Goal: Task Accomplishment & Management: Manage account settings

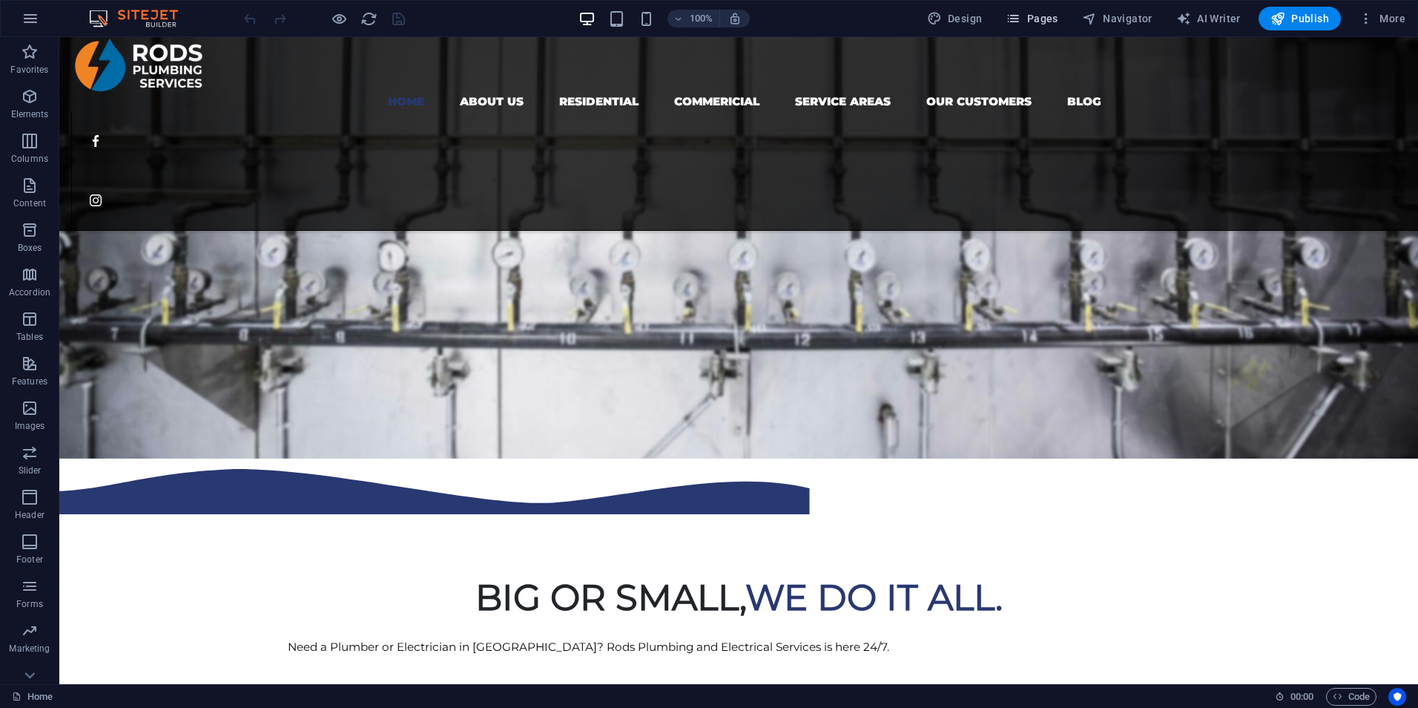
scroll to position [223, 0]
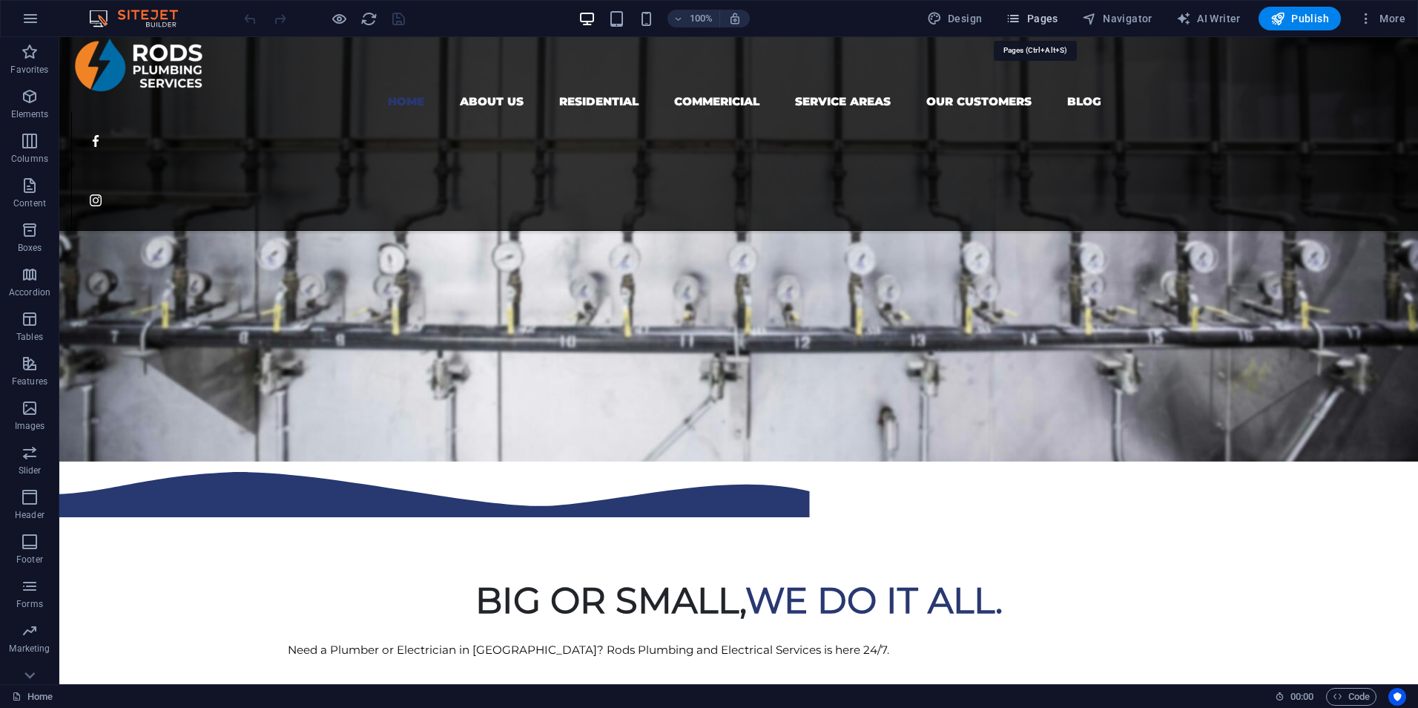
click at [1045, 24] on span "Pages" at bounding box center [1032, 18] width 52 height 15
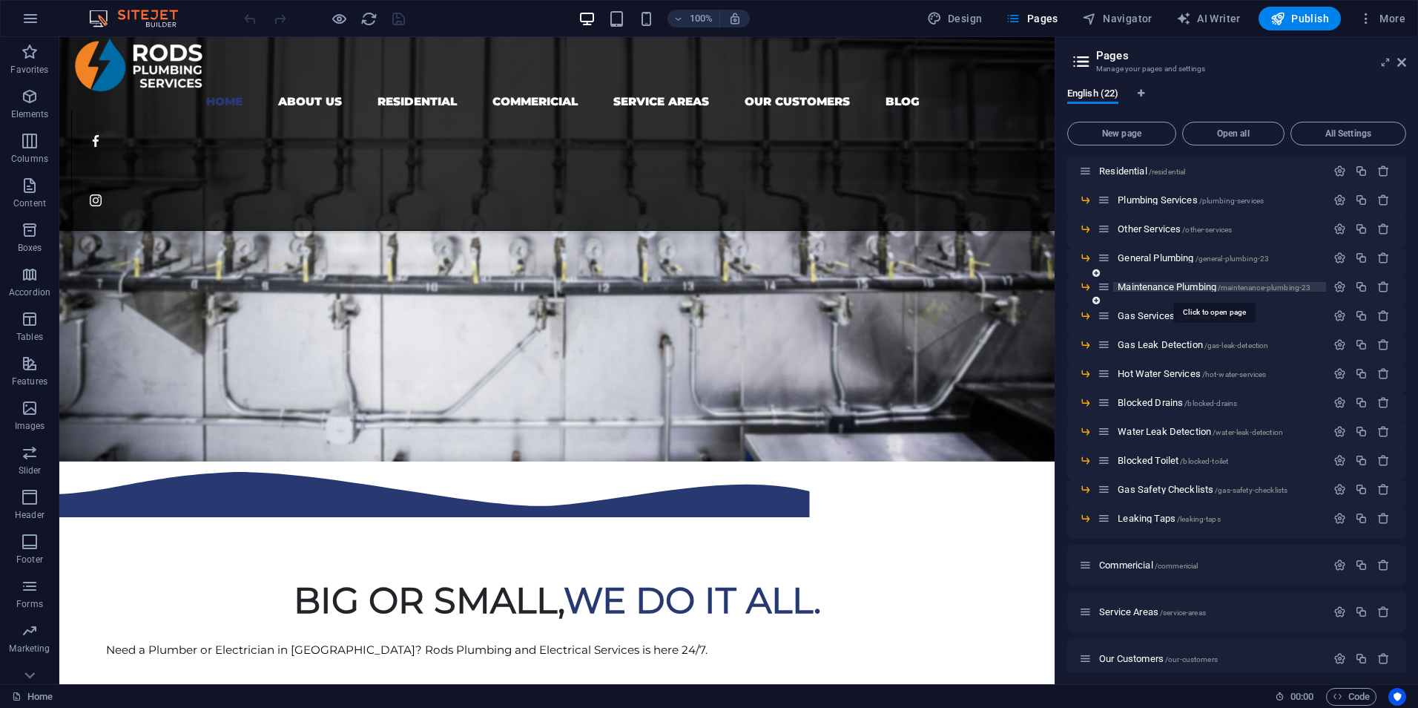
click at [1311, 286] on span "/maintenance-plumbing-23" at bounding box center [1264, 287] width 93 height 8
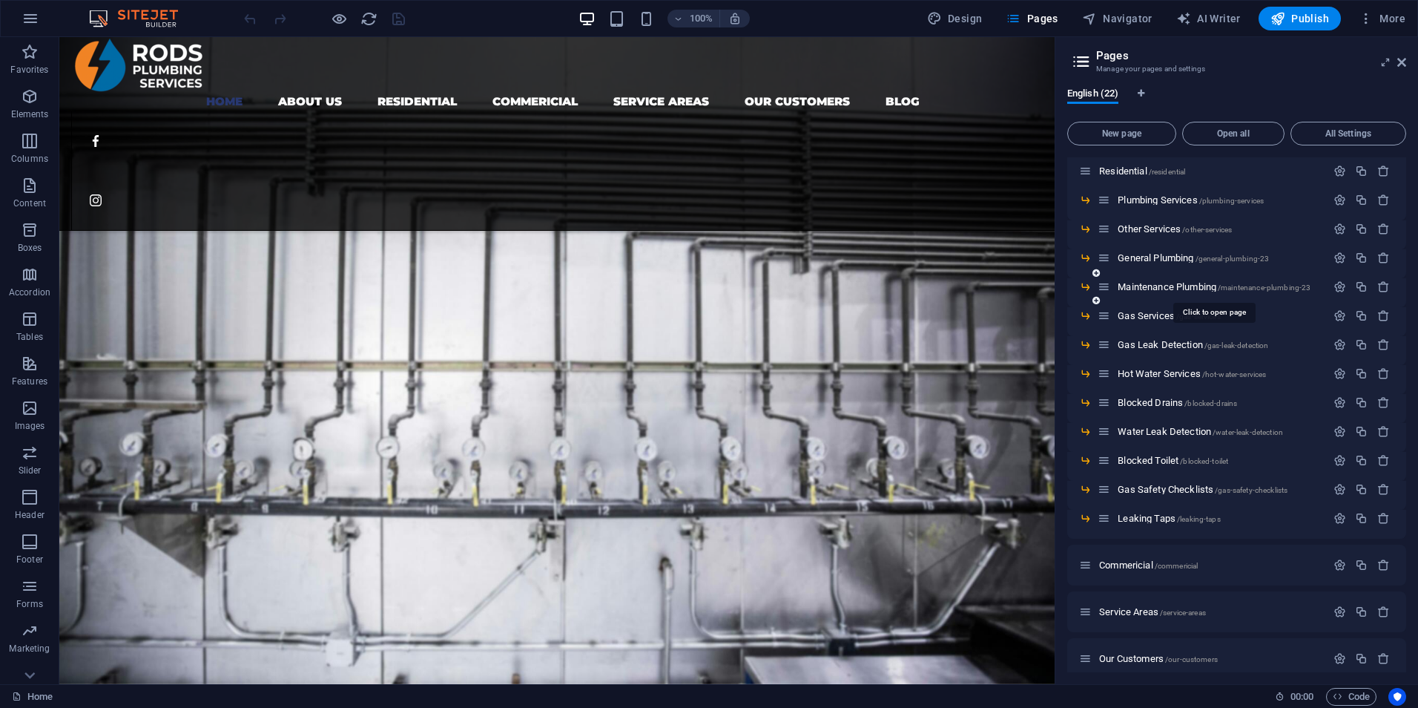
click at [1311, 286] on div "Maintenance Plumbing /maintenance-plumbing-23" at bounding box center [1237, 292] width 339 height 29
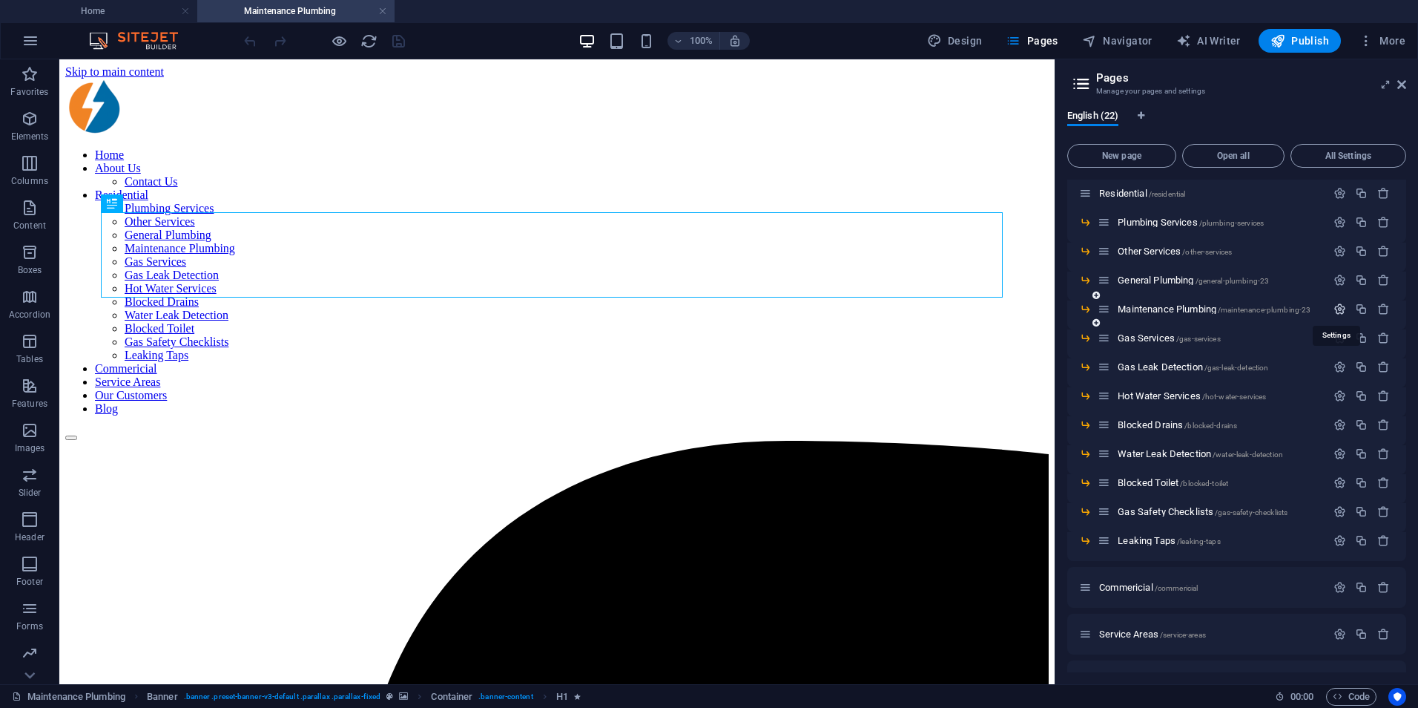
click at [1339, 312] on icon "button" at bounding box center [1340, 309] width 13 height 13
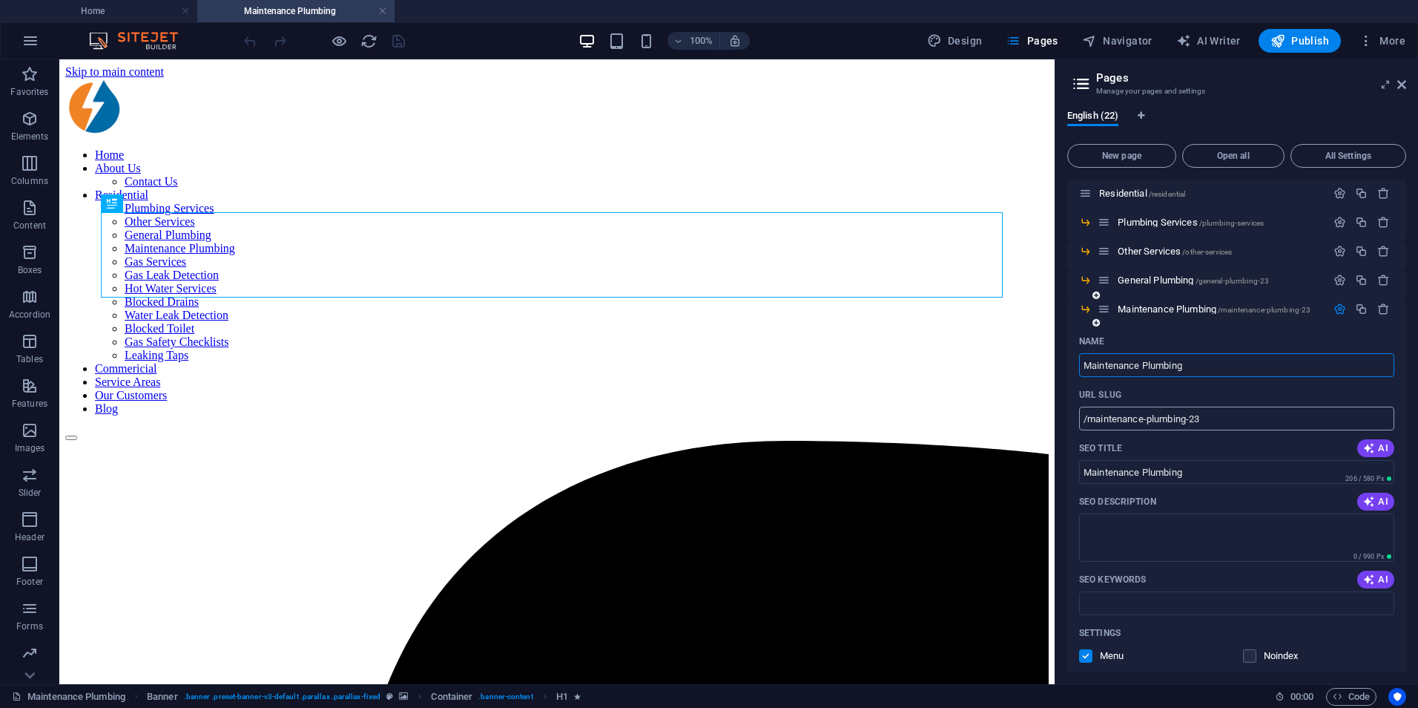
click at [1228, 415] on input "/maintenance-plumbing-23" at bounding box center [1236, 419] width 315 height 24
type input "/maintenance-plumbing"
click at [1276, 275] on p "General Plumbing /general-plumbing-23" at bounding box center [1220, 280] width 204 height 10
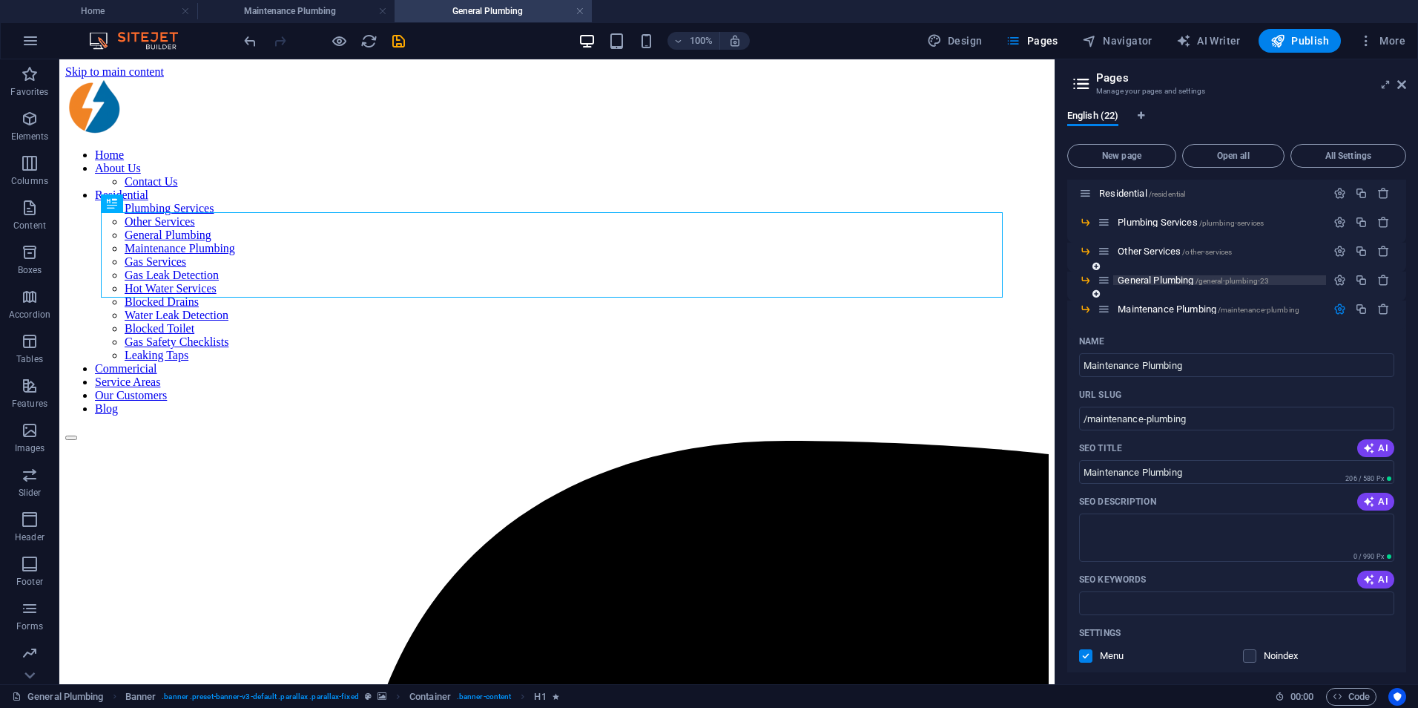
click at [1251, 278] on span "/general-plumbing-23" at bounding box center [1233, 281] width 74 height 8
click at [1334, 281] on icon "button" at bounding box center [1340, 280] width 13 height 13
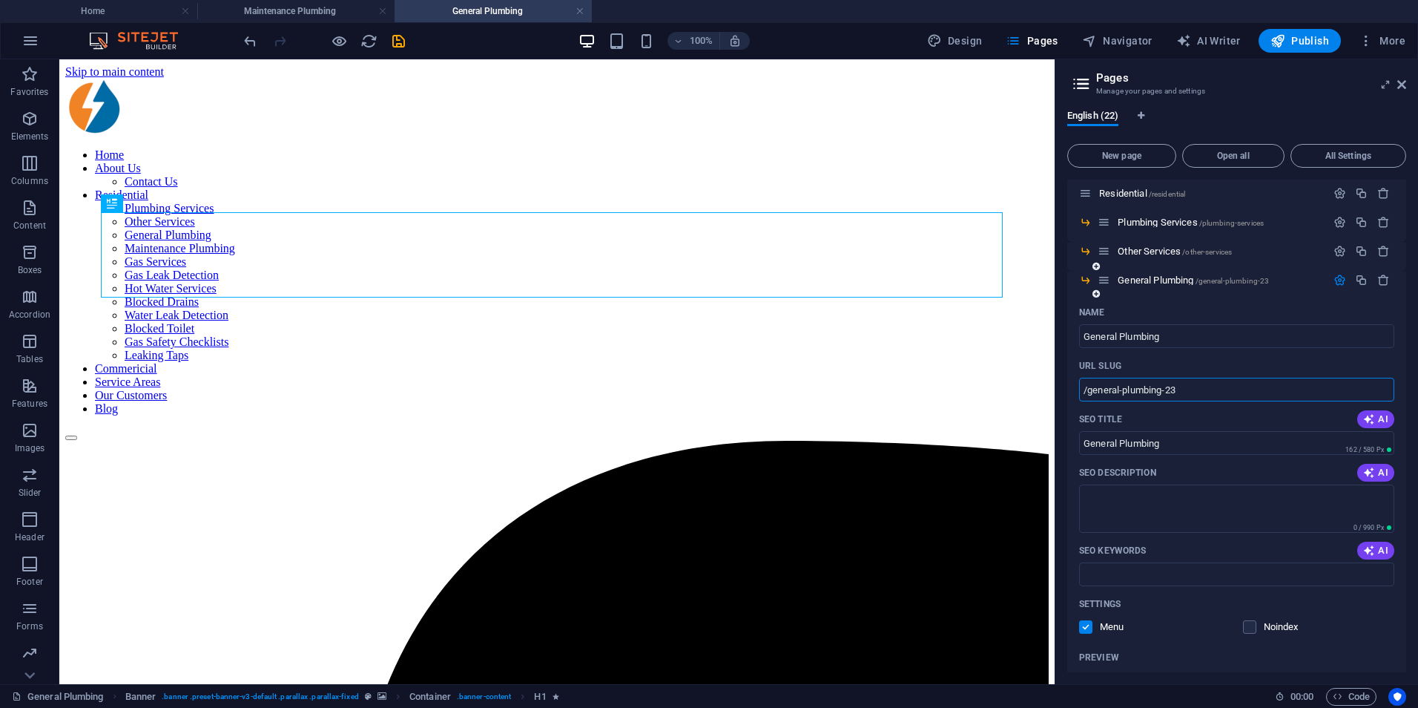
click at [1224, 392] on input "/general-plumbing-23" at bounding box center [1236, 390] width 315 height 24
type input "/general-plumbing"
click at [404, 42] on icon "save" at bounding box center [398, 41] width 17 height 17
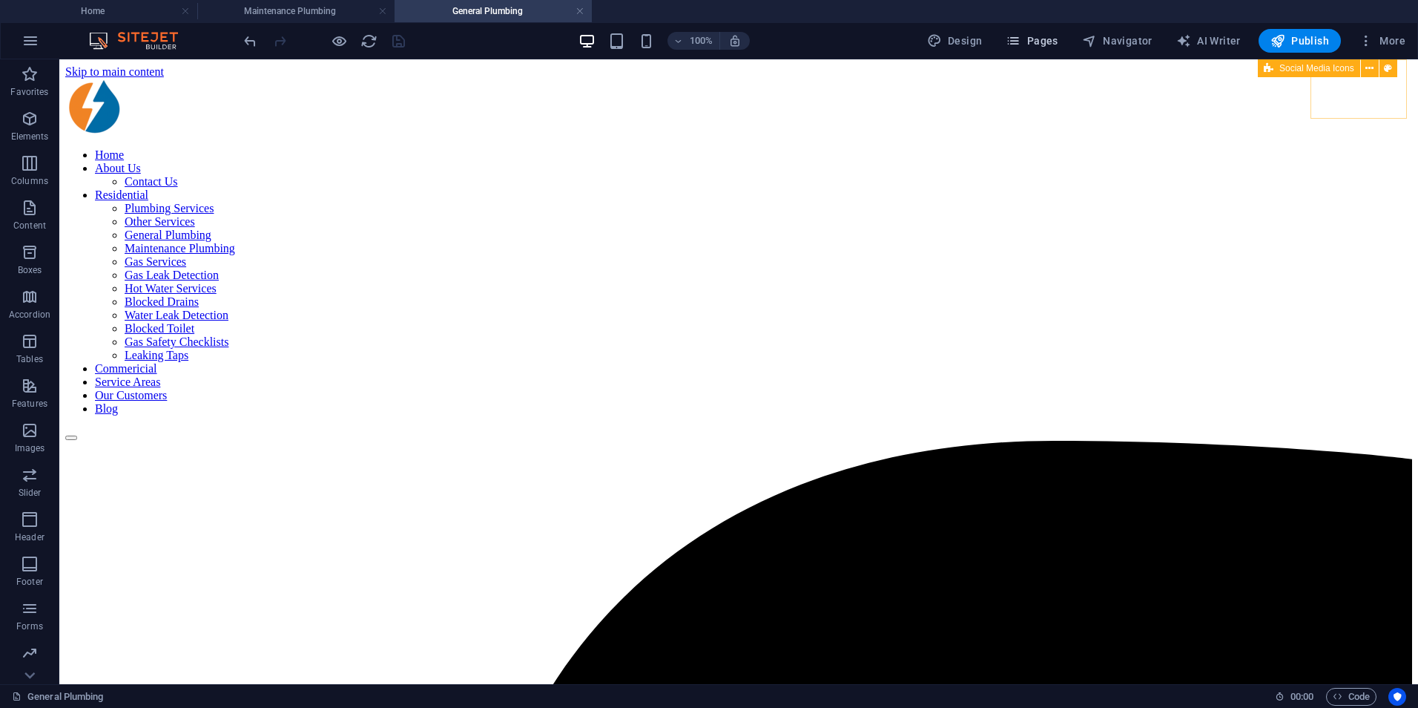
click at [1027, 36] on span "Pages" at bounding box center [1032, 40] width 52 height 15
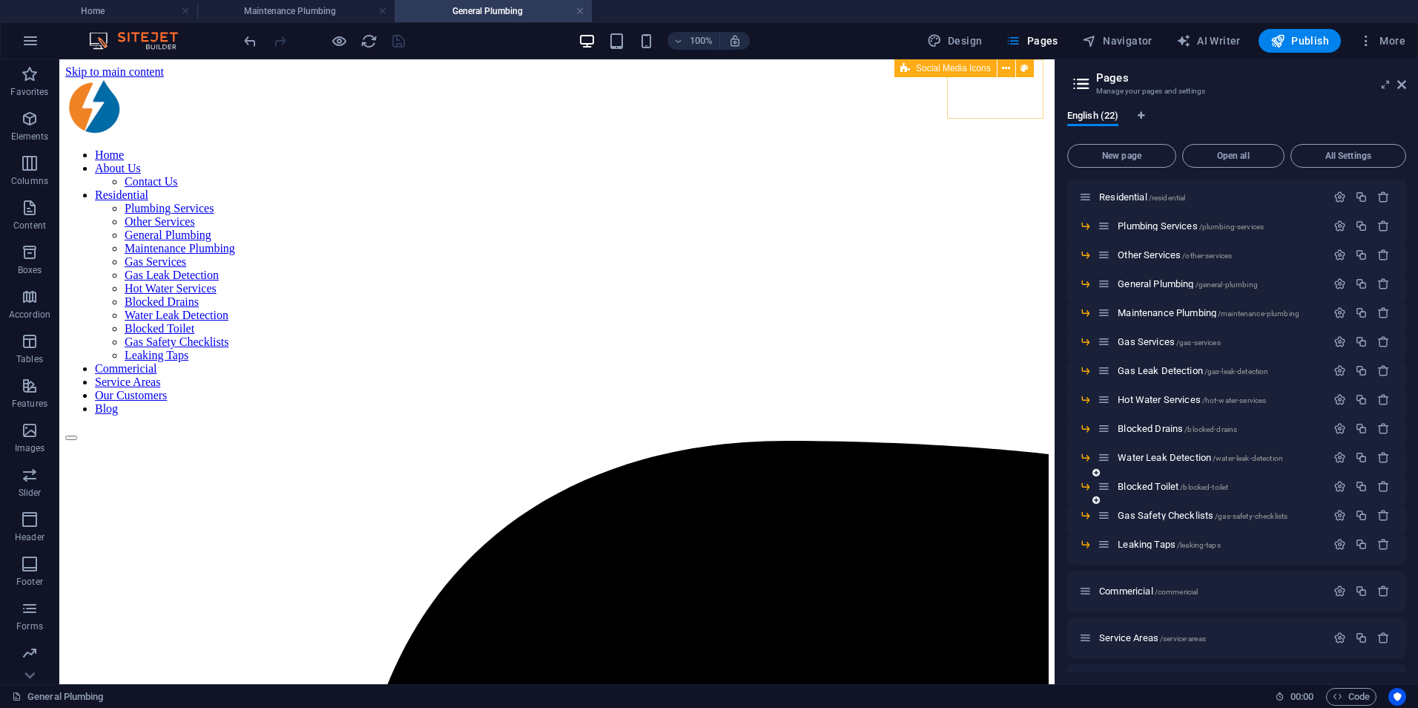
scroll to position [223, 0]
drag, startPoint x: 1097, startPoint y: 553, endPoint x: 1120, endPoint y: 549, distance: 23.4
click at [1097, 553] on icon at bounding box center [1096, 554] width 7 height 9
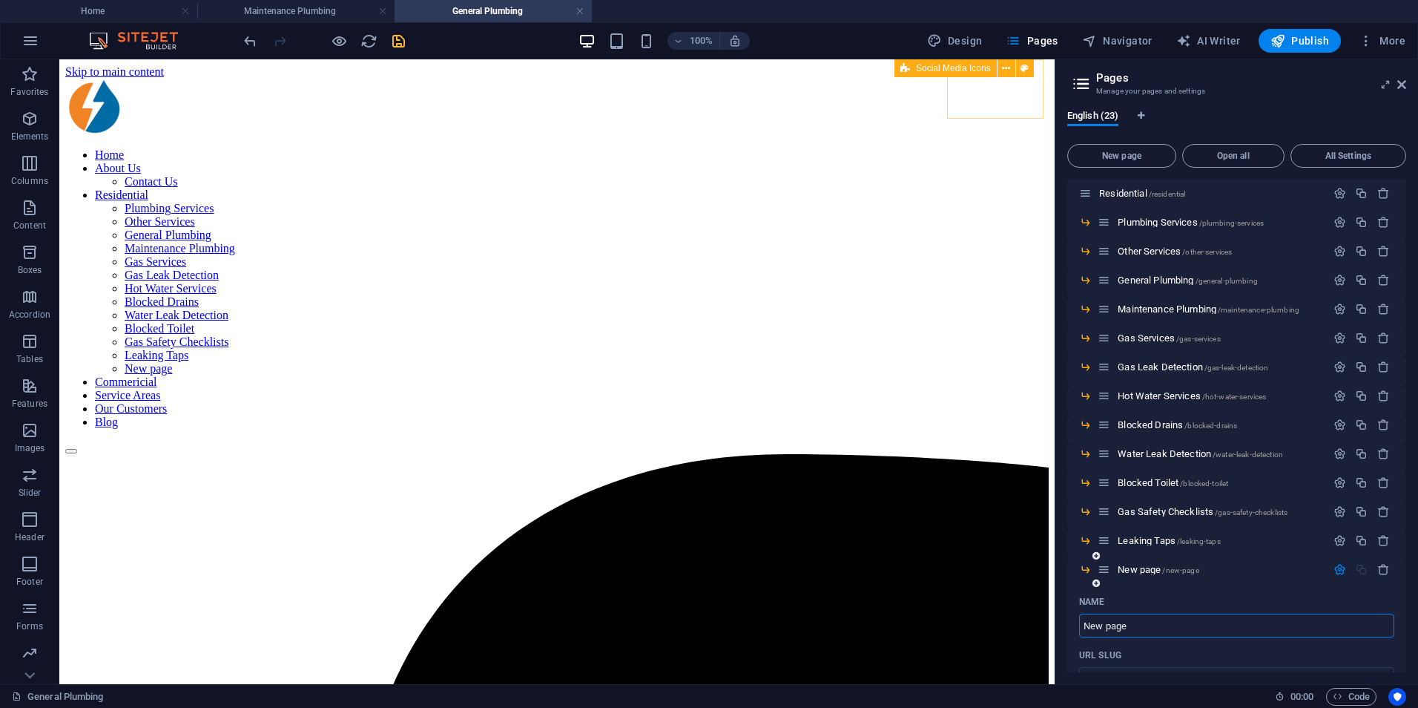
click at [1138, 623] on input "New page" at bounding box center [1236, 626] width 315 height 24
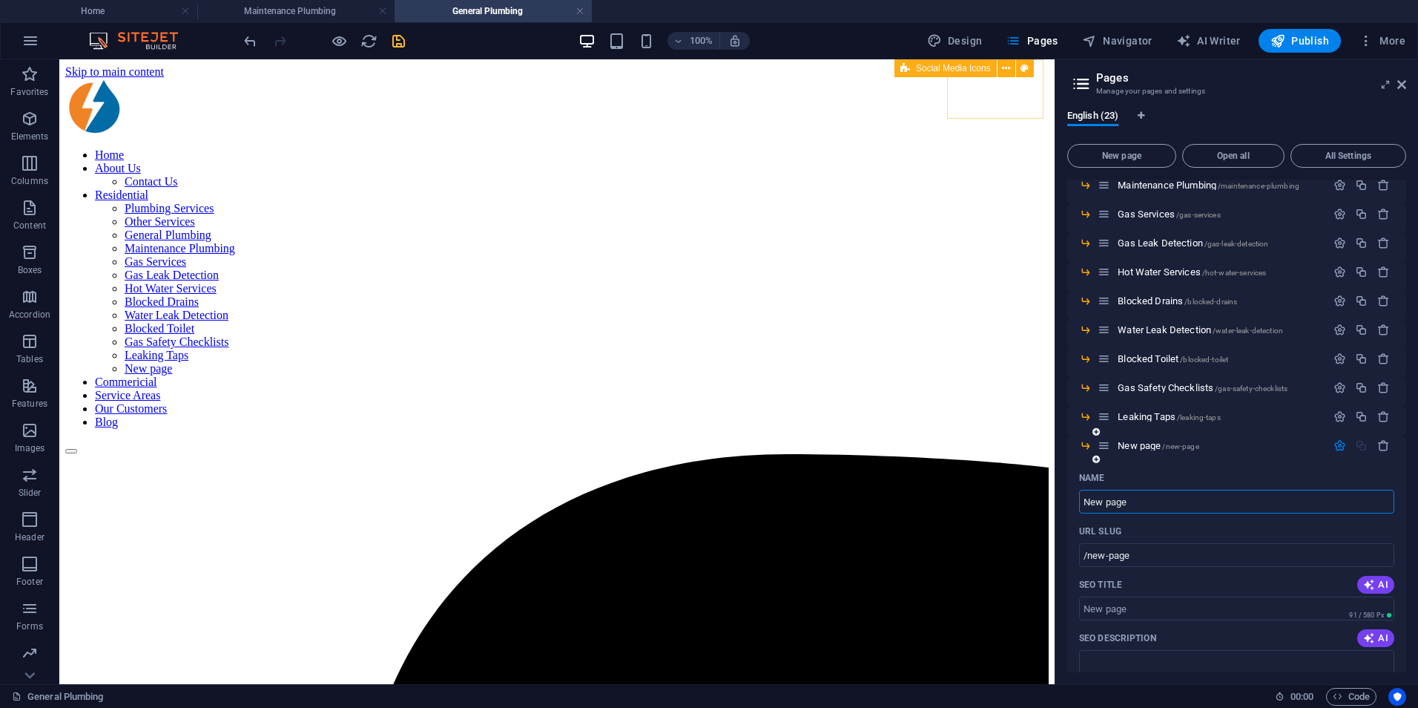
scroll to position [445, 0]
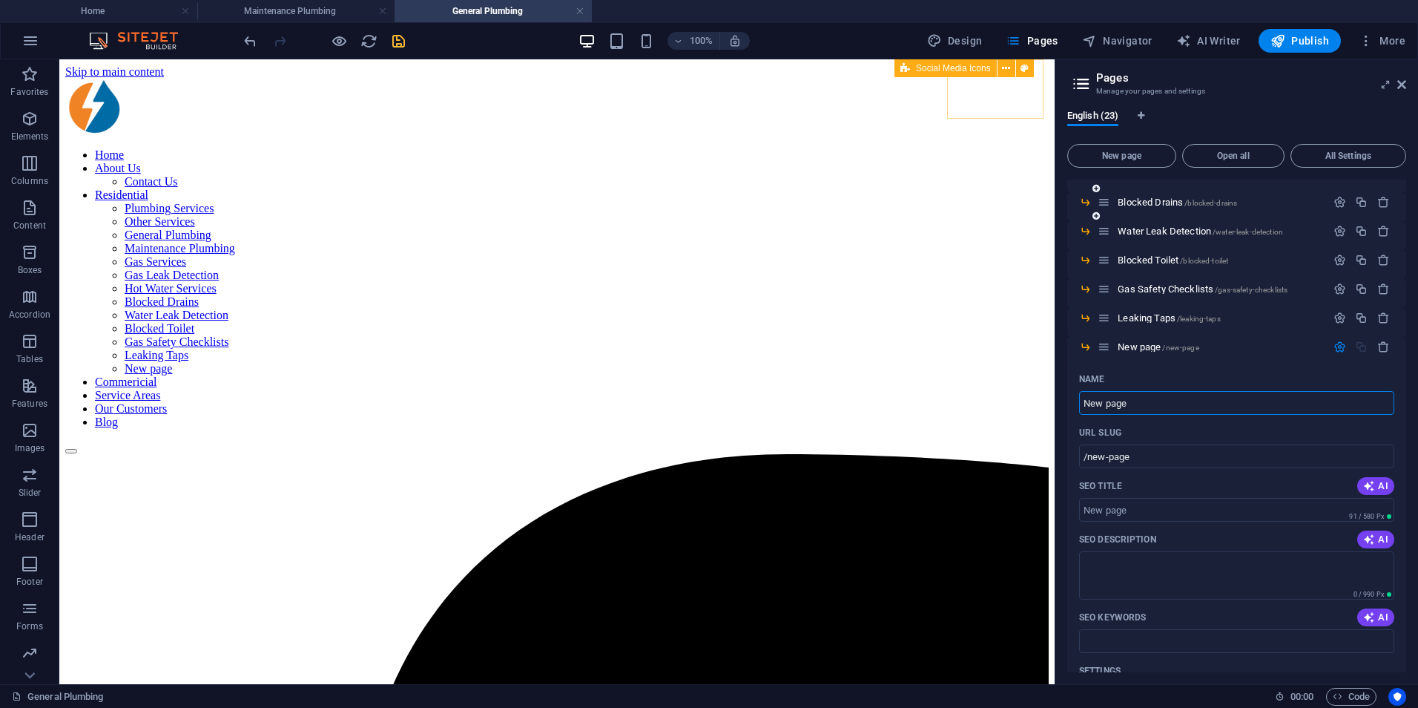
click at [1385, 349] on icon "button" at bounding box center [1384, 347] width 13 height 13
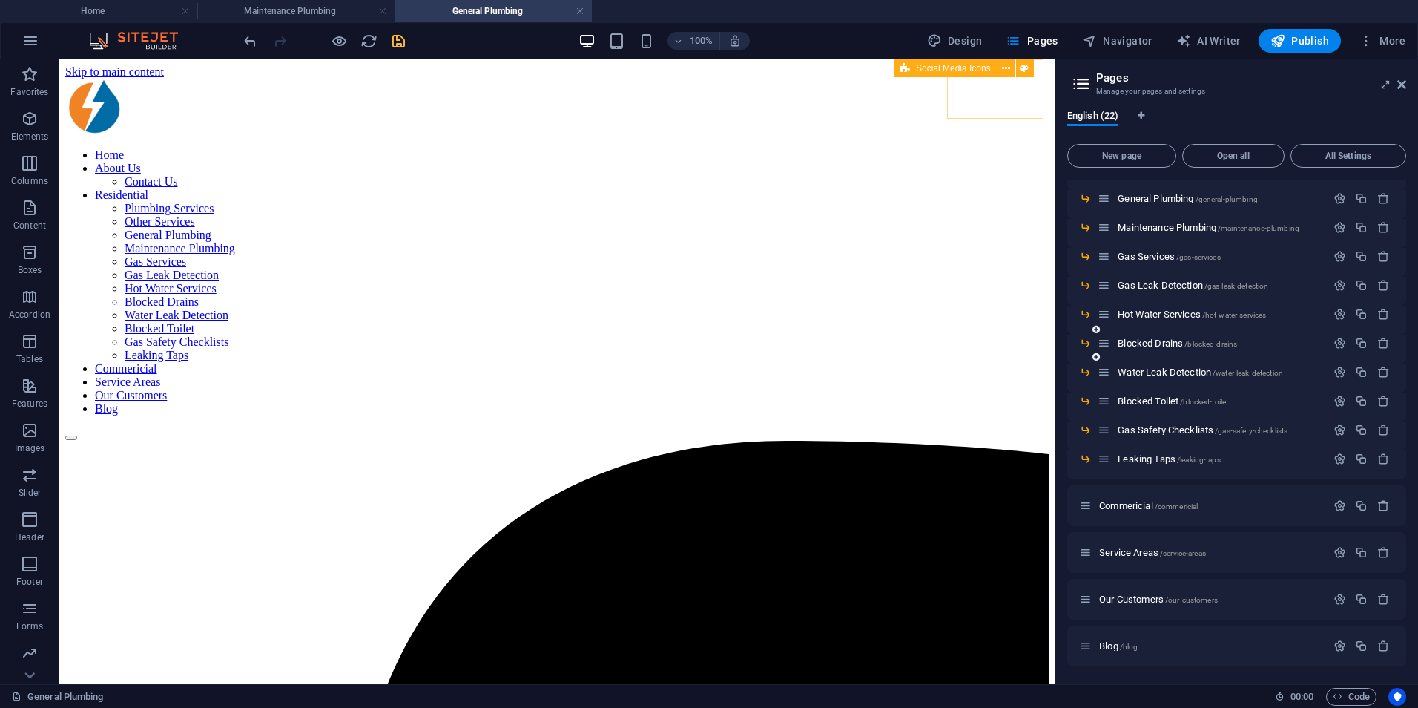
scroll to position [304, 0]
click at [1357, 454] on icon "button" at bounding box center [1361, 459] width 13 height 13
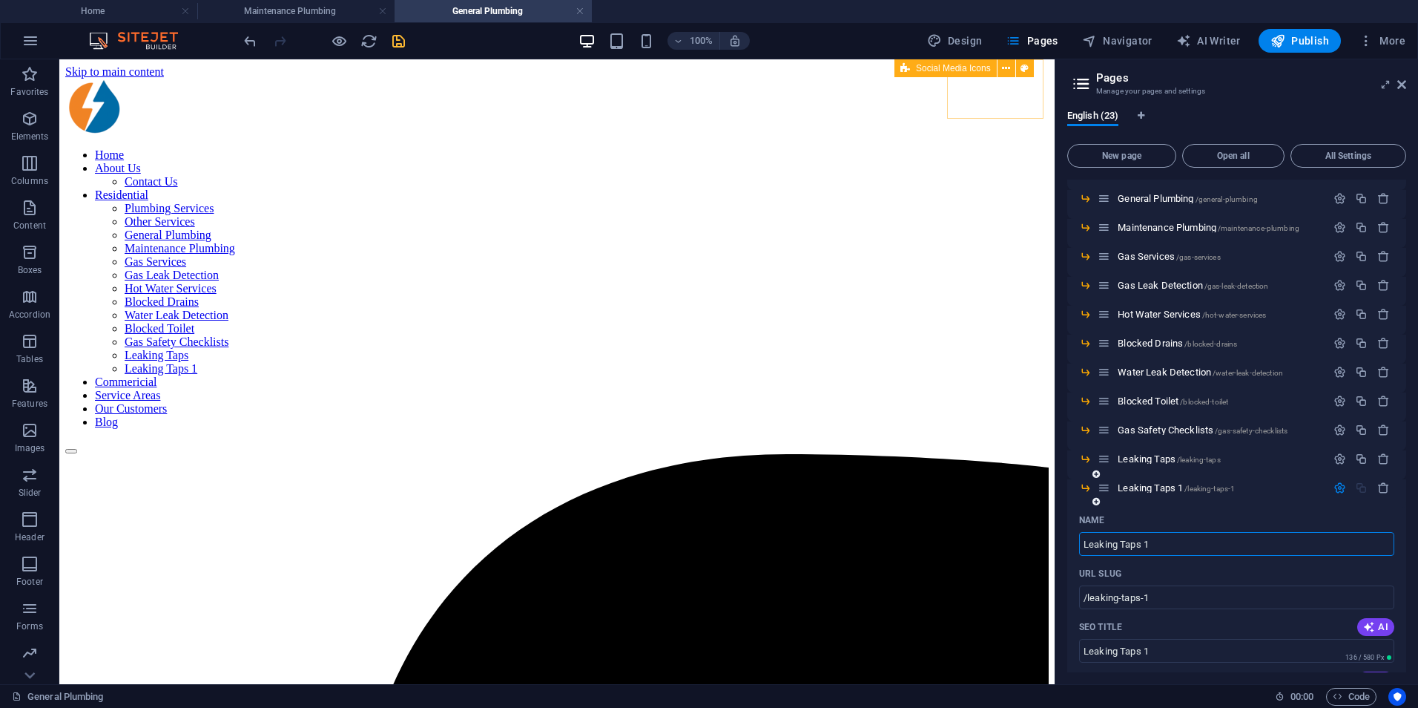
click at [1206, 544] on input "Leaking Taps 1" at bounding box center [1236, 544] width 315 height 24
type input "D"
type input "/d"
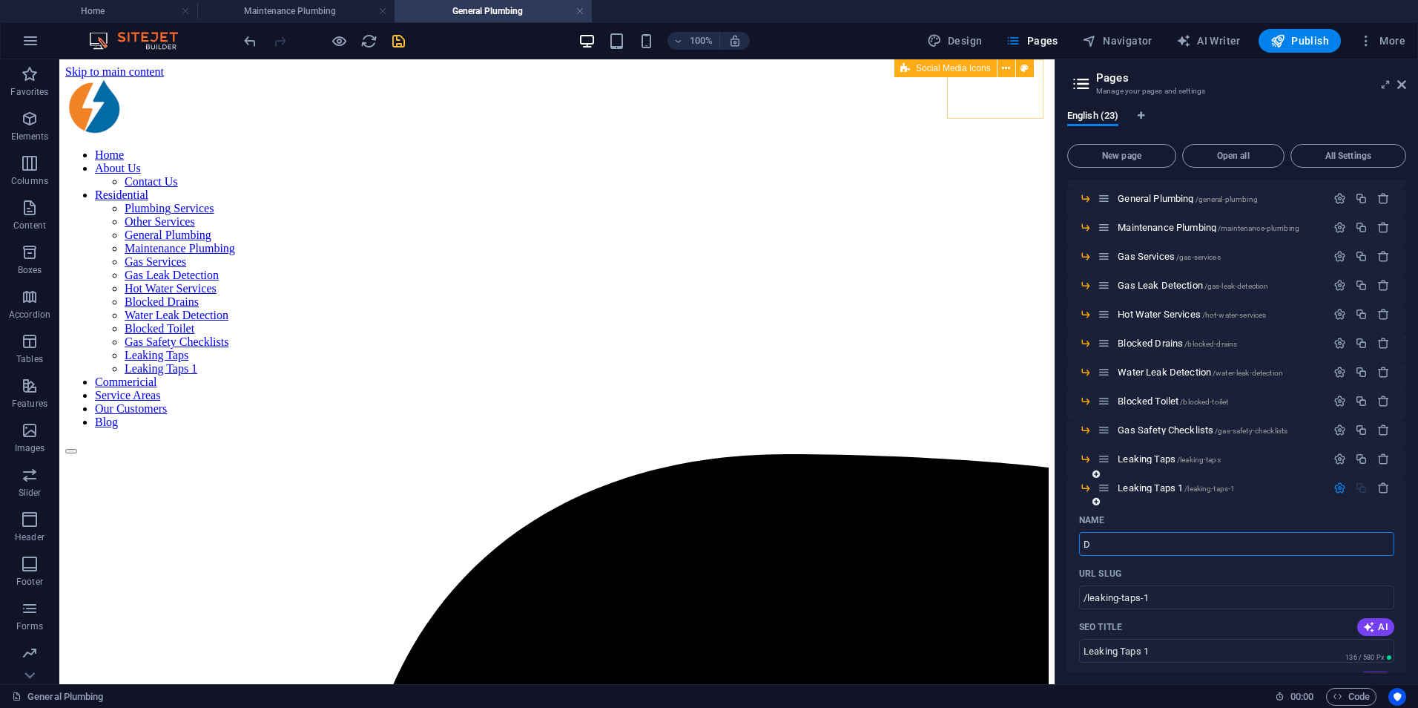
type input "D"
type input "Dishwasher Installation"
type input "/dishwasher-installation"
type input "Dishwasher Installation"
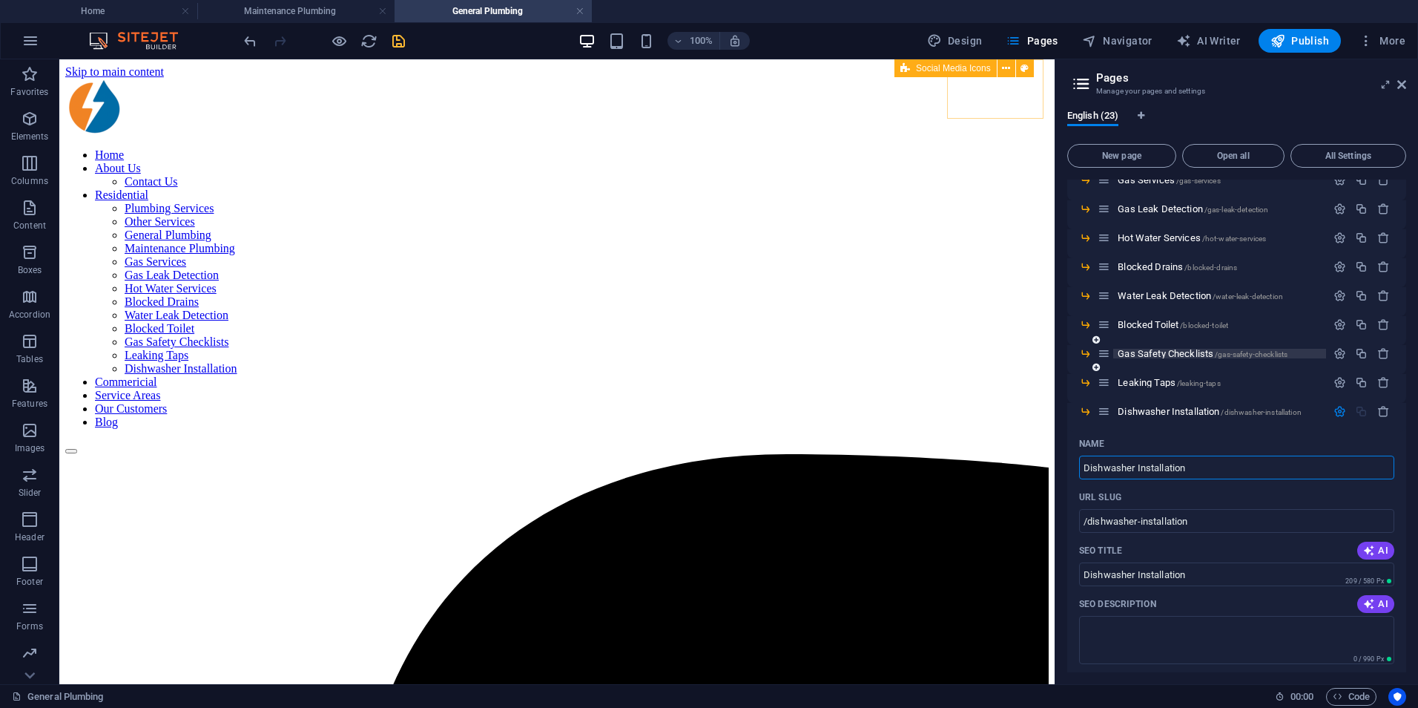
scroll to position [378, 0]
type input "Dishwasher Installation"
click at [1157, 414] on span "Dishwasher Installation /dishwasher-installation" at bounding box center [1210, 413] width 184 height 11
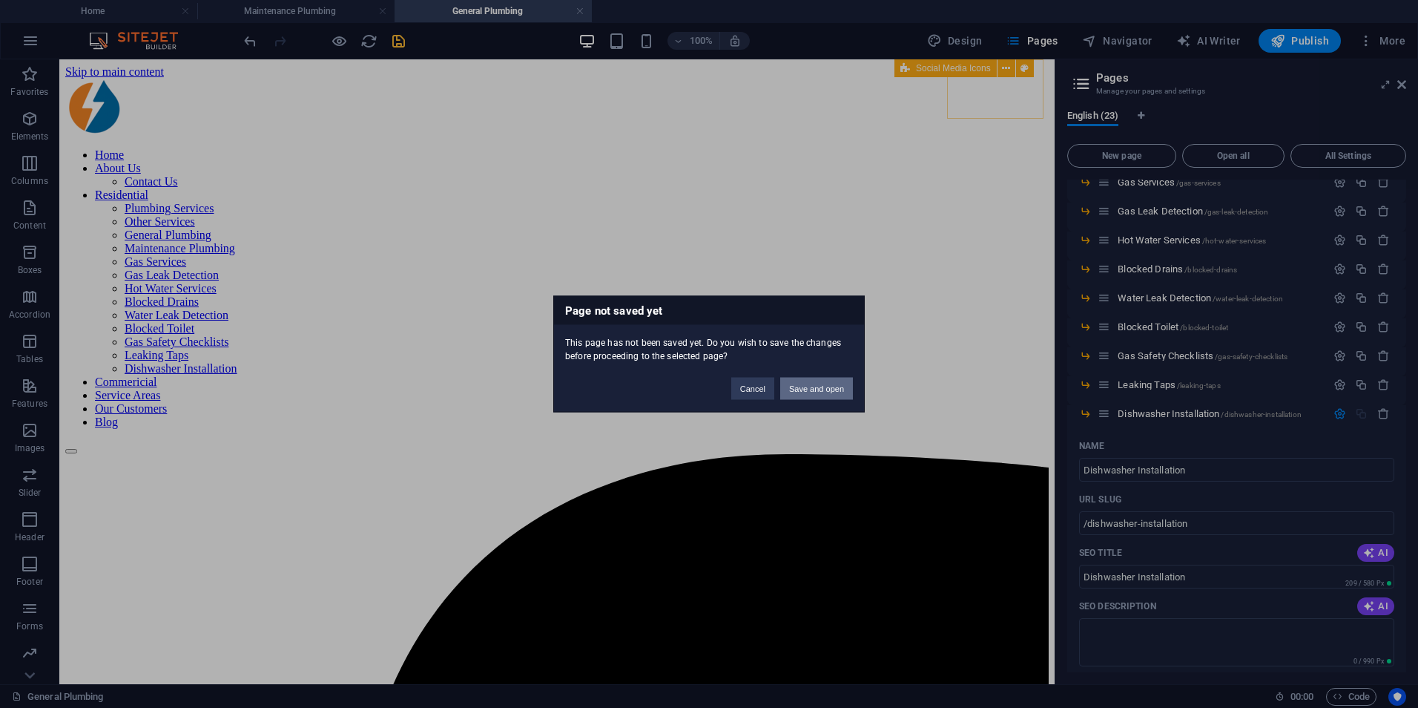
click at [825, 389] on button "Save and open" at bounding box center [816, 389] width 73 height 22
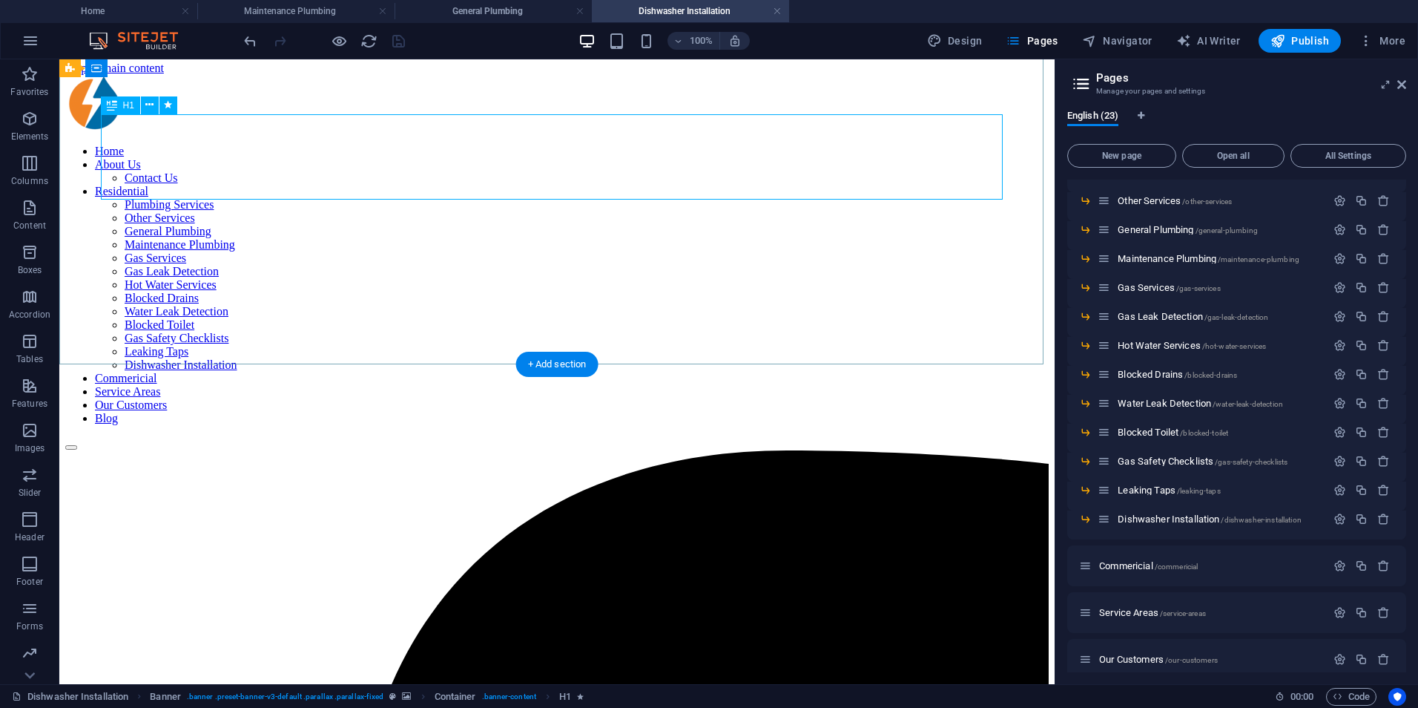
scroll to position [0, 0]
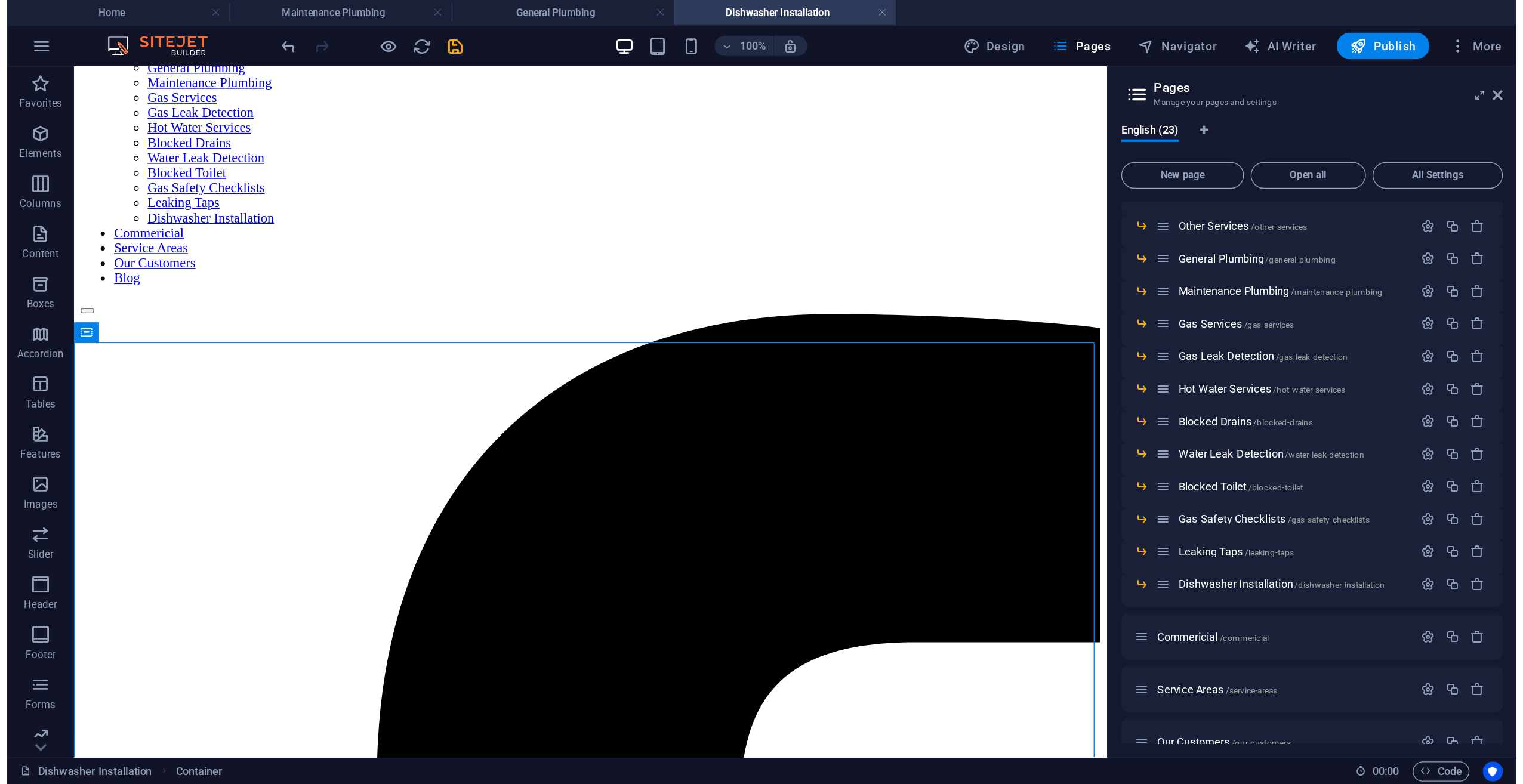
scroll to position [53, 0]
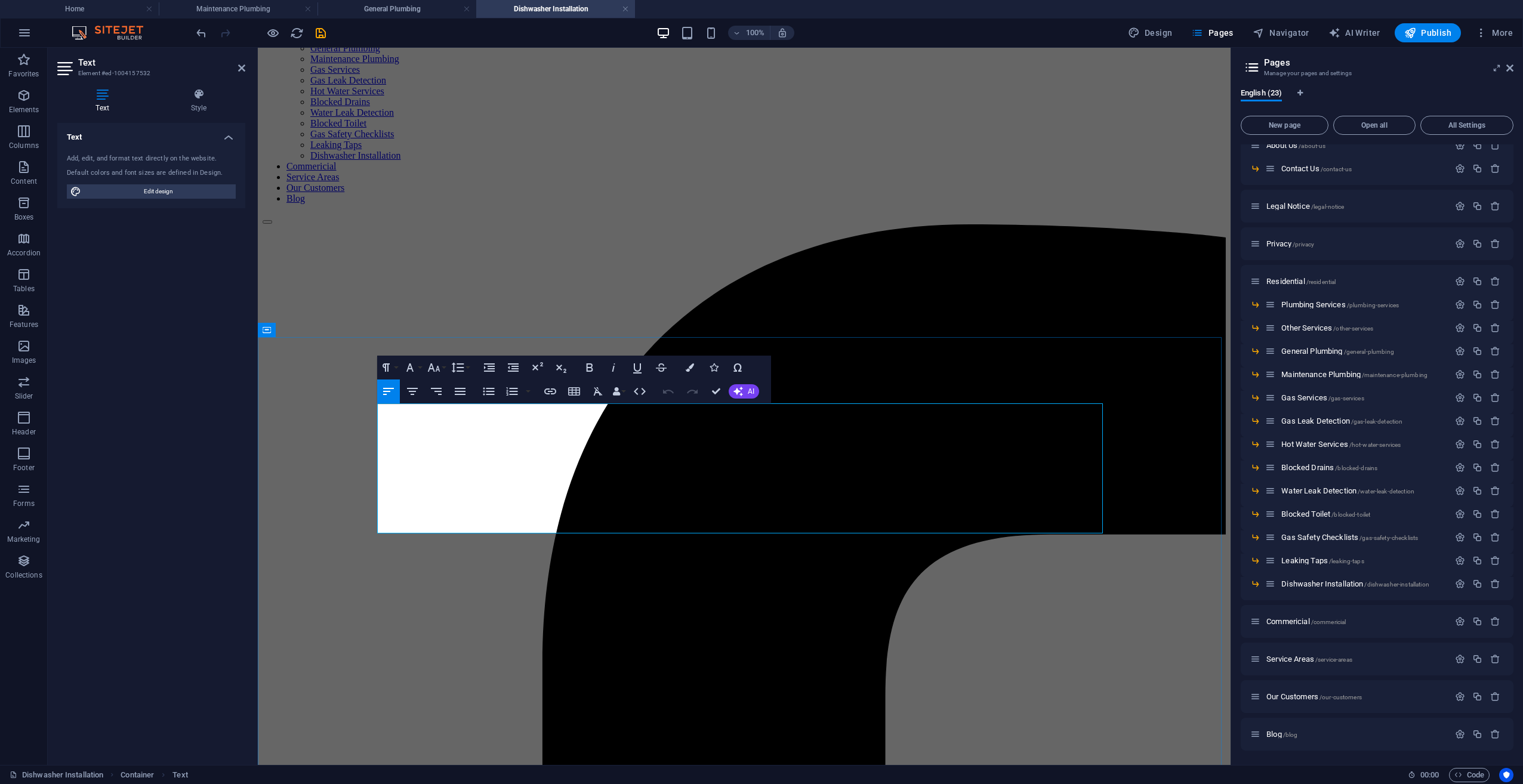
drag, startPoint x: 597, startPoint y: 500, endPoint x: 611, endPoint y: 500, distance: 14.0
drag, startPoint x: 613, startPoint y: 500, endPoint x: 283, endPoint y: 382, distance: 350.5
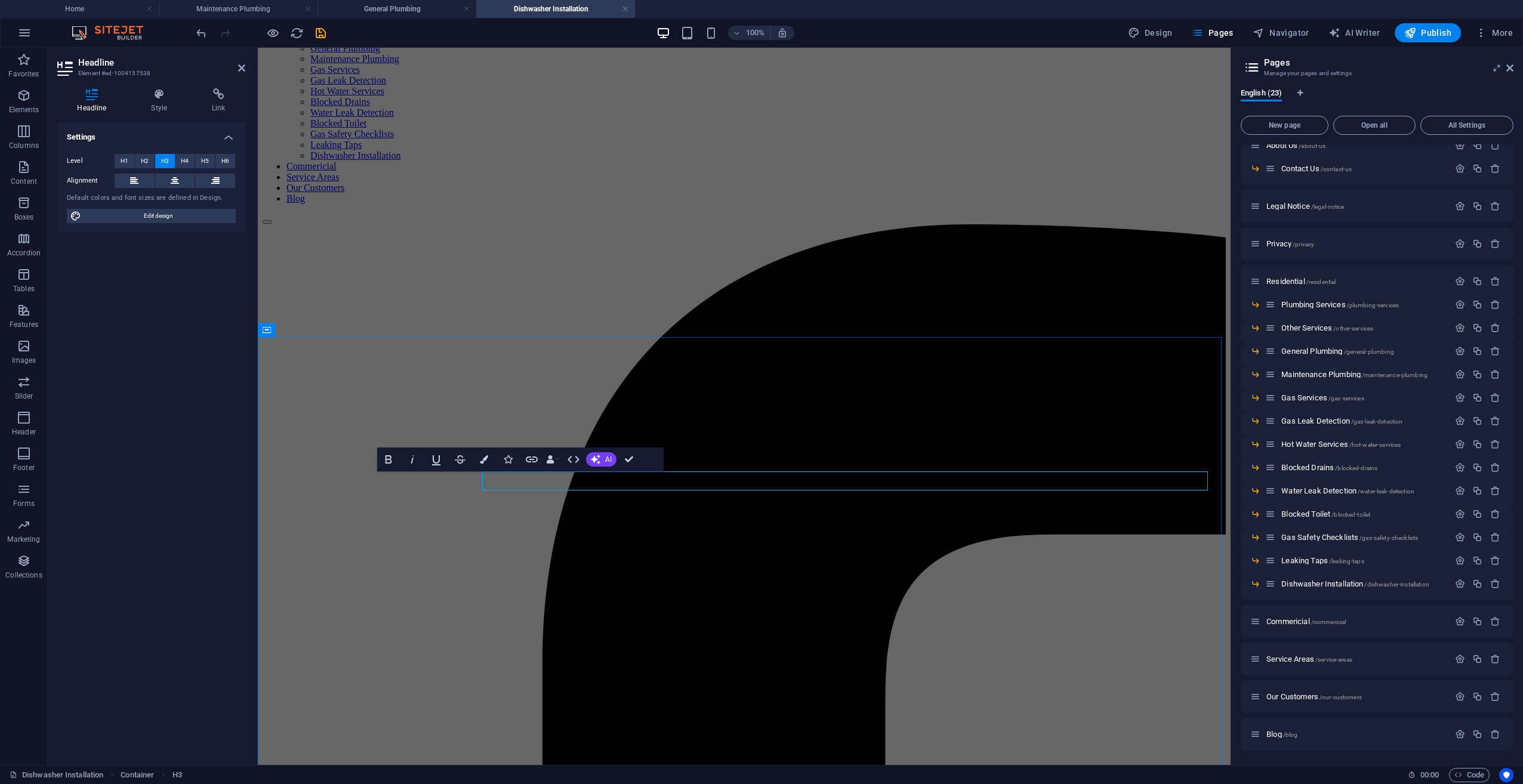
drag, startPoint x: 499, startPoint y: 527, endPoint x: 709, endPoint y: 527, distance: 210.0
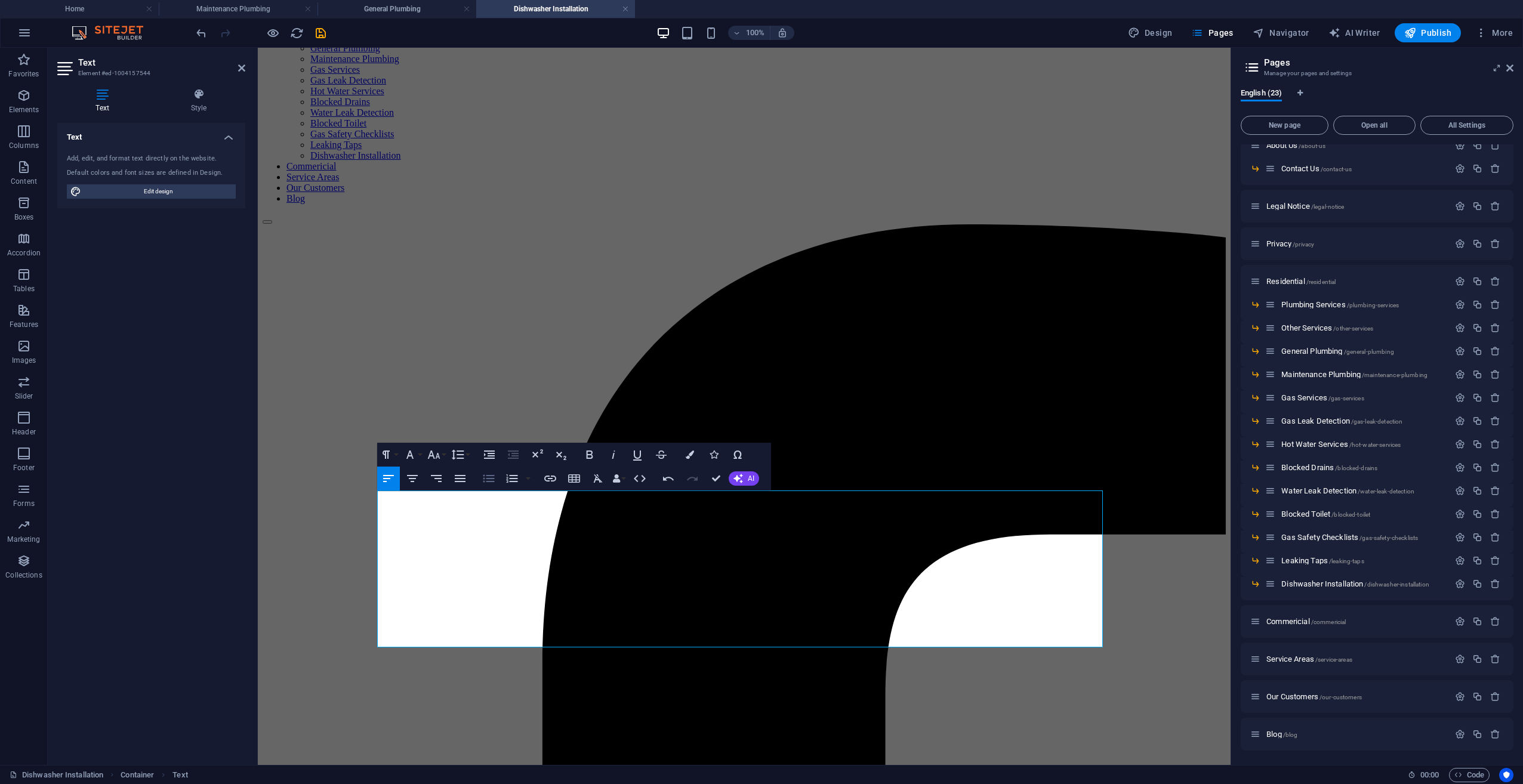
click at [485, 476] on icon "button" at bounding box center [489, 478] width 14 height 14
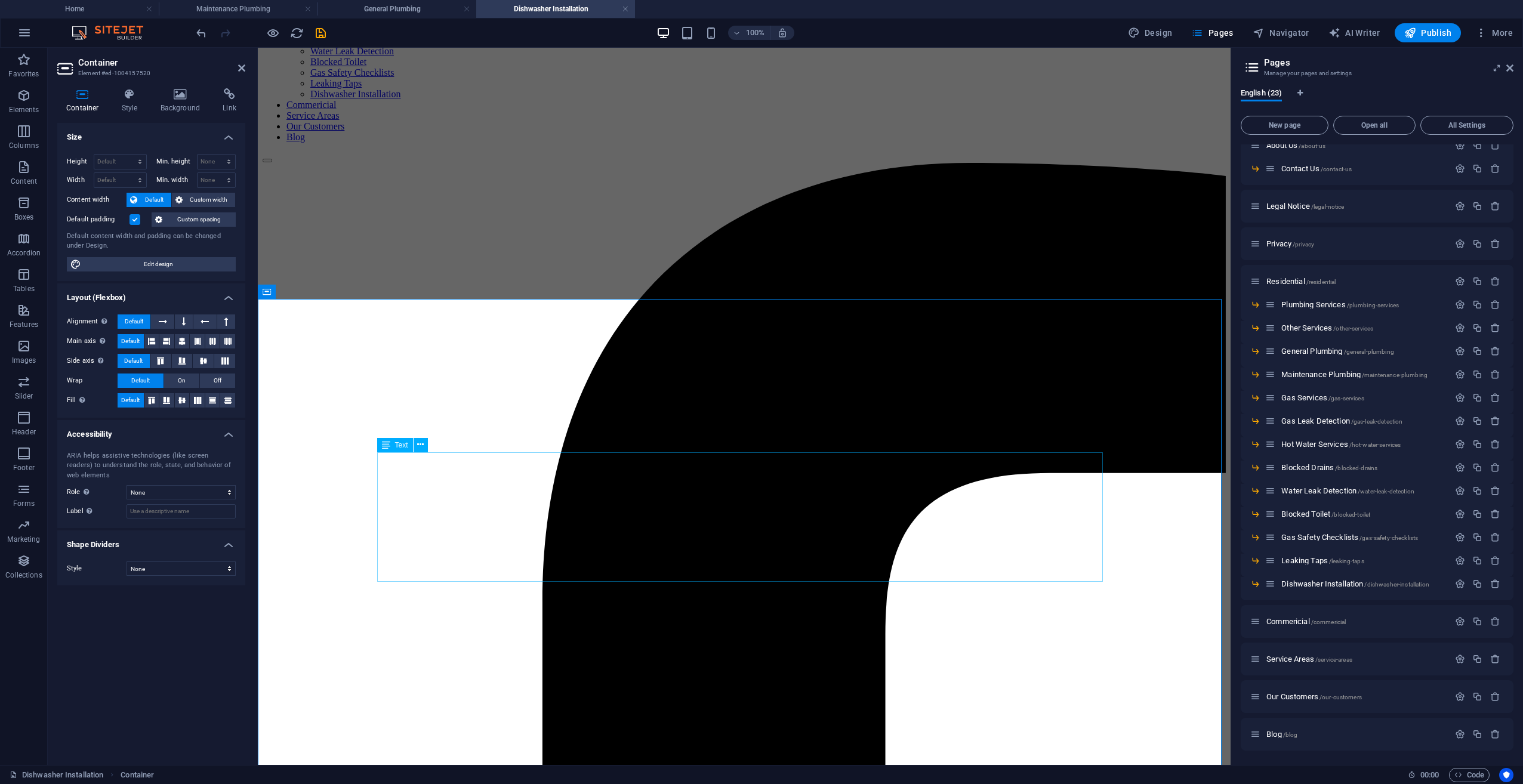
scroll to position [239, 0]
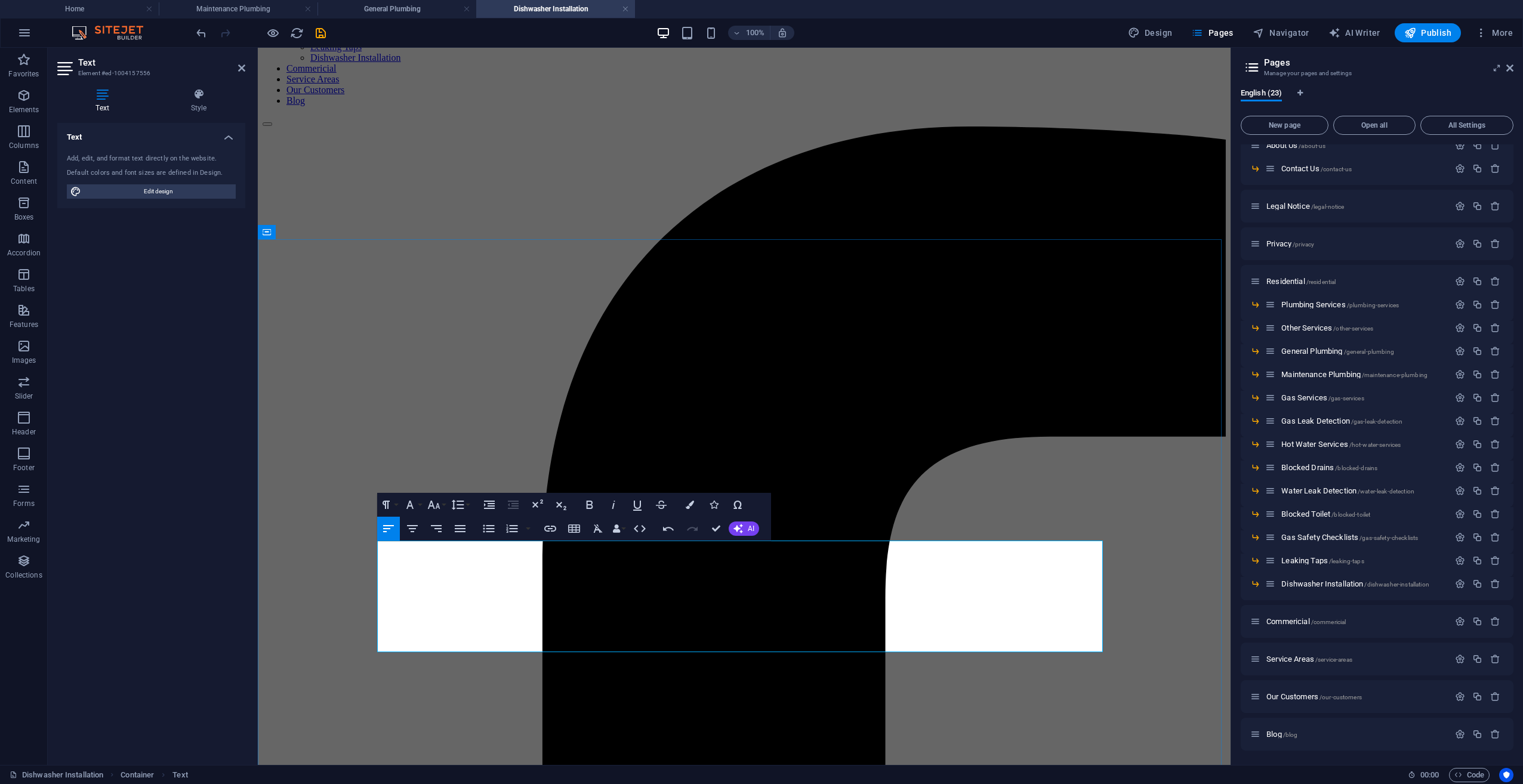
click at [487, 532] on icon "button" at bounding box center [489, 528] width 14 height 14
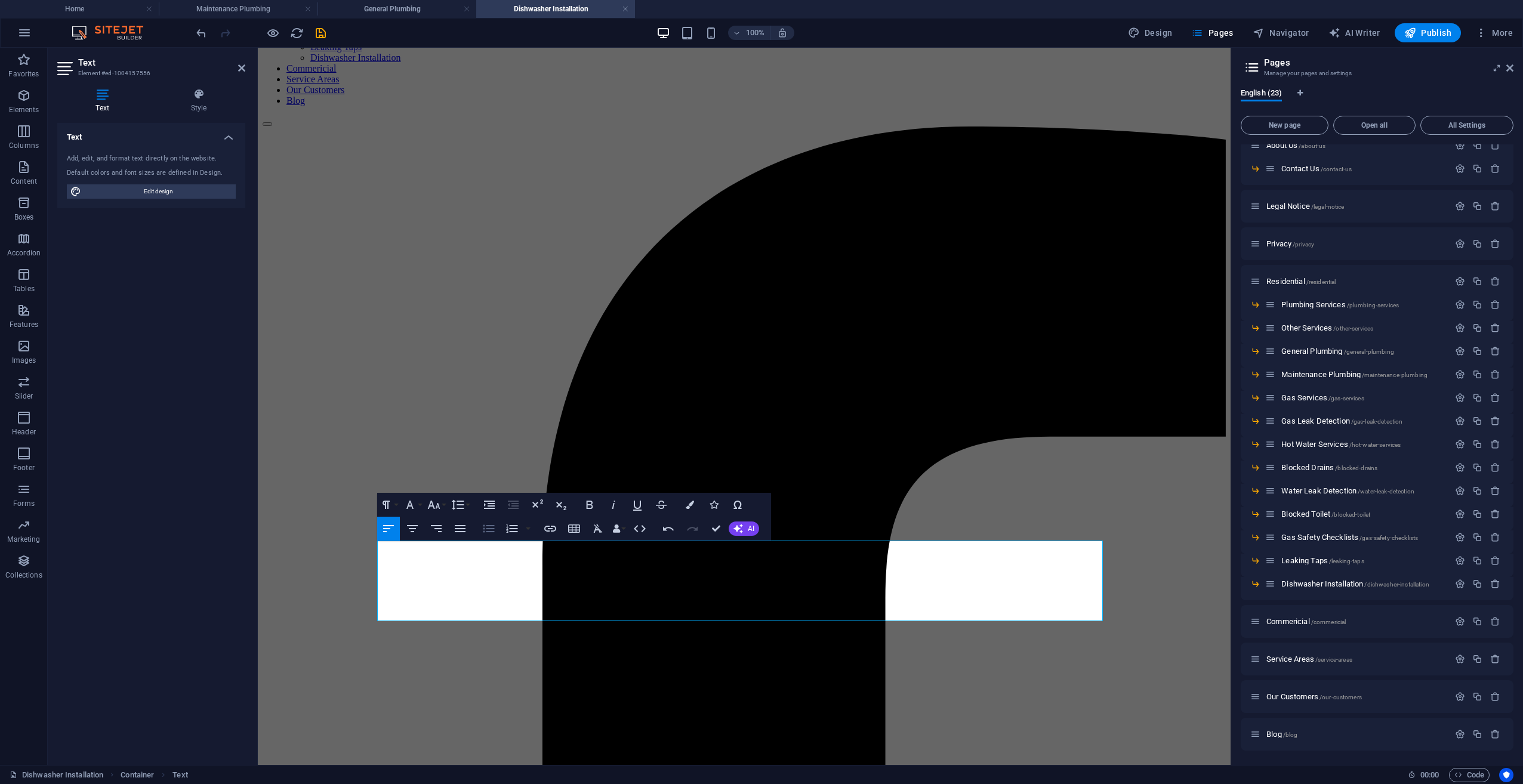
click at [482, 525] on icon "button" at bounding box center [489, 528] width 14 height 14
drag, startPoint x: 674, startPoint y: 579, endPoint x: 683, endPoint y: 577, distance: 9.2
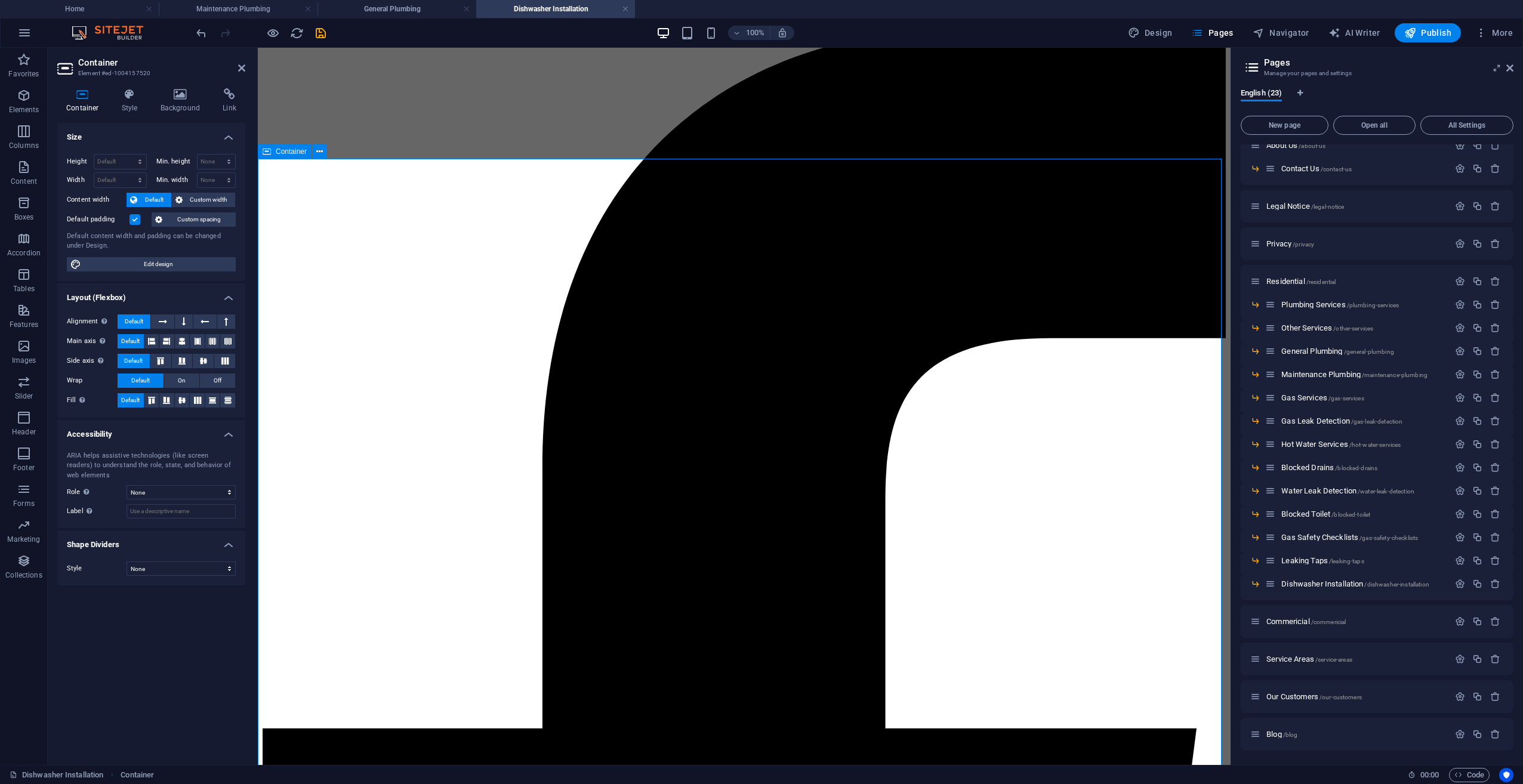
scroll to position [358, 0]
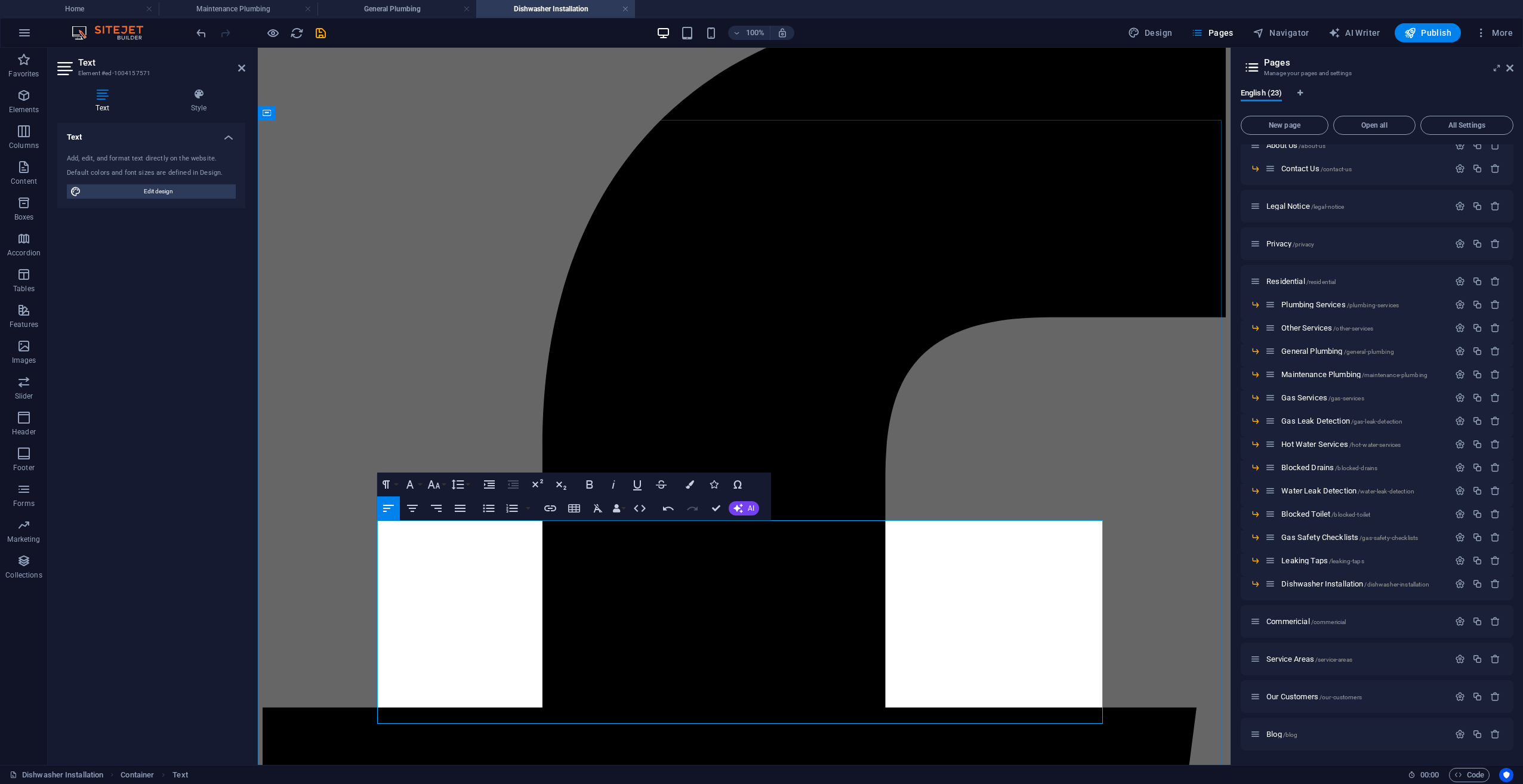
click at [484, 503] on icon "button" at bounding box center [489, 508] width 14 height 14
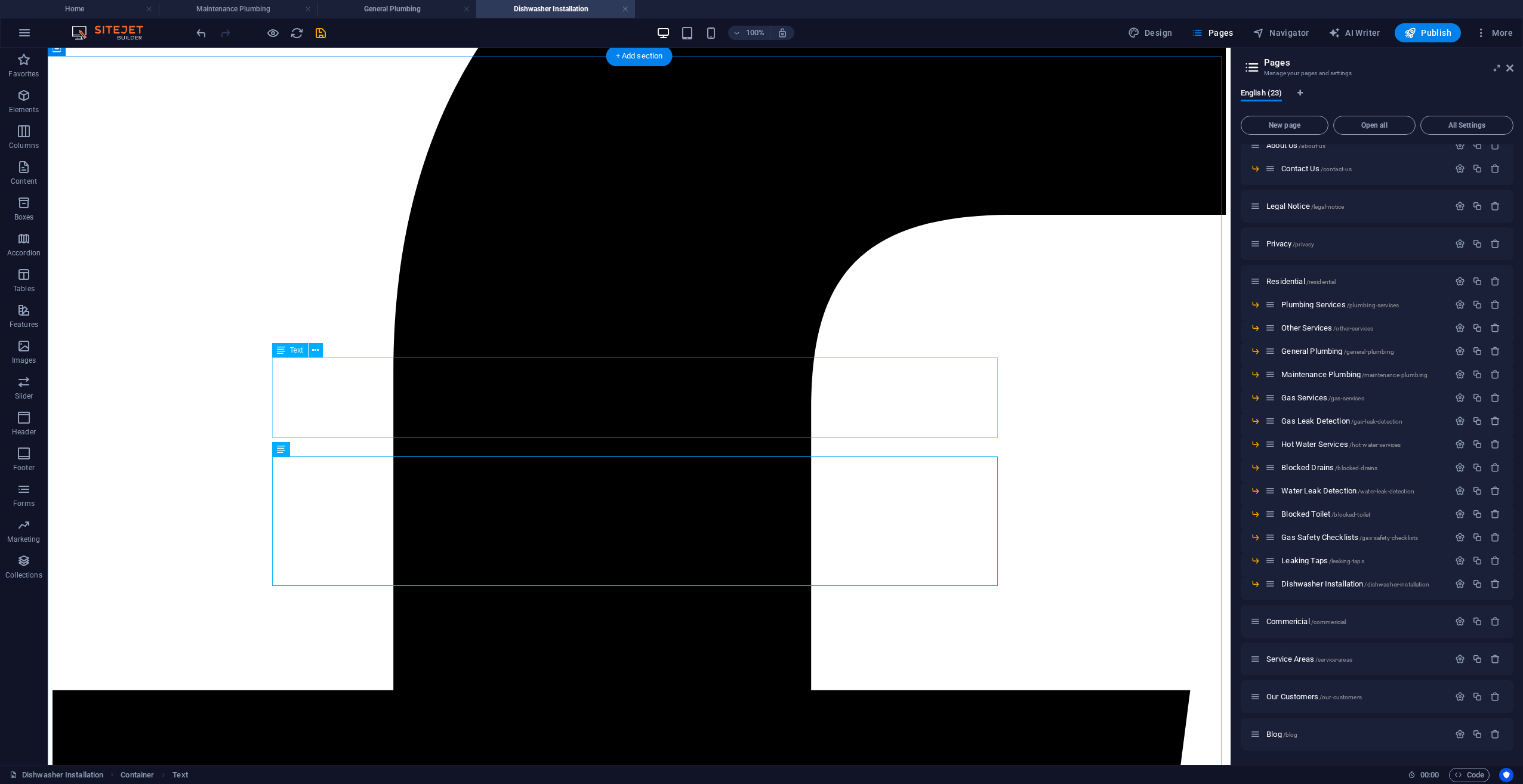
scroll to position [537, 0]
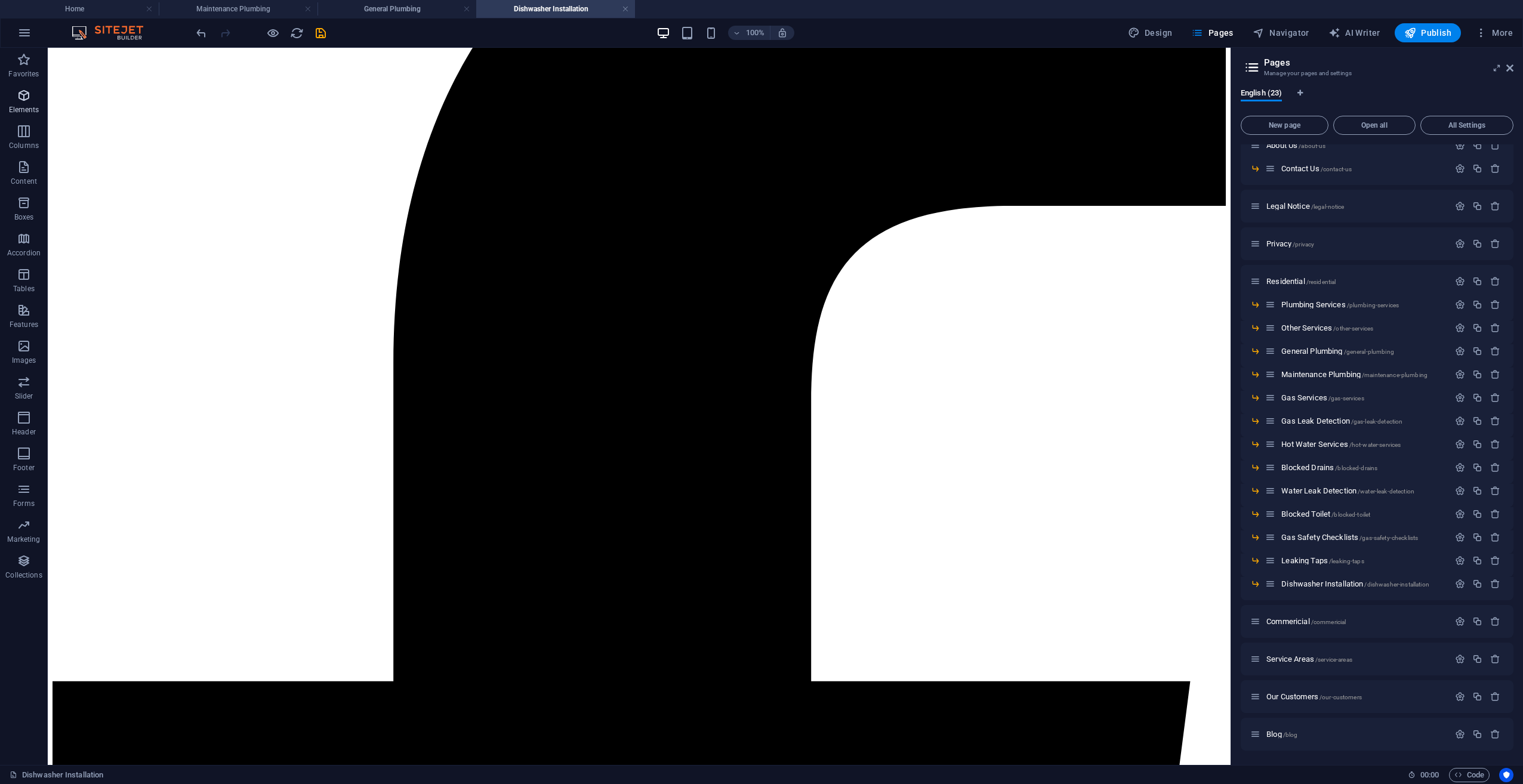
click at [32, 109] on p "Elements" at bounding box center [24, 110] width 31 height 10
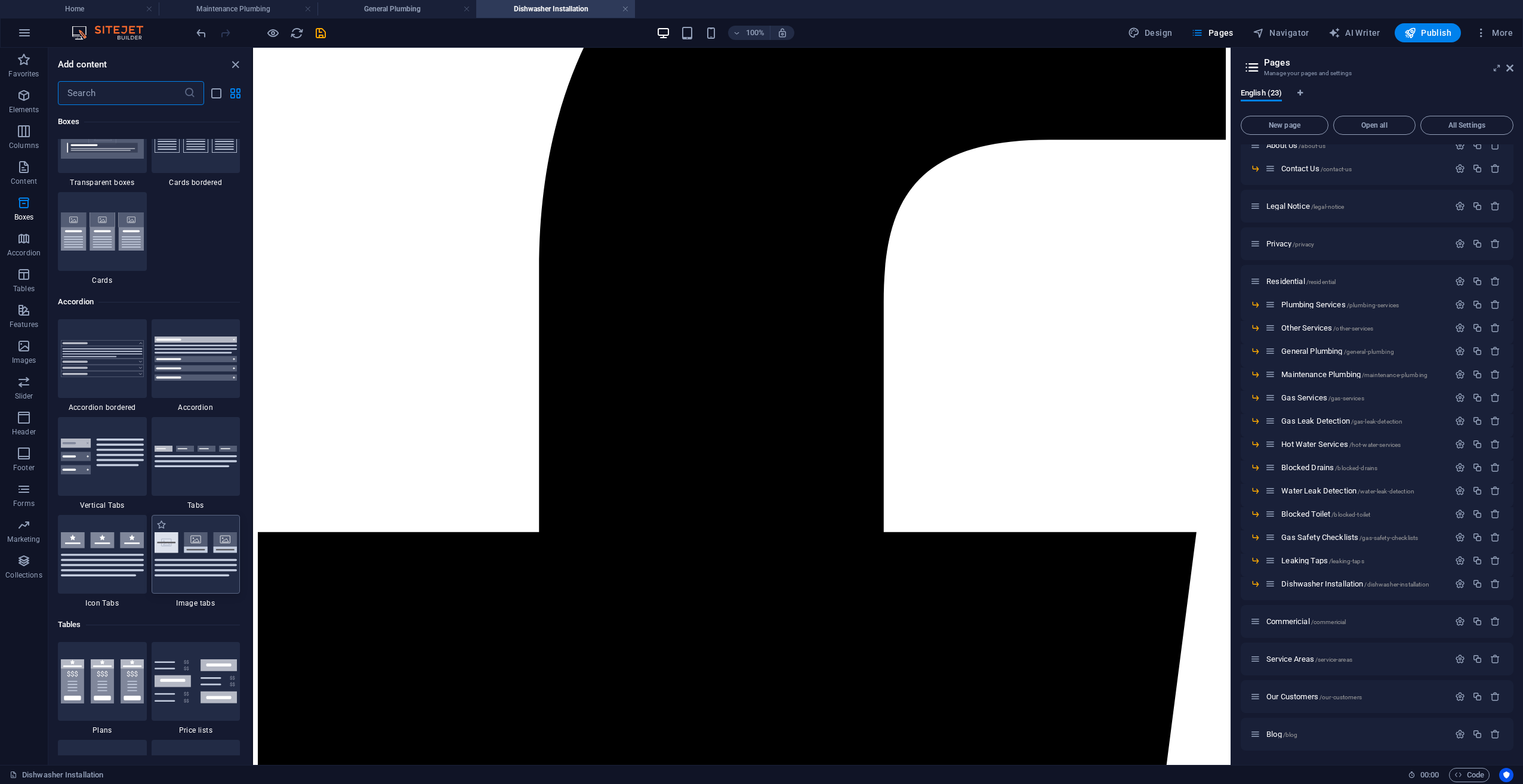
scroll to position [3587, 0]
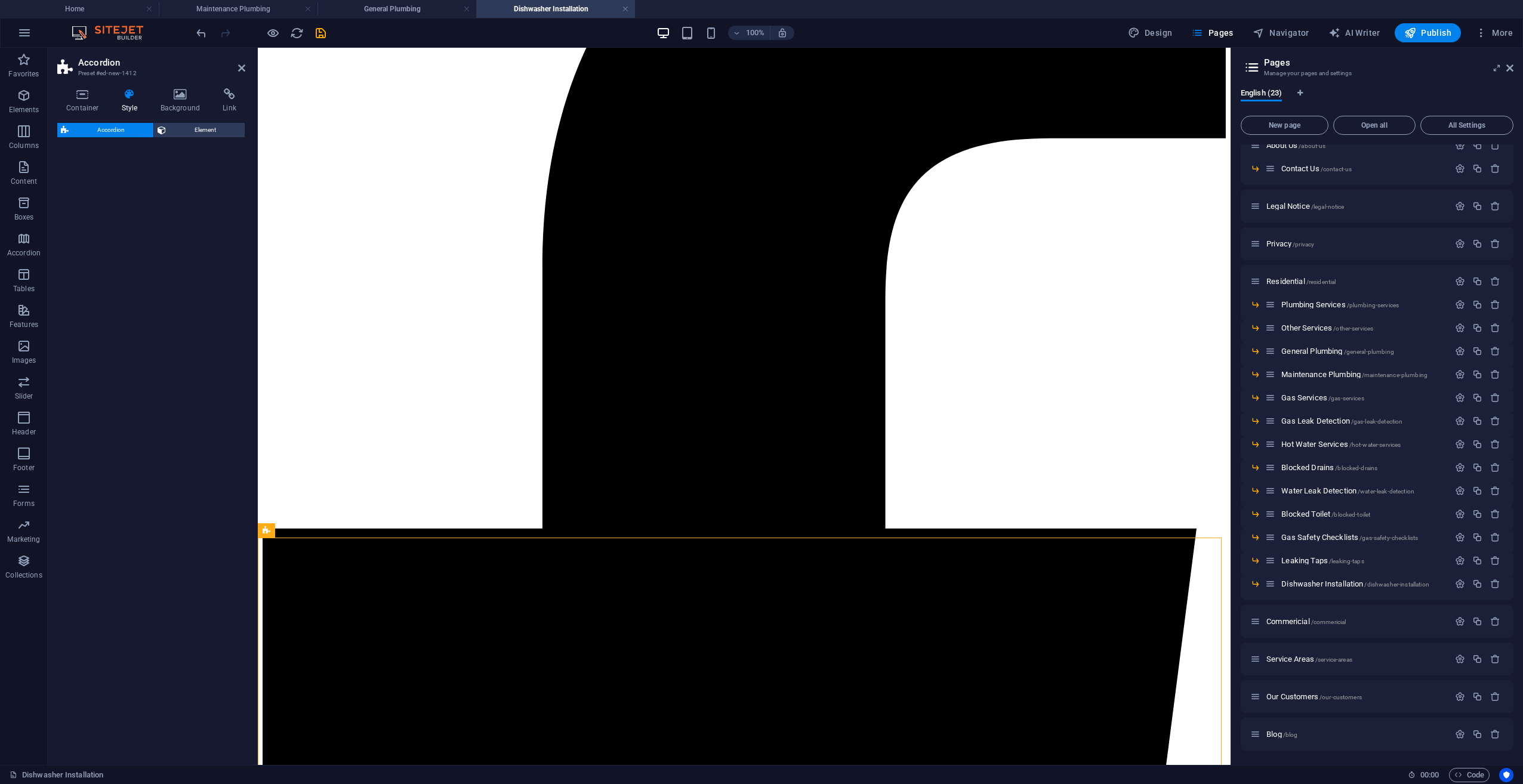
select select "rem"
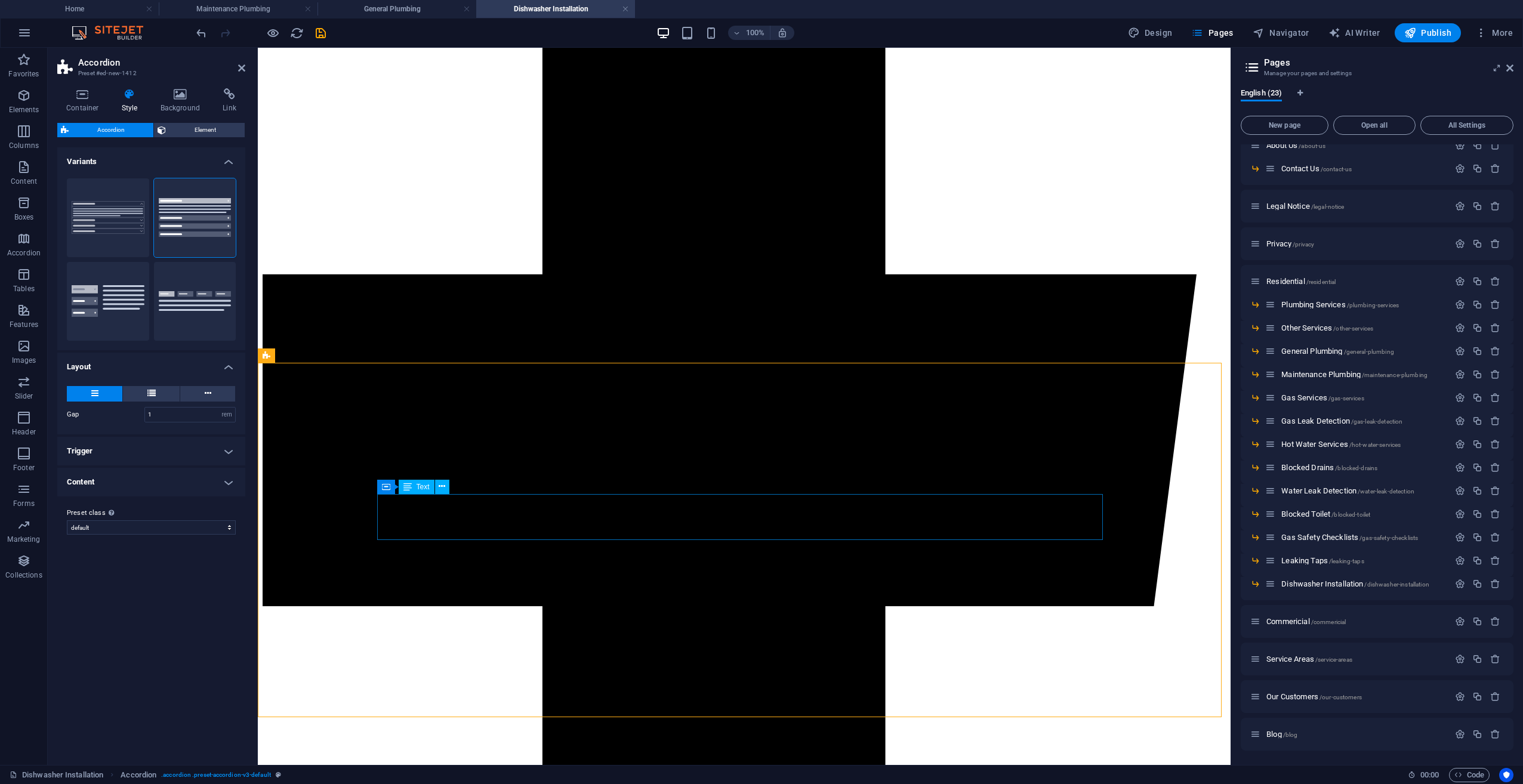
scroll to position [895, 0]
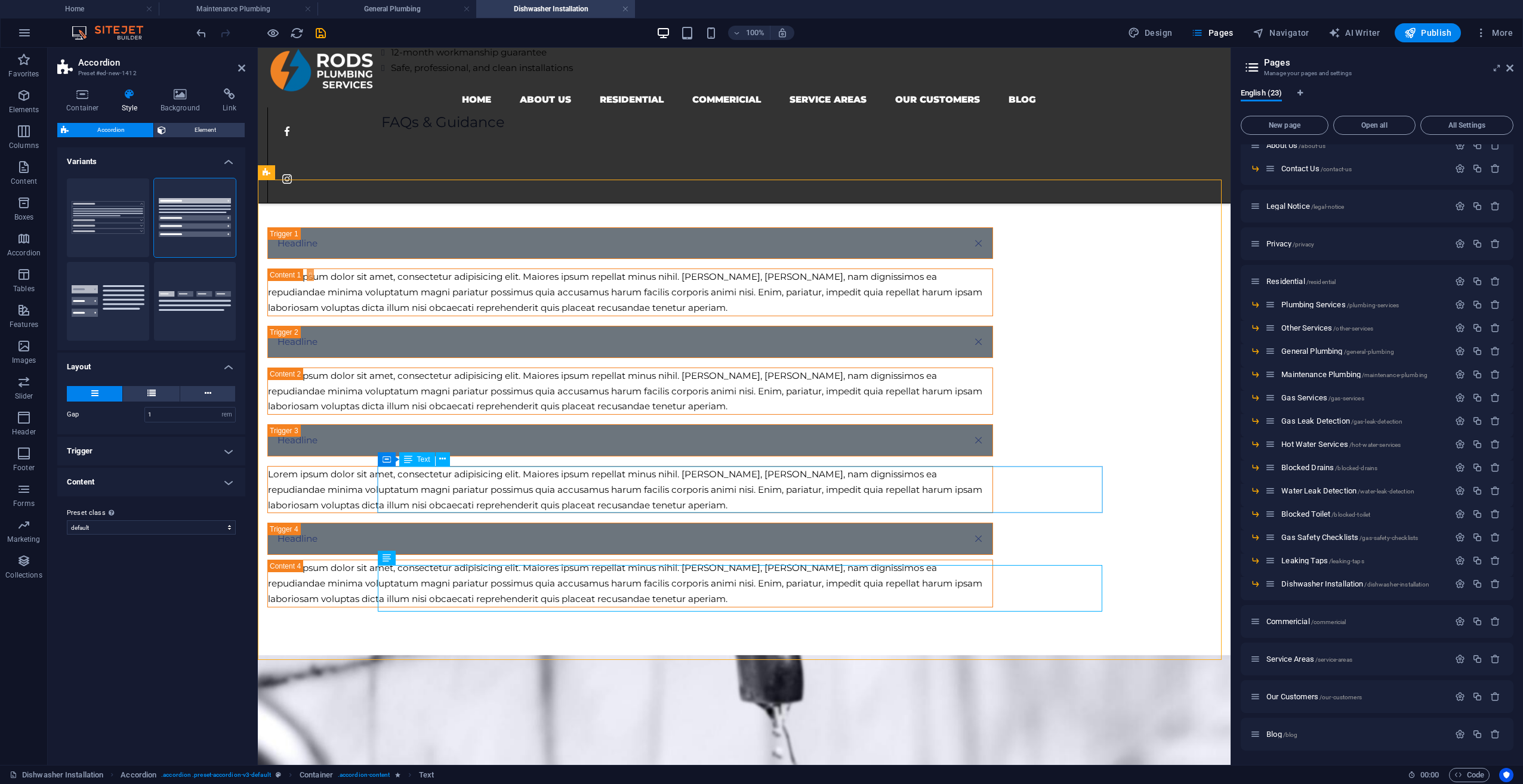
click at [406, 475] on div "Lorem ipsum dolor sit amet, consectetur adipisicing elit. Maiores ipsum repella…" at bounding box center [630, 490] width 725 height 47
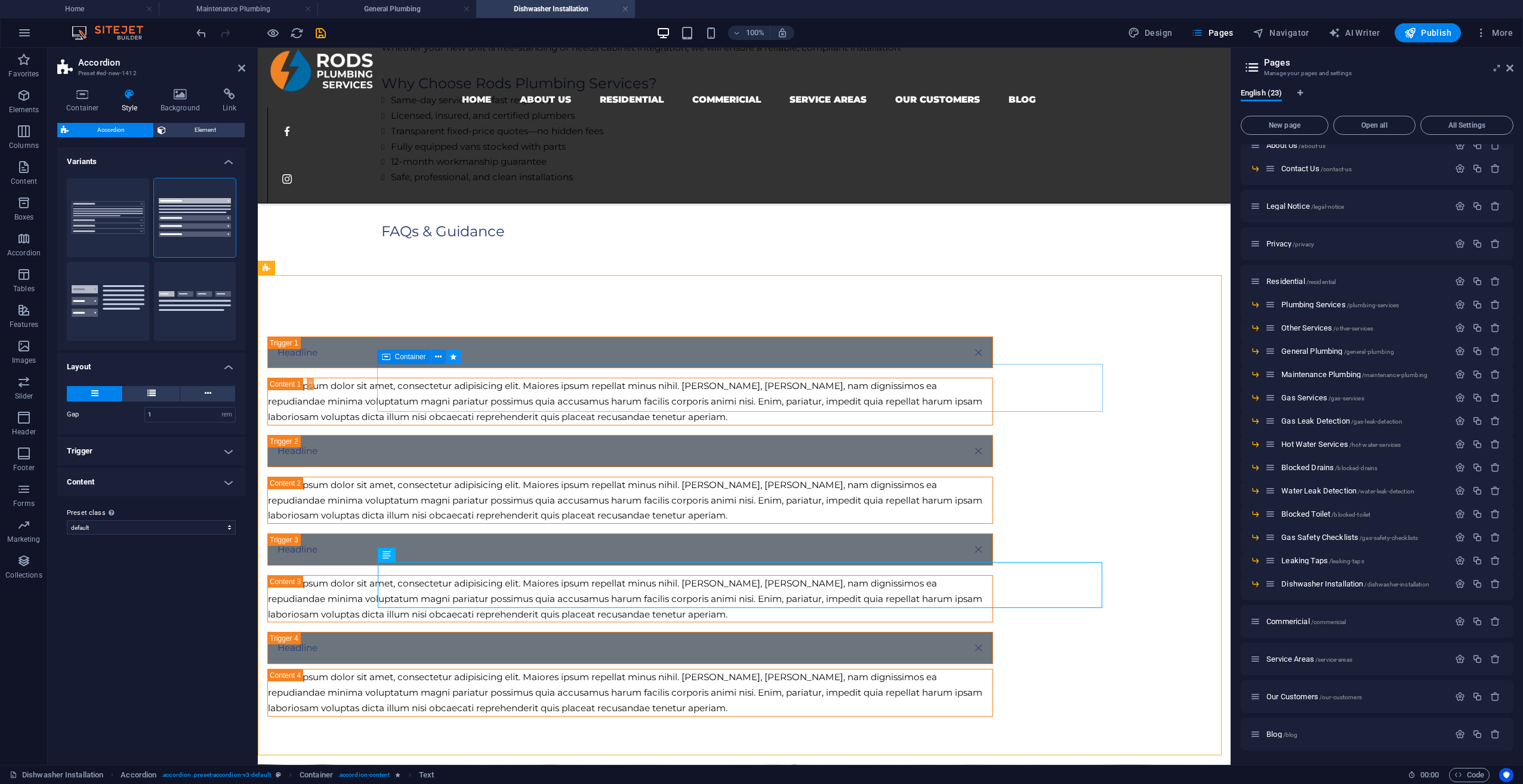
scroll to position [775, 0]
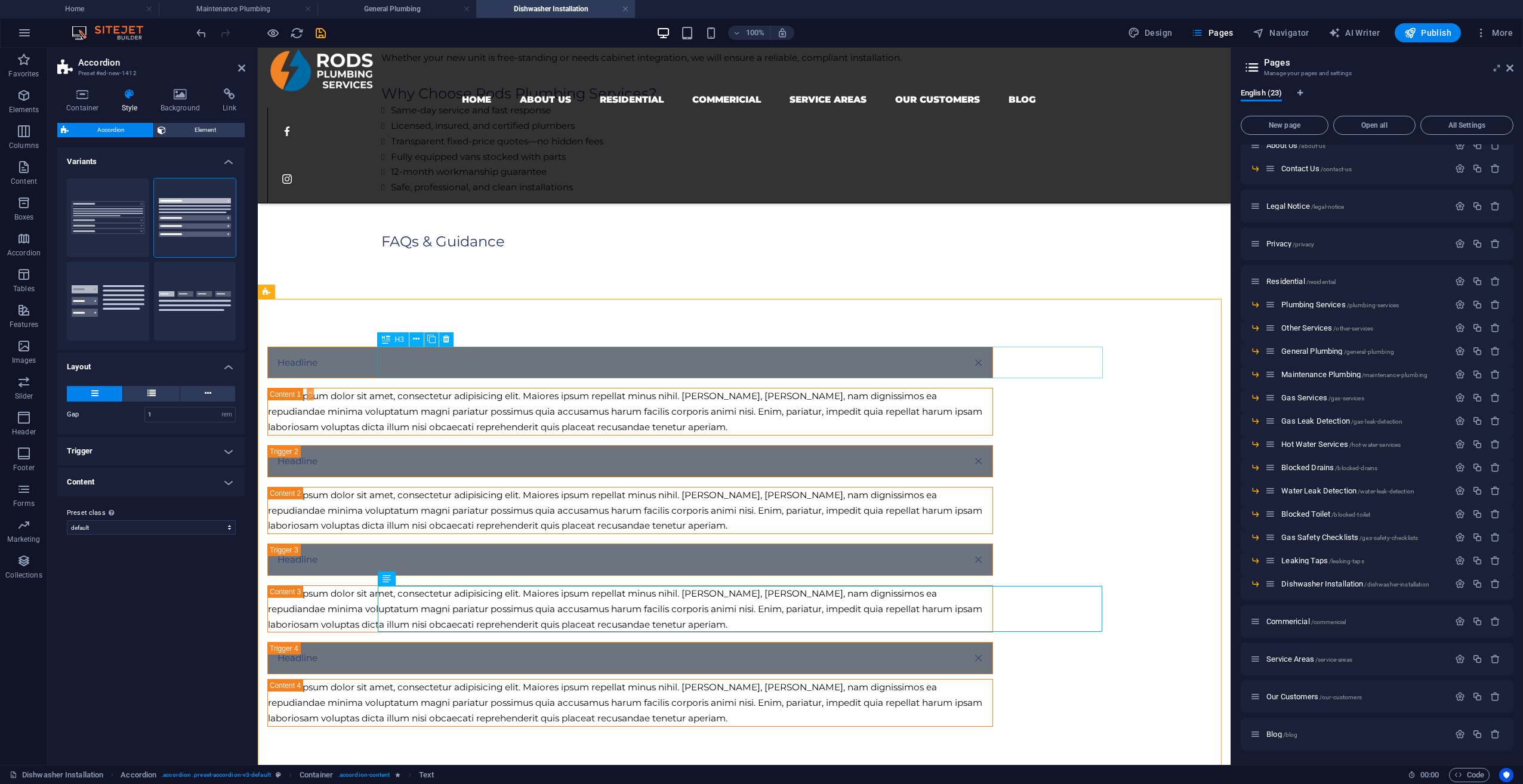
click at [424, 362] on div "Headline" at bounding box center [630, 363] width 726 height 32
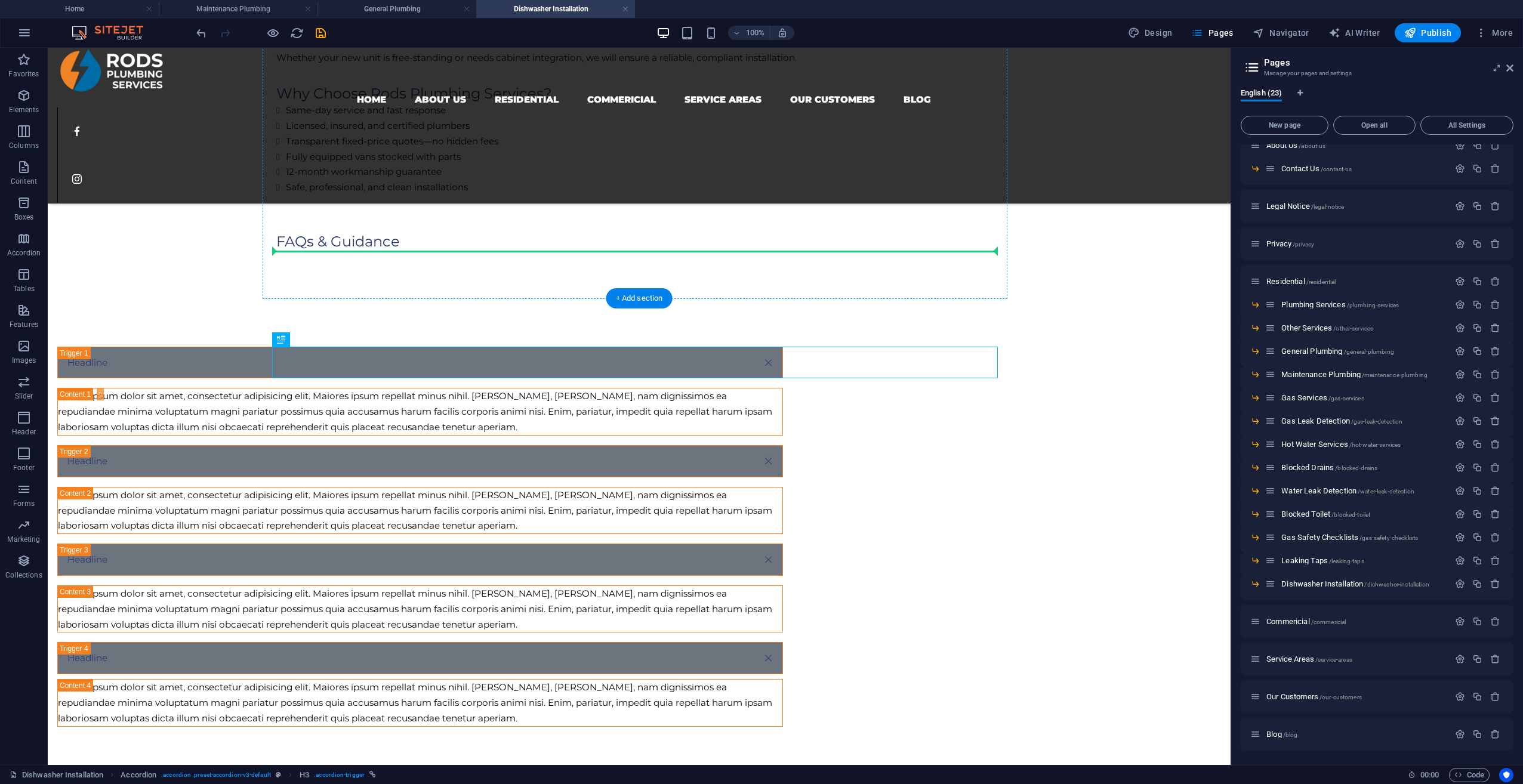
drag, startPoint x: 395, startPoint y: 306, endPoint x: 401, endPoint y: 248, distance: 58.3
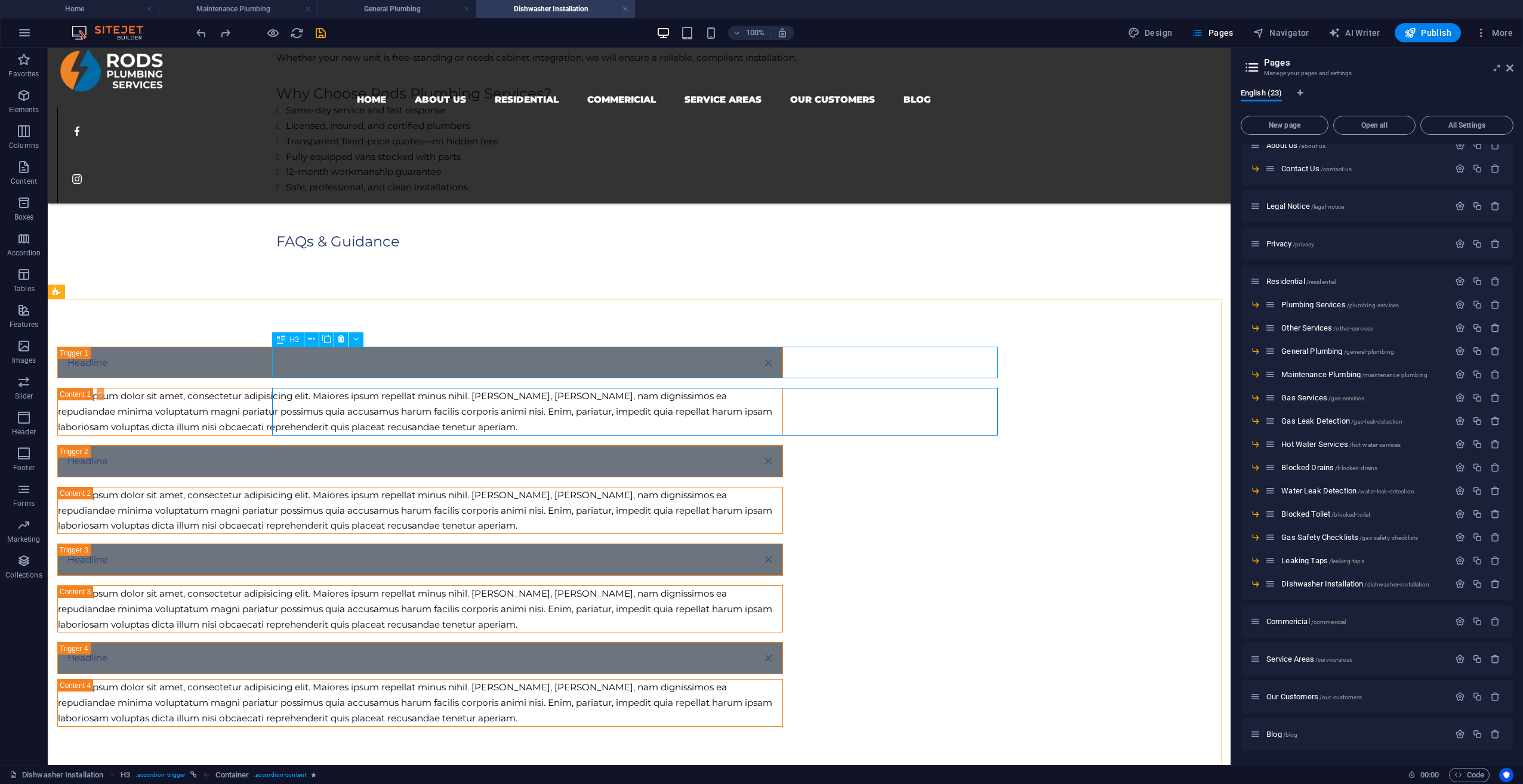
click at [276, 335] on div "H3" at bounding box center [287, 339] width 31 height 14
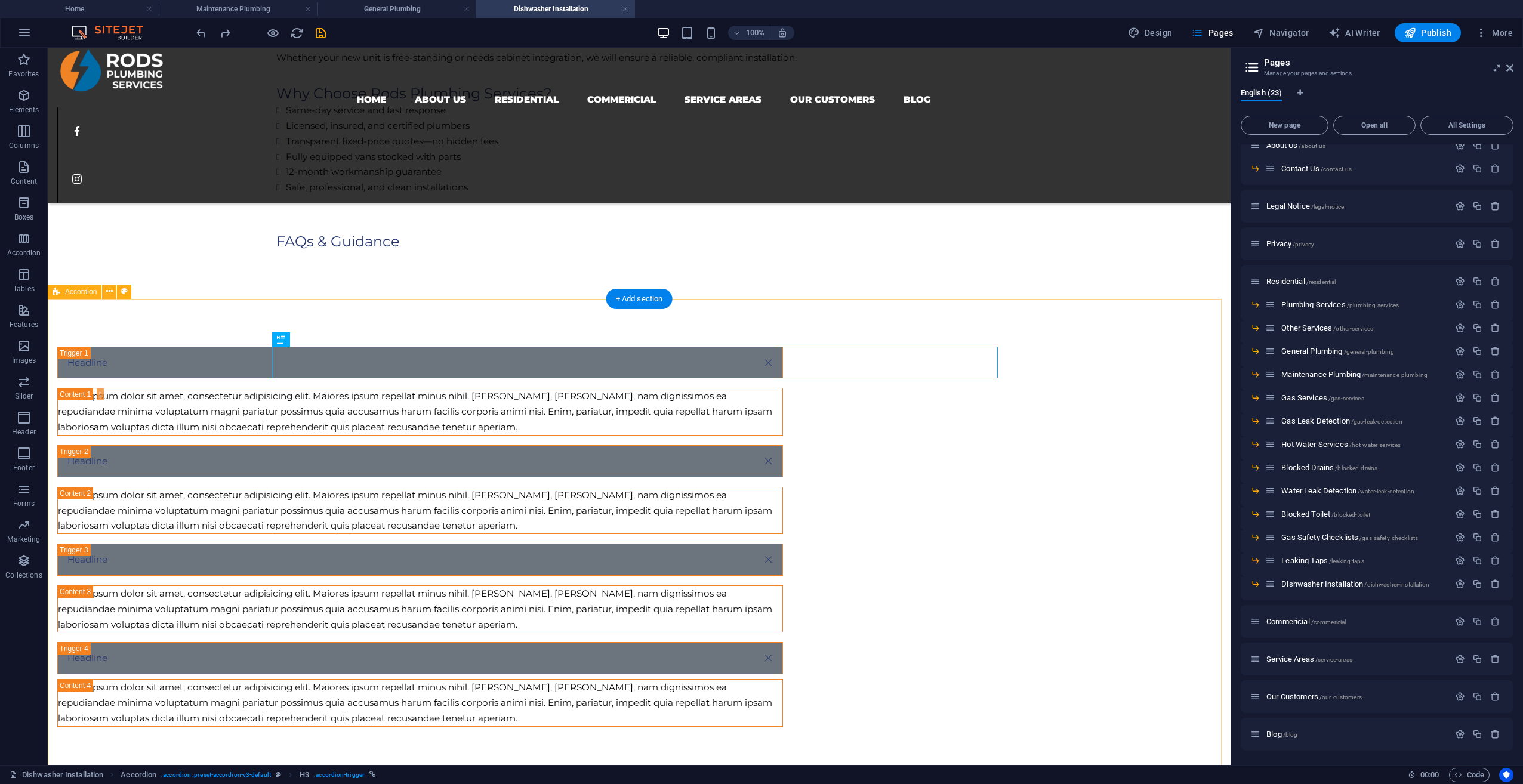
click at [222, 376] on div "Headline Lorem ipsum dolor sit amet, consectetur adipisicing elit. Maiores ipsu…" at bounding box center [639, 536] width 1183 height 475
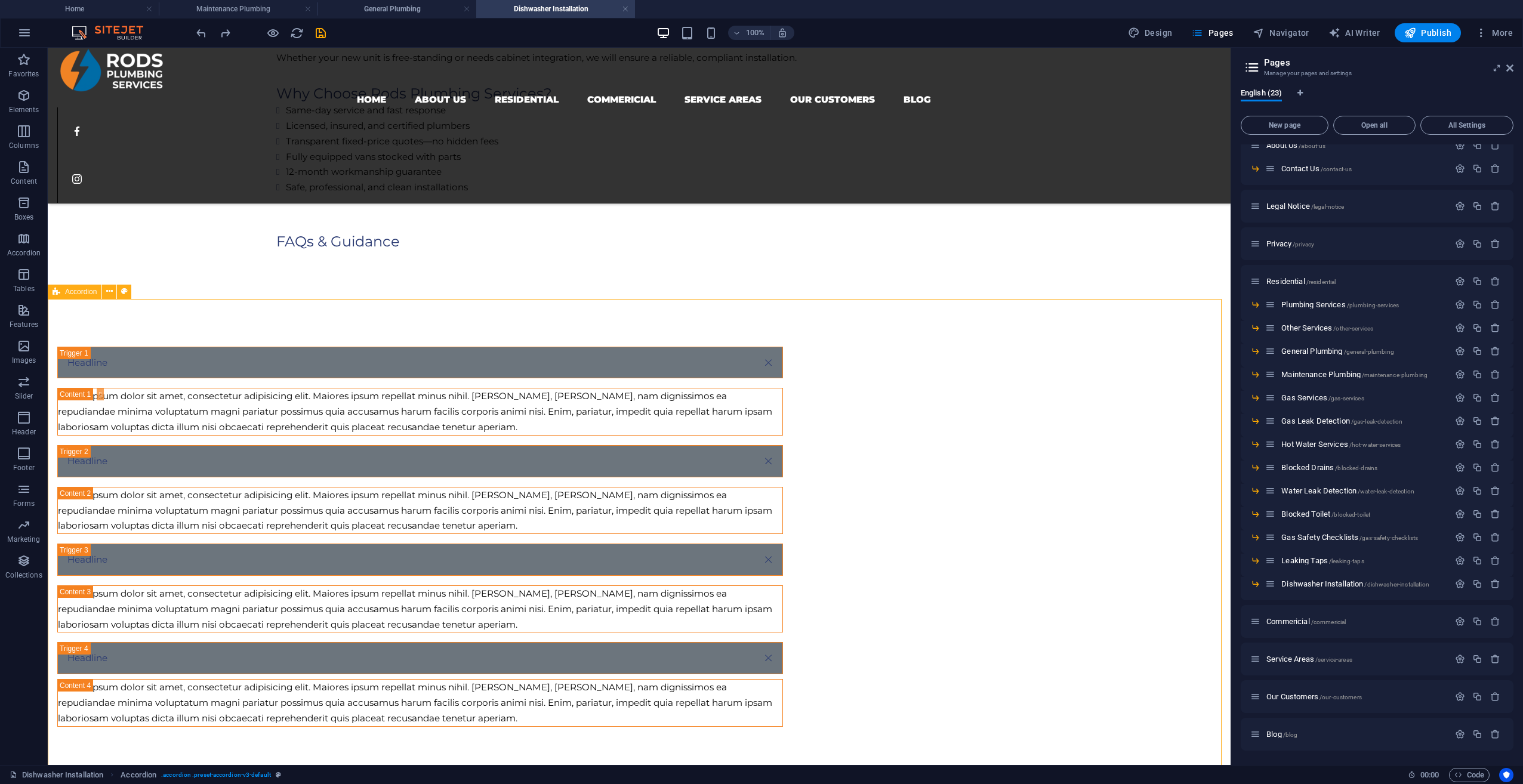
click at [68, 291] on span "Accordion" at bounding box center [80, 291] width 31 height 7
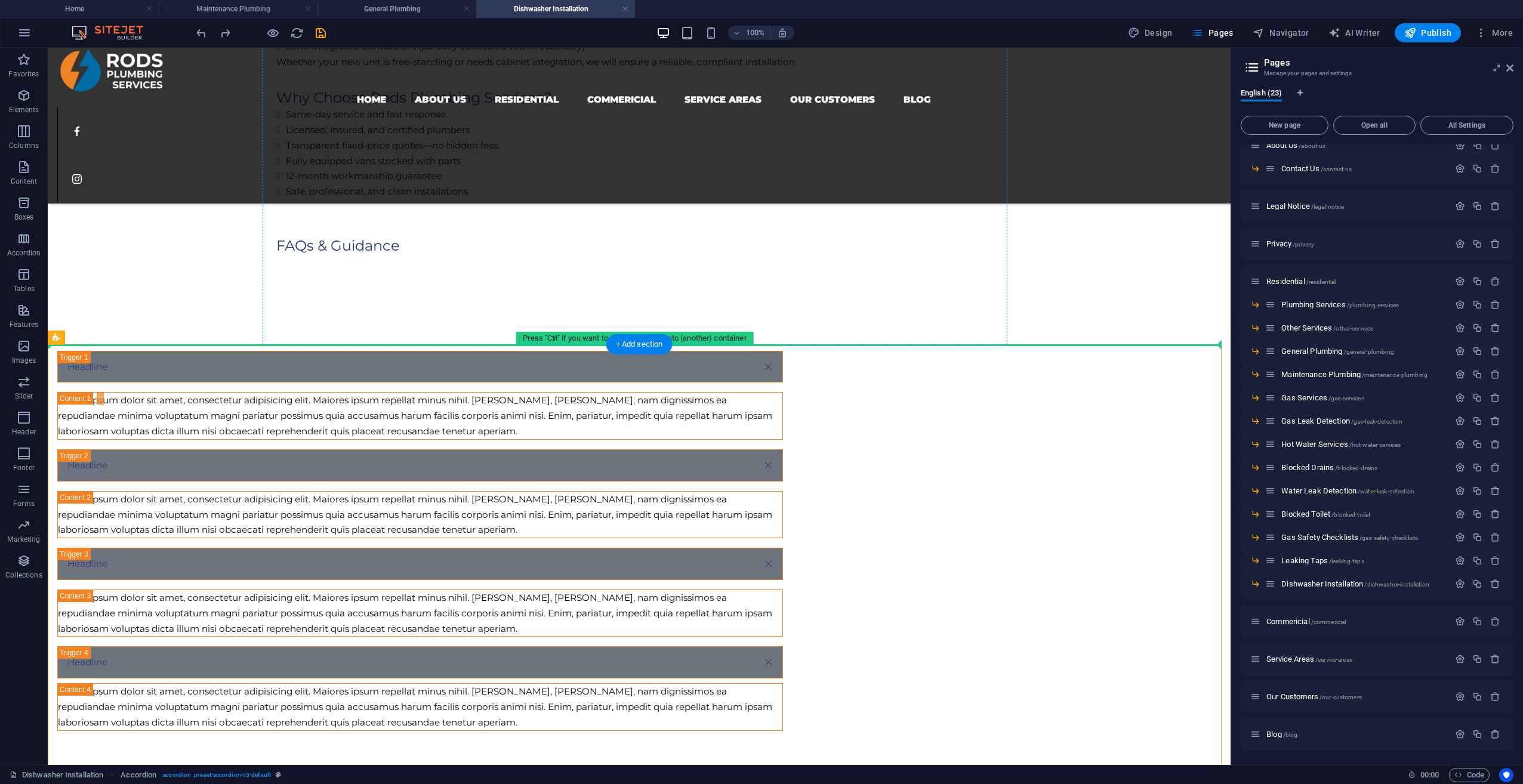
scroll to position [713, 0]
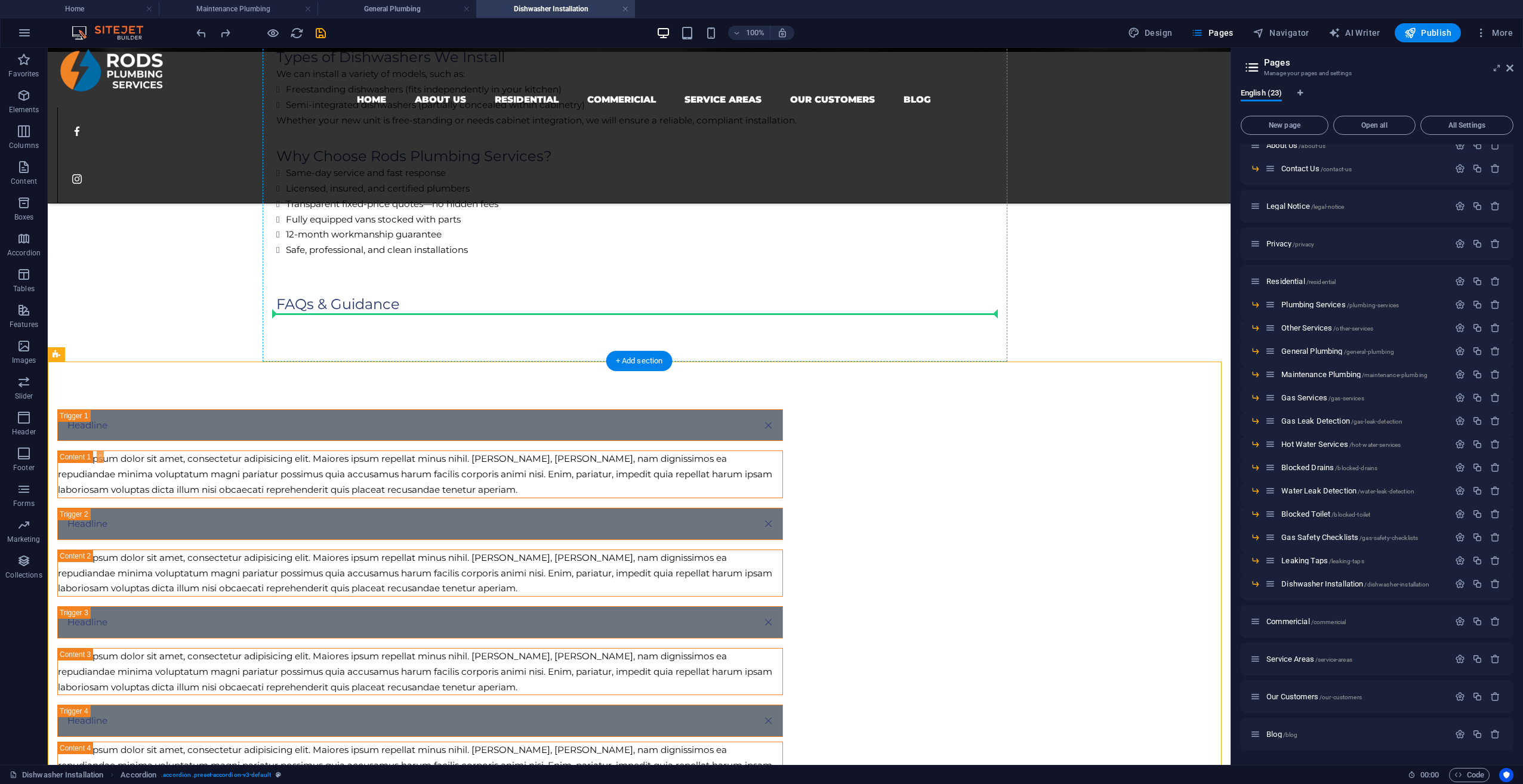
drag, startPoint x: 109, startPoint y: 340, endPoint x: 348, endPoint y: 309, distance: 241.0
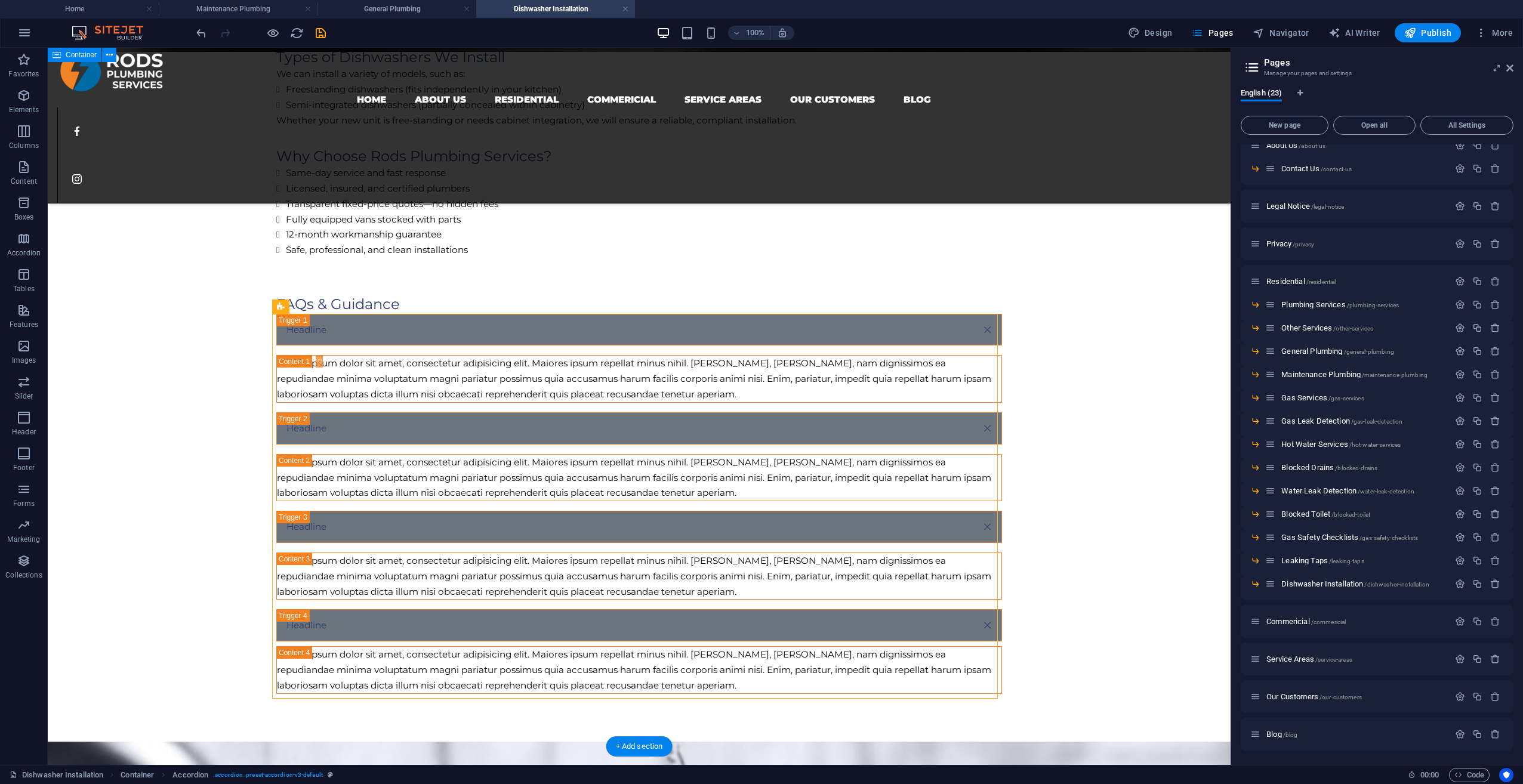
click at [187, 486] on div "Professional Dishwasher Installations You Can Trust Upgrading or installing a n…" at bounding box center [639, 253] width 1183 height 976
click at [345, 383] on div "Lorem ipsum dolor sit amet, consectetur adipisicing elit. Maiores ipsum repella…" at bounding box center [639, 379] width 725 height 47
drag, startPoint x: 365, startPoint y: 348, endPoint x: 316, endPoint y: 297, distance: 70.7
click at [316, 297] on div "FAQs & Guidance" at bounding box center [639, 303] width 726 height 18
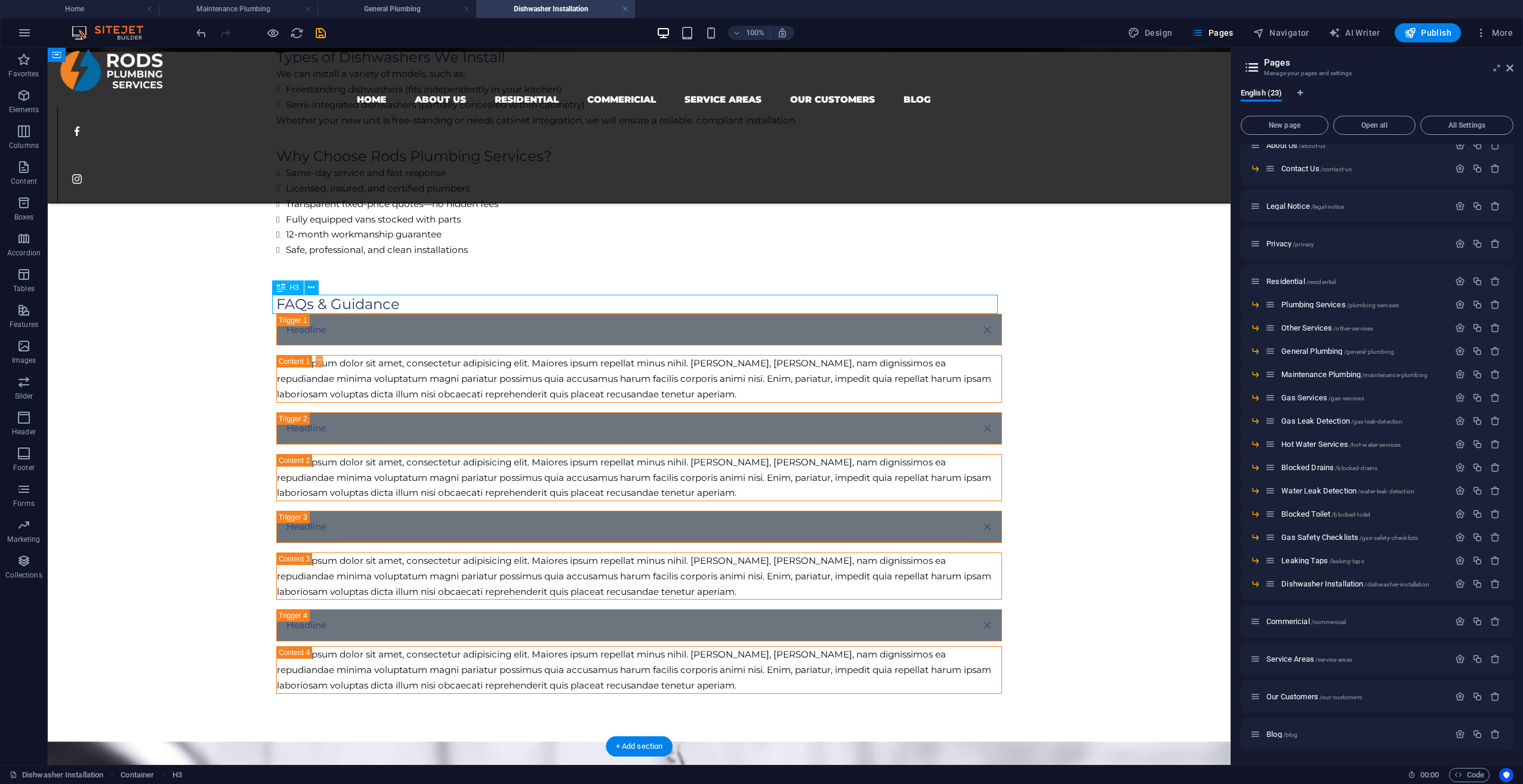
click at [405, 306] on div "FAQs & Guidance" at bounding box center [639, 303] width 726 height 18
click at [361, 327] on div "Headline" at bounding box center [639, 330] width 726 height 32
click at [345, 320] on div "Headline" at bounding box center [639, 330] width 726 height 32
click at [335, 323] on div "Headline" at bounding box center [639, 330] width 726 height 32
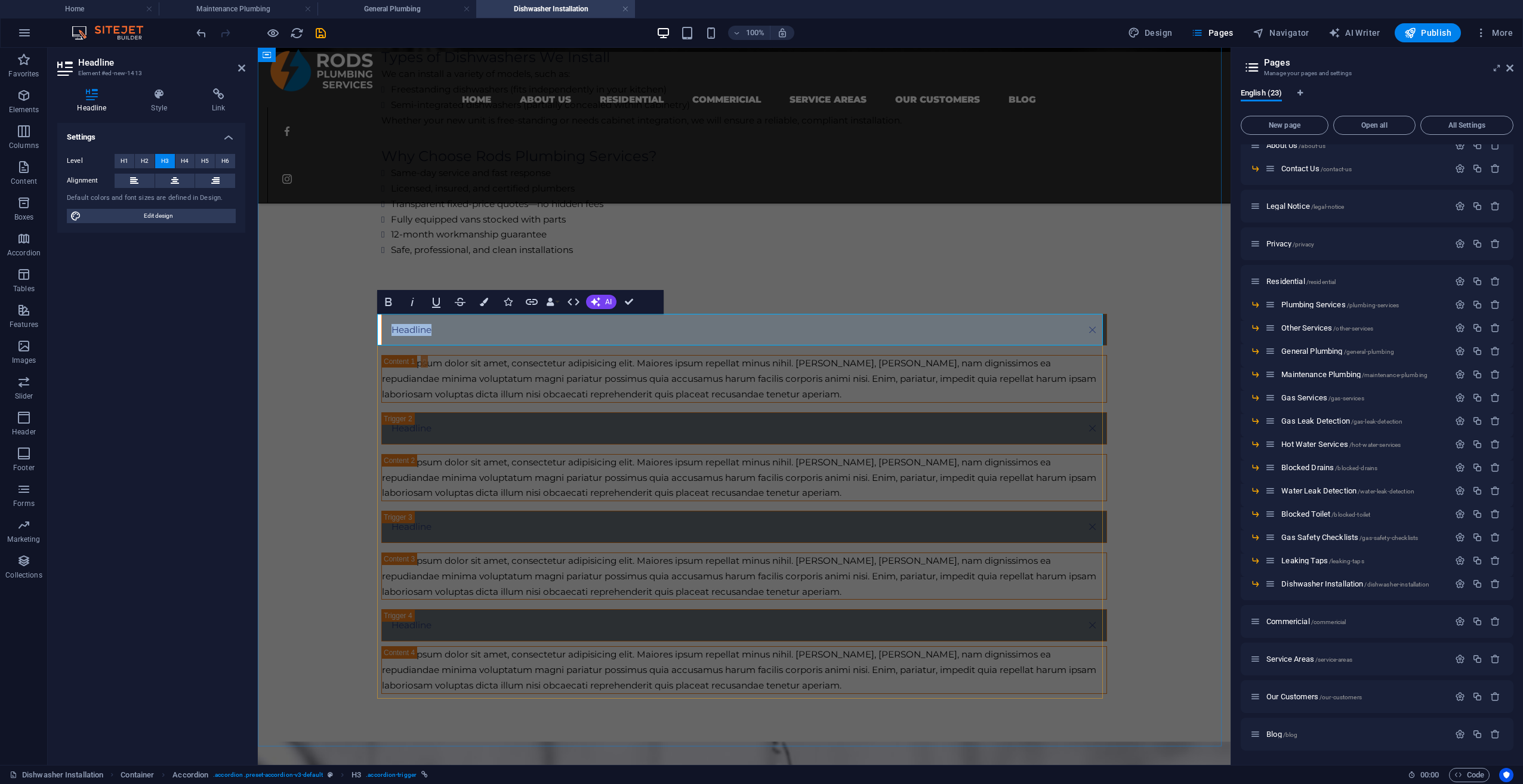
click at [417, 334] on link "Headline" at bounding box center [744, 330] width 725 height 31
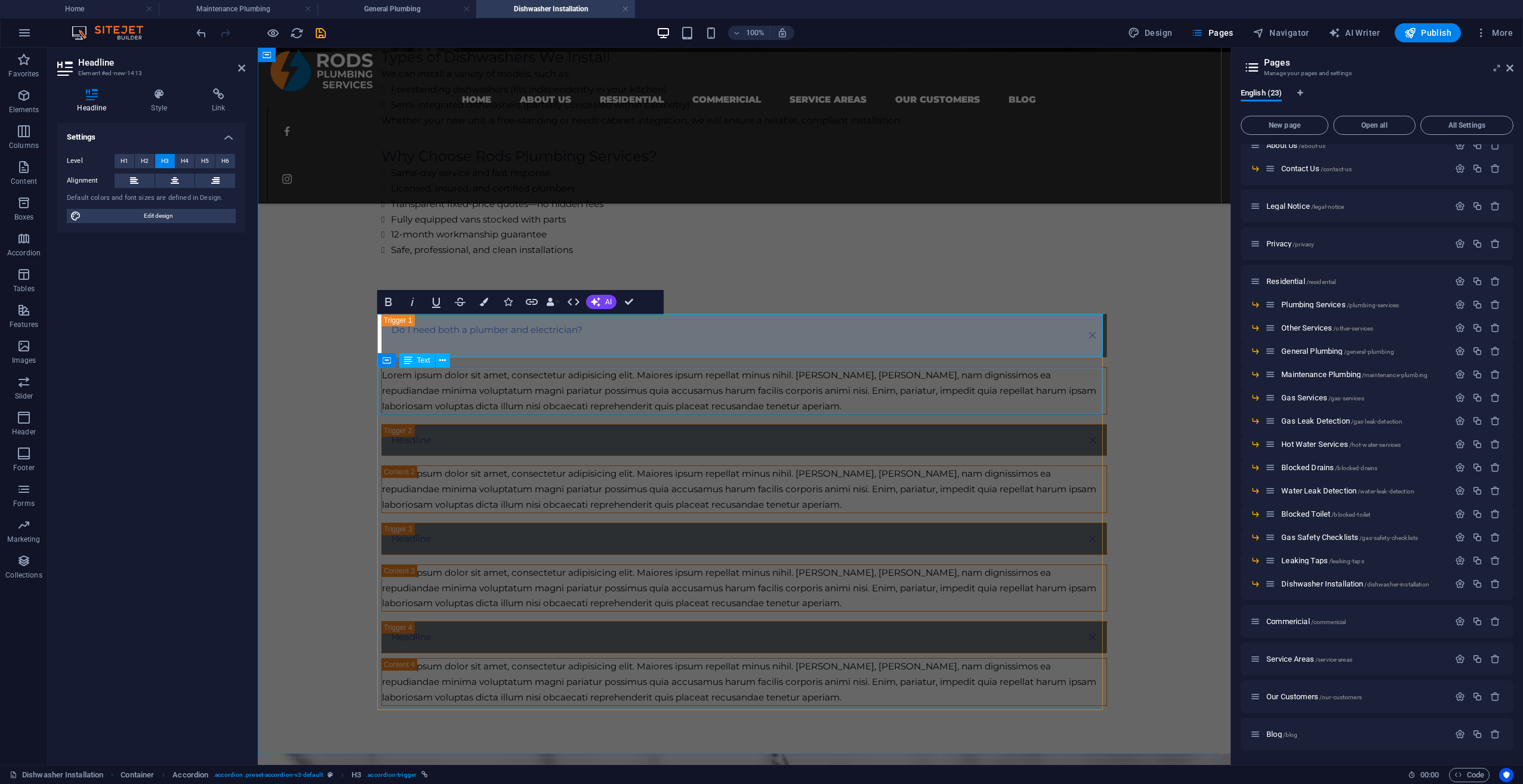
click at [500, 372] on div "Lorem ipsum dolor sit amet, consectetur adipisicing elit. Maiores ipsum repella…" at bounding box center [744, 391] width 725 height 47
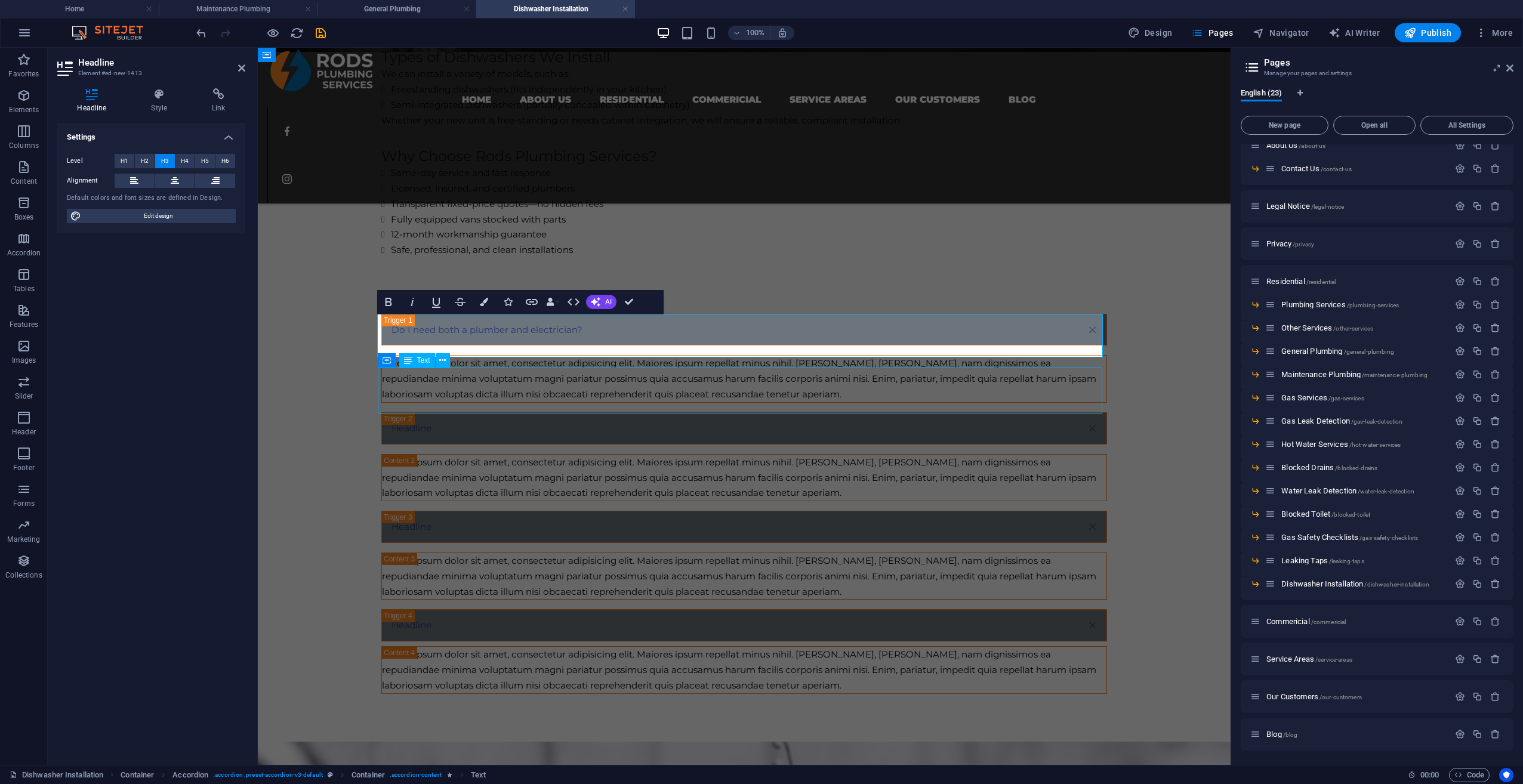
click at [500, 372] on div "Do I need both a plumber and electrician? Lorem ipsum dolor sit amet, consectet…" at bounding box center [744, 503] width 735 height 389
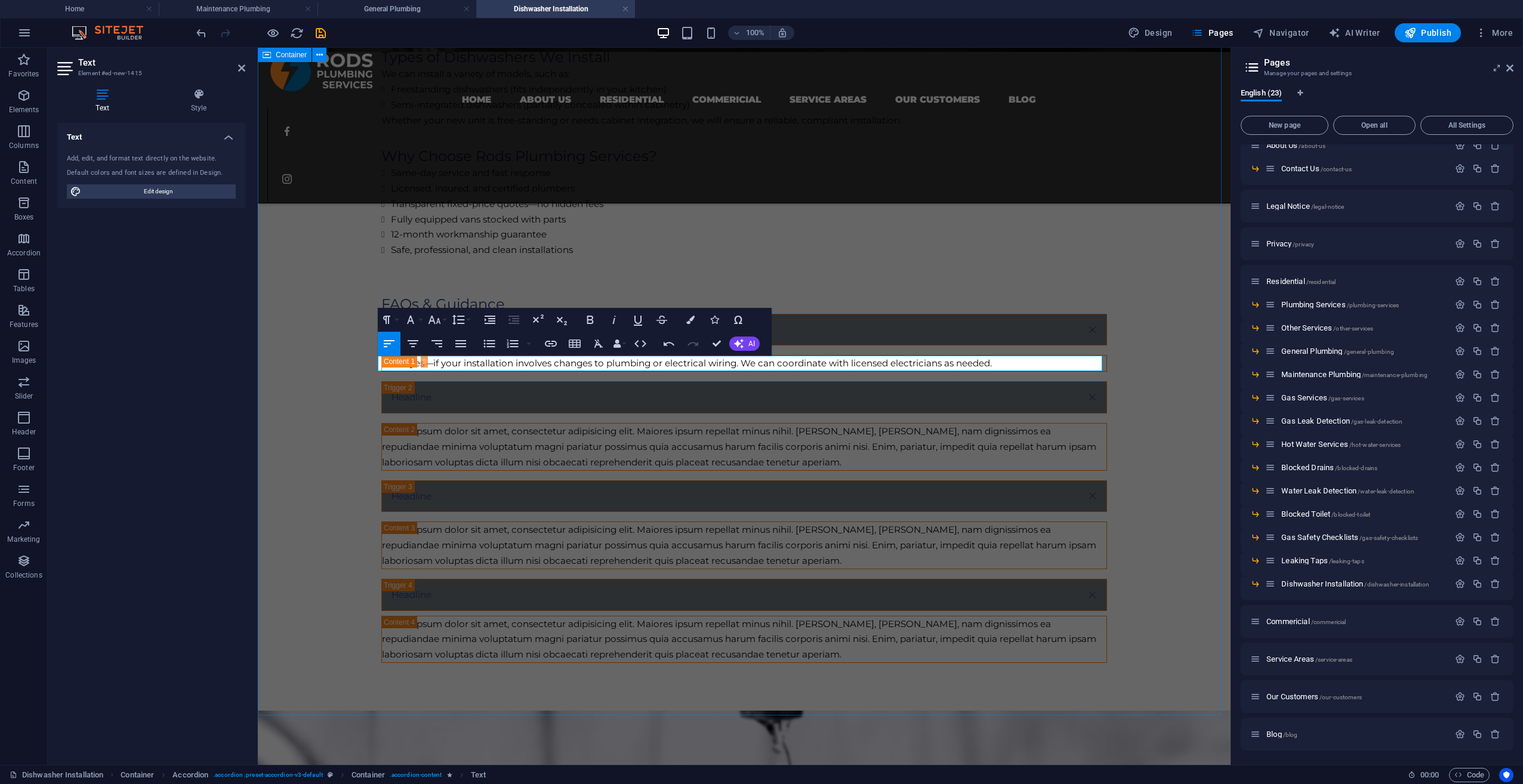
click at [344, 424] on div "Professional Dishwasher Installations You Can Trust Upgrading or installing a n…" at bounding box center [743, 238] width 973 height 946
click at [422, 401] on div "Headline" at bounding box center [744, 397] width 726 height 32
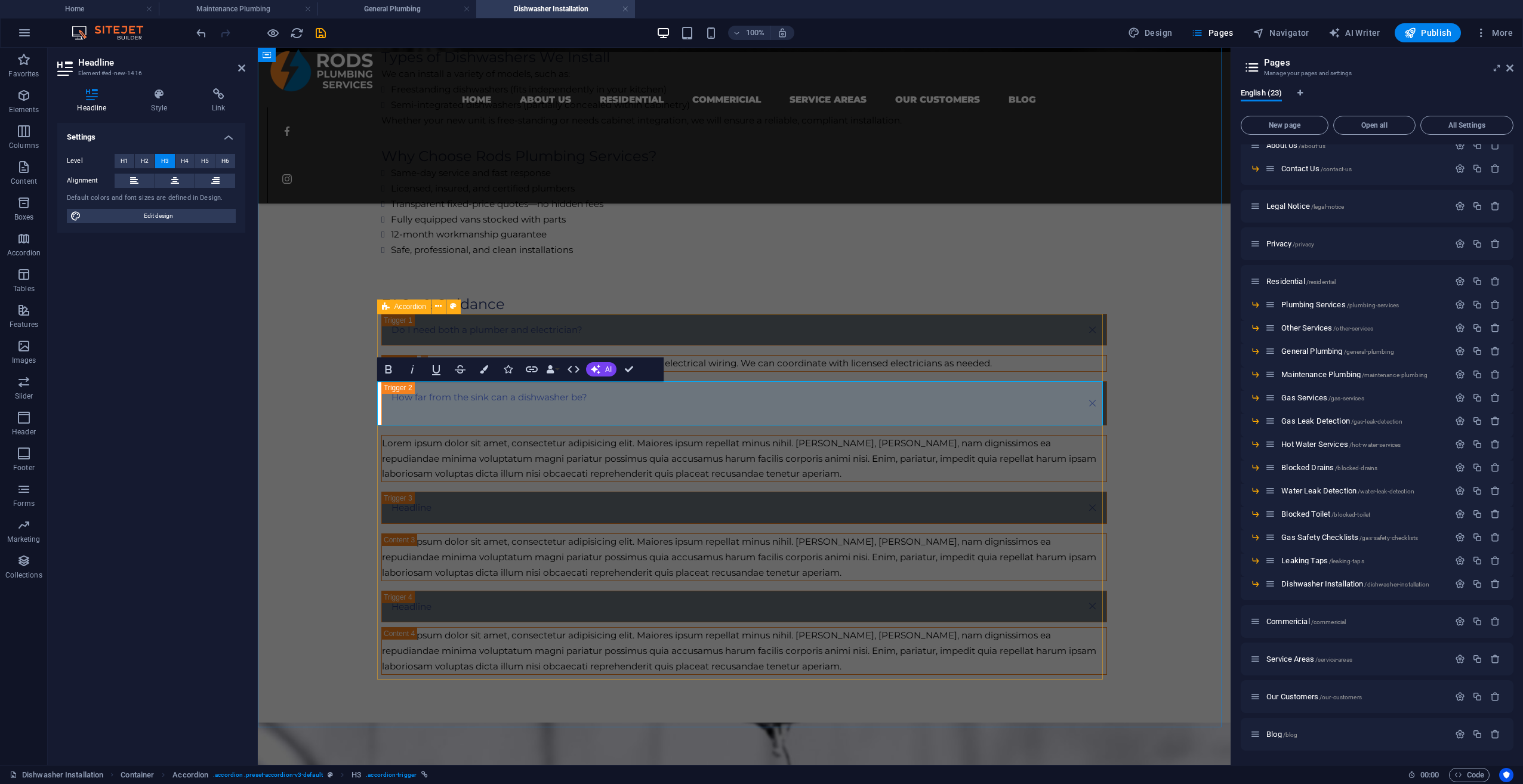
click at [606, 456] on div "Lorem ipsum dolor sit amet, consectetur adipisicing elit. Maiores ipsum repella…" at bounding box center [744, 459] width 725 height 47
click at [606, 456] on div "Do I need both a plumber and electrician? Often yes—if your installation involv…" at bounding box center [744, 494] width 735 height 371
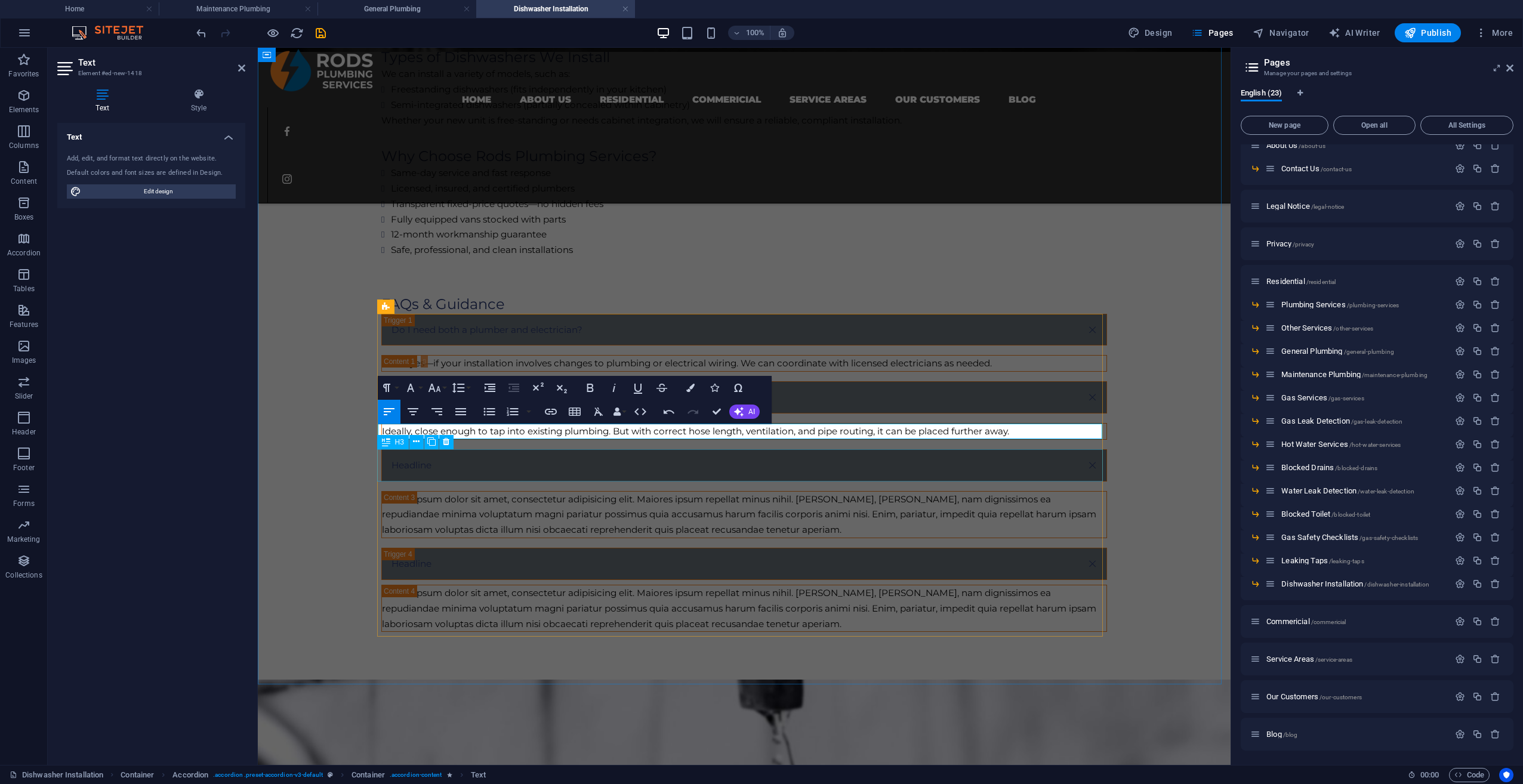
click at [426, 469] on div "Headline" at bounding box center [744, 466] width 726 height 32
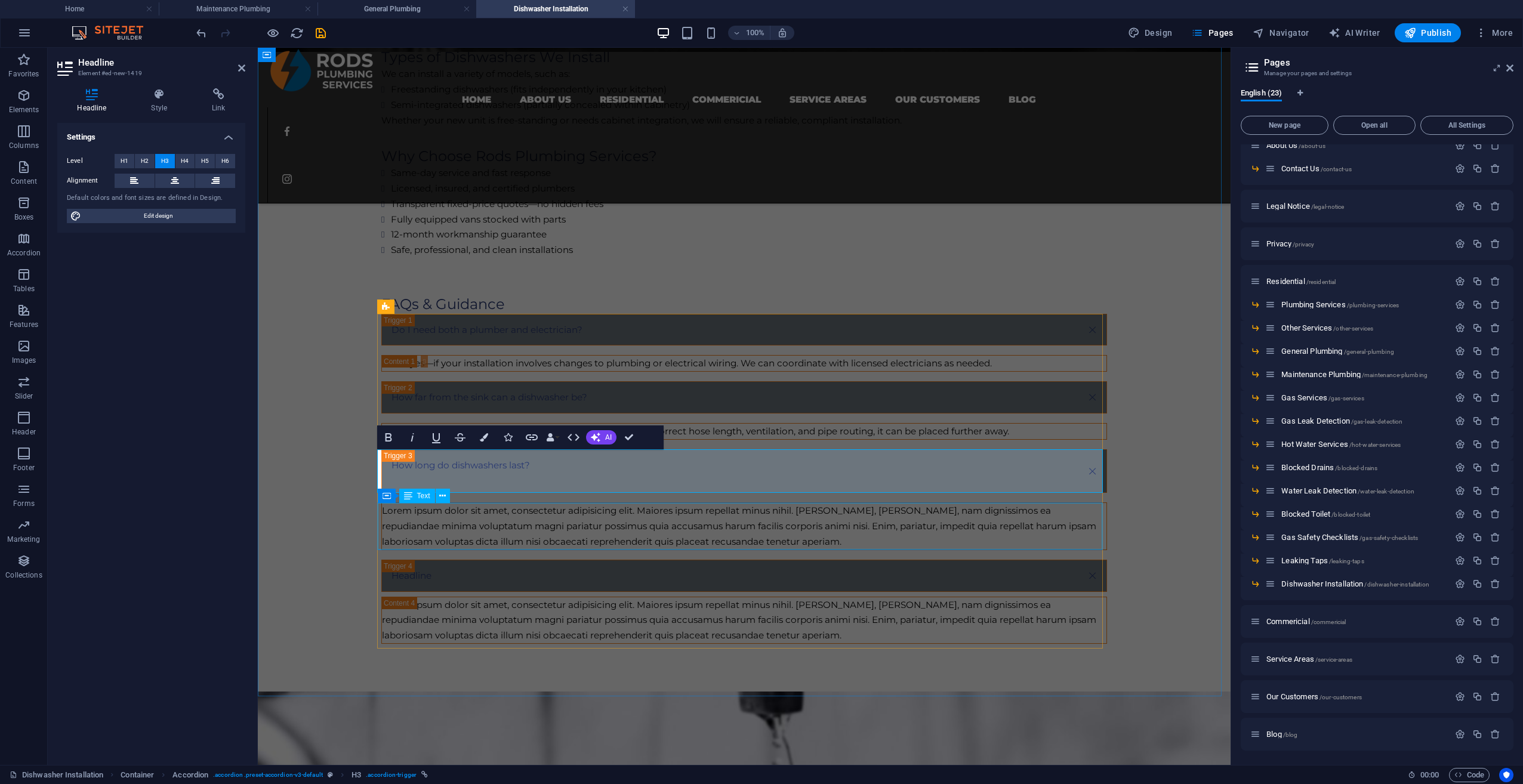
click at [561, 528] on div "Lorem ipsum dolor sit amet, consectetur adipisicing elit. Maiores ipsum repella…" at bounding box center [744, 526] width 725 height 47
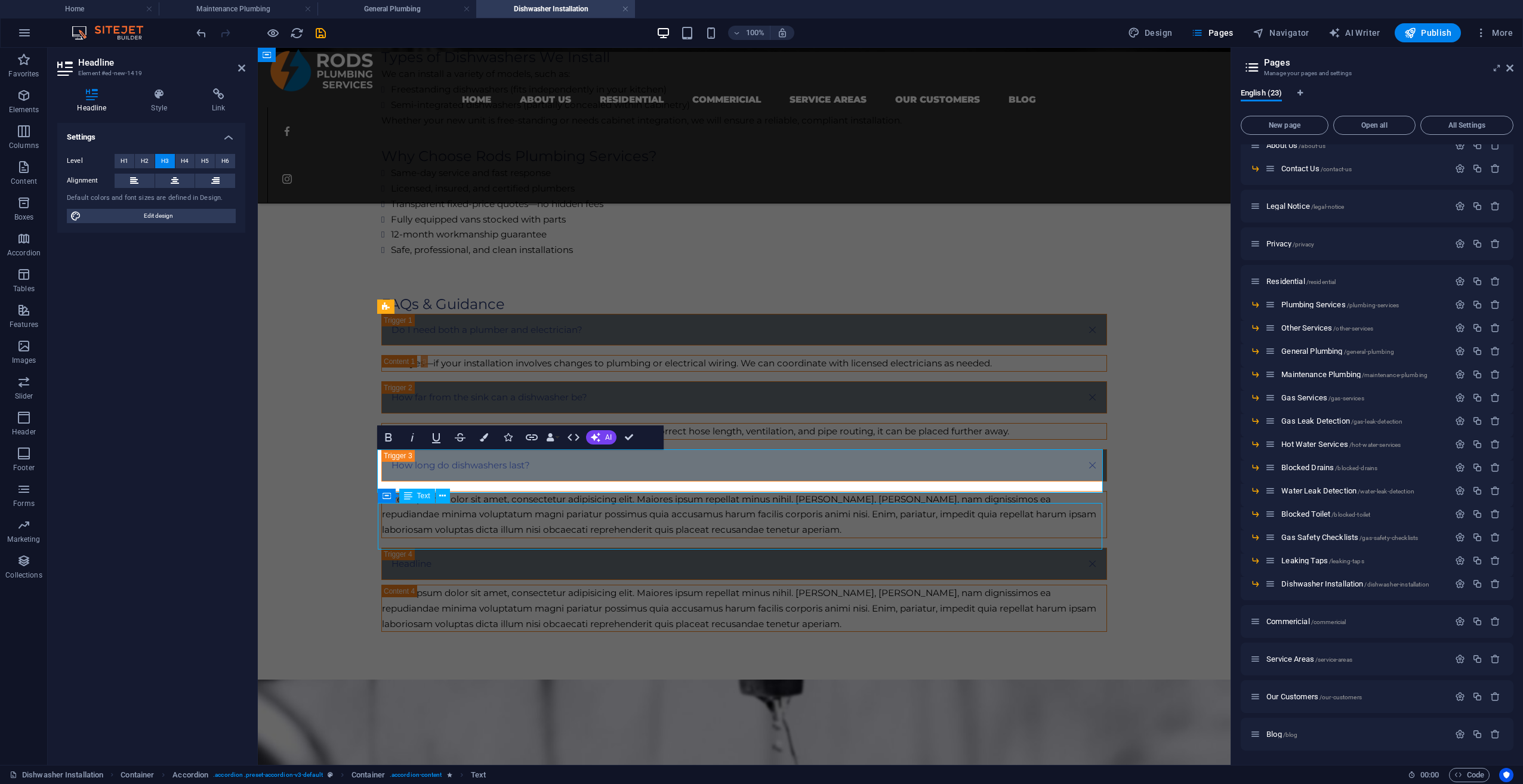
click at [561, 528] on p "Lorem ipsum dolor sit amet, consectetur adipisicing elit. Maiores ipsum repella…" at bounding box center [744, 515] width 725 height 47
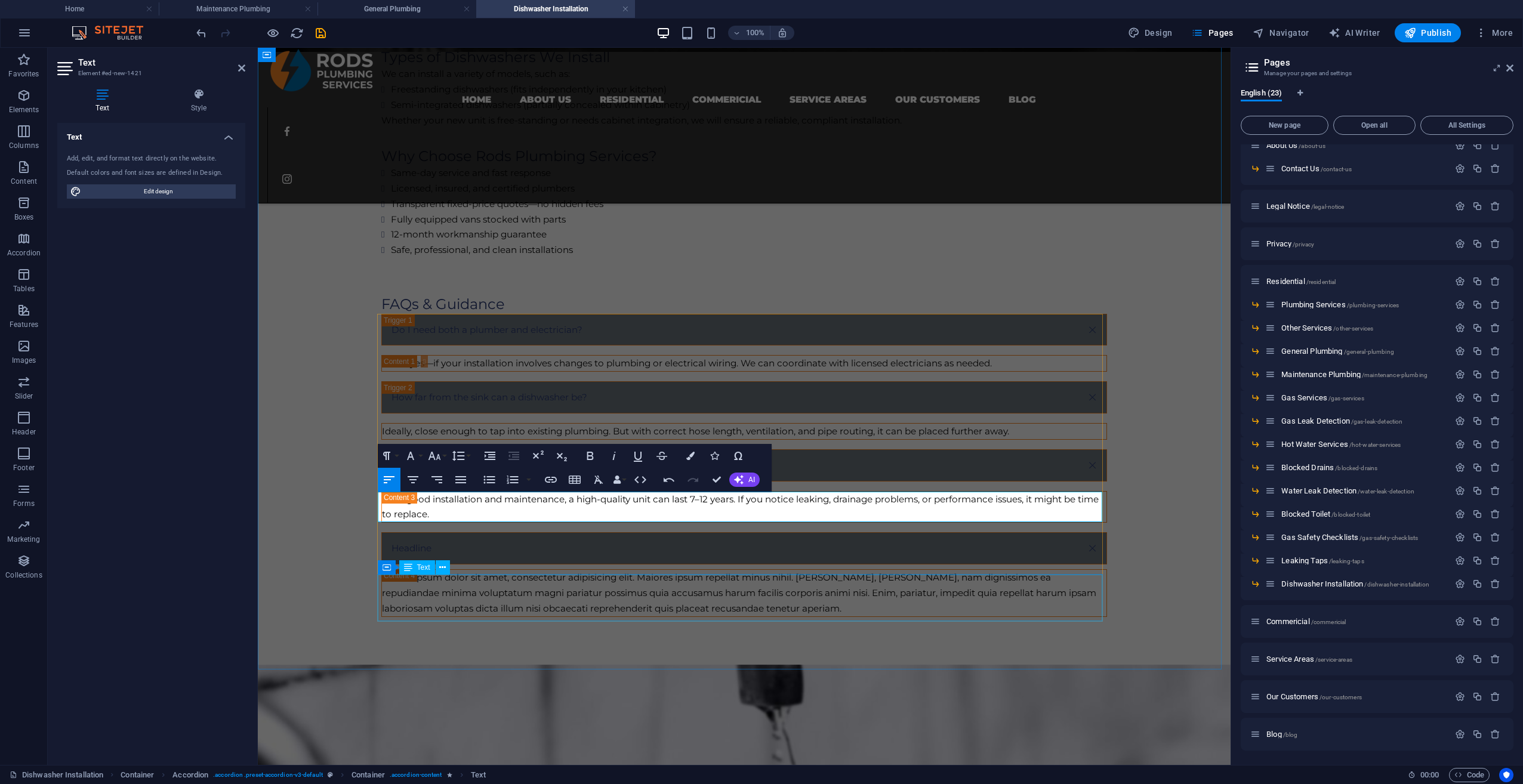
click at [535, 552] on div "Headline" at bounding box center [744, 548] width 726 height 32
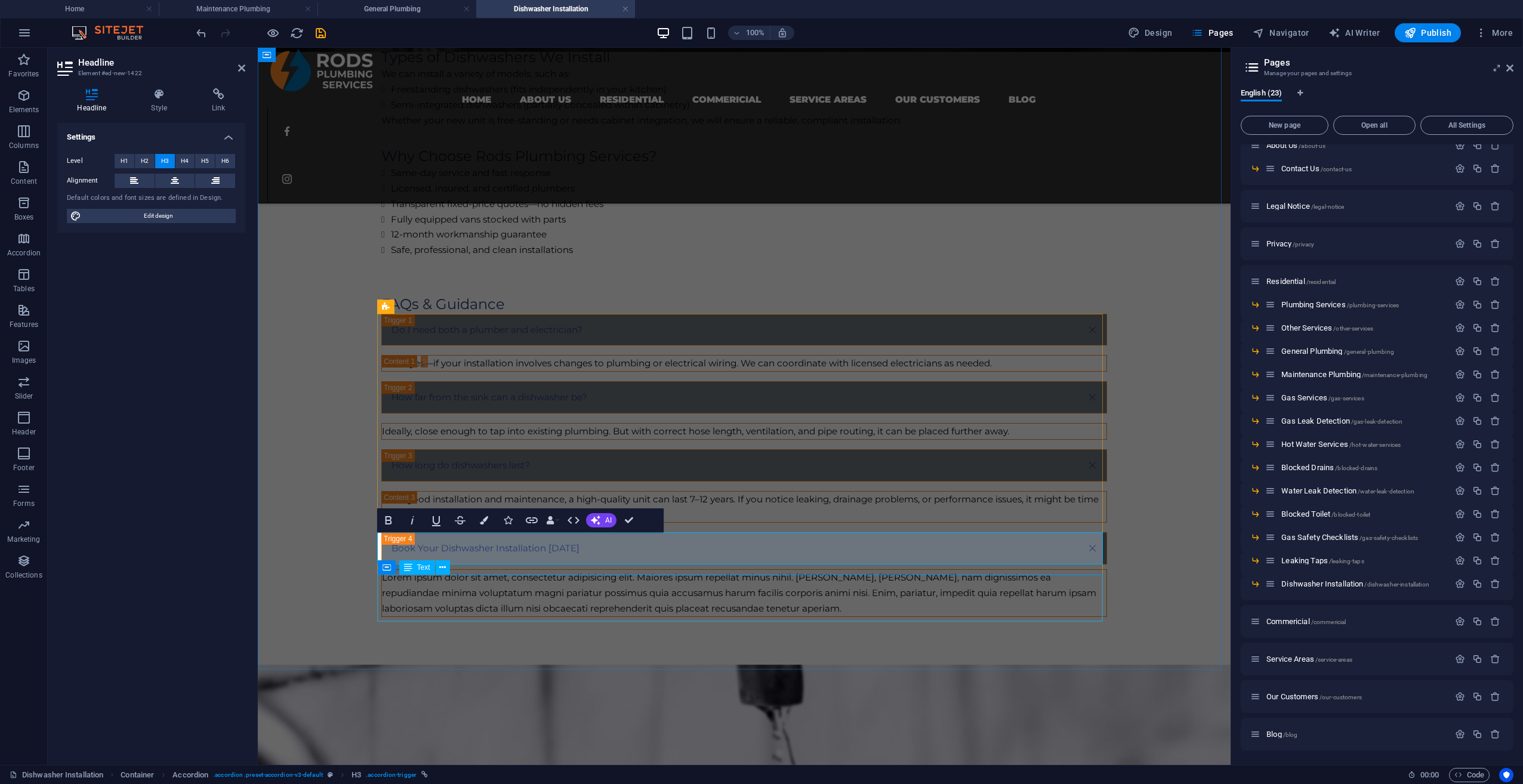
click at [533, 593] on div "Lorem ipsum dolor sit amet, consectetur adipisicing elit. Maiores ipsum repella…" at bounding box center [744, 593] width 725 height 47
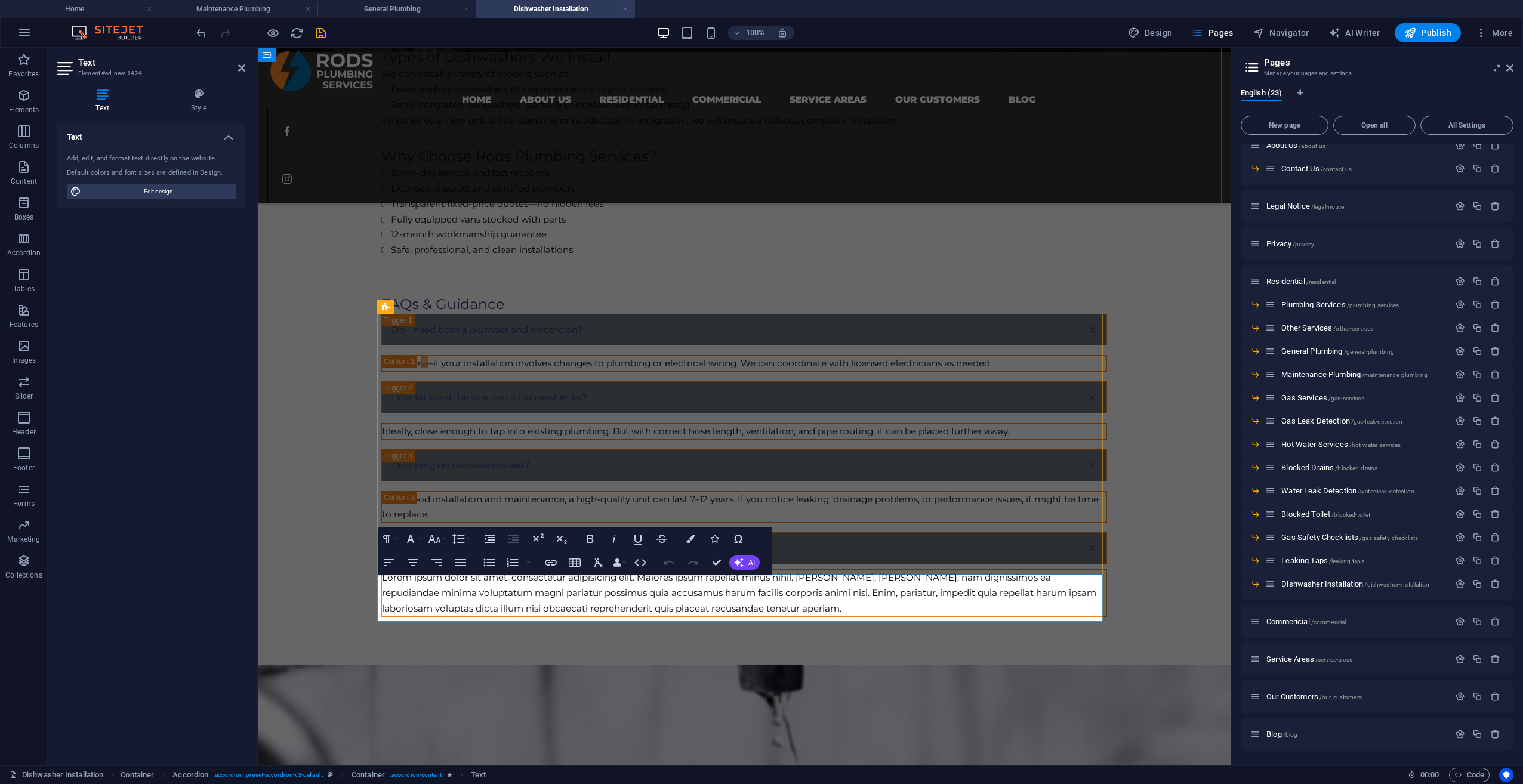
click at [700, 600] on p "Lorem ipsum dolor sit amet, consectetur adipisicing elit. Maiores ipsum repella…" at bounding box center [744, 593] width 725 height 47
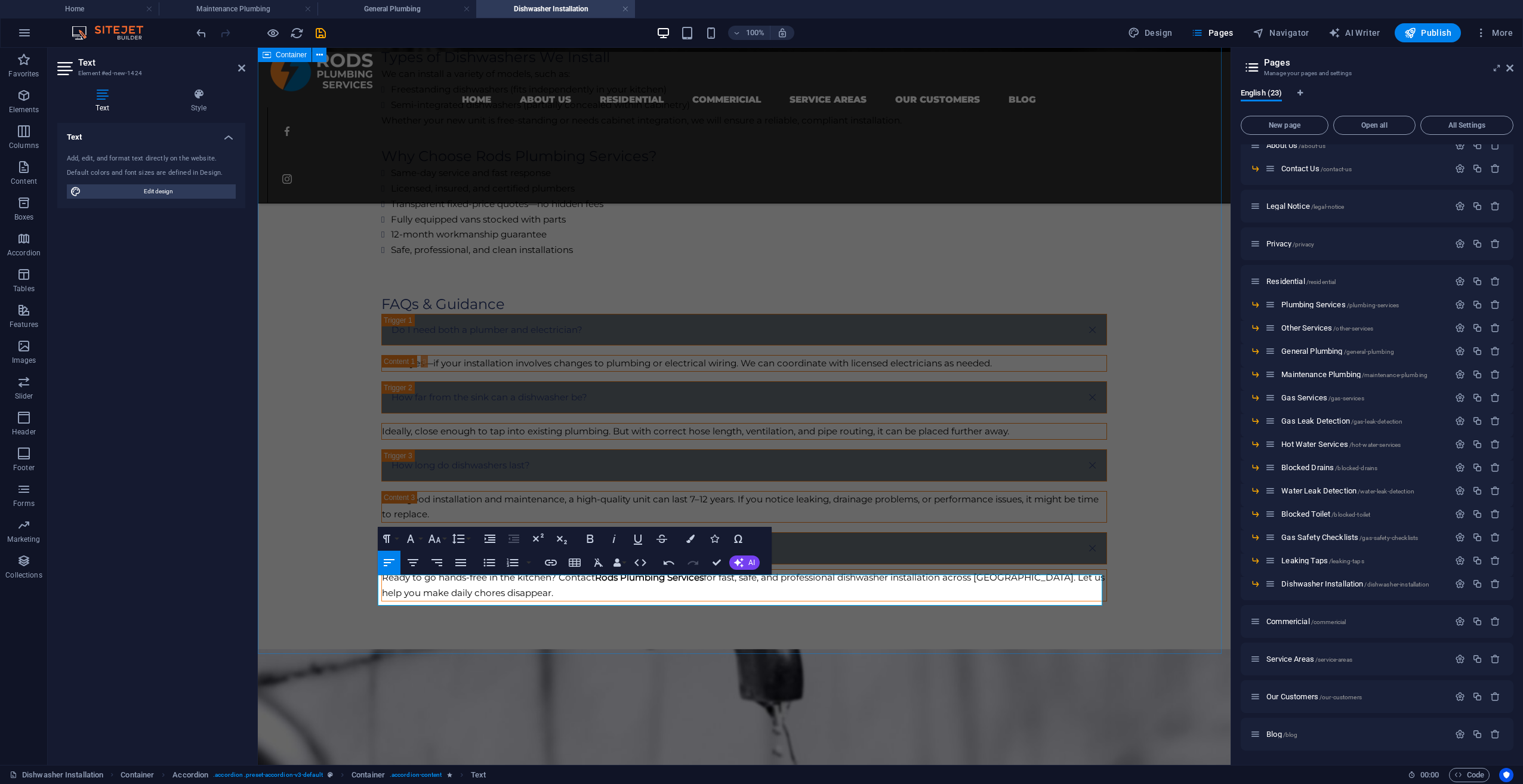
click at [320, 496] on div "Professional Dishwasher Installations You Can Trust Upgrading or installing a n…" at bounding box center [743, 207] width 973 height 884
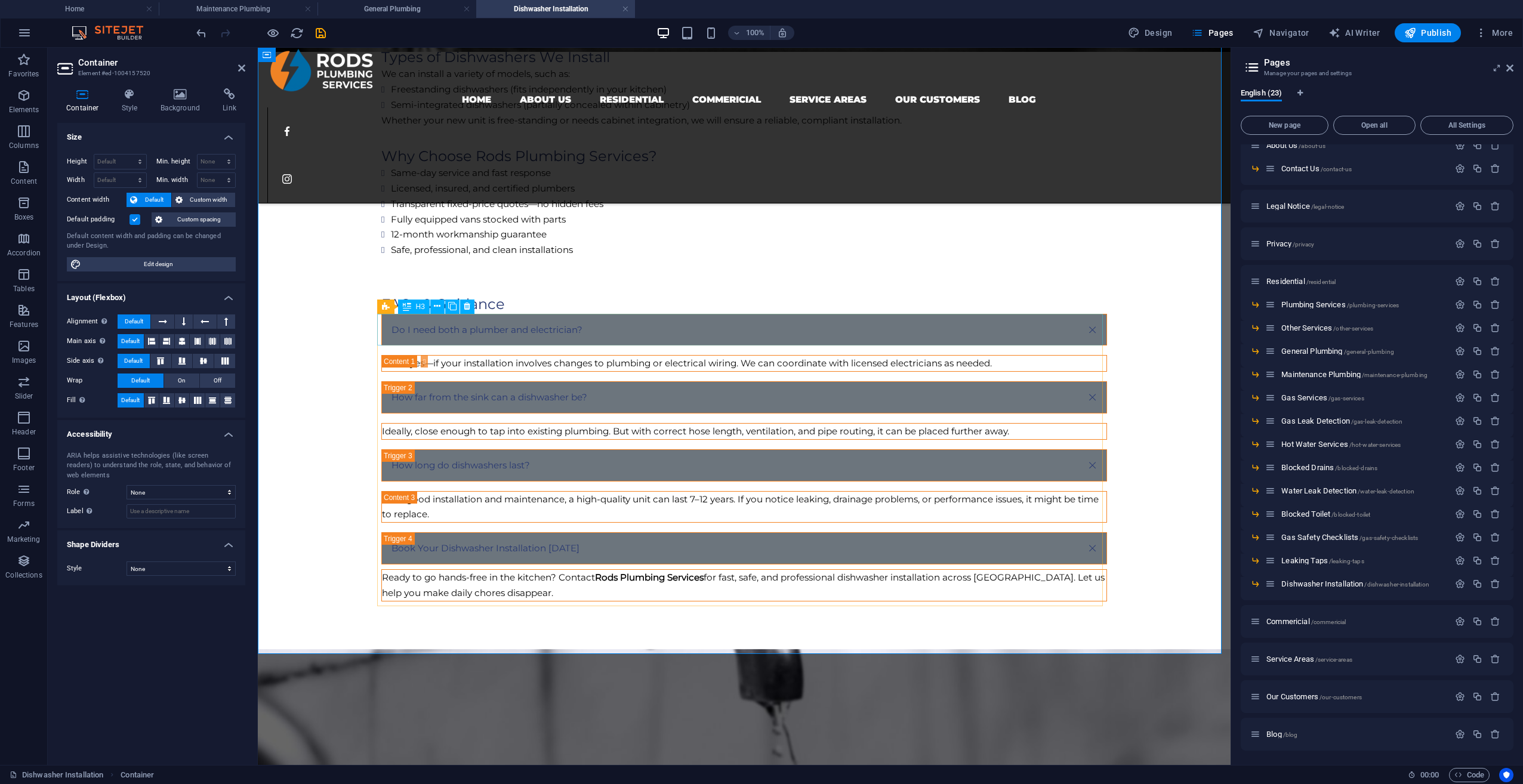
click at [447, 341] on div "Do I need both a plumber and electrician?" at bounding box center [744, 330] width 726 height 32
click at [453, 331] on div "Do I need both a plumber and electrician?" at bounding box center [744, 330] width 726 height 32
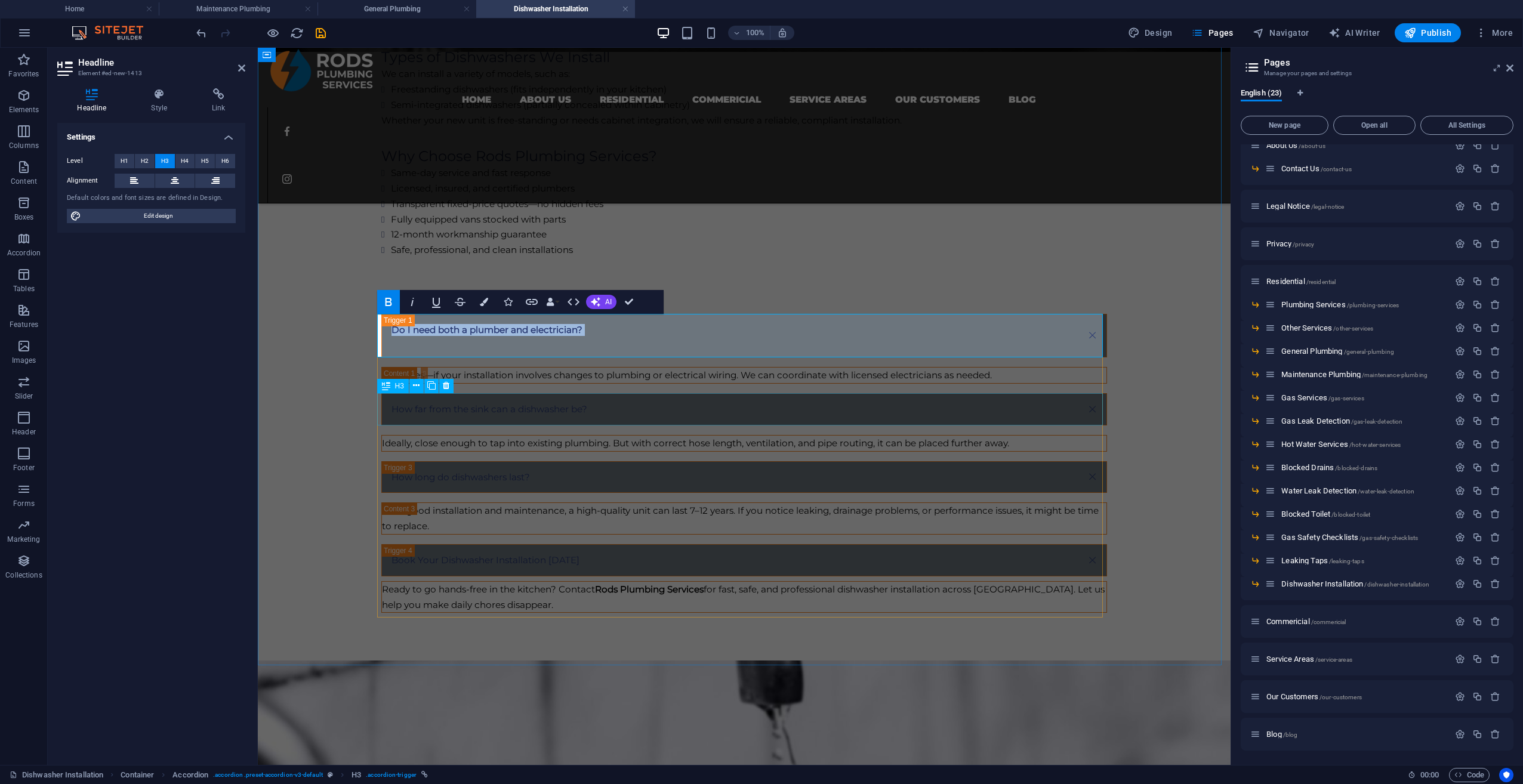
click at [480, 408] on div "How far from the sink can a dishwasher be?" at bounding box center [744, 409] width 726 height 32
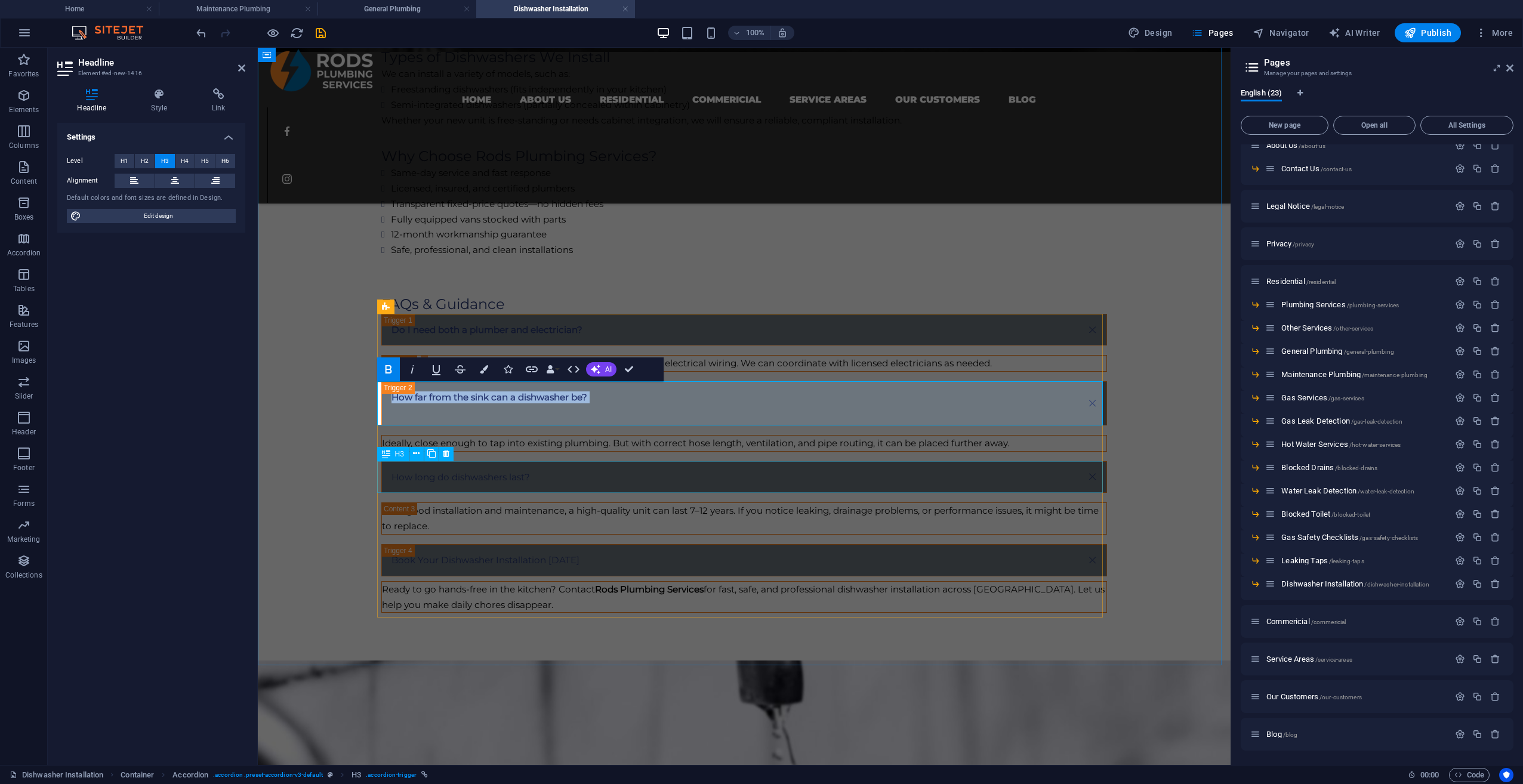
click at [455, 493] on div "How long do dishwashers last?" at bounding box center [744, 477] width 726 height 32
drag, startPoint x: 458, startPoint y: 482, endPoint x: 668, endPoint y: 482, distance: 210.0
click at [668, 482] on div "Do I need both a plumber and electrician? Often yes—if your installation involv…" at bounding box center [744, 463] width 726 height 299
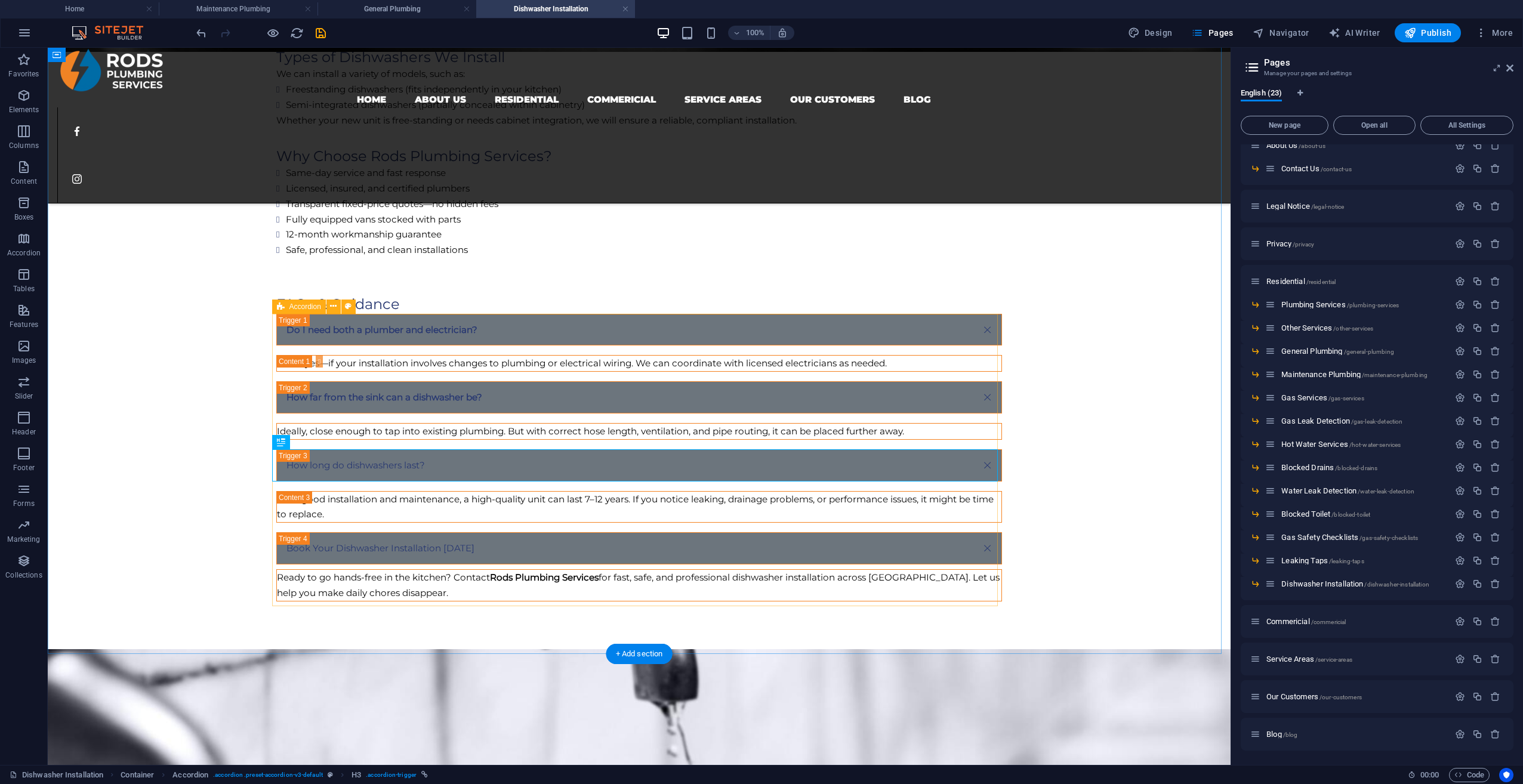
click at [458, 482] on div "Do I need both a plumber and electrician? Often yes—if your installation involv…" at bounding box center [639, 458] width 726 height 288
select select "rem"
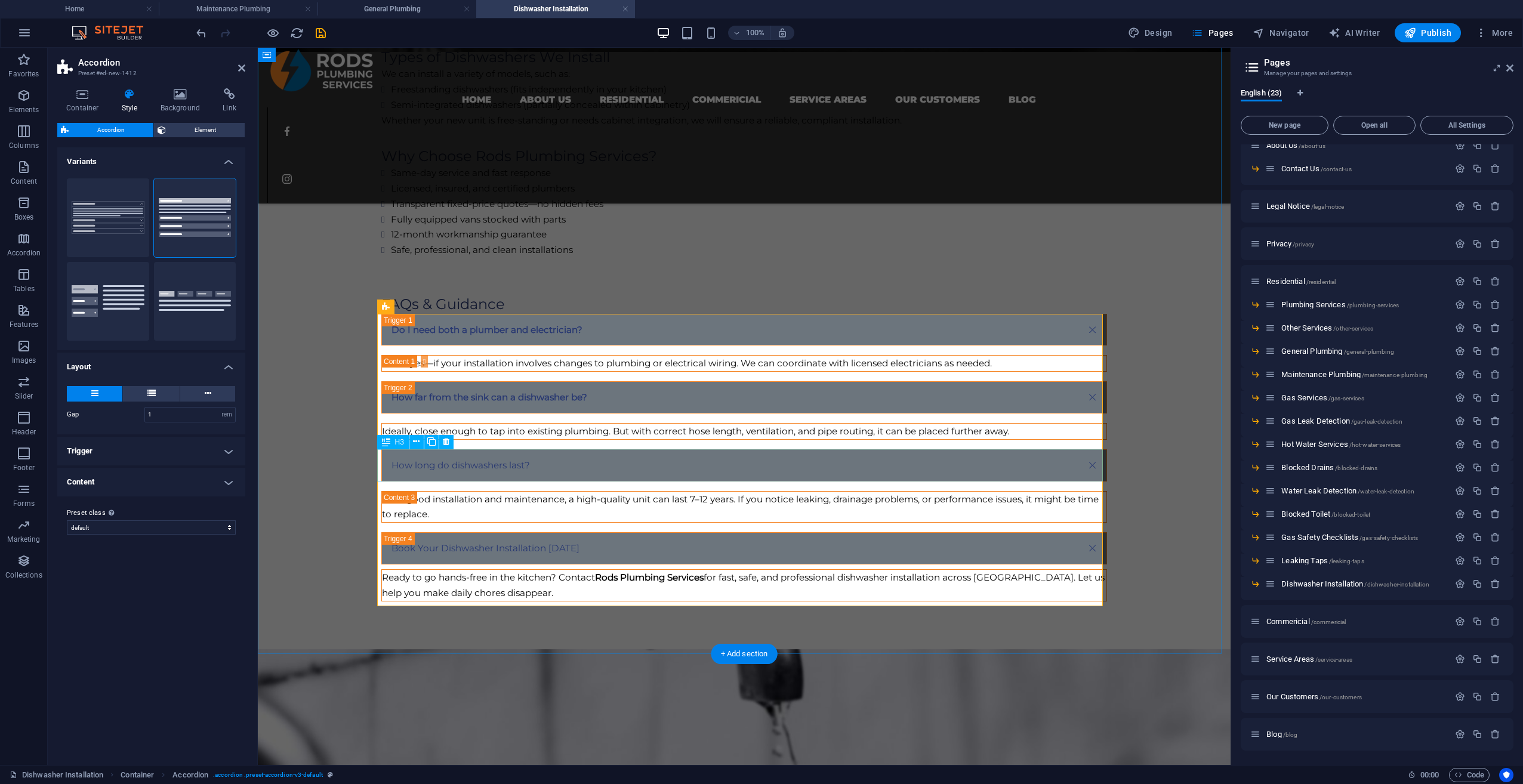
click at [458, 467] on div "How long do dishwashers last?" at bounding box center [744, 466] width 726 height 32
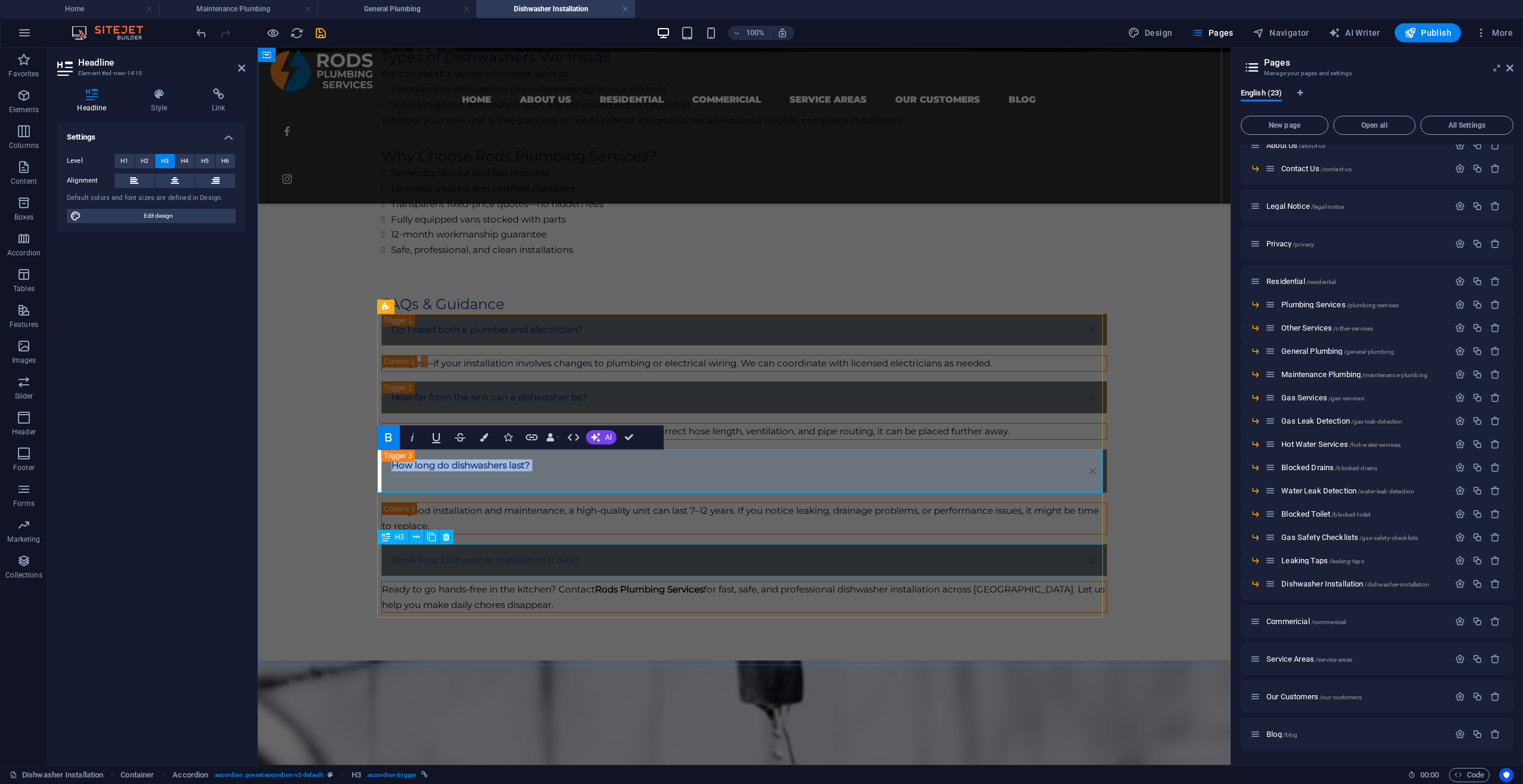
click at [463, 552] on div "Book Your Dishwasher Installation [DATE]" at bounding box center [744, 560] width 726 height 32
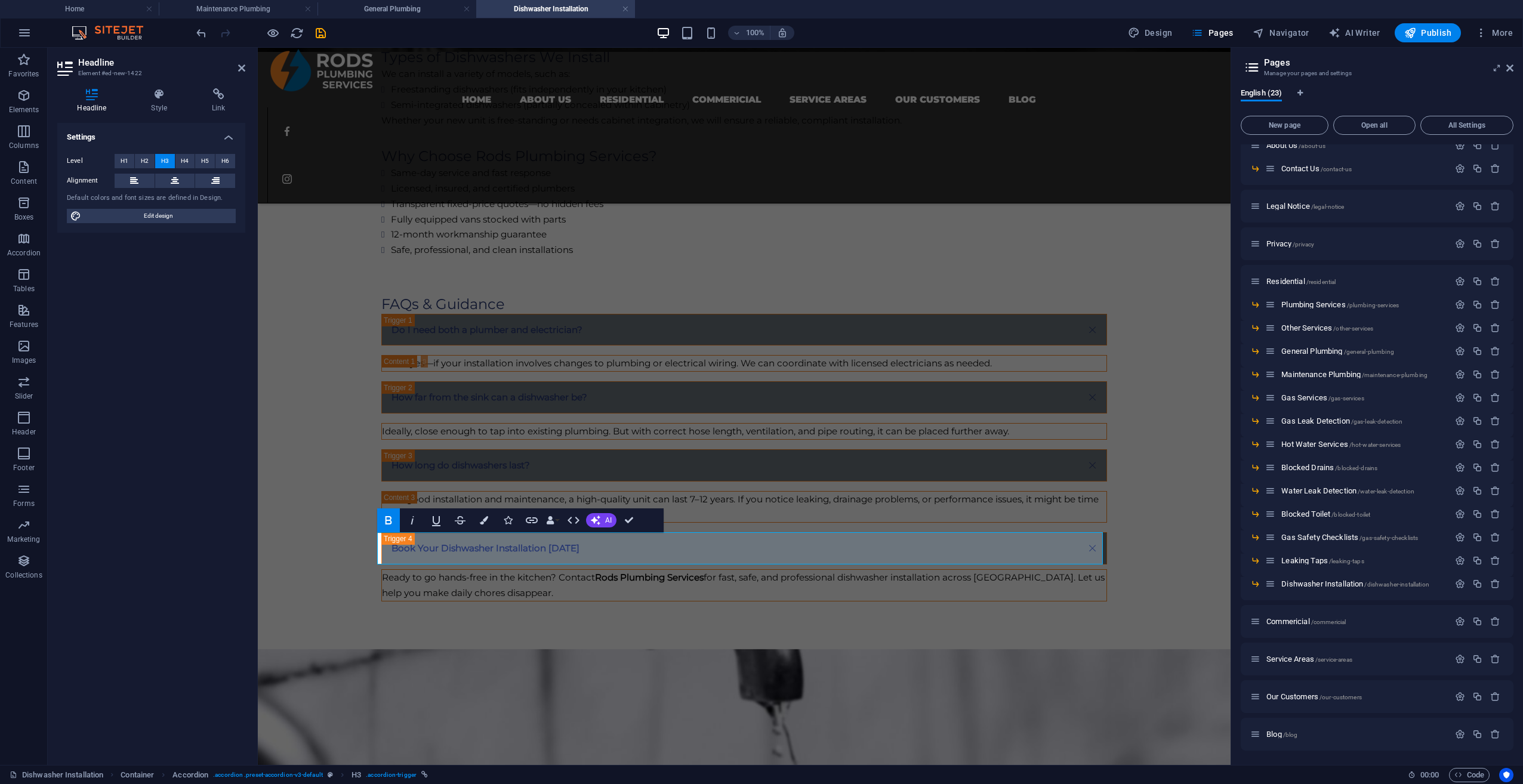
drag, startPoint x: 663, startPoint y: 560, endPoint x: 354, endPoint y: 483, distance: 318.4
click at [354, 483] on div "Professional Dishwasher Installations You Can Trust Upgrading or installing a n…" at bounding box center [743, 207] width 973 height 884
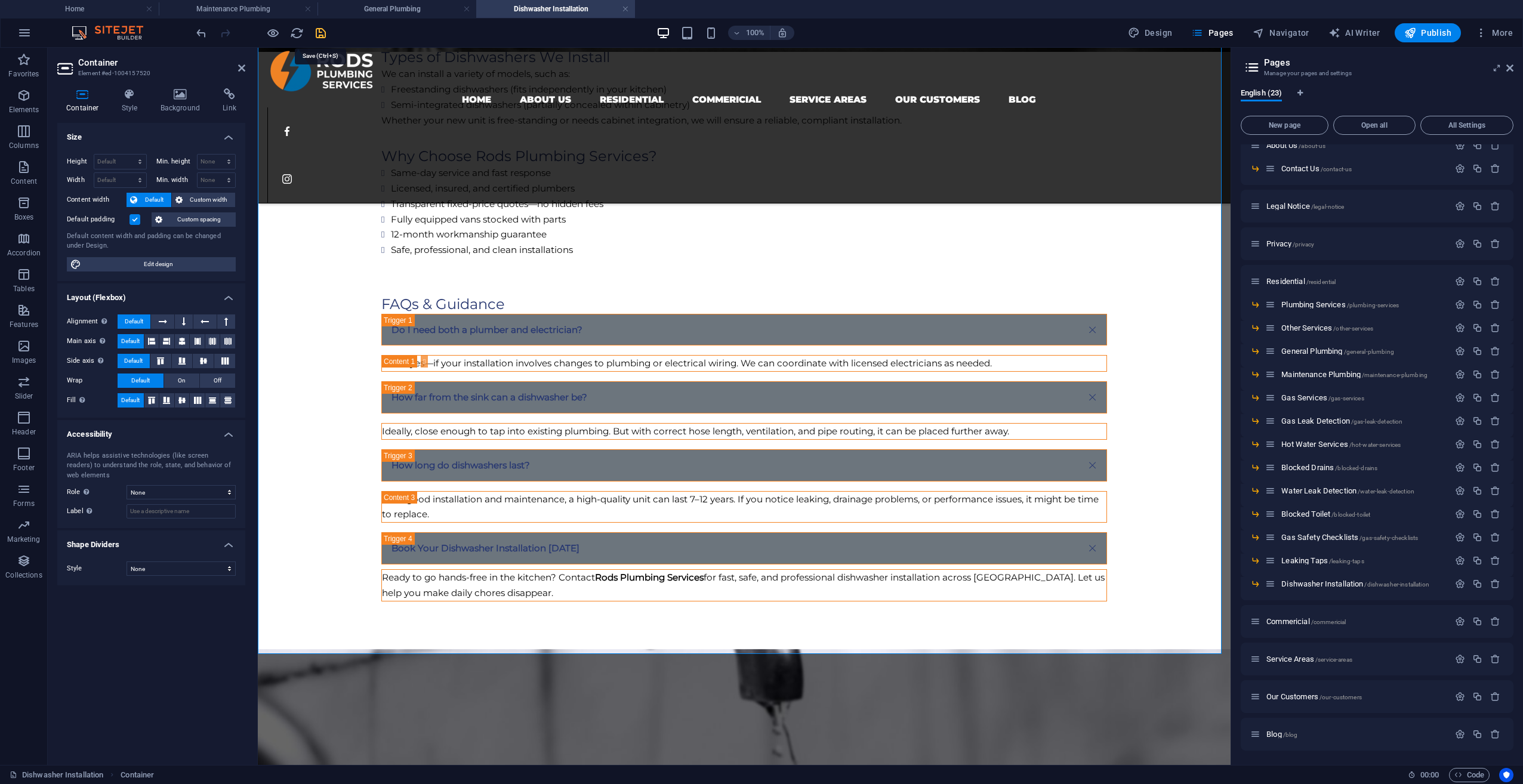
click at [320, 34] on icon "save" at bounding box center [320, 33] width 14 height 14
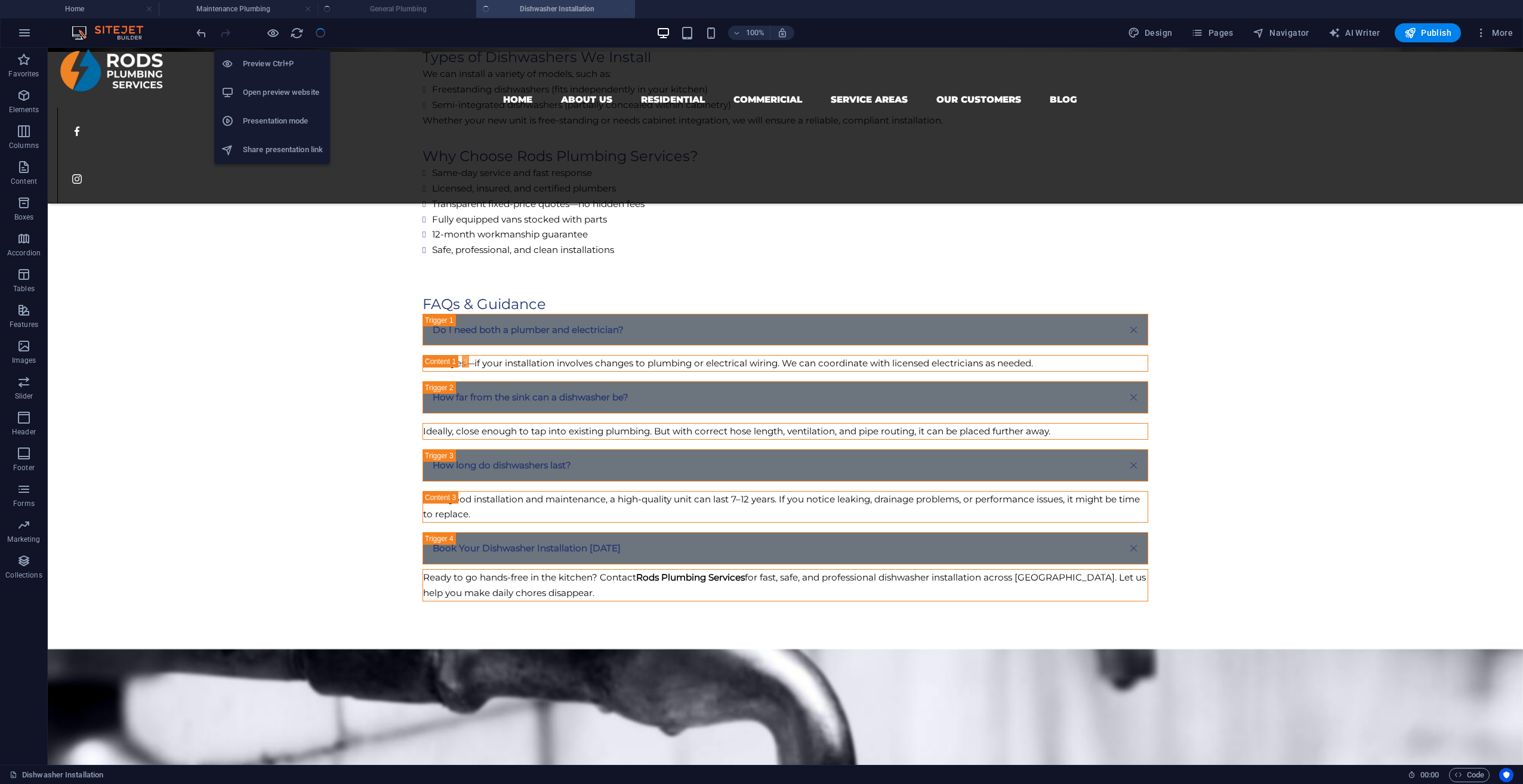
drag, startPoint x: 268, startPoint y: 34, endPoint x: 297, endPoint y: 66, distance: 43.2
click at [269, 34] on icon "button" at bounding box center [273, 33] width 14 height 14
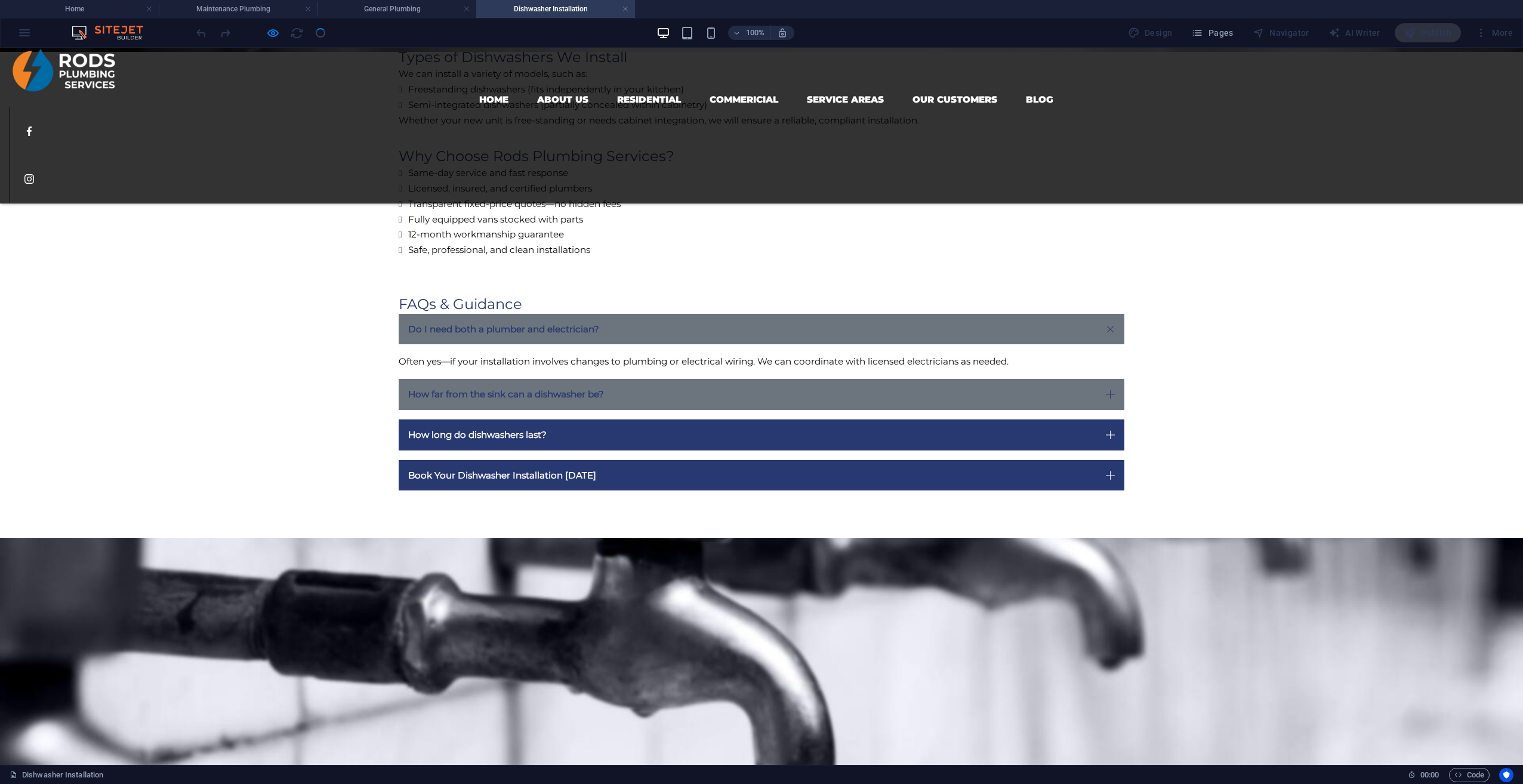
click at [600, 403] on link "How far from the sink can a dishwasher be?" at bounding box center [762, 394] width 726 height 31
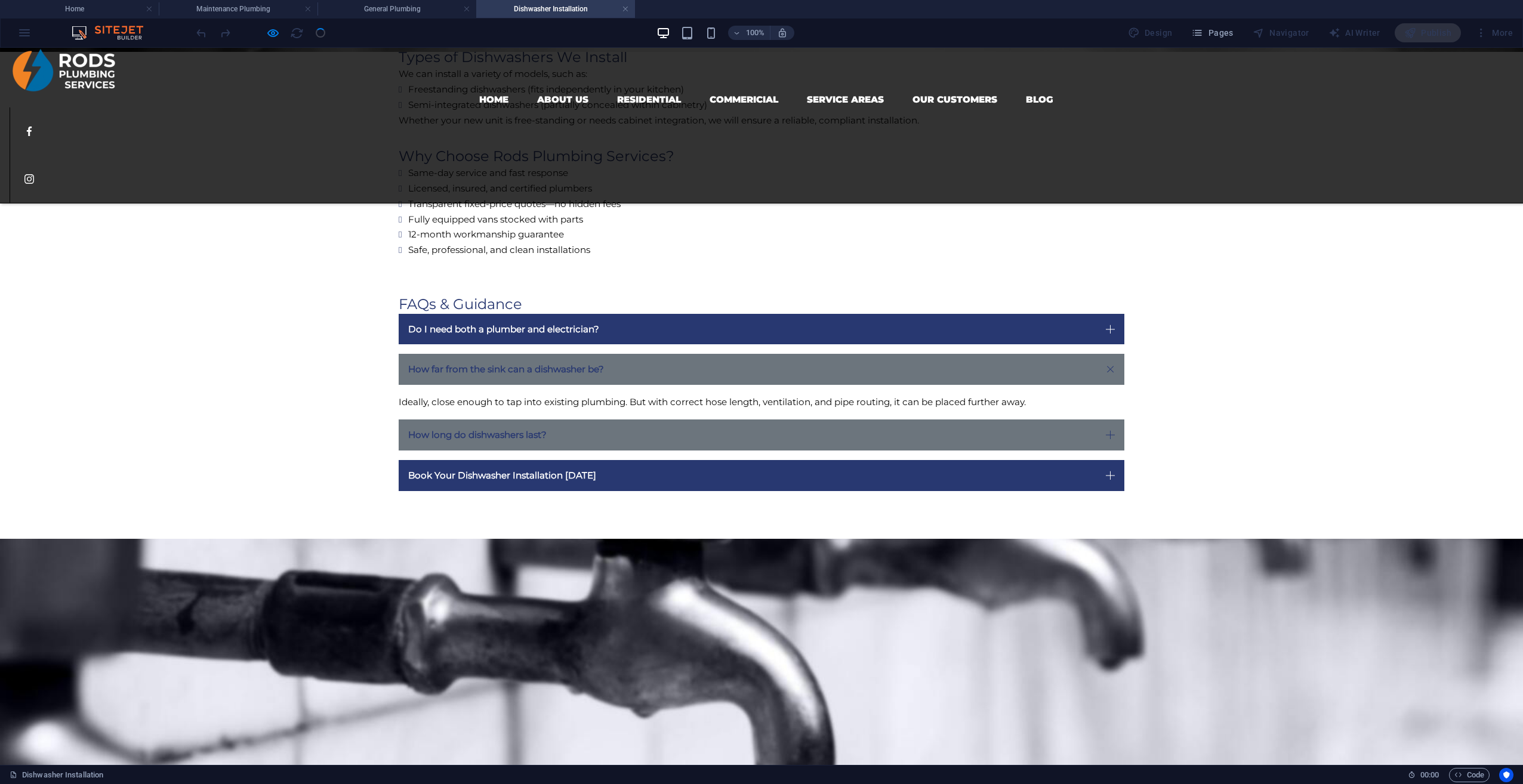
drag, startPoint x: 578, startPoint y: 433, endPoint x: 566, endPoint y: 433, distance: 12.0
click at [578, 433] on link "How long do dishwashers last?" at bounding box center [762, 435] width 726 height 31
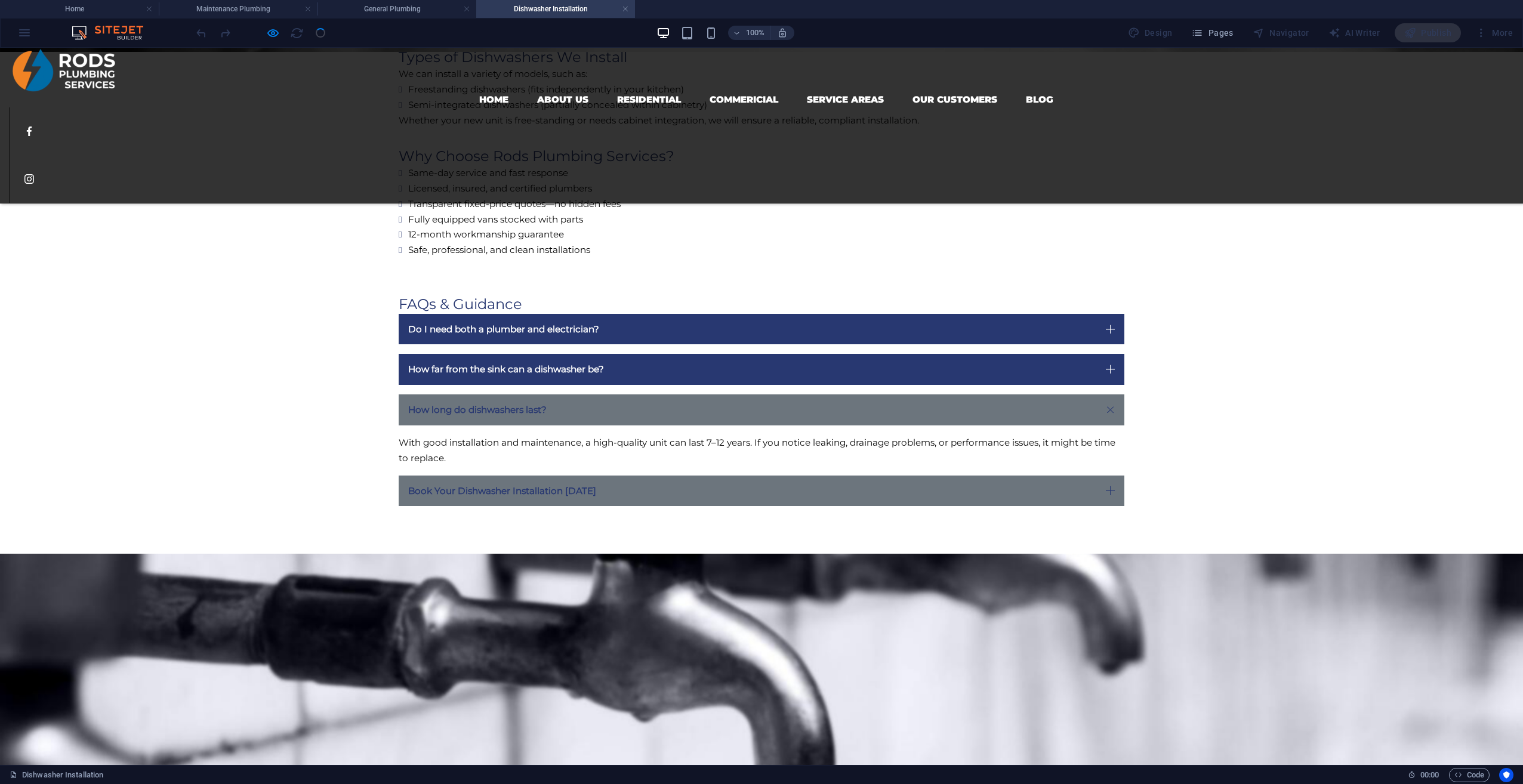
click at [533, 483] on link "Book Your Dishwasher Installation [DATE]" at bounding box center [762, 491] width 726 height 31
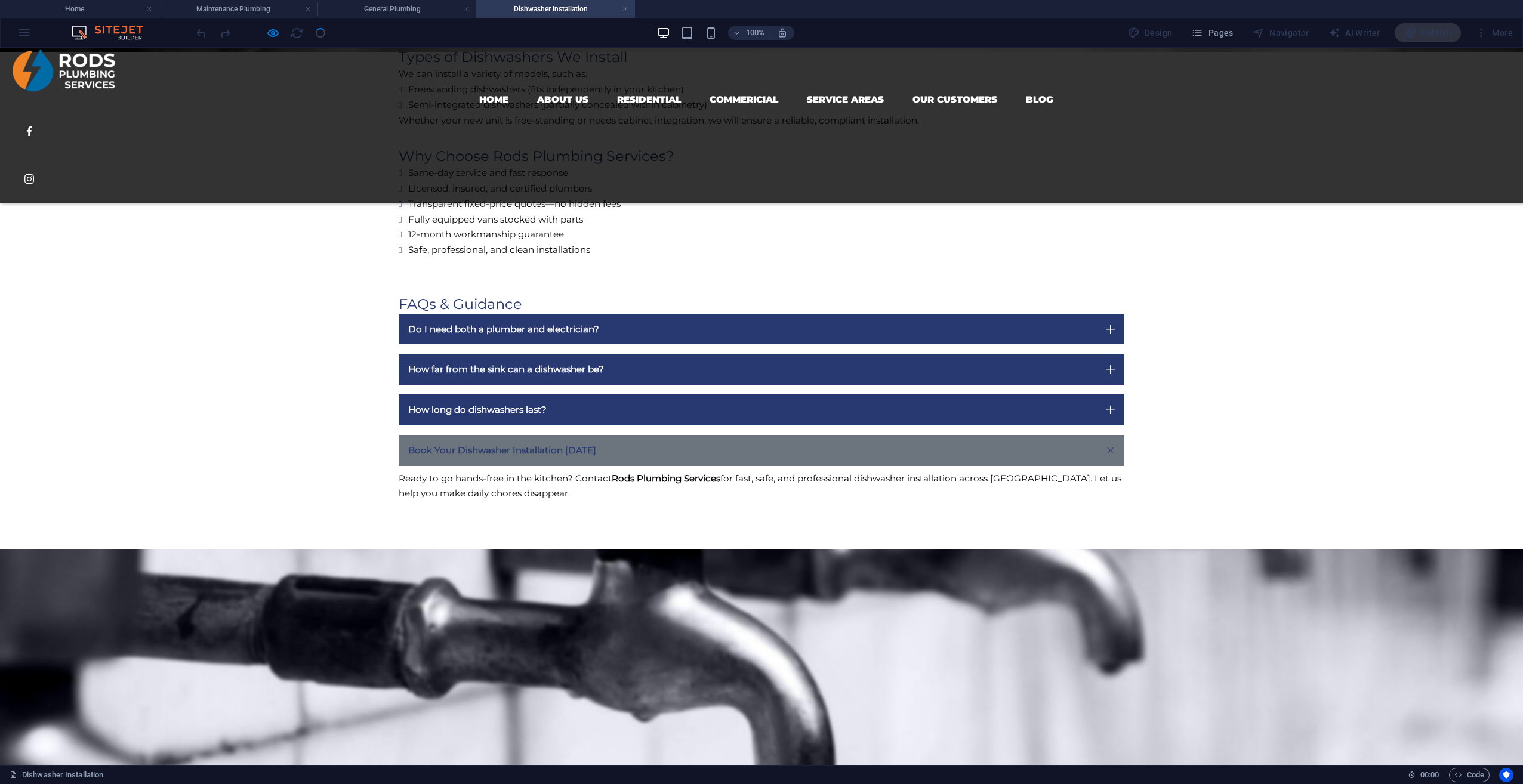
click at [533, 454] on strong "Book Your Dishwasher Installation [DATE]" at bounding box center [502, 450] width 188 height 11
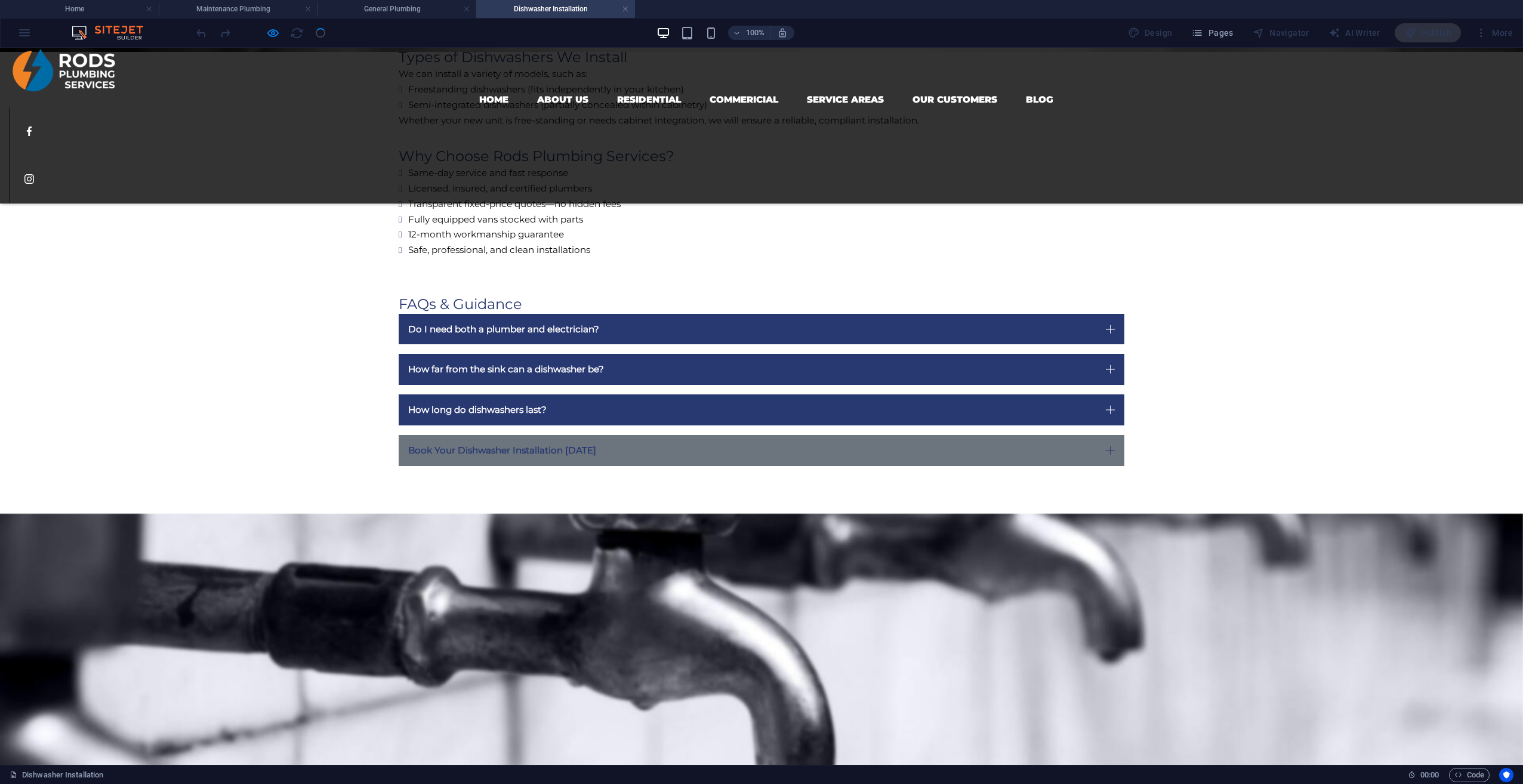
click at [482, 452] on strong "Book Your Dishwasher Installation [DATE]" at bounding box center [502, 450] width 188 height 11
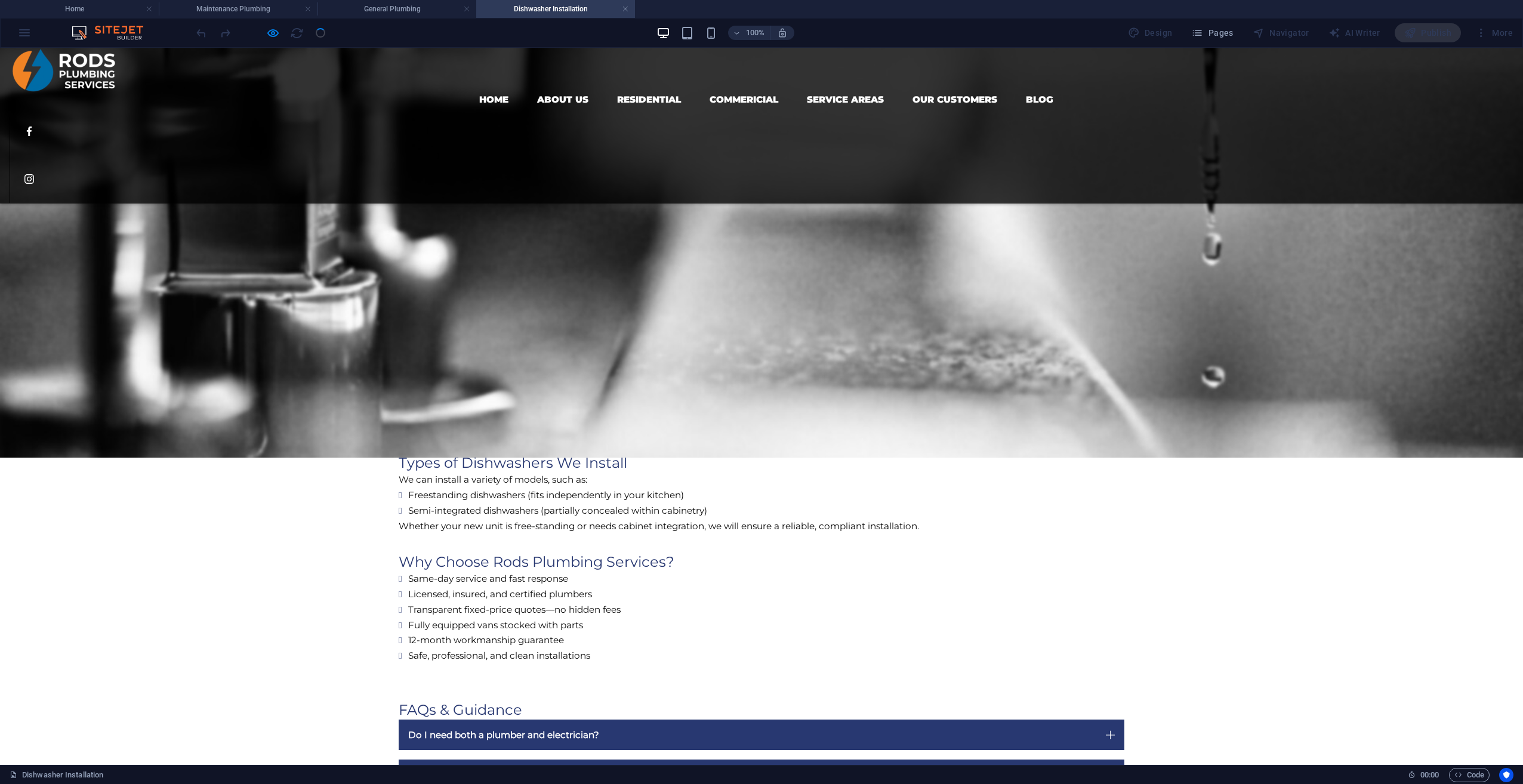
scroll to position [236, 0]
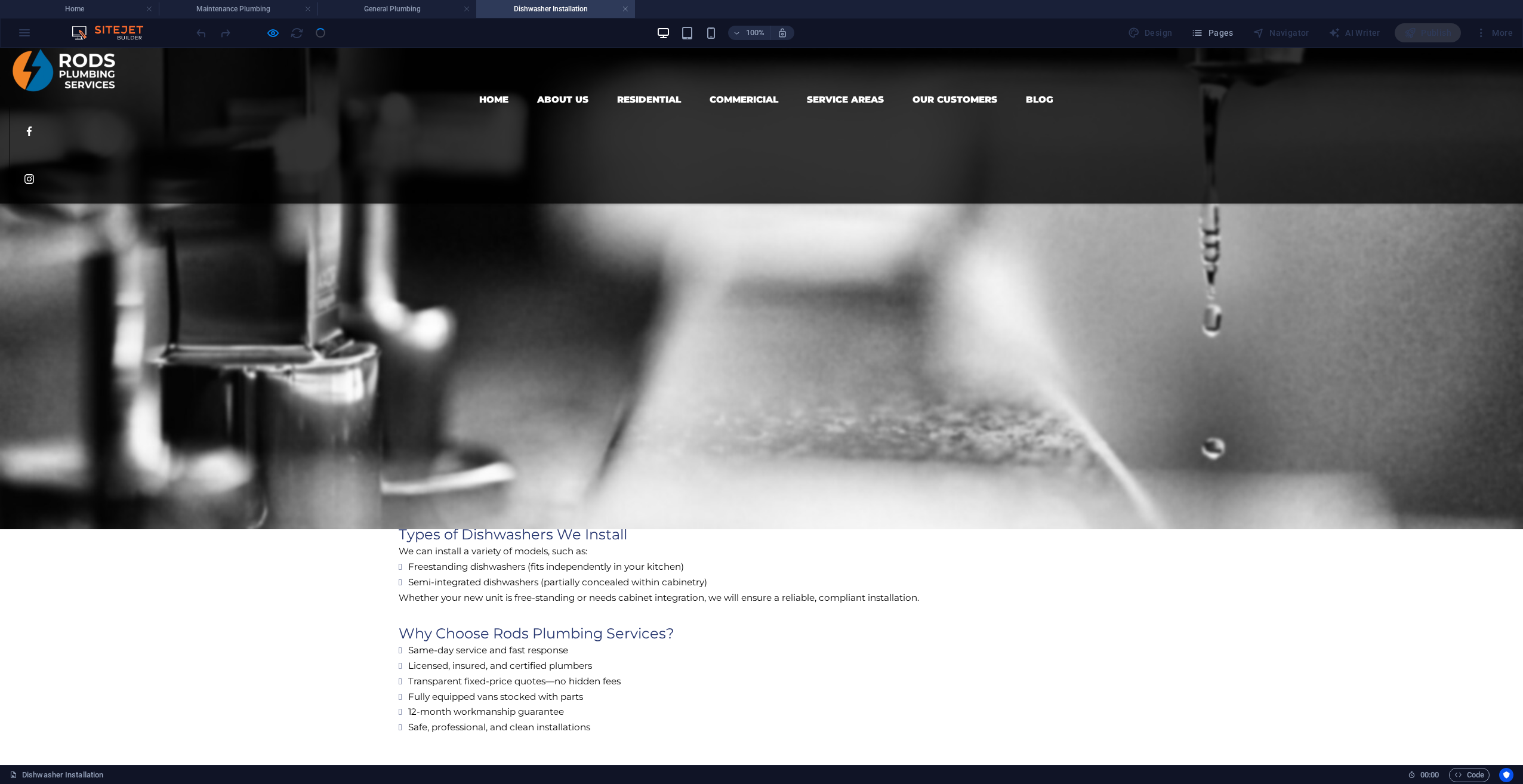
click at [404, 330] on p "Upgrading or installing a new dishwasher can simplify your daily routine—if it’…" at bounding box center [762, 324] width 726 height 31
click at [276, 35] on icon "button" at bounding box center [273, 33] width 14 height 14
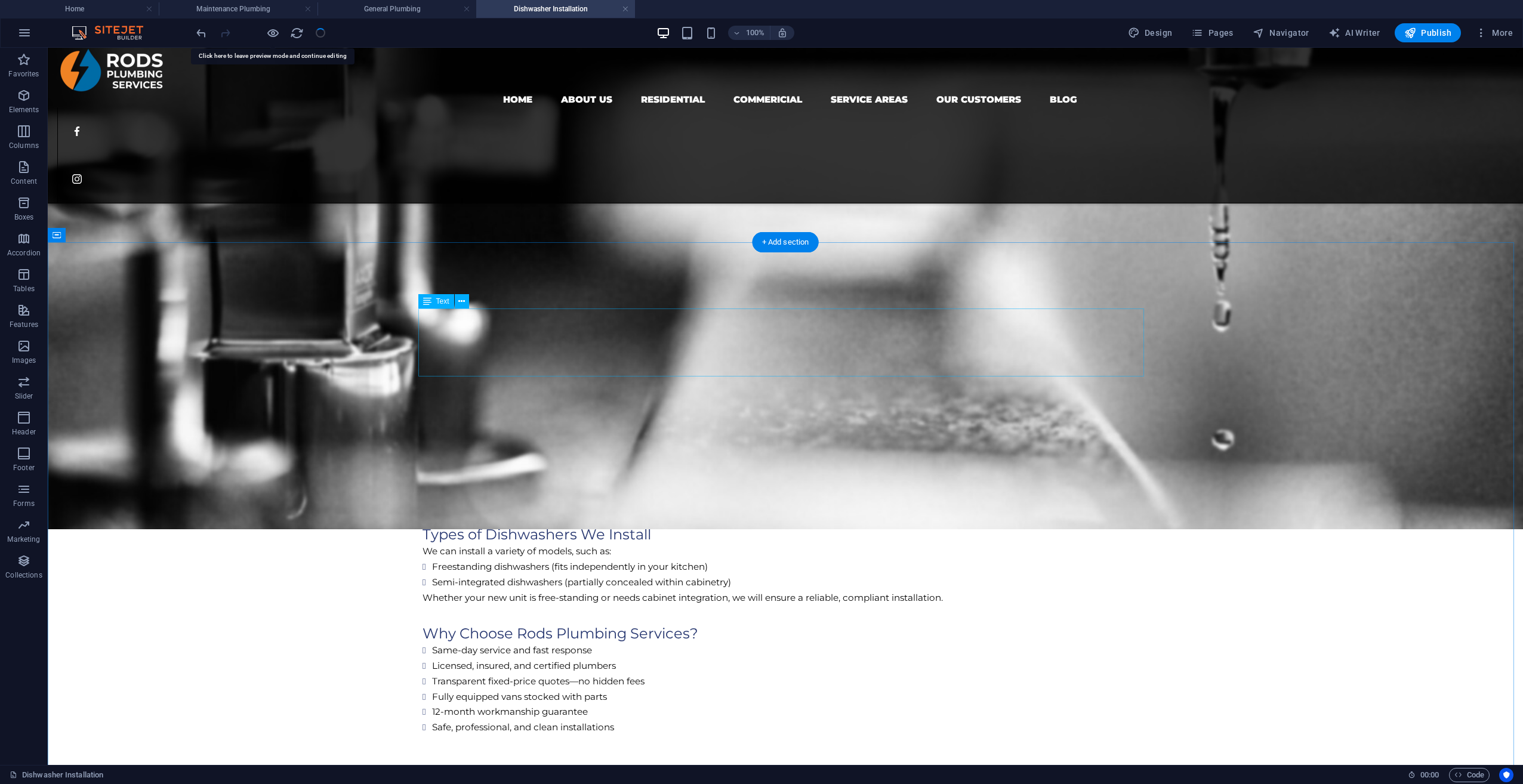
click at [440, 340] on div "Upgrading or installing a new dishwasher can simplify your daily routine—if it’…" at bounding box center [785, 343] width 726 height 68
click at [466, 347] on div "Upgrading or installing a new dishwasher can simplify your daily routine—if it’…" at bounding box center [785, 343] width 726 height 68
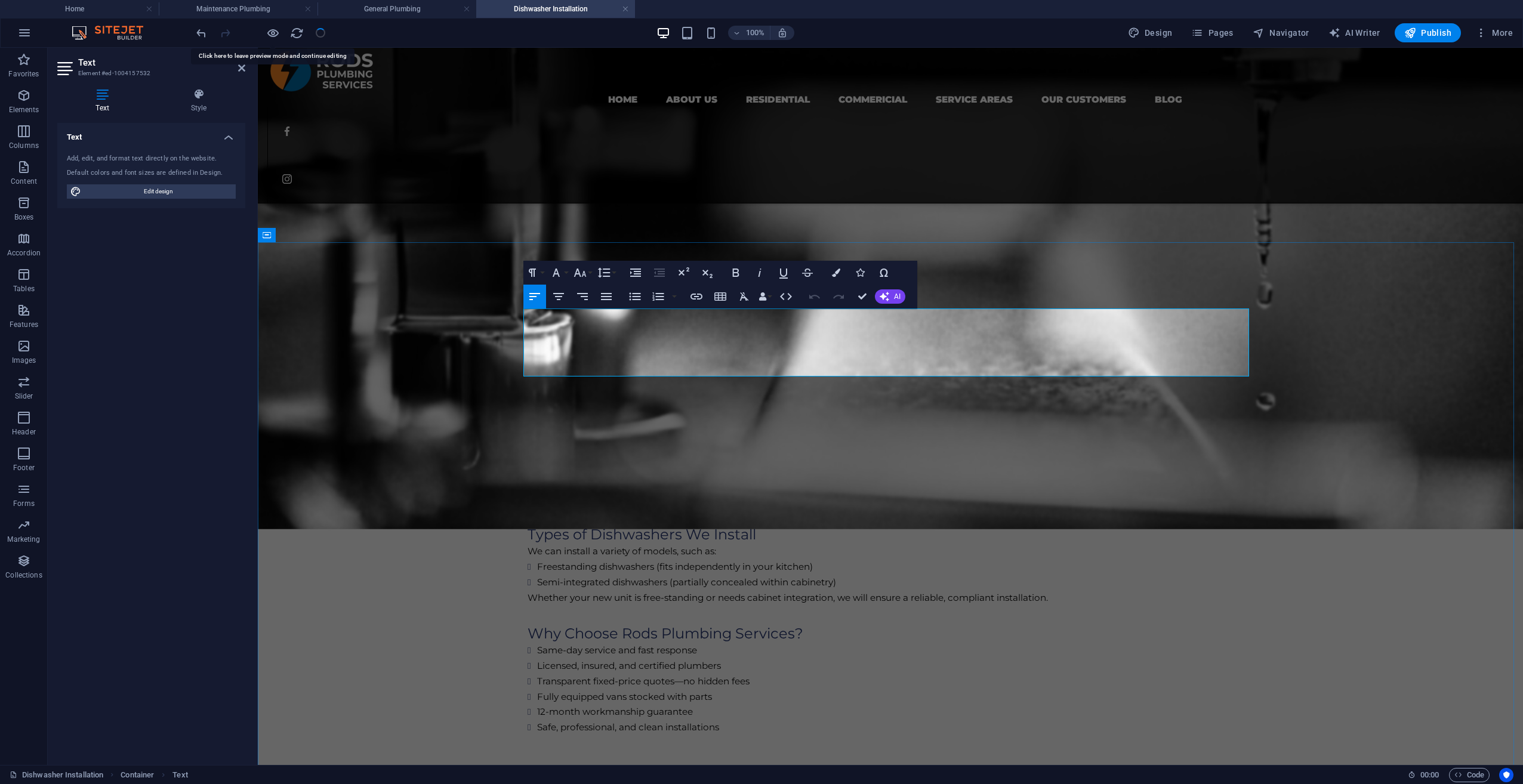
click at [536, 344] on h3 at bounding box center [891, 348] width 726 height 18
drag, startPoint x: 544, startPoint y: 354, endPoint x: 577, endPoint y: 348, distance: 33.5
click at [545, 354] on h3 at bounding box center [891, 348] width 726 height 18
click at [851, 340] on h3 at bounding box center [891, 348] width 726 height 18
click at [929, 341] on h3 at bounding box center [891, 348] width 726 height 18
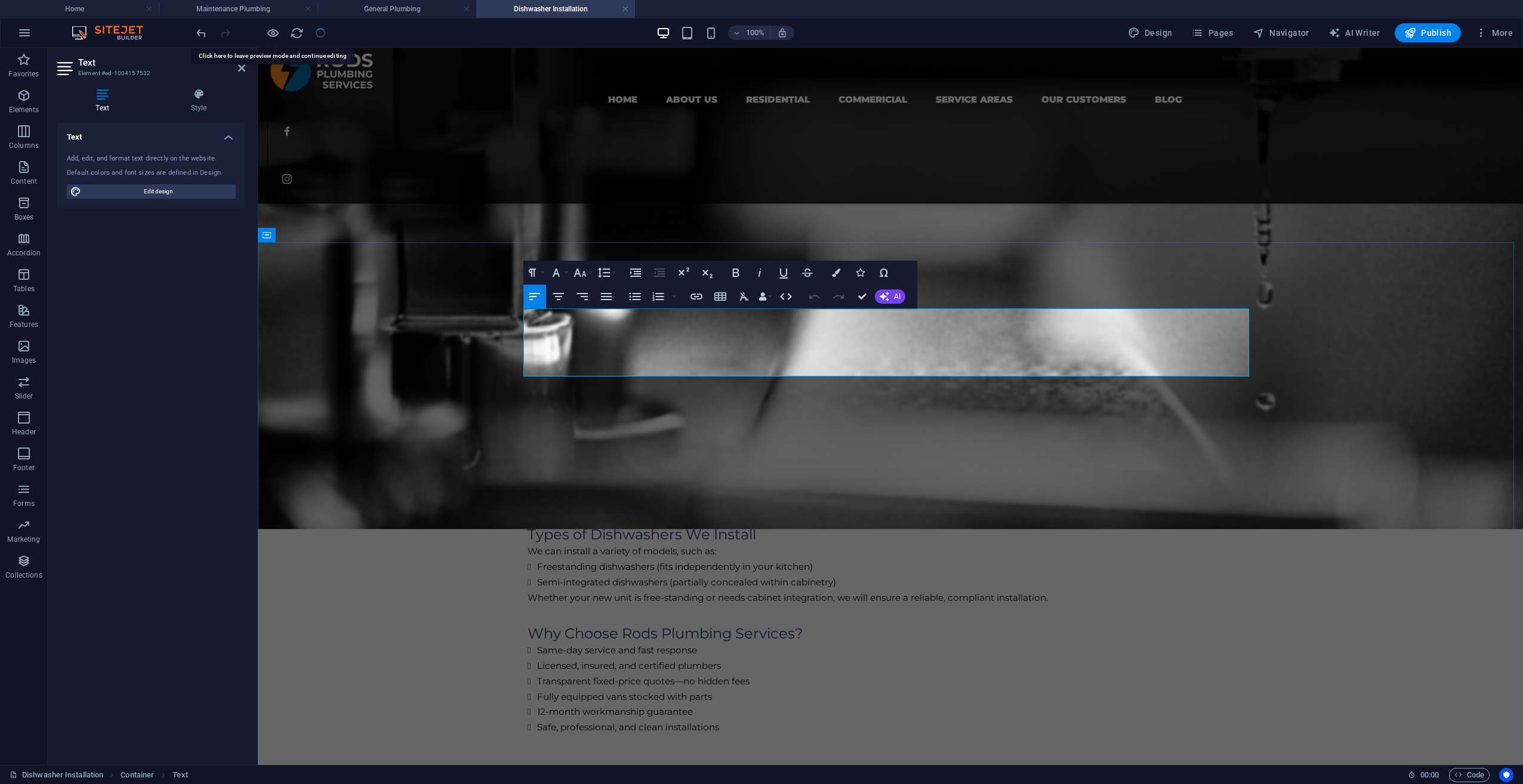
click at [852, 347] on h3 at bounding box center [891, 348] width 726 height 18
click at [784, 351] on h3 at bounding box center [891, 348] width 726 height 18
click at [628, 350] on h3 at bounding box center [891, 348] width 726 height 18
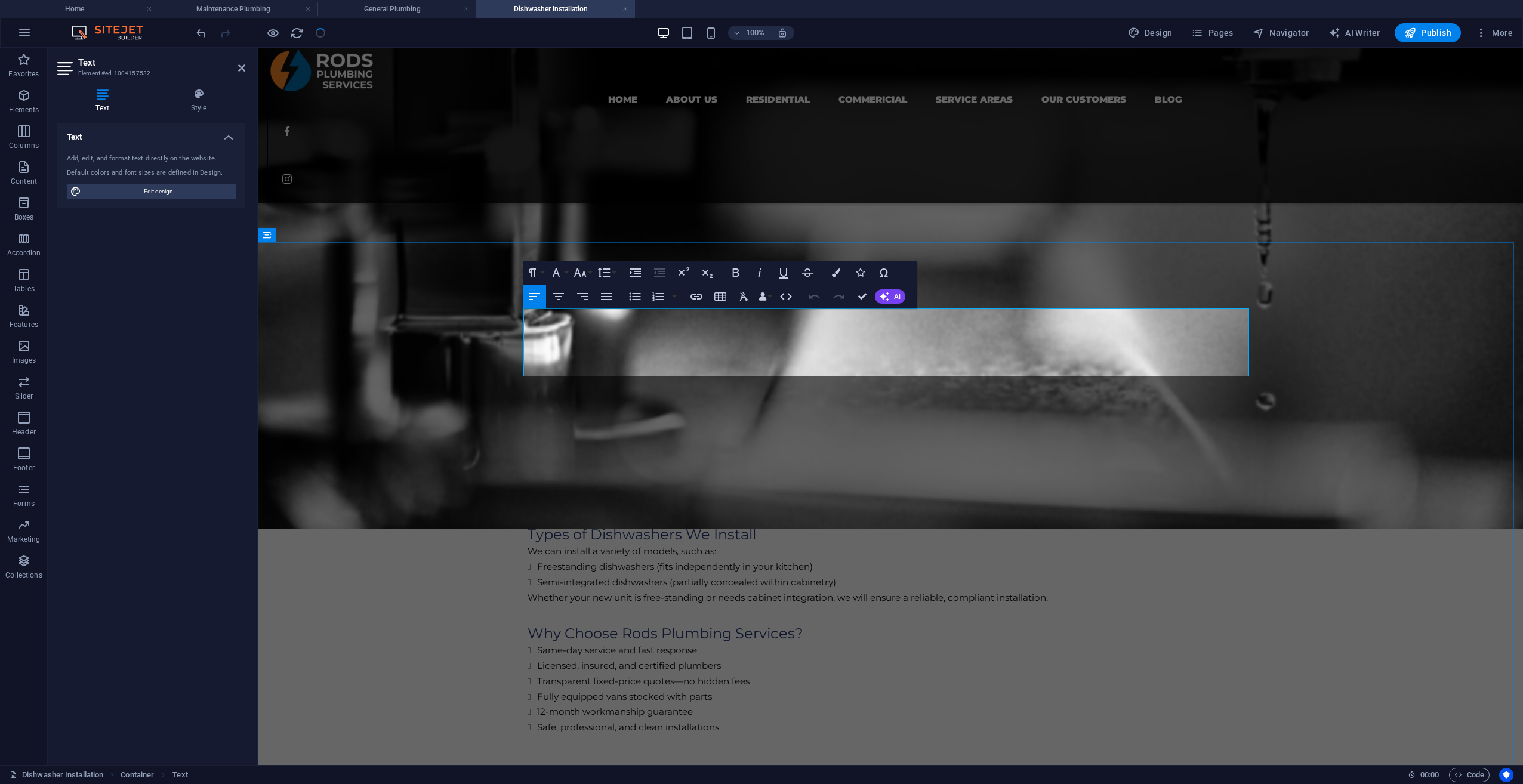
click at [461, 310] on div "Professional Dishwasher Installations You Can Trust Upgrading or installing a n…" at bounding box center [890, 683] width 1266 height 884
click at [672, 310] on div "Upgrading or installing a new dishwasher can simplify your daily routine—if it’…" at bounding box center [891, 343] width 726 height 68
click at [533, 344] on h3 at bounding box center [891, 348] width 726 height 18
click at [539, 355] on h3 at bounding box center [891, 348] width 726 height 18
click at [547, 354] on h3 at bounding box center [891, 348] width 726 height 18
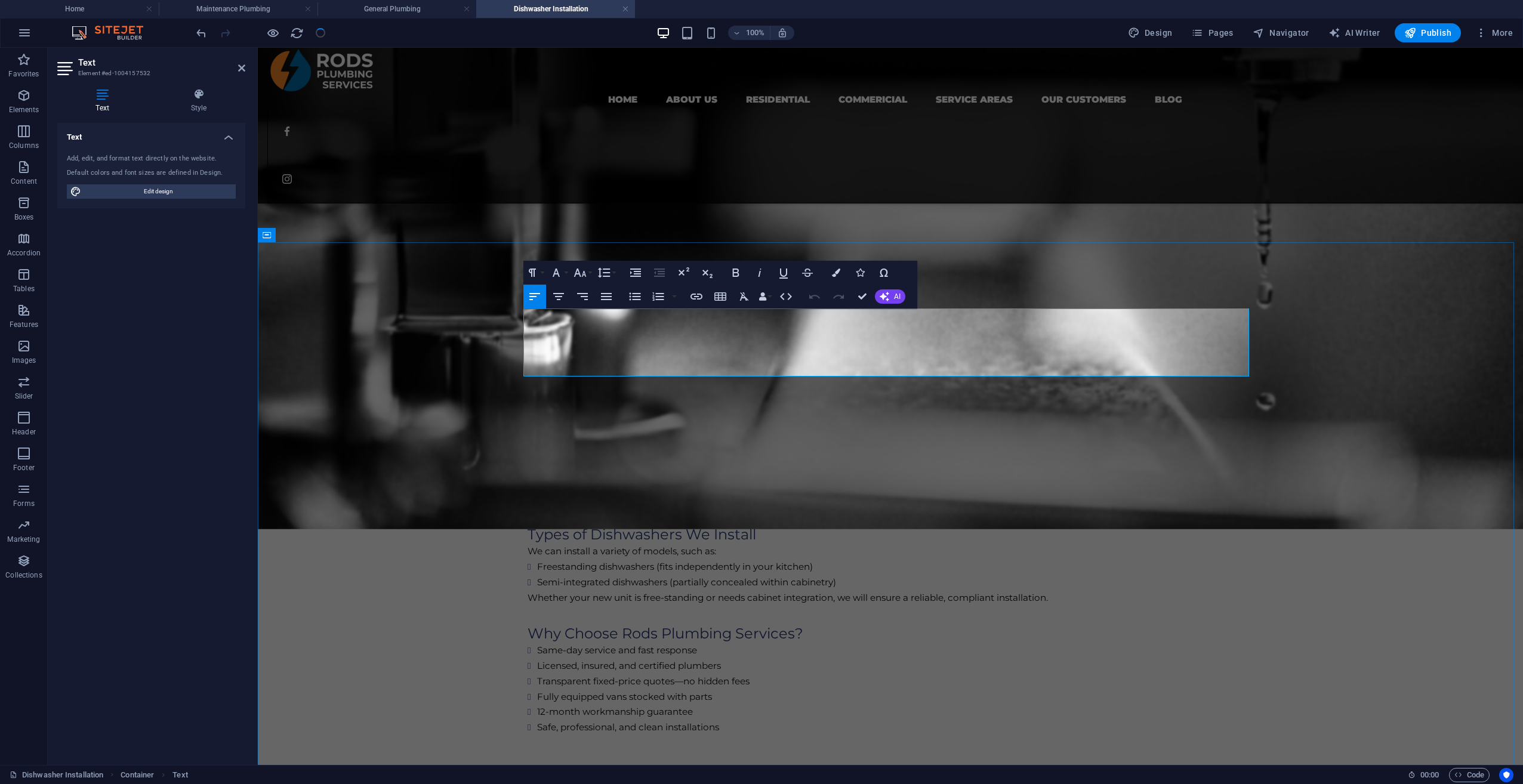
click at [904, 343] on h3 at bounding box center [891, 348] width 726 height 18
click at [938, 337] on p "Upgrading or installing a new dishwasher can simplify your daily routine—if it’…" at bounding box center [891, 324] width 726 height 31
click at [383, 315] on div "Professional Dishwasher Installations You Can Trust Upgrading or installing a n…" at bounding box center [890, 683] width 1266 height 884
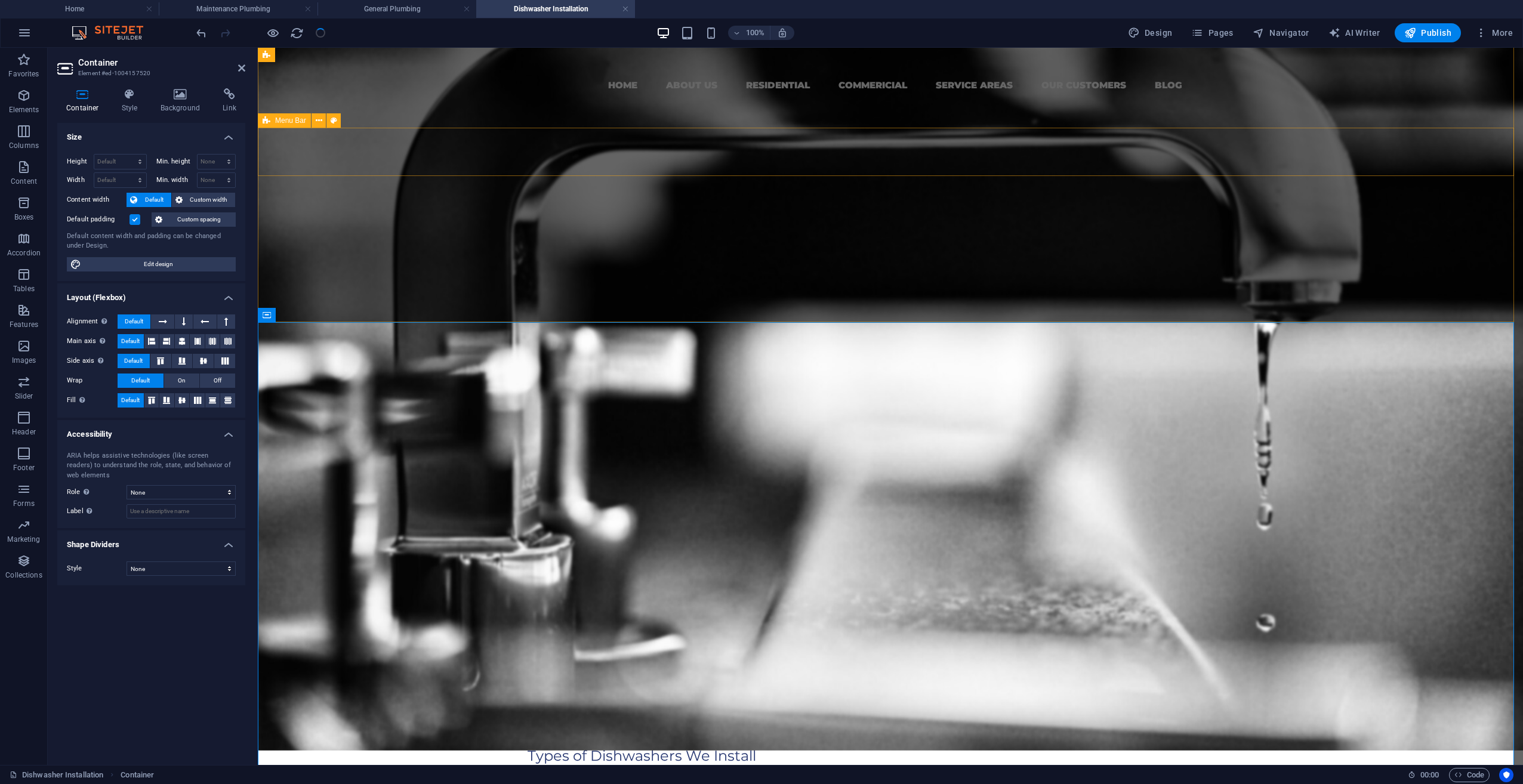
scroll to position [0, 0]
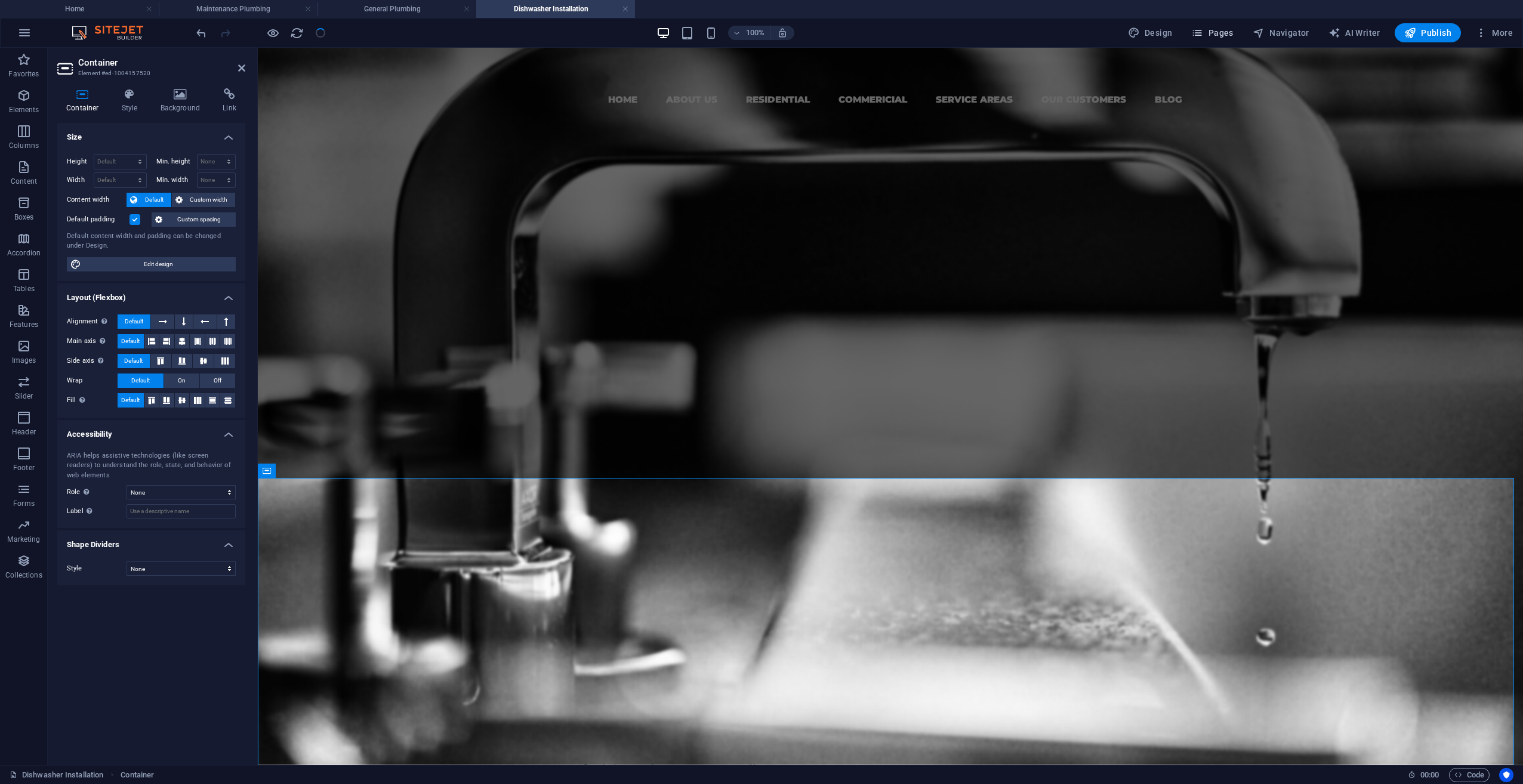
click at [1218, 29] on span "Pages" at bounding box center [1212, 32] width 42 height 12
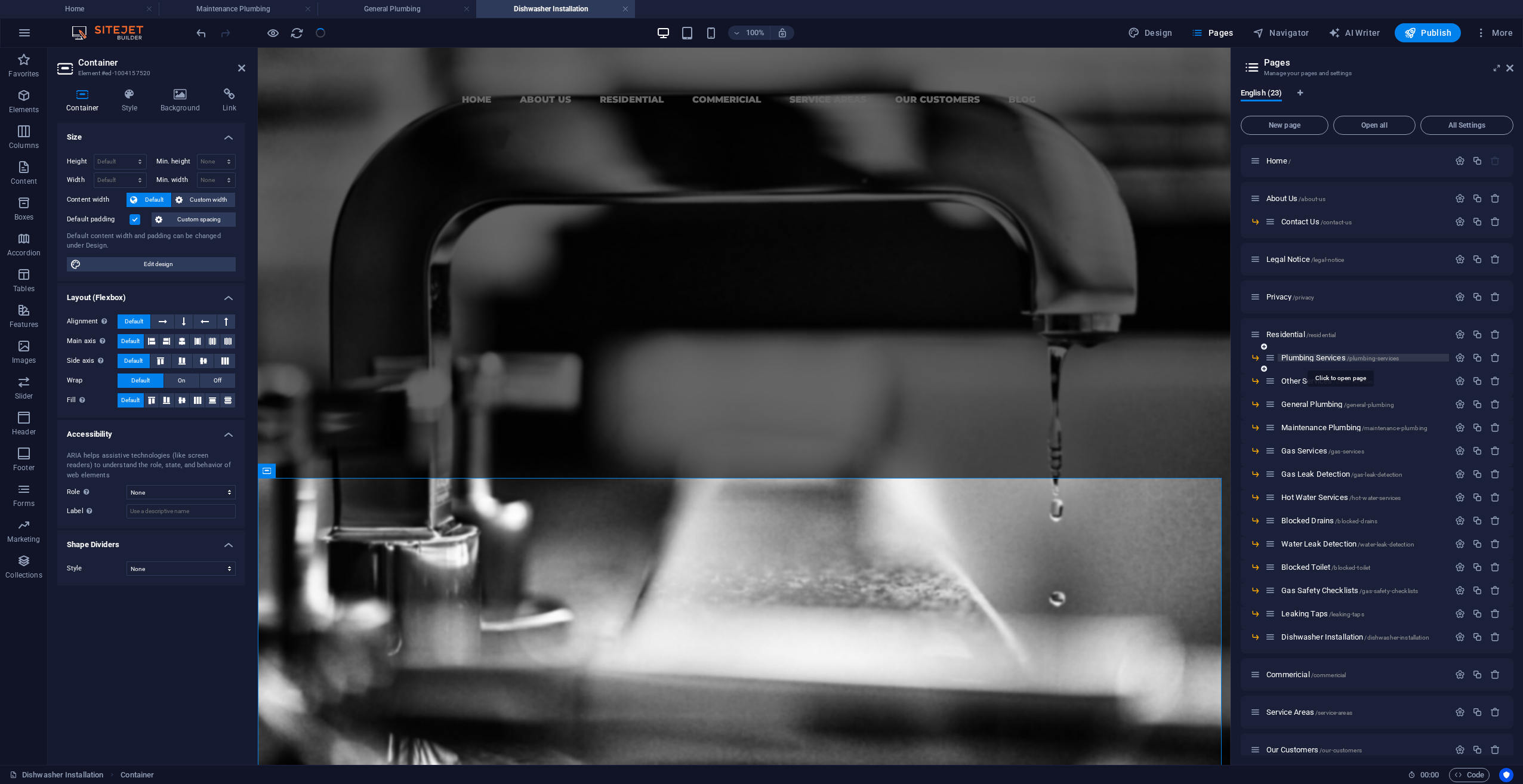
click at [1317, 357] on span "Plumbing Services /plumbing-services" at bounding box center [1340, 357] width 117 height 9
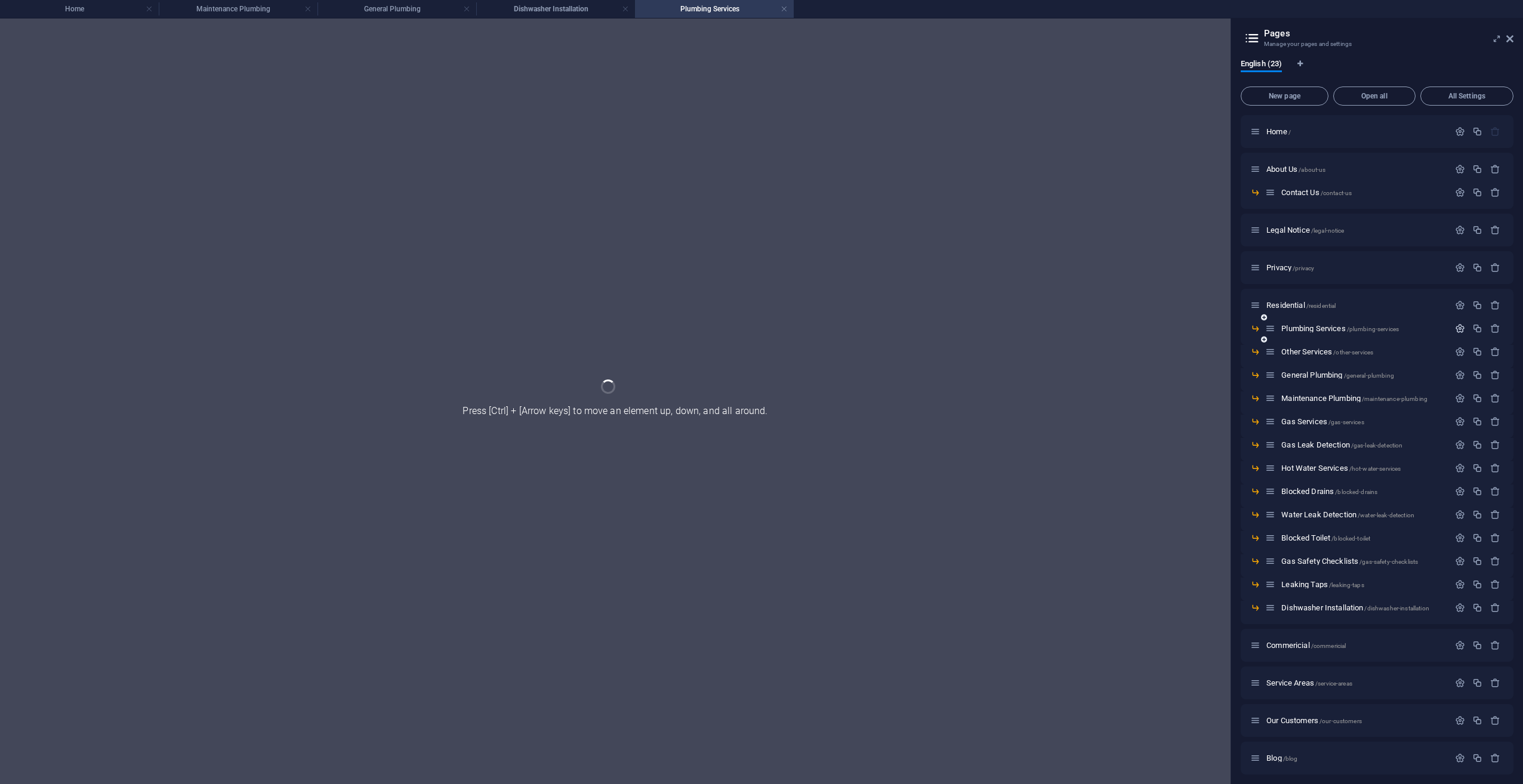
click at [1460, 331] on icon "button" at bounding box center [1460, 328] width 10 height 10
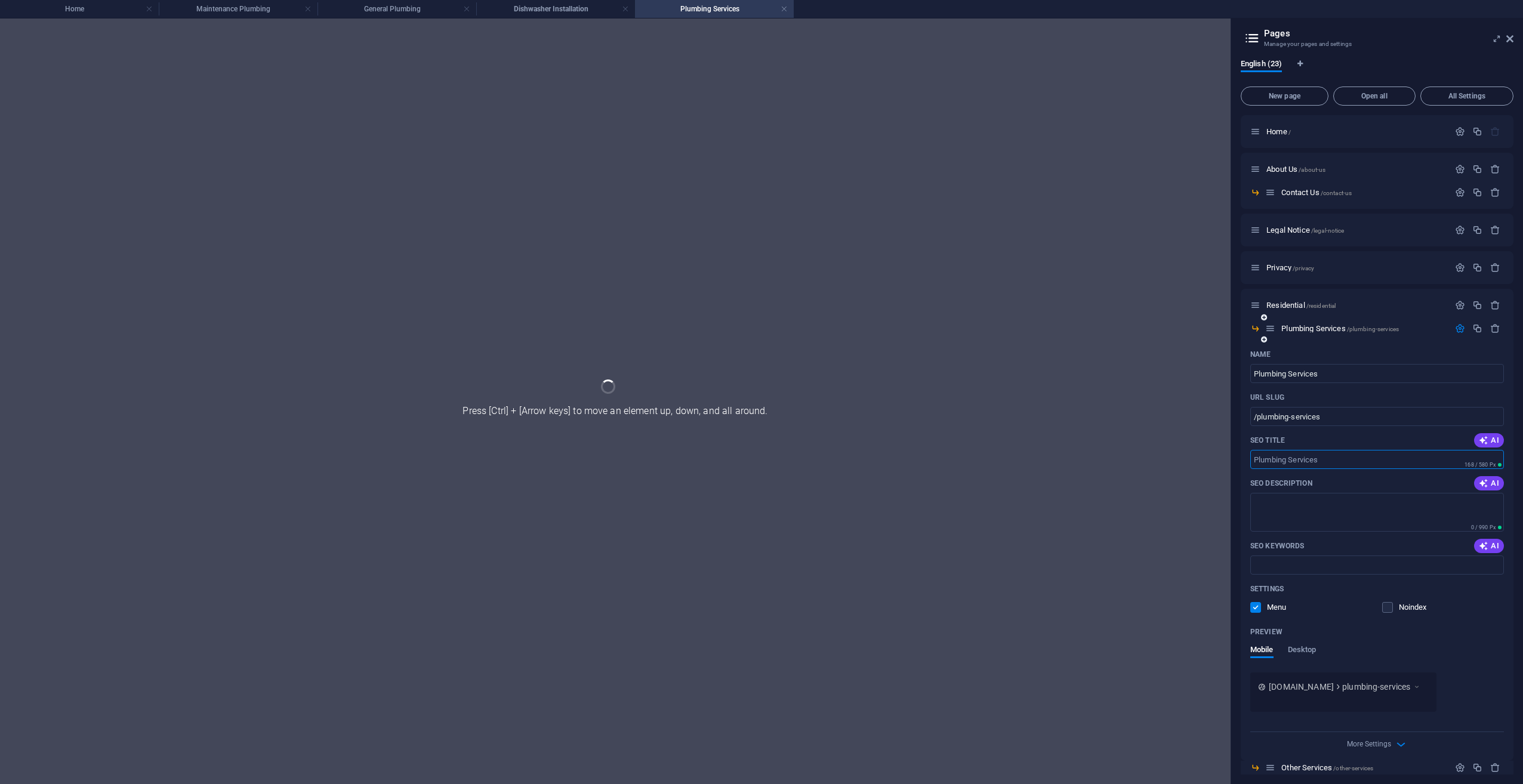
click at [1292, 457] on input "SEO Title" at bounding box center [1377, 459] width 253 height 19
paste input "Rods Plumbing Services offers reliable general plumbing in [GEOGRAPHIC_DATA]—re…"
type input "Rods Plumbing Services offers reliable general plumbing in [GEOGRAPHIC_DATA]—re…"
click at [772, 320] on div at bounding box center [615, 401] width 1231 height 766
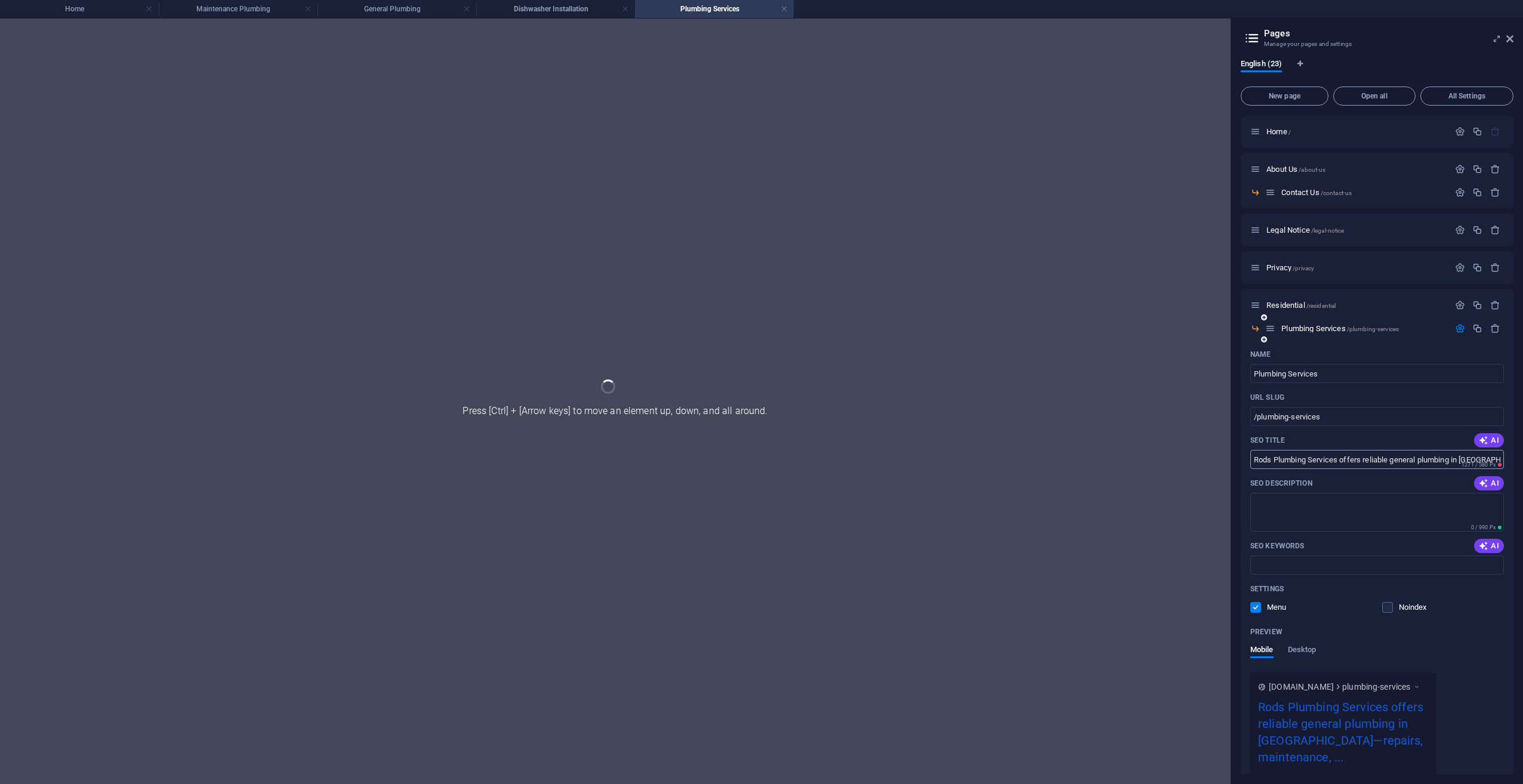
click at [1288, 454] on input "Rods Plumbing Services offers reliable general plumbing in [GEOGRAPHIC_DATA]—re…" at bounding box center [1377, 459] width 253 height 19
click at [1337, 450] on input "Rods Plumbing Services offers reliable general plumbing in [GEOGRAPHIC_DATA]—re…" at bounding box center [1377, 459] width 253 height 19
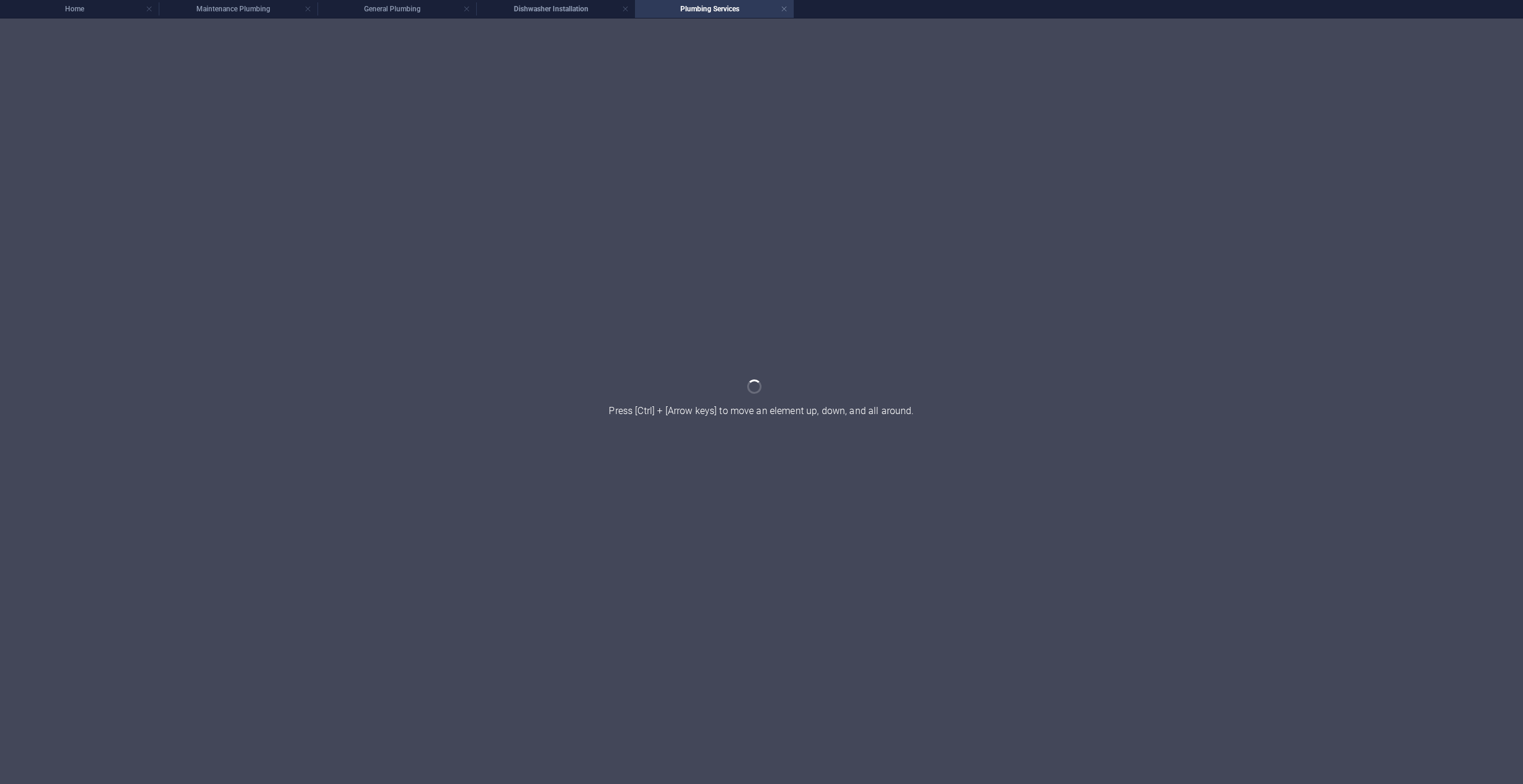
click at [546, 175] on div at bounding box center [761, 401] width 1523 height 766
drag, startPoint x: 645, startPoint y: 83, endPoint x: 663, endPoint y: 55, distance: 33.3
click at [645, 83] on div at bounding box center [761, 401] width 1523 height 766
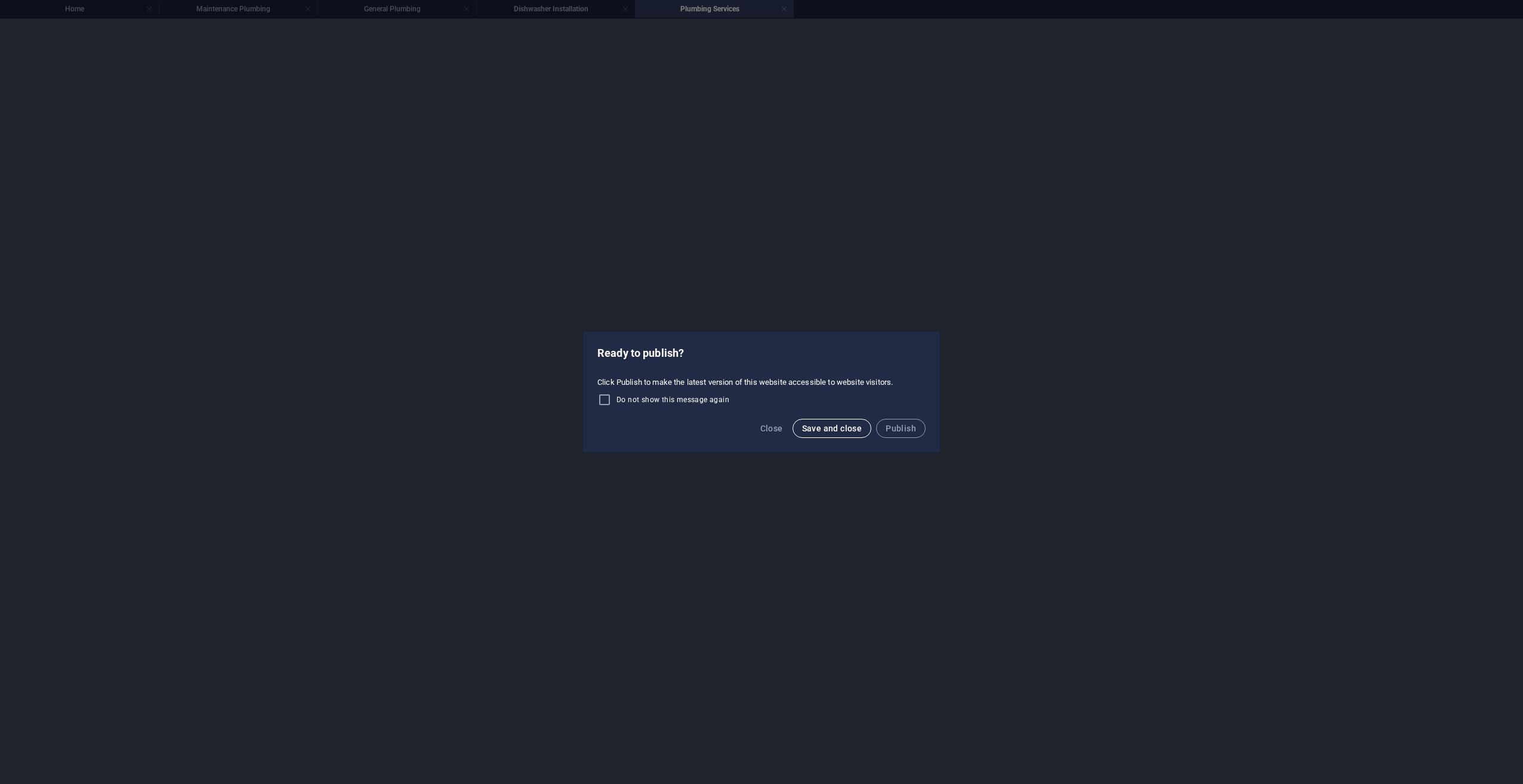
click at [817, 429] on span "Save and close" at bounding box center [832, 429] width 60 height 10
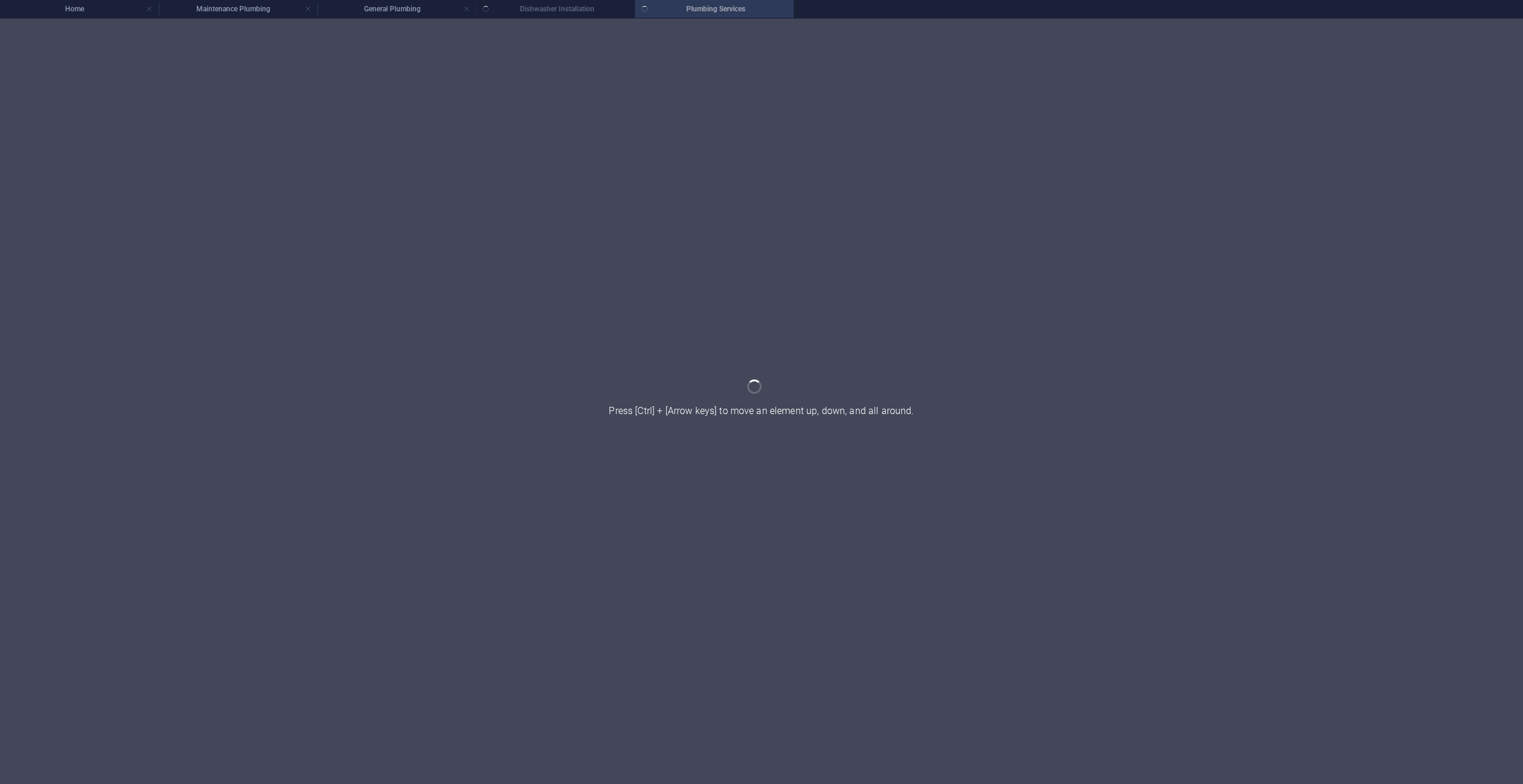
click at [684, 250] on div at bounding box center [761, 401] width 1523 height 766
click at [554, 13] on ul "Home Maintenance Plumbing General Plumbing Dishwasher Installation Plumbing Ser…" at bounding box center [761, 9] width 1523 height 18
click at [556, 8] on ul "Home Maintenance Plumbing General Plumbing Dishwasher Installation Plumbing Ser…" at bounding box center [761, 9] width 1523 height 18
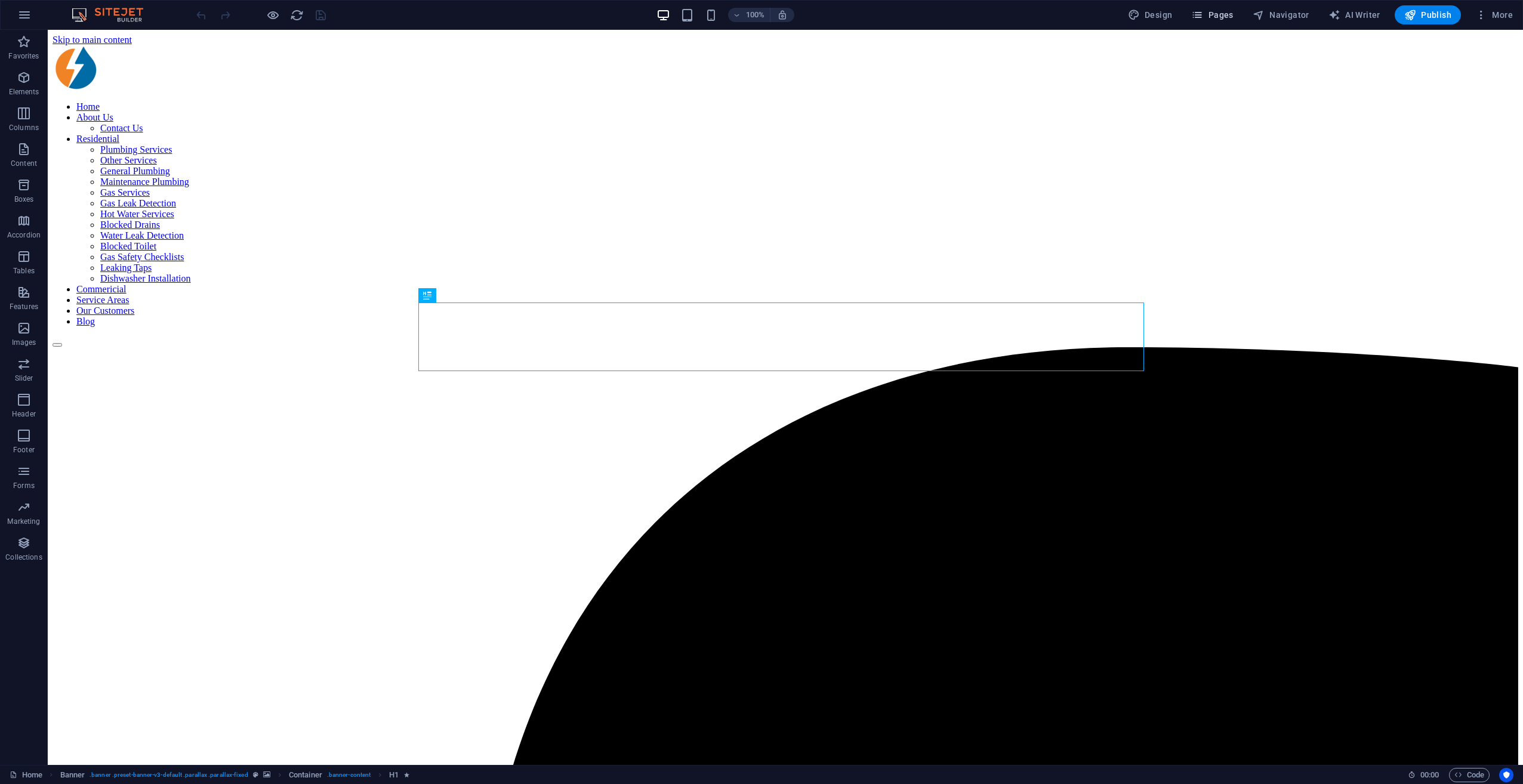
click at [1141, 15] on span "Pages" at bounding box center [1212, 14] width 42 height 12
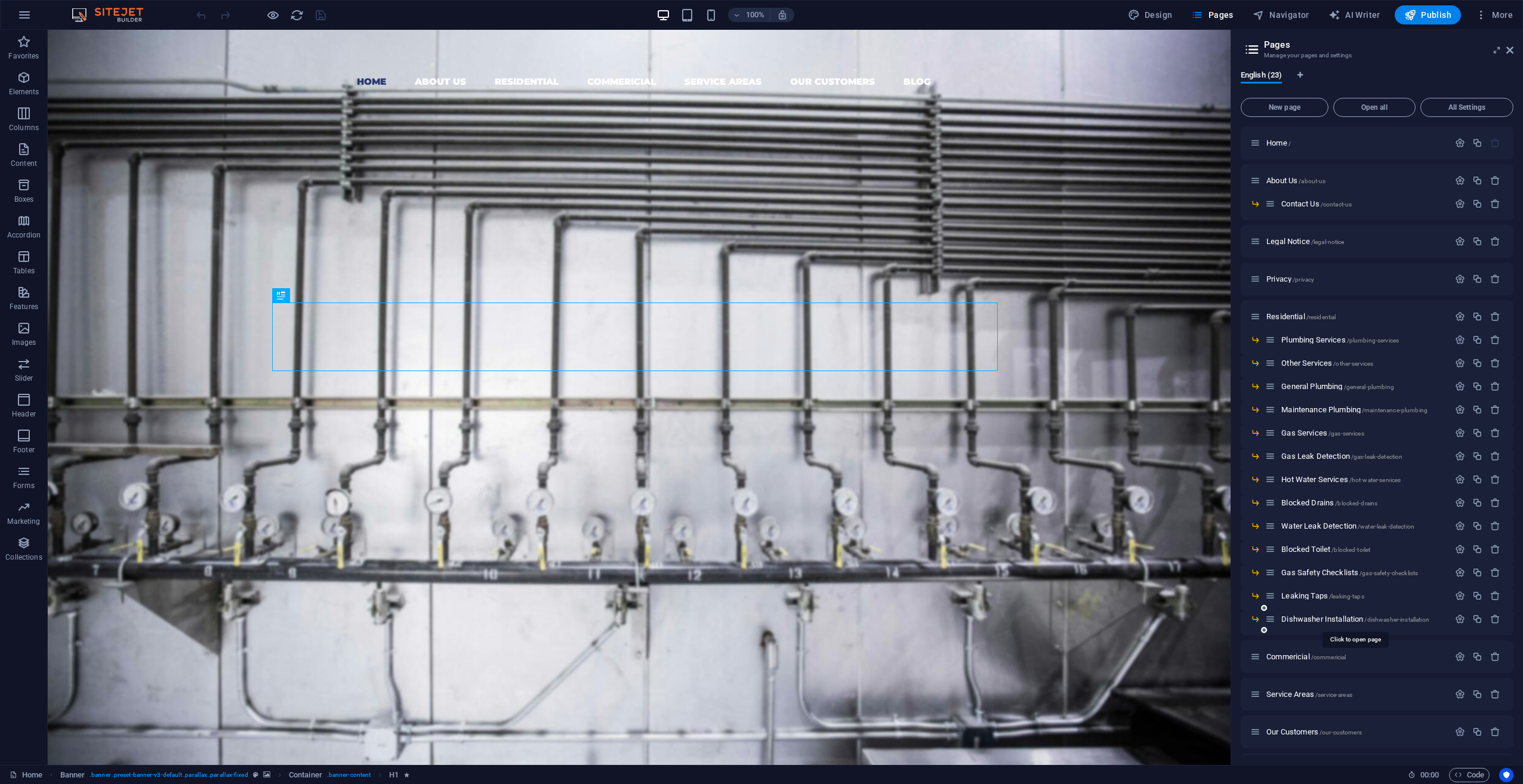
click at [1141, 569] on span "/dishwasher-installation" at bounding box center [1397, 619] width 64 height 6
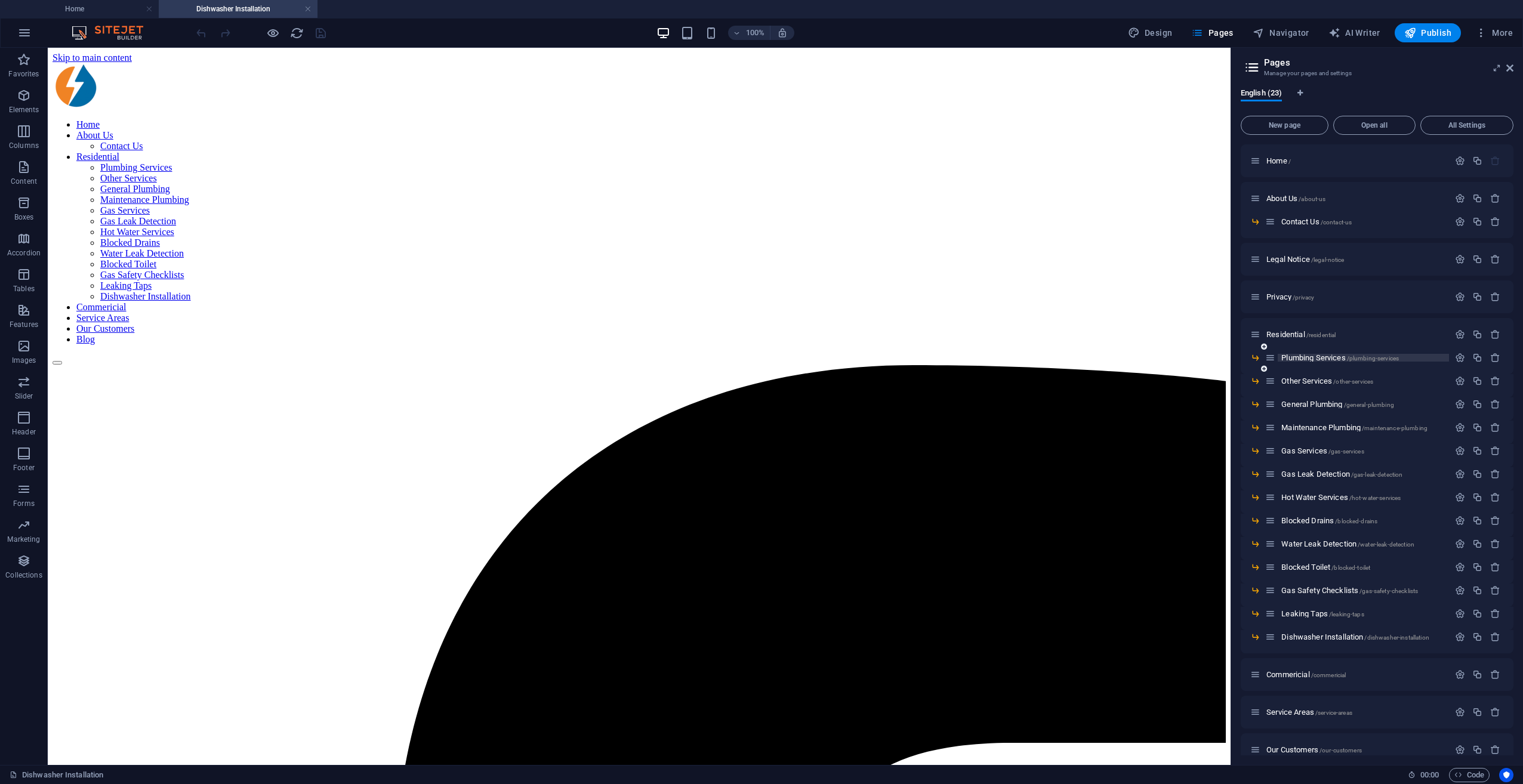
click at [1141, 355] on span "Plumbing Services /plumbing-services" at bounding box center [1340, 357] width 117 height 9
click at [1141, 357] on icon "button" at bounding box center [1460, 357] width 10 height 10
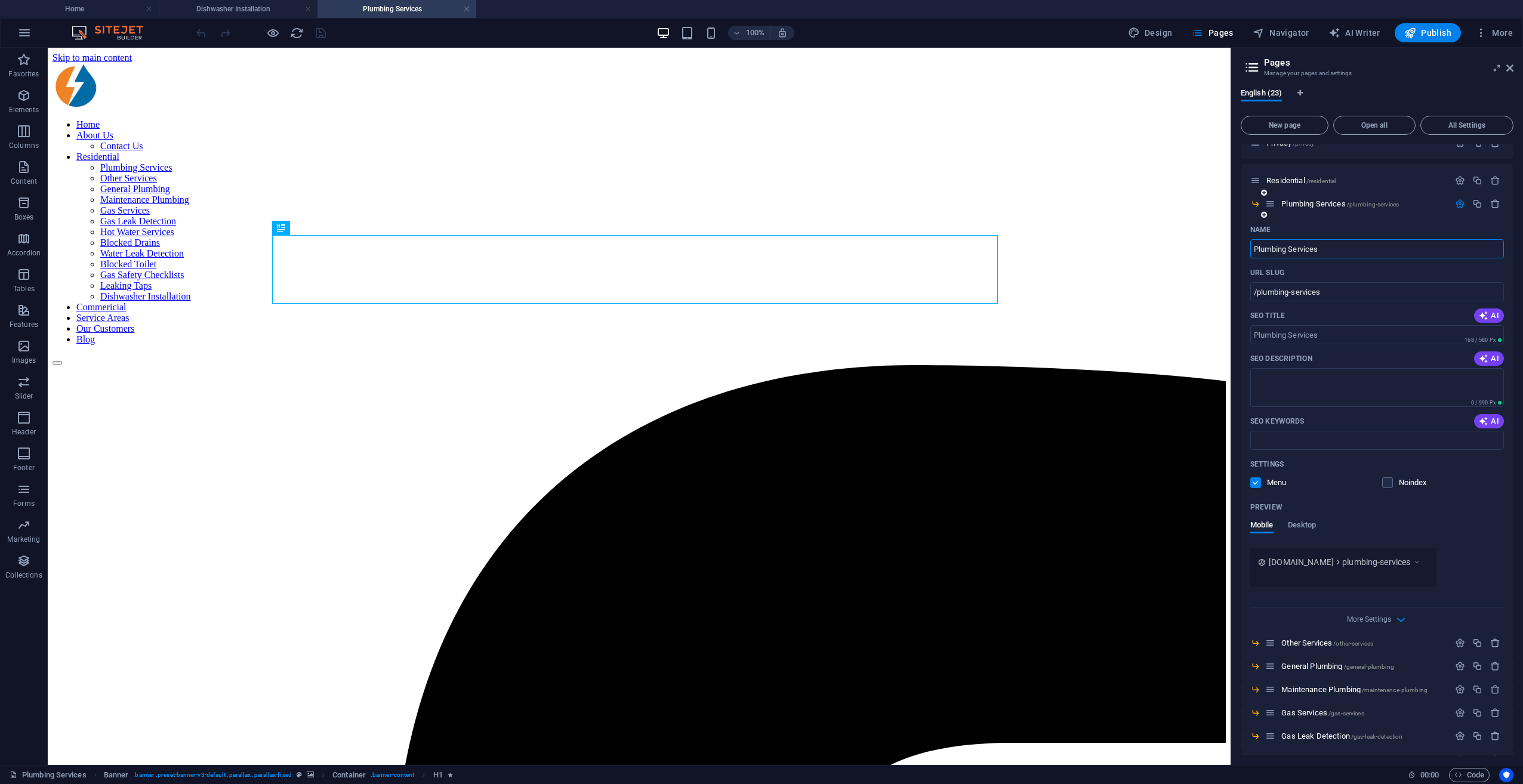
scroll to position [179, 0]
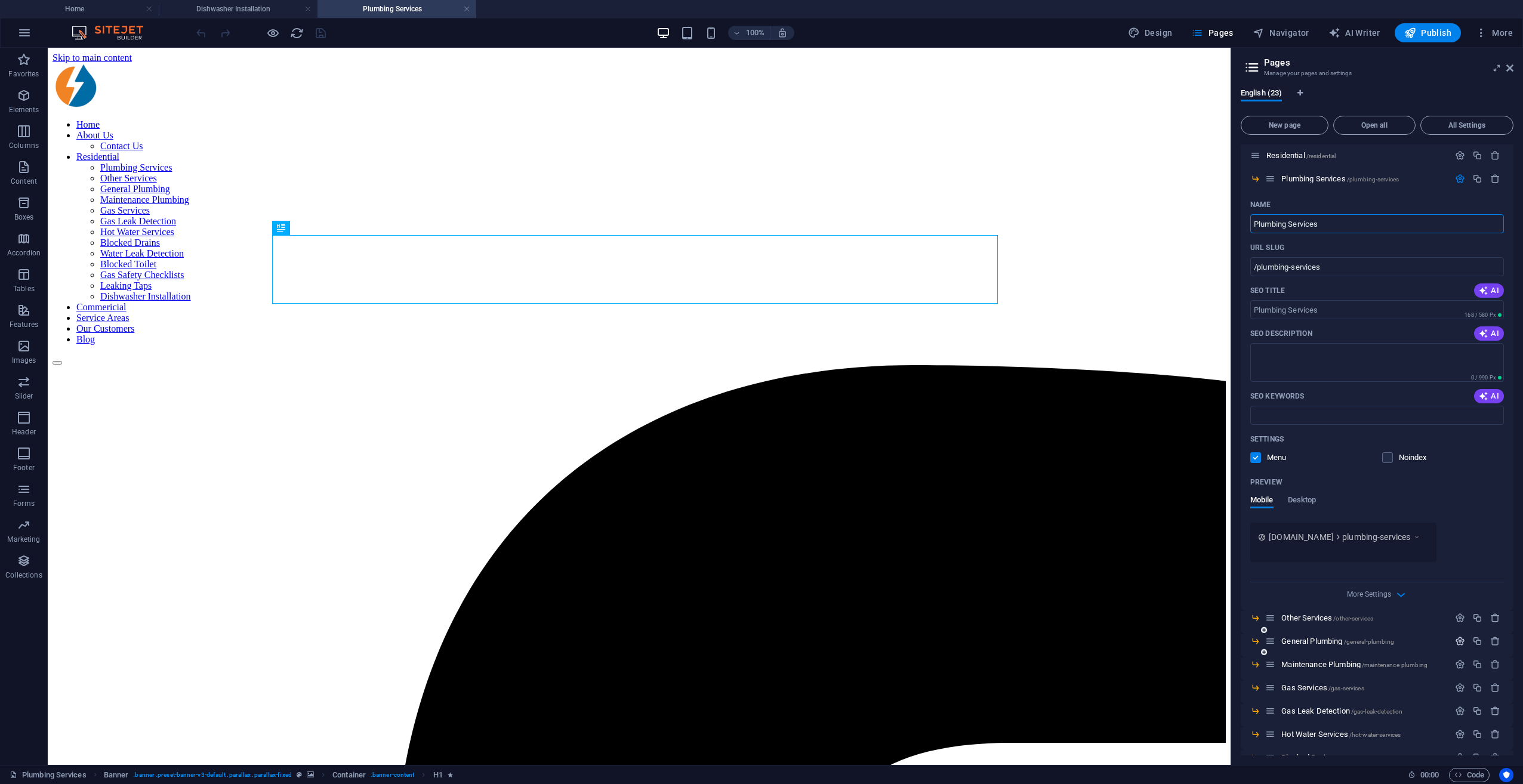
click at [1141, 569] on icon "button" at bounding box center [1460, 641] width 10 height 10
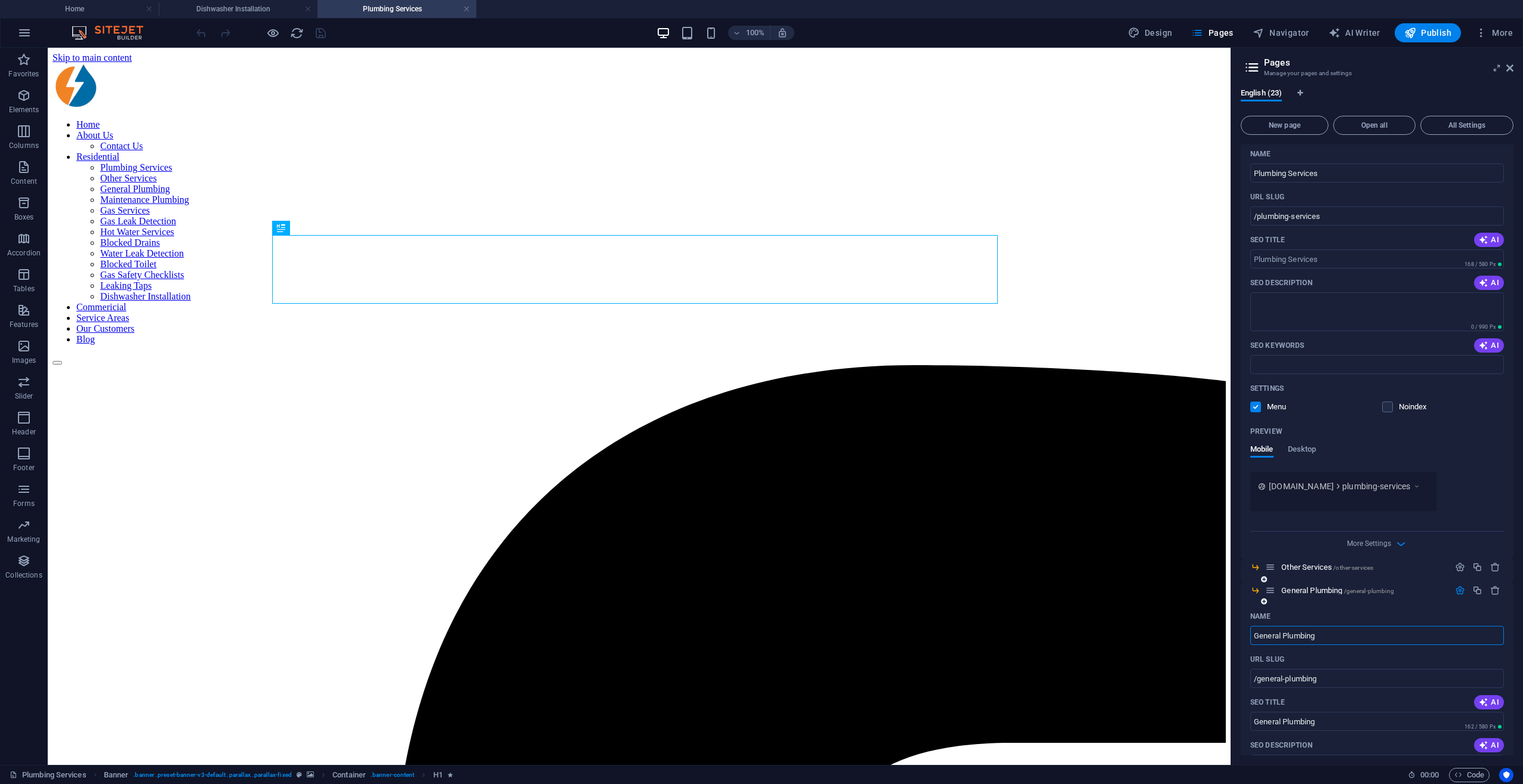
scroll to position [417, 0]
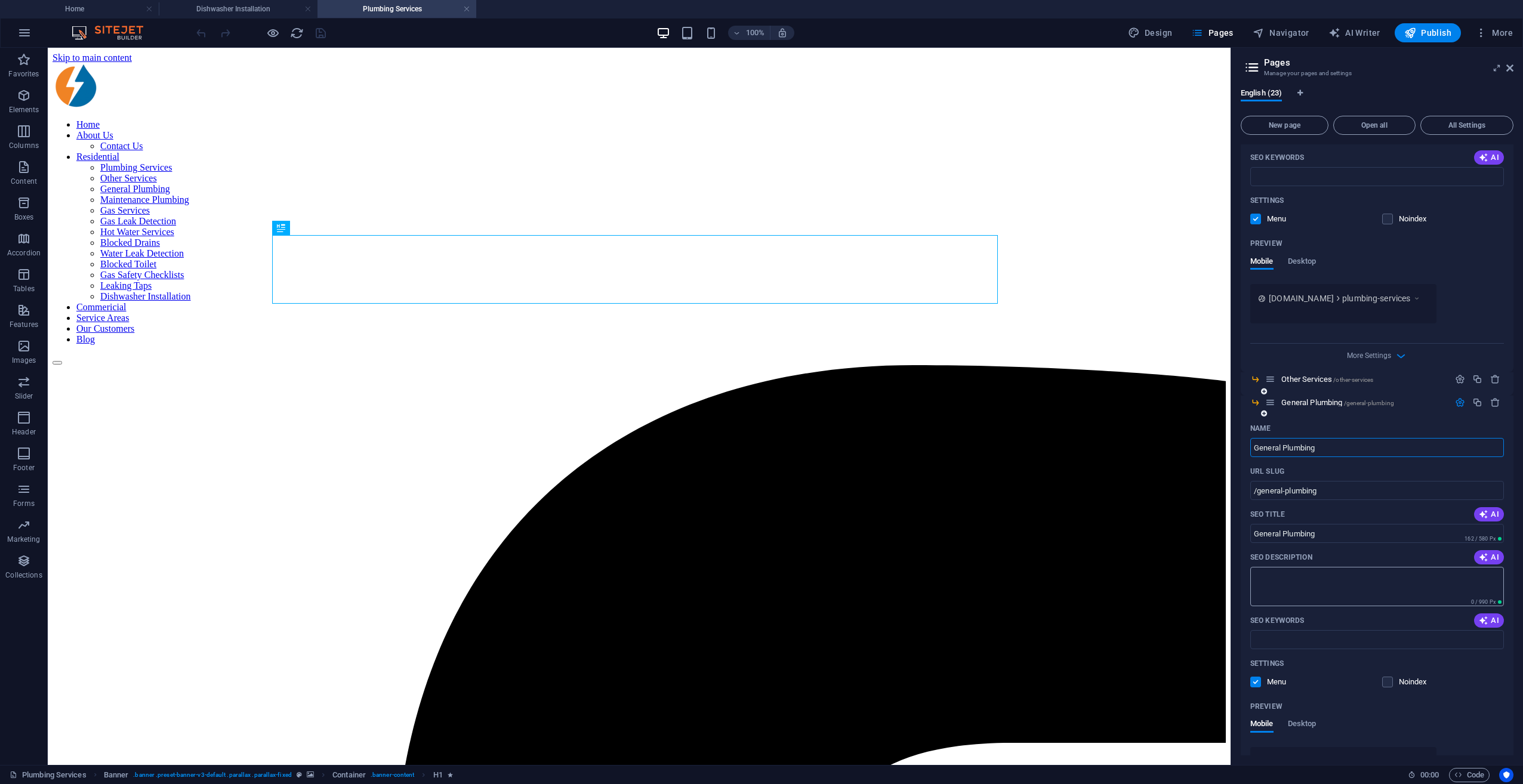
click at [1141, 569] on textarea "SEO Description" at bounding box center [1377, 586] width 253 height 39
paste textarea "Rods Plumbing Services offers reliable general plumbing in [GEOGRAPHIC_DATA]—re…"
type textarea "Rods Plumbing Services offers reliable general plumbing in [GEOGRAPHIC_DATA]—re…"
click at [1141, 569] on input "SEO Keywords" at bounding box center [1377, 639] width 253 height 19
paste input "plumber Melbourne general plumbing services Melbourne licensed plumber Melbourn…"
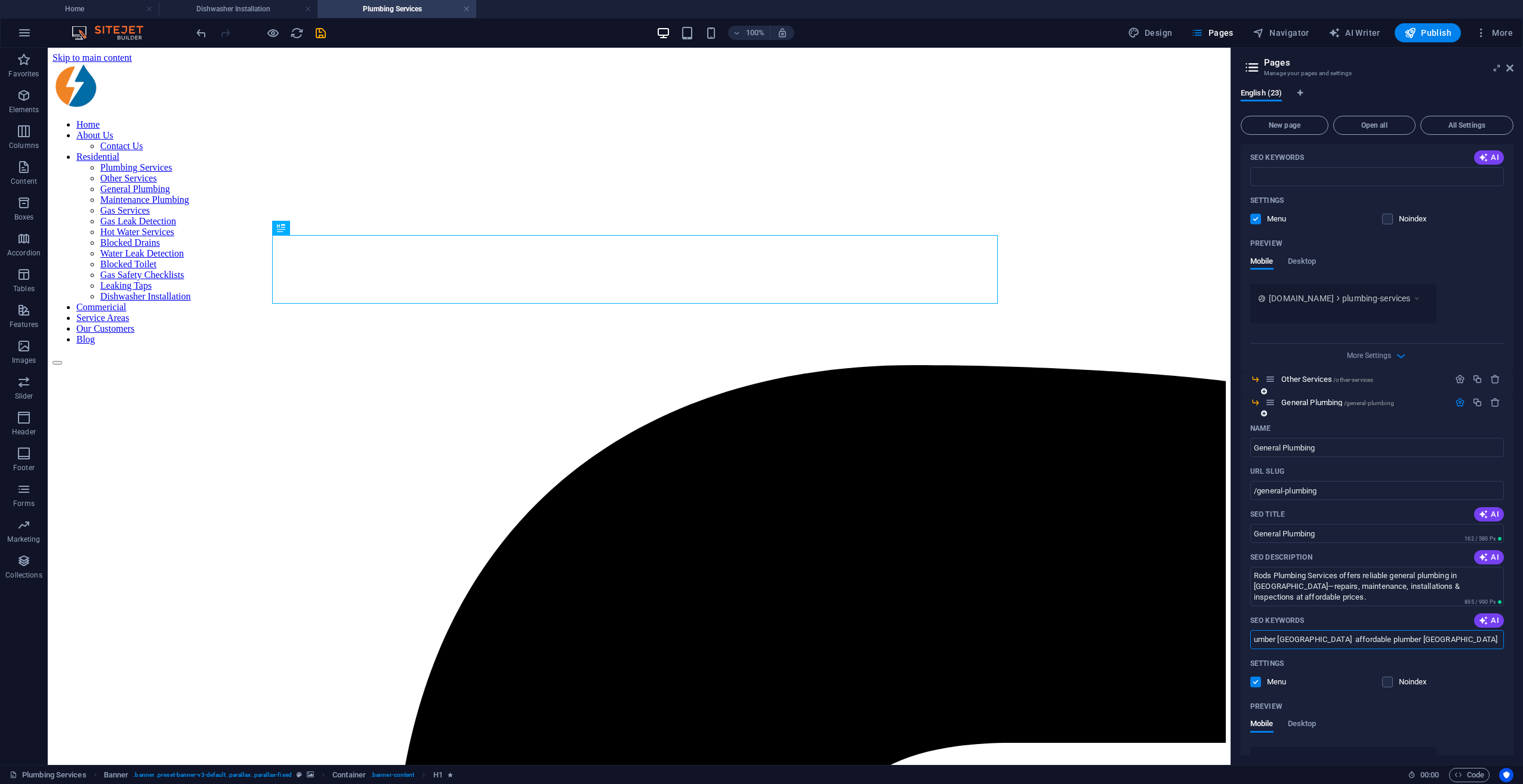
scroll to position [0, 0]
drag, startPoint x: 1461, startPoint y: 639, endPoint x: 1266, endPoint y: 630, distance: 195.2
click at [1141, 569] on input "plumber Melbourne general plumbing services Melbourne licensed plumber Melbourn…" at bounding box center [1377, 639] width 253 height 19
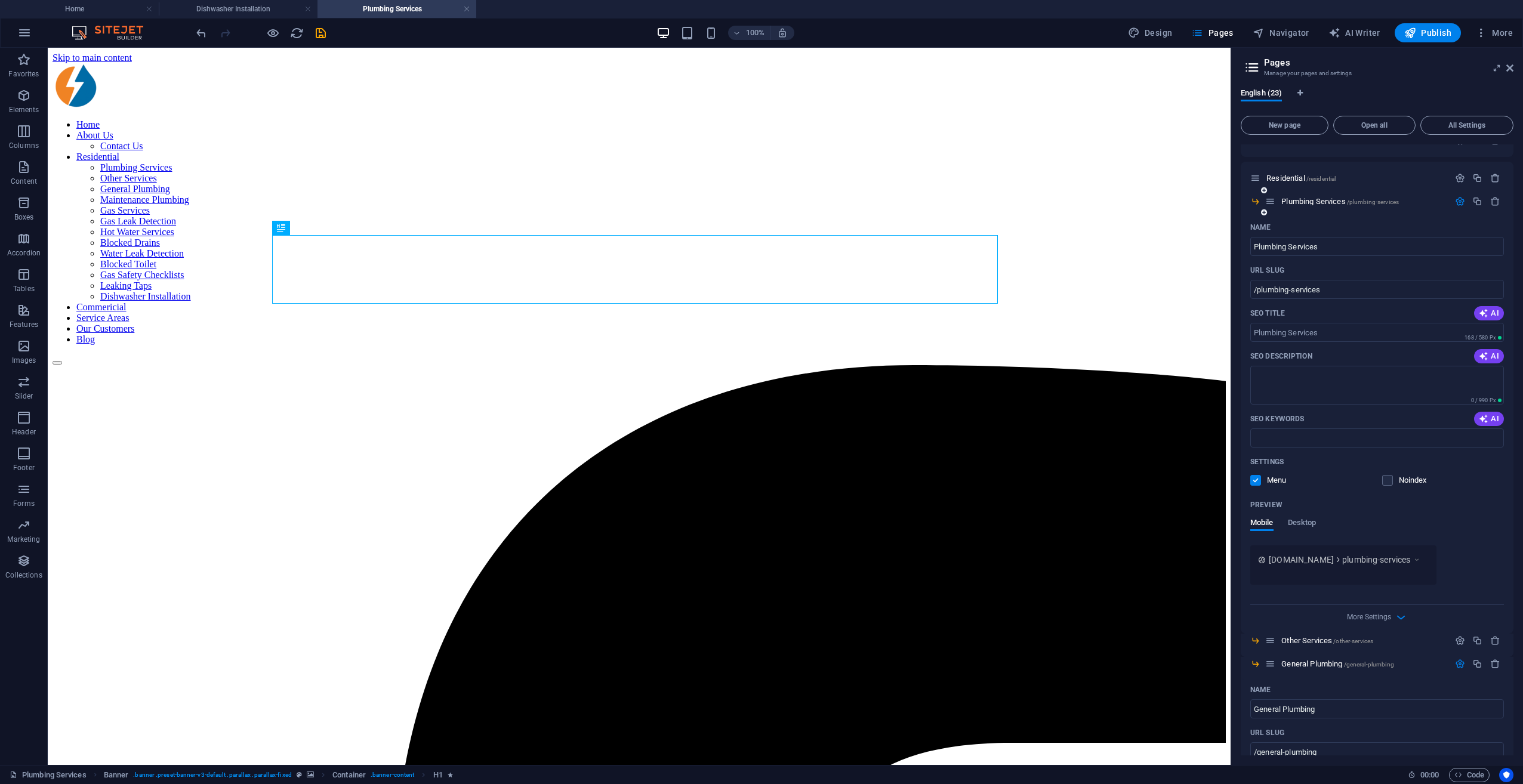
scroll to position [119, 0]
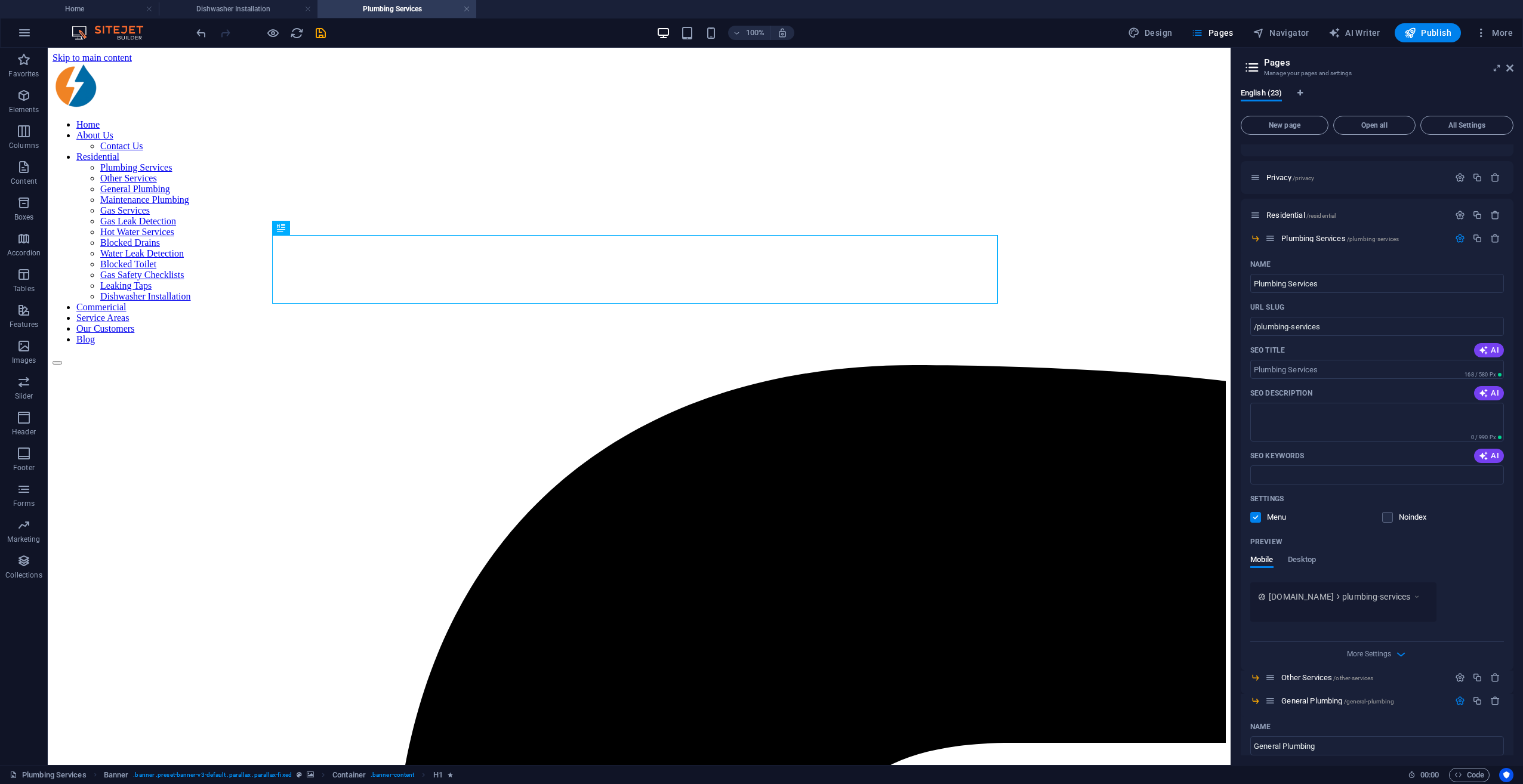
type input "plumber Melbourne general plumbing services Melbourne licensed plumber Melbourn…"
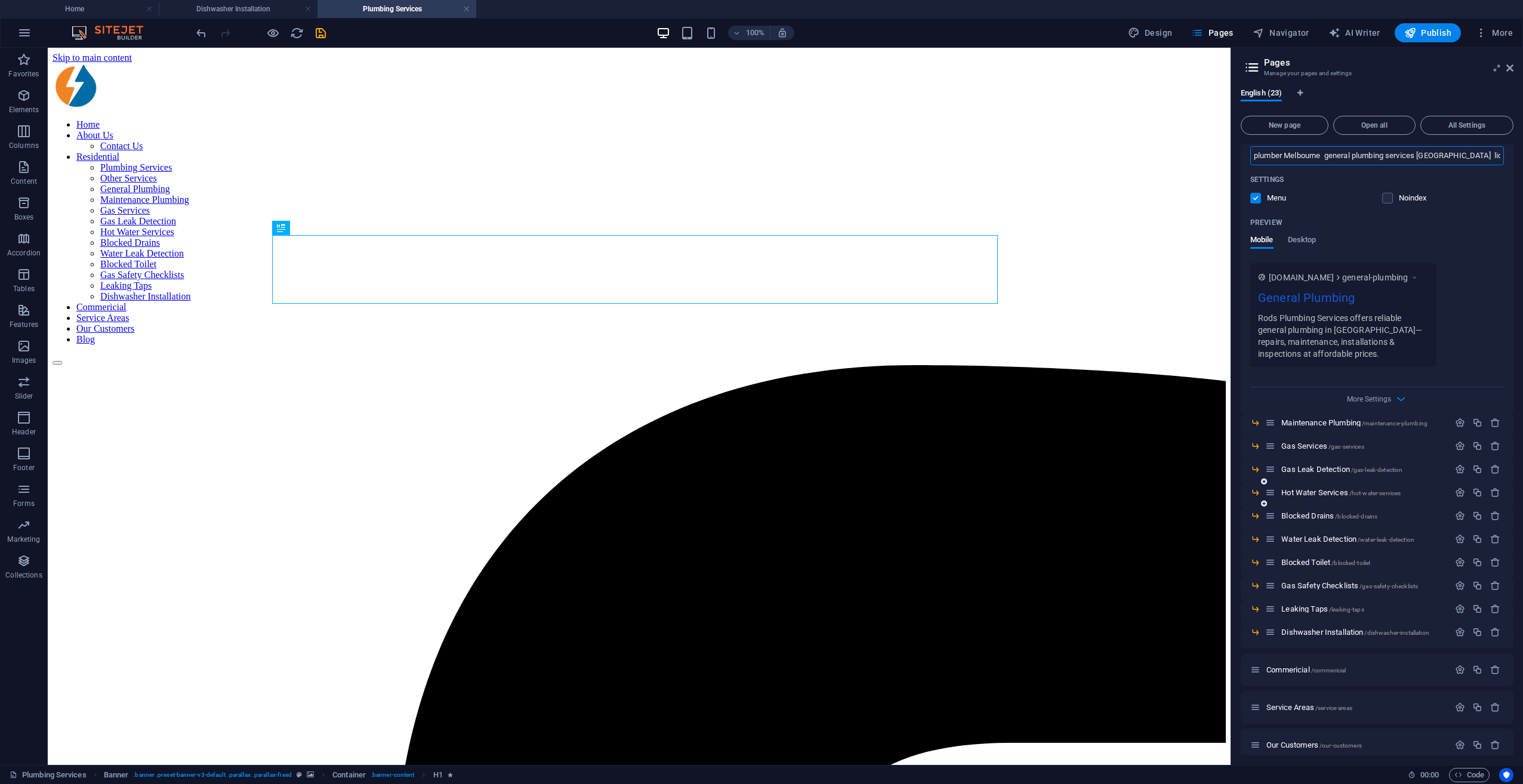
scroll to position [950, 0]
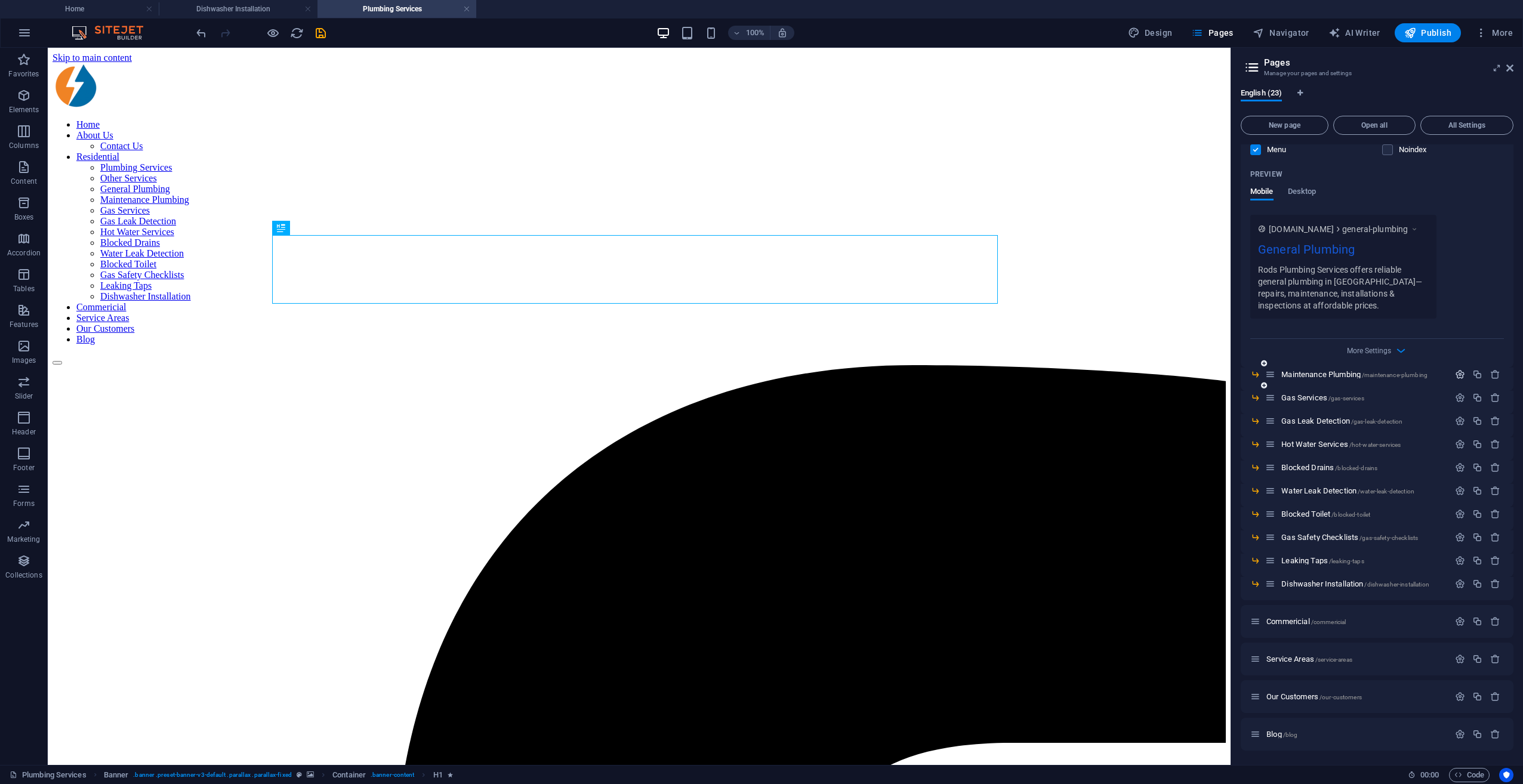
click at [1141, 373] on icon "button" at bounding box center [1460, 374] width 10 height 10
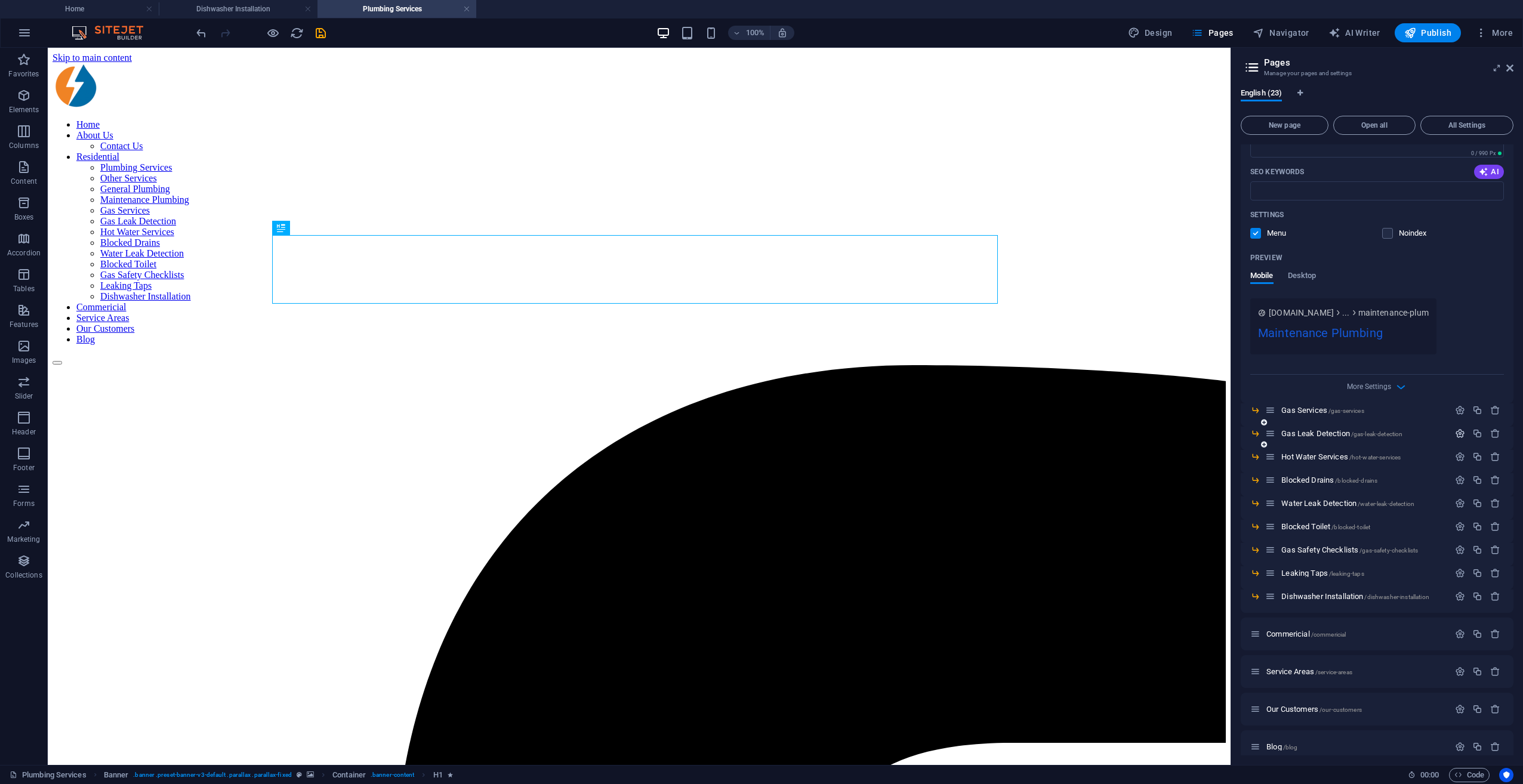
scroll to position [1382, 0]
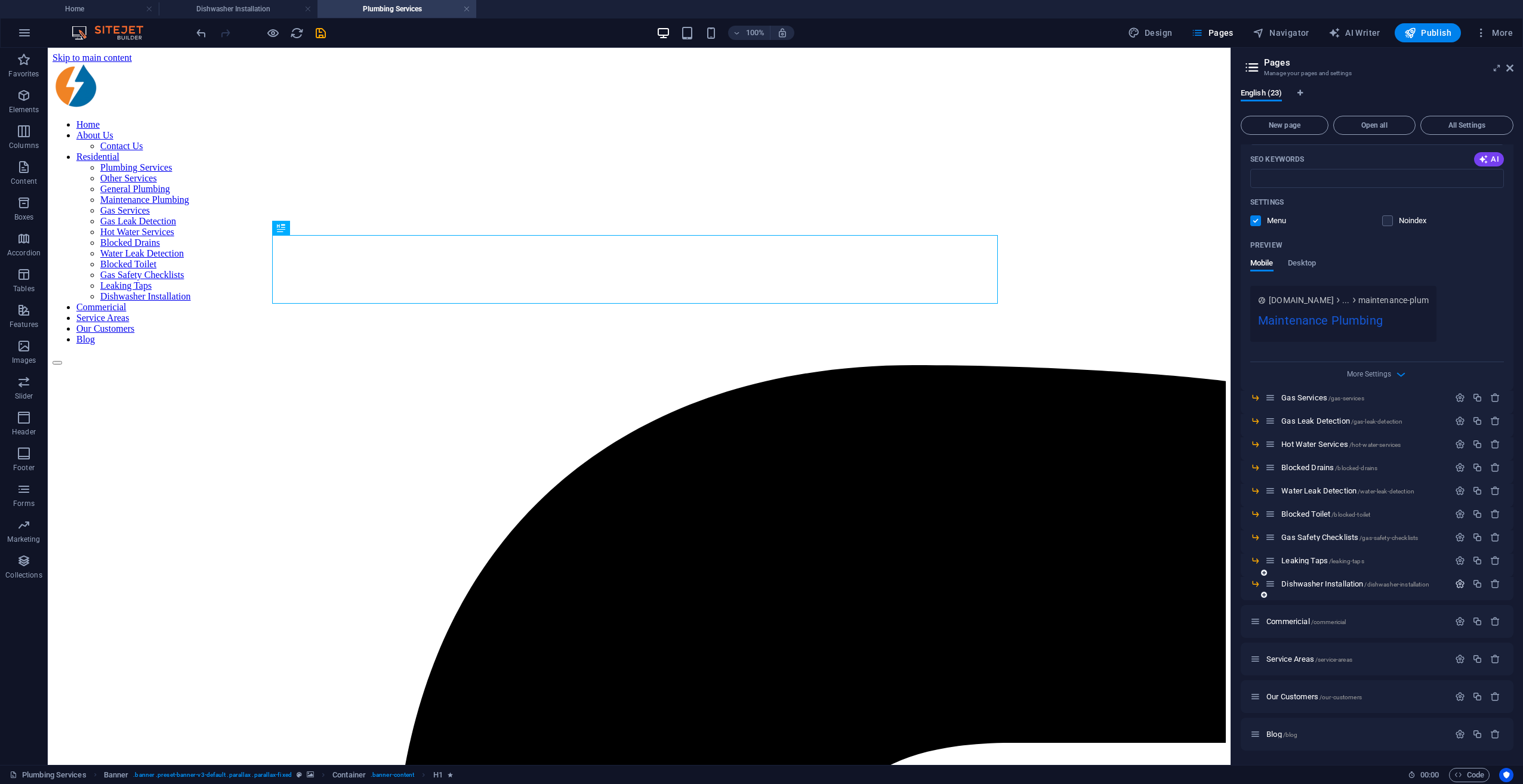
click at [1141, 569] on icon "button" at bounding box center [1460, 584] width 10 height 10
click at [1141, 563] on icon "button" at bounding box center [1460, 560] width 10 height 10
click at [1141, 536] on icon "button" at bounding box center [1460, 537] width 10 height 10
click at [1141, 511] on icon "button" at bounding box center [1460, 514] width 10 height 10
click at [1141, 489] on icon "button" at bounding box center [1460, 491] width 10 height 10
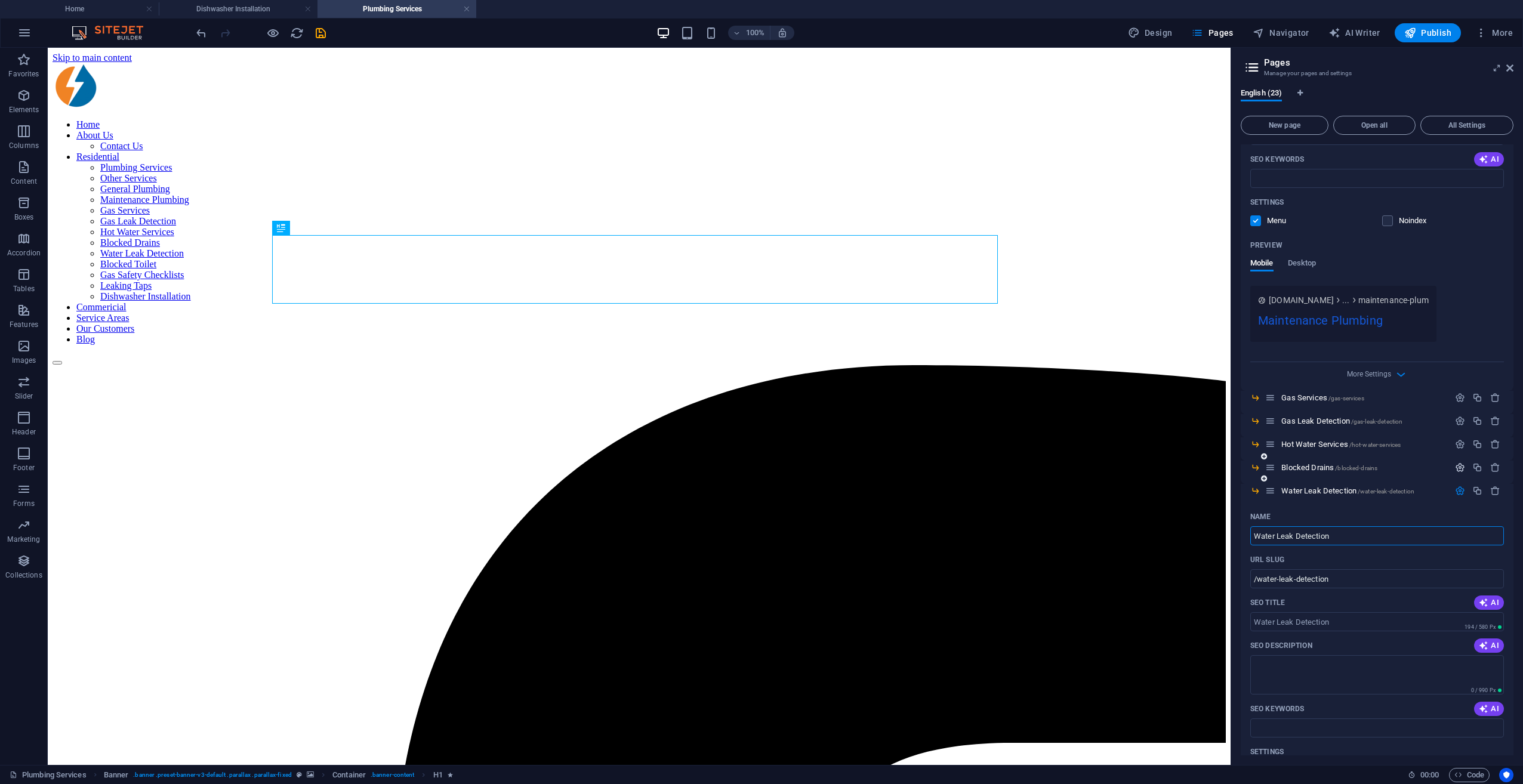
click at [1141, 470] on icon "button" at bounding box center [1460, 467] width 10 height 10
click at [1141, 442] on icon "button" at bounding box center [1460, 444] width 10 height 10
click at [1141, 421] on icon "button" at bounding box center [1460, 421] width 10 height 10
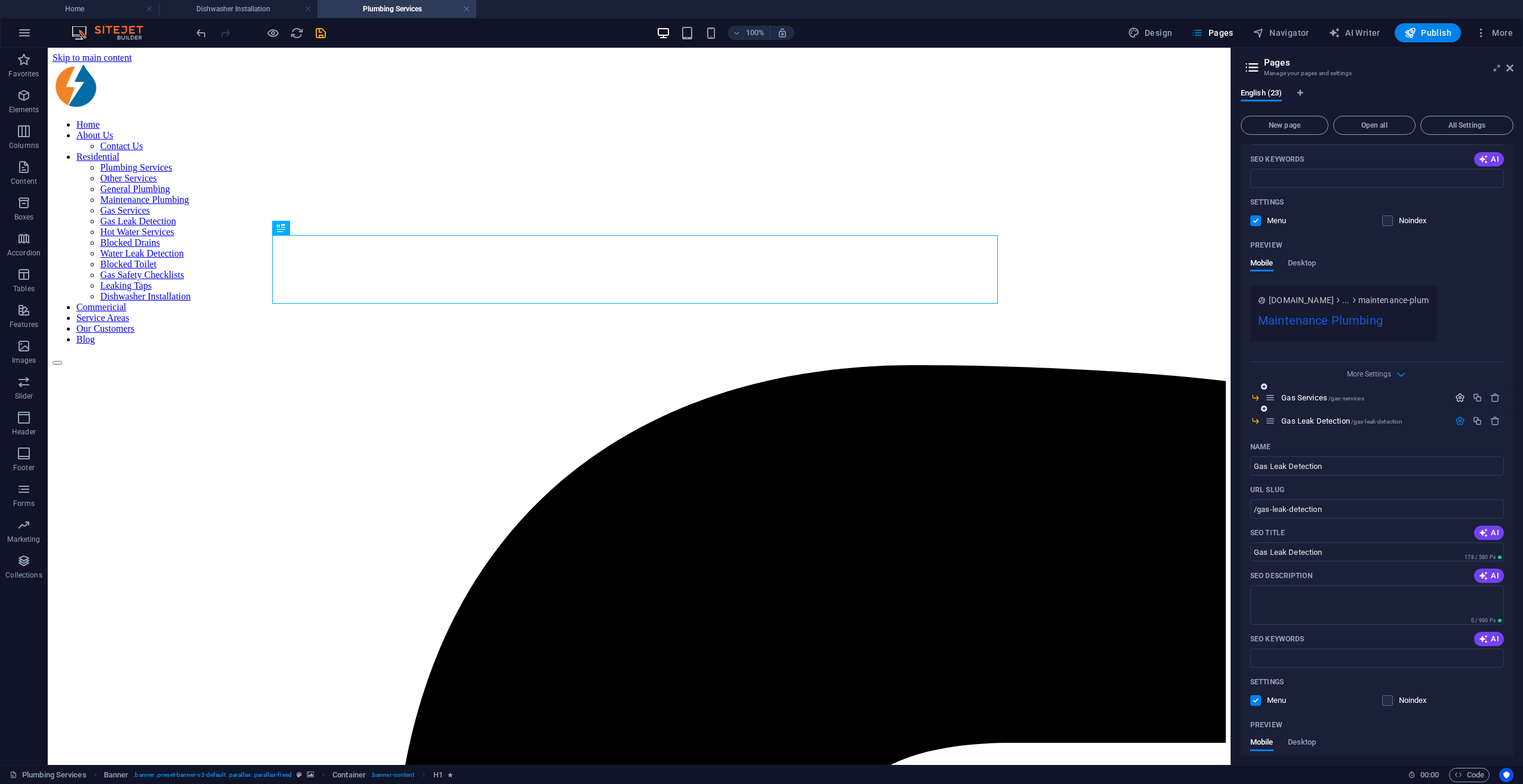
click at [1141, 399] on icon "button" at bounding box center [1460, 397] width 10 height 10
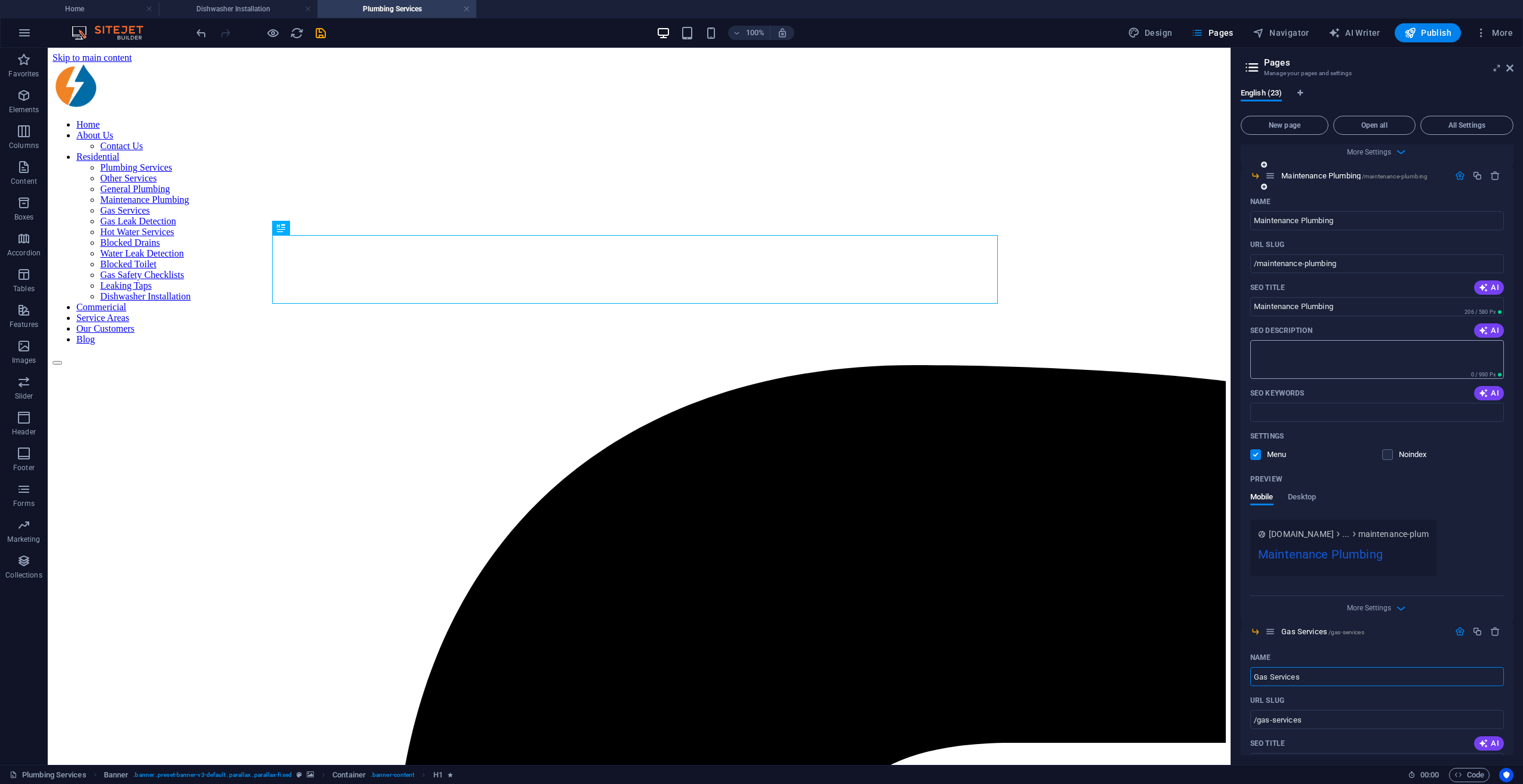
scroll to position [1143, 0]
click at [1141, 370] on textarea "SEO Description" at bounding box center [1377, 364] width 253 height 39
paste textarea "Prevent costly repairs with Rods Plumbing Services. We provide expert plumbing …"
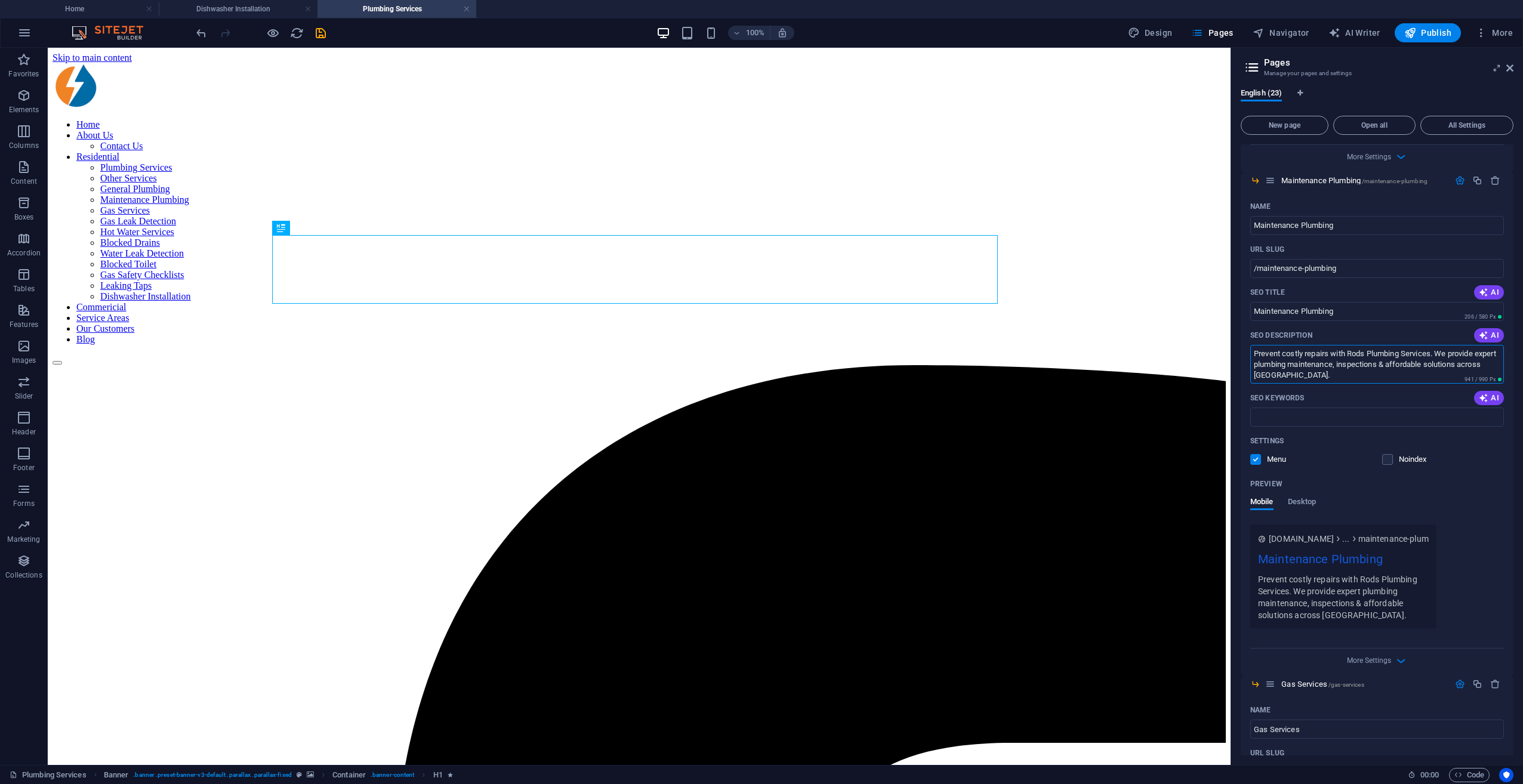
type textarea "Prevent costly repairs with Rods Plumbing Services. We provide expert plumbing …"
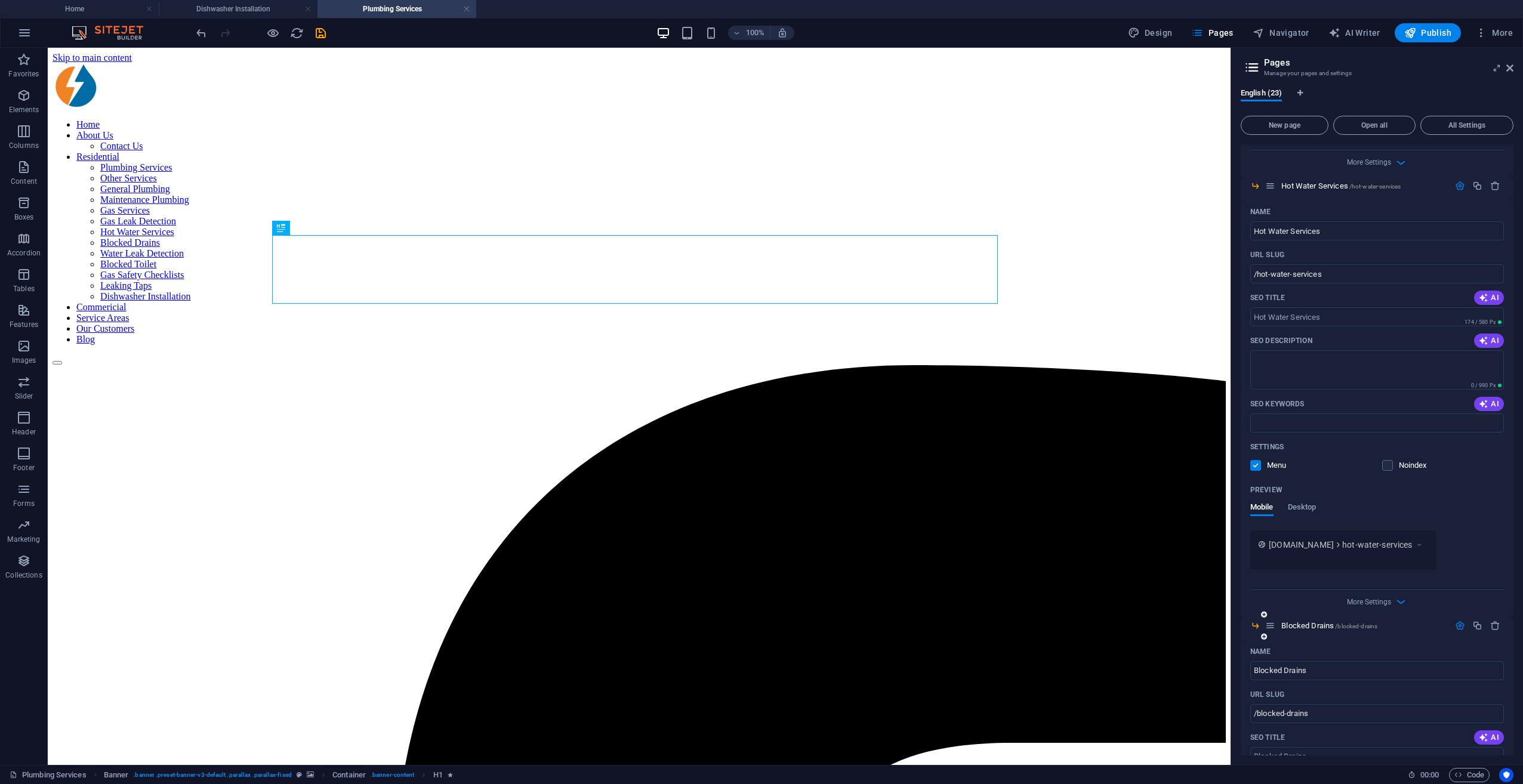
scroll to position [2695, 0]
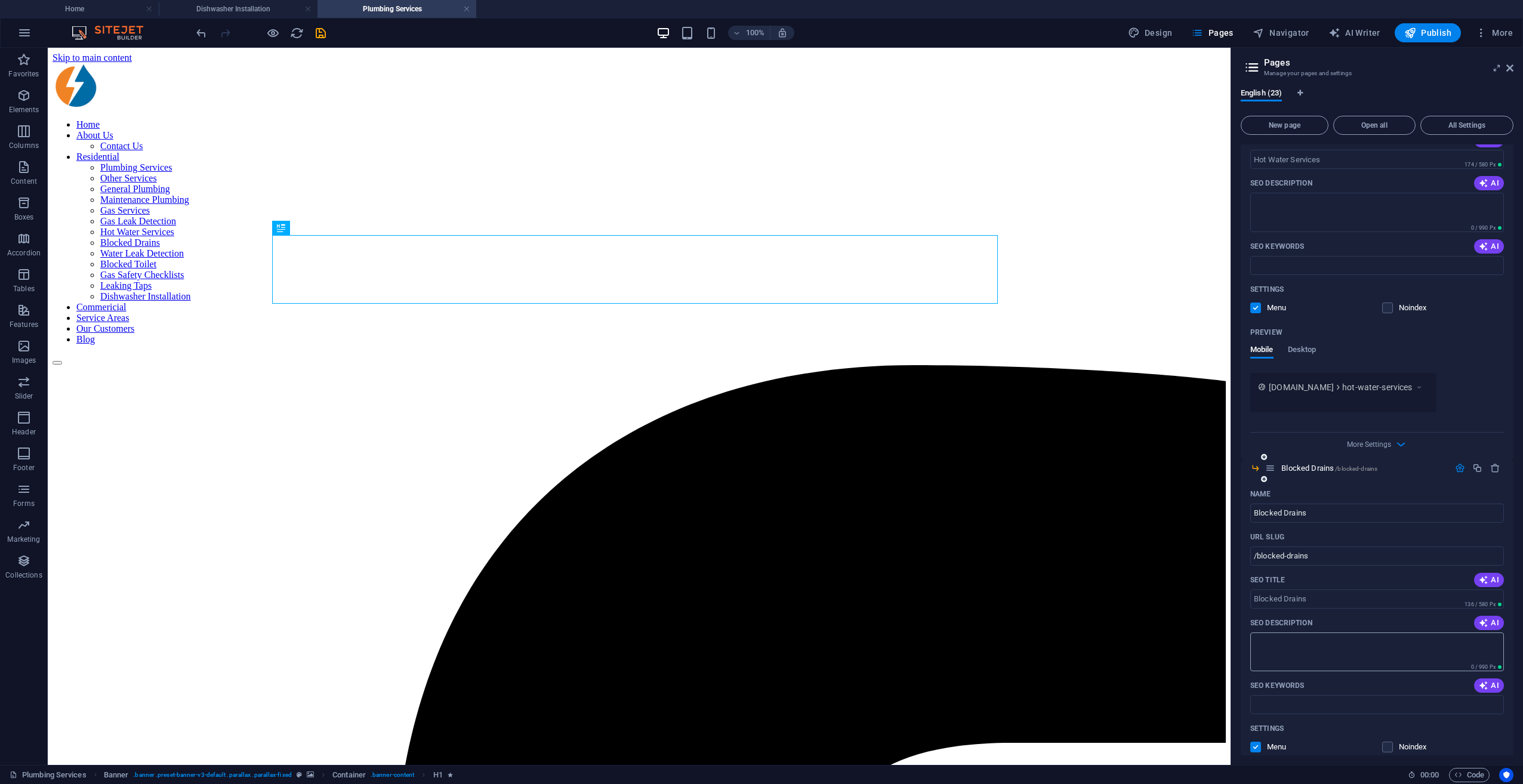
click at [1141, 569] on textarea "SEO Description" at bounding box center [1377, 651] width 253 height 39
paste textarea "Blocked drains in Melbourne? Rods Plumbing Services clears clogs fast with CCTV…"
type textarea "Blocked drains in Melbourne? Rods Plumbing Services clears clogs fast with CCTV…"
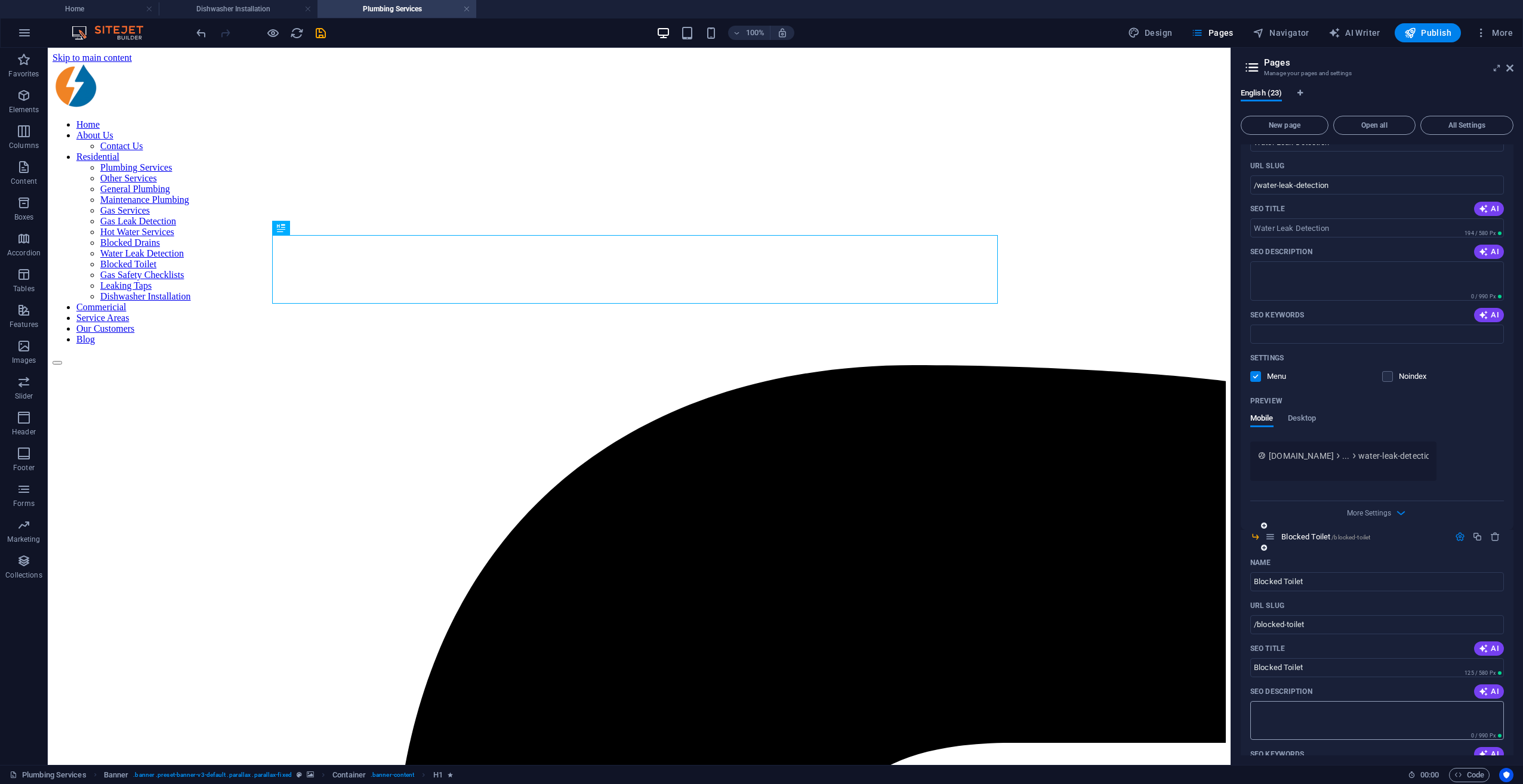
scroll to position [3590, 0]
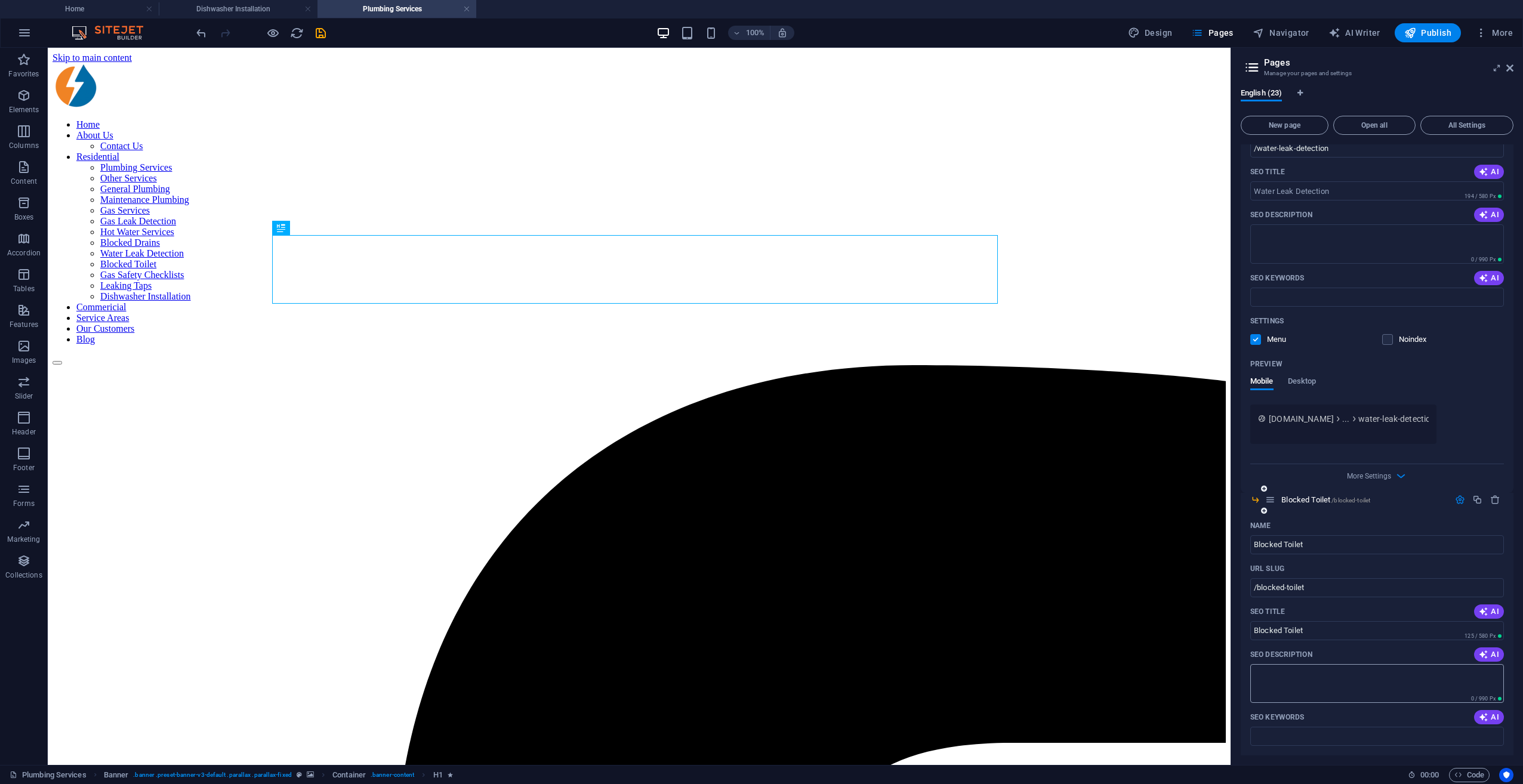
click at [1141, 569] on textarea "SEO Description" at bounding box center [1377, 683] width 253 height 39
paste textarea "Need a blocked toilet fixed fast? Rods Plumbing Services provides 24/7 emergenc…"
type textarea "Need a blocked toilet fixed fast? Rods Plumbing Services provides 24/7 emergenc…"
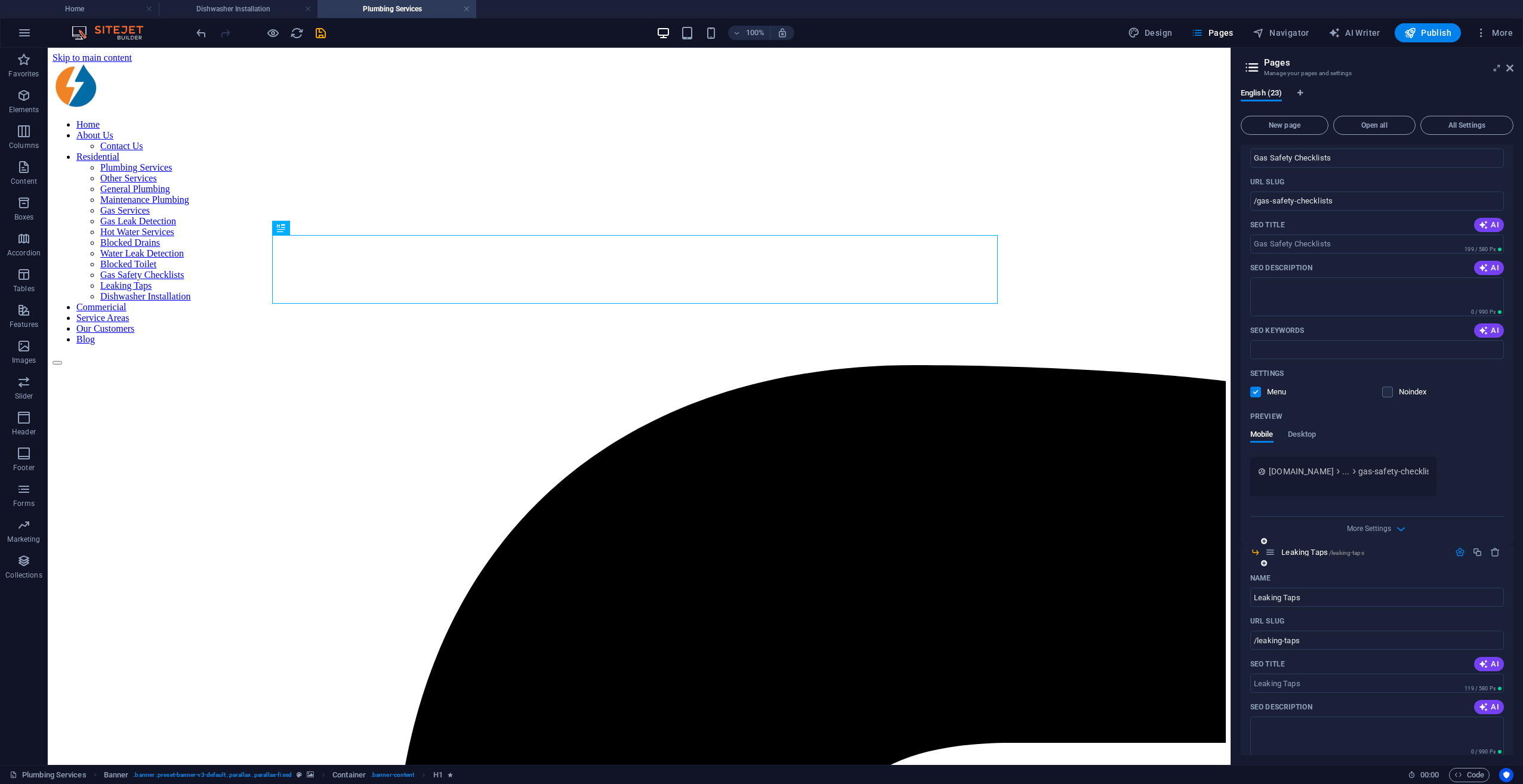
scroll to position [4484, 0]
click at [1141, 569] on div "SEO Description AI" at bounding box center [1377, 702] width 253 height 19
click at [1141, 569] on textarea "SEO Description" at bounding box center [1377, 731] width 253 height 39
paste textarea "Fix leaking taps fast with Rods Plumbing Services. We repair drips, replace was…"
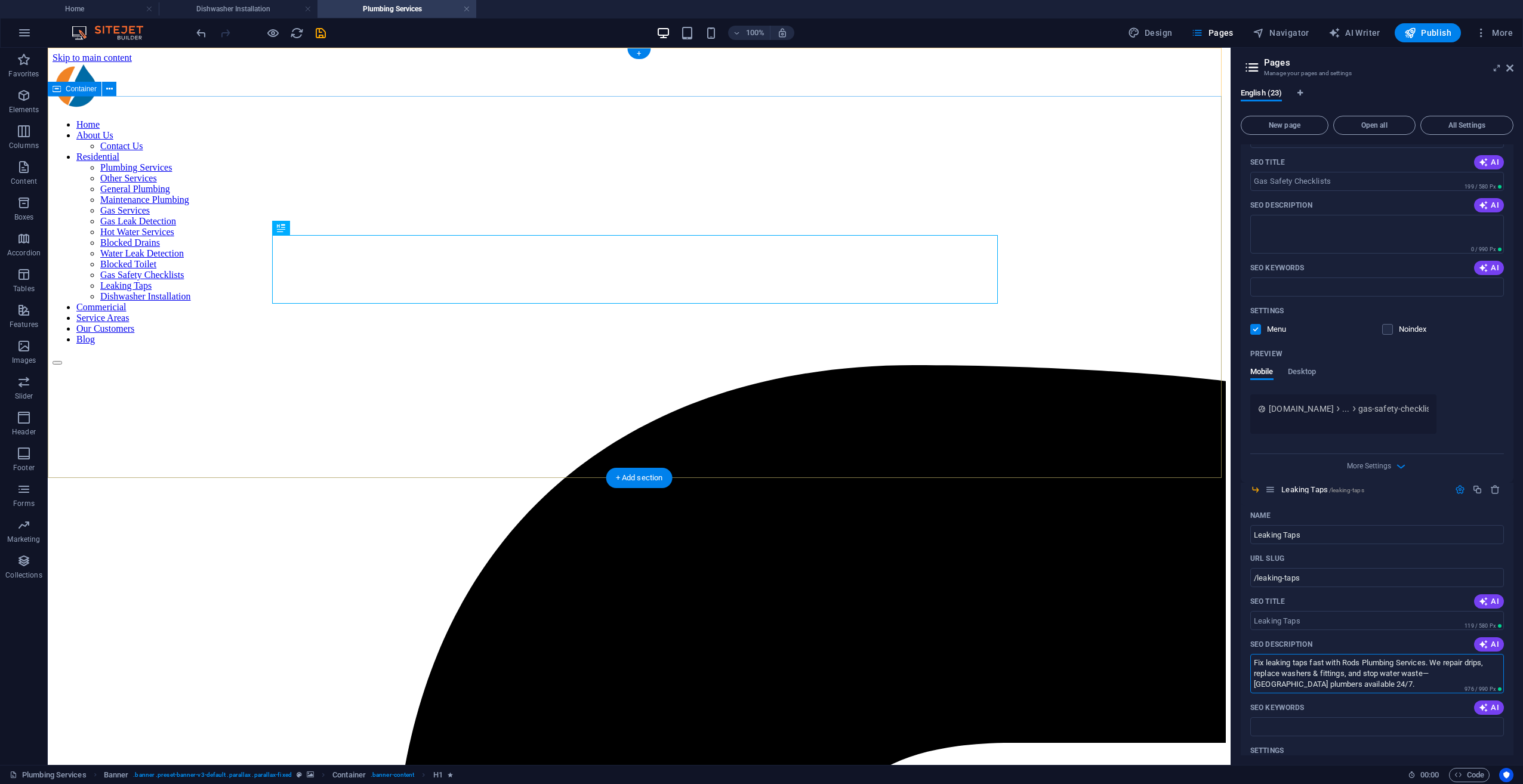
scroll to position [4544, 0]
type textarea "Fix leaking taps fast with Rods Plumbing Services. We repair drips, replace was…"
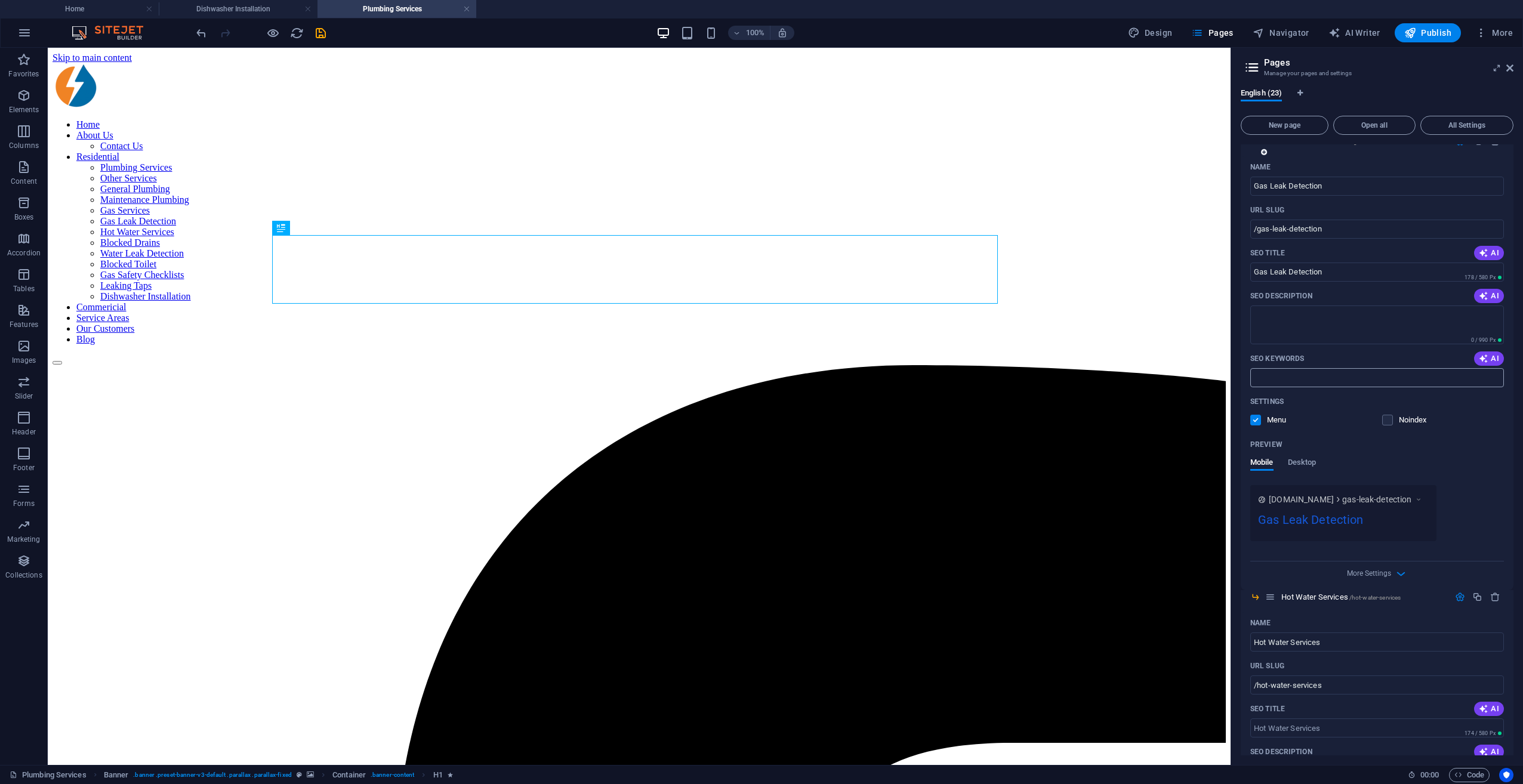
scroll to position [2267, 0]
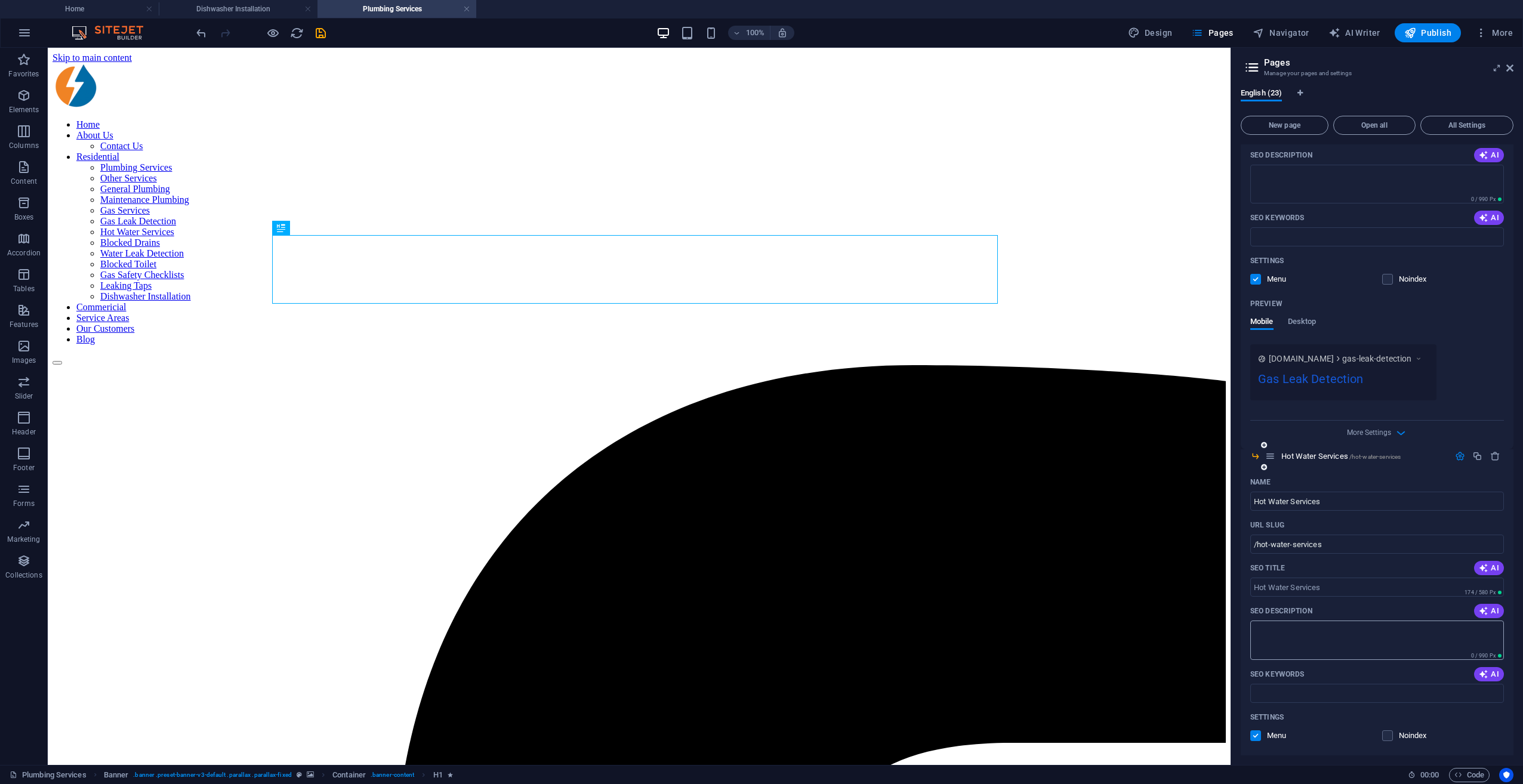
click at [1141, 569] on textarea "SEO Description" at bounding box center [1377, 640] width 253 height 39
paste textarea "No hot water? Rods Plumbing Services repairs, installs & services gas, electric…"
type textarea "No hot water? Rods Plumbing Services repairs, installs & services gas, electric…"
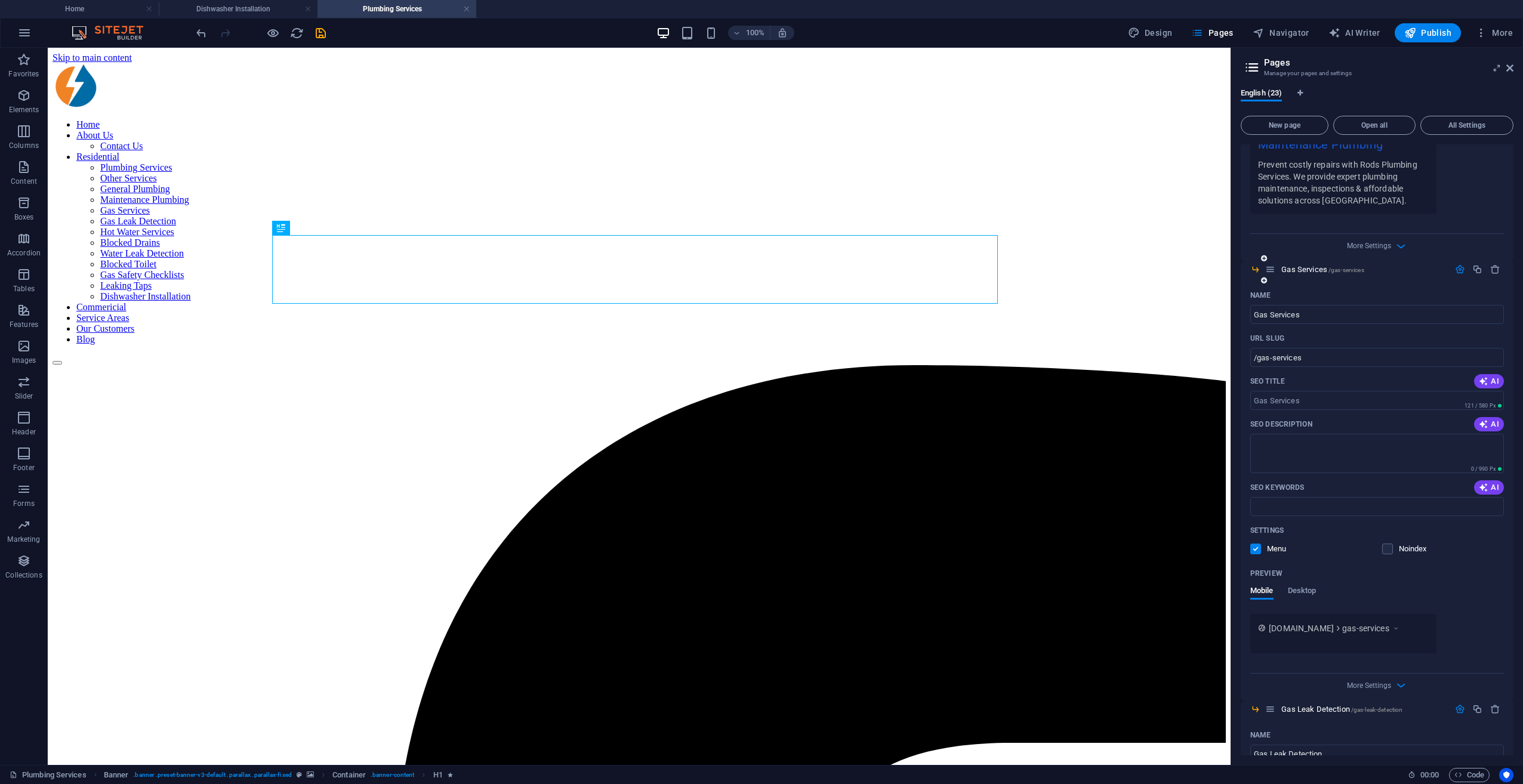
scroll to position [1551, 0]
click at [1141, 326] on input "Gas Services" at bounding box center [1377, 322] width 253 height 19
click at [1141, 451] on textarea "SEO Description" at bounding box center [1377, 460] width 253 height 39
type input "Gas Fitting Services"
type input "/gas-fitting-services"
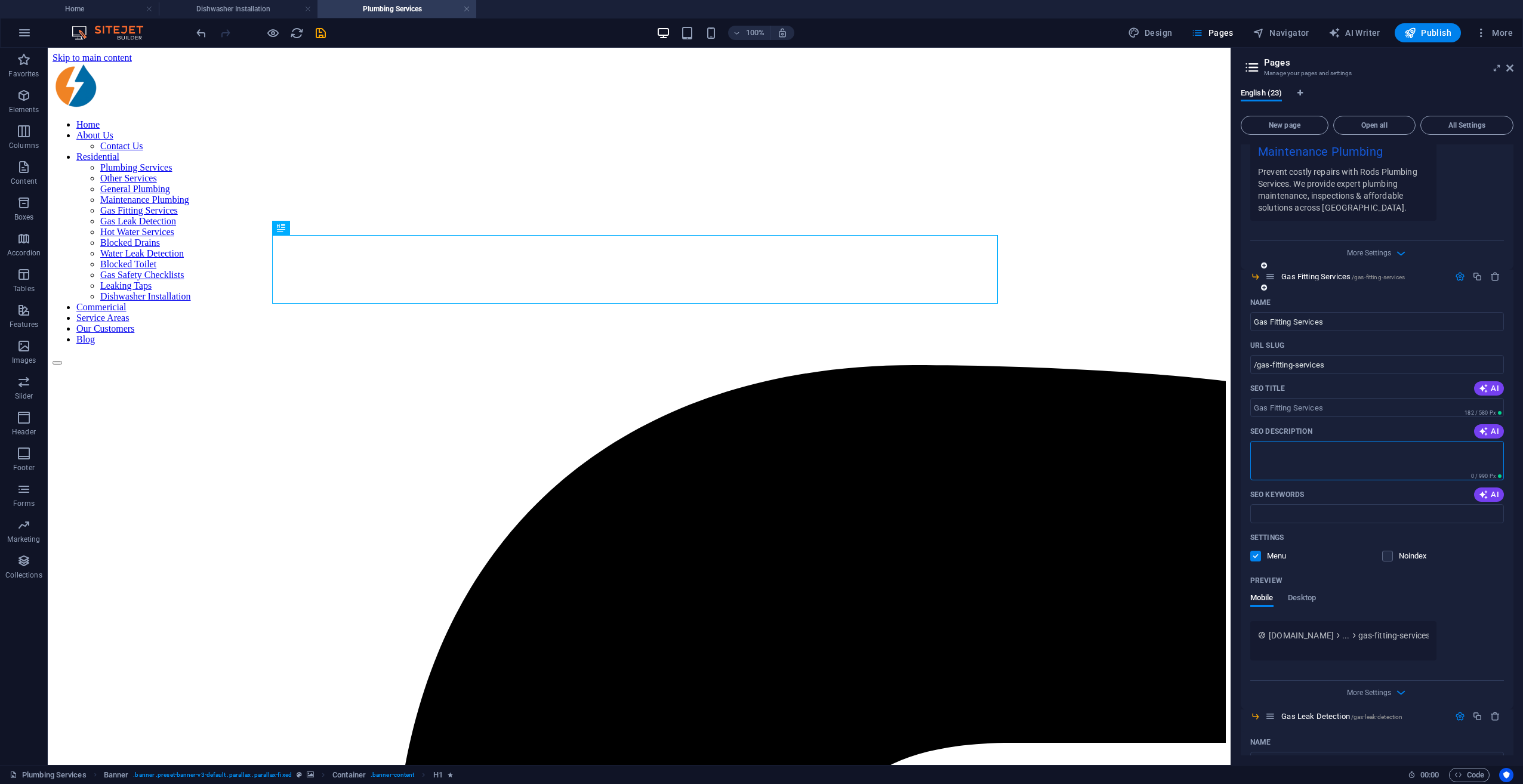
paste textarea "Rods Plumbing Services offers licensed gas fitting in Melbourne—appliance insta…"
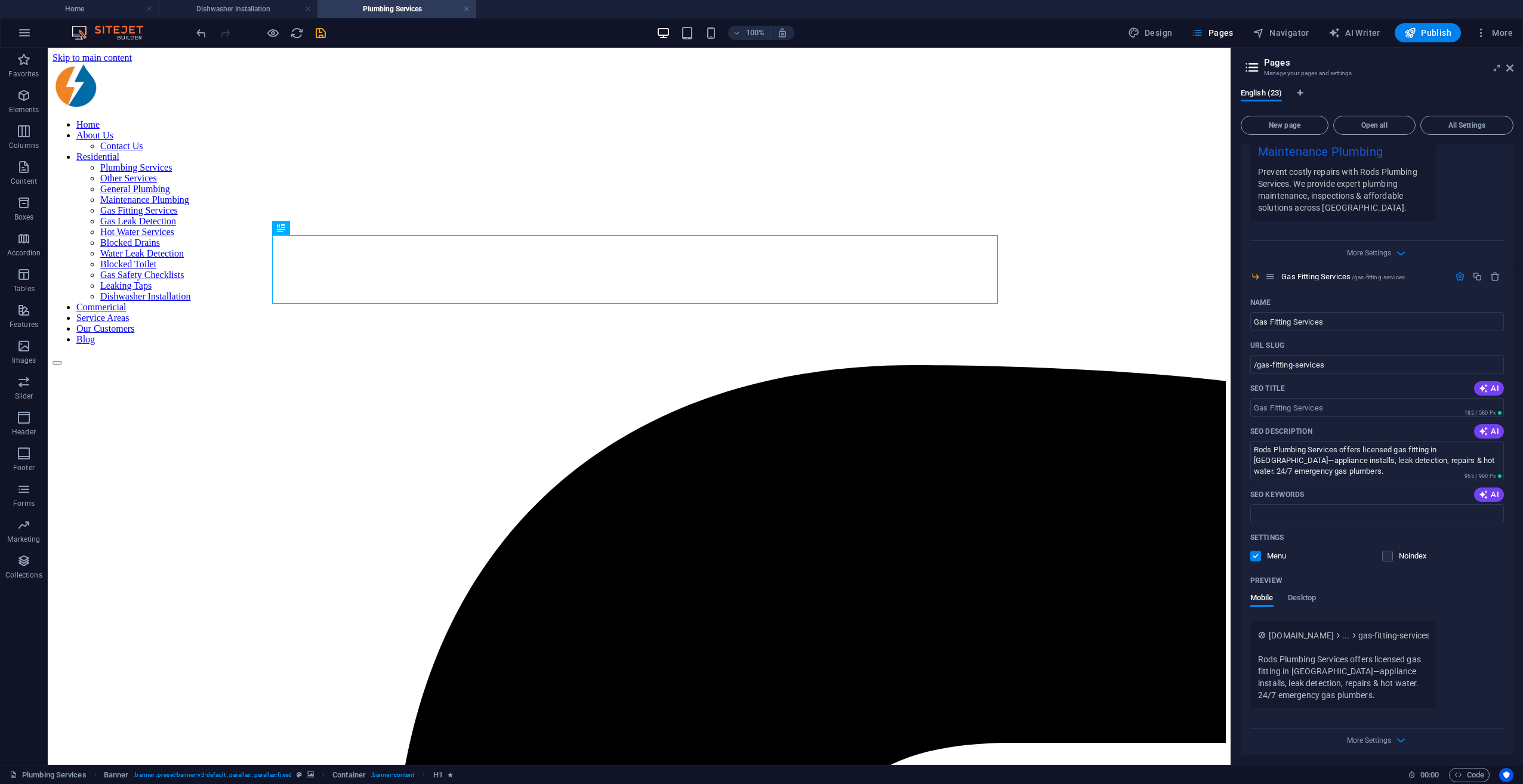
type textarea "Rods Plumbing Services offers licensed gas fitting in Melbourne—appliance insta…"
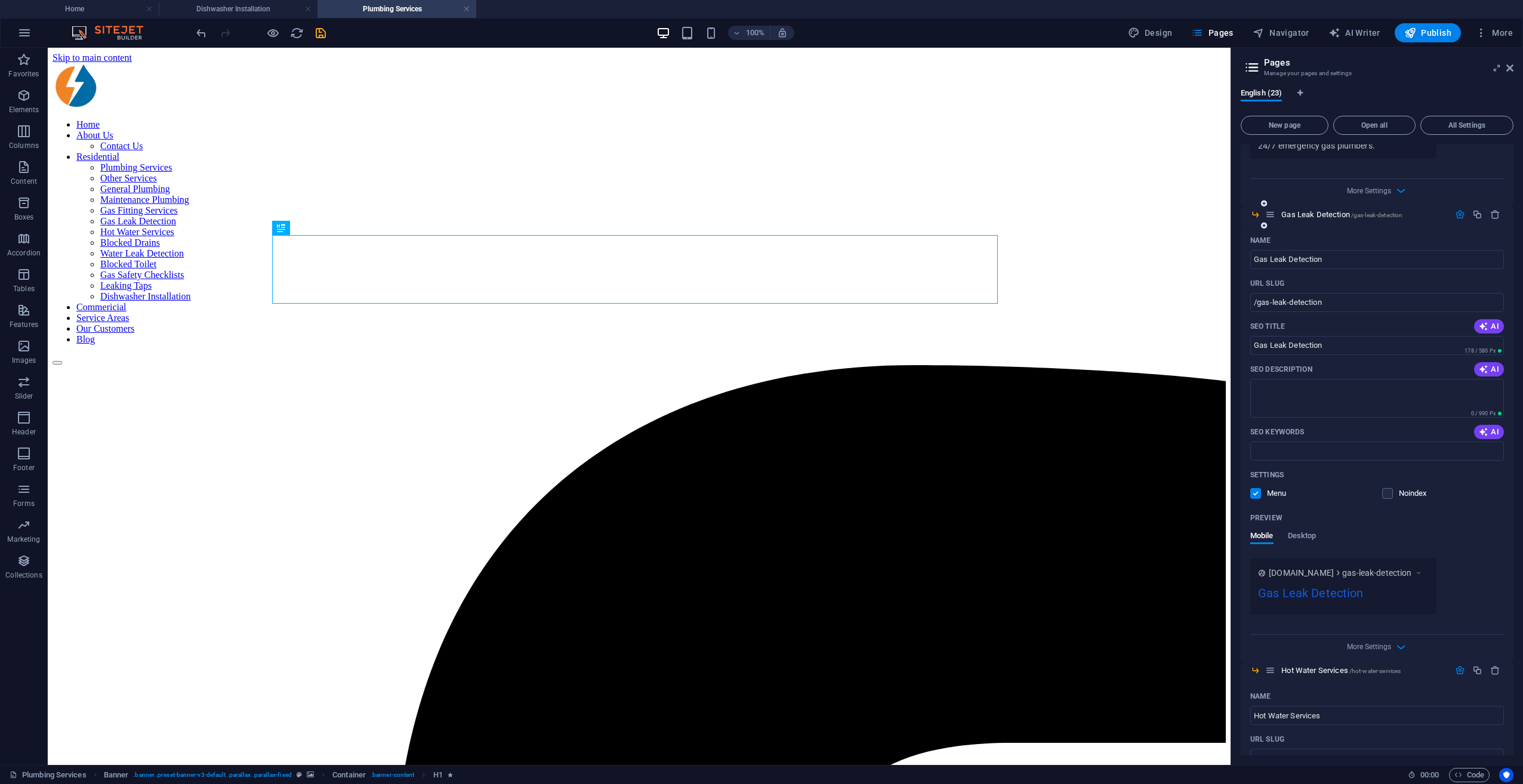
scroll to position [2148, 0]
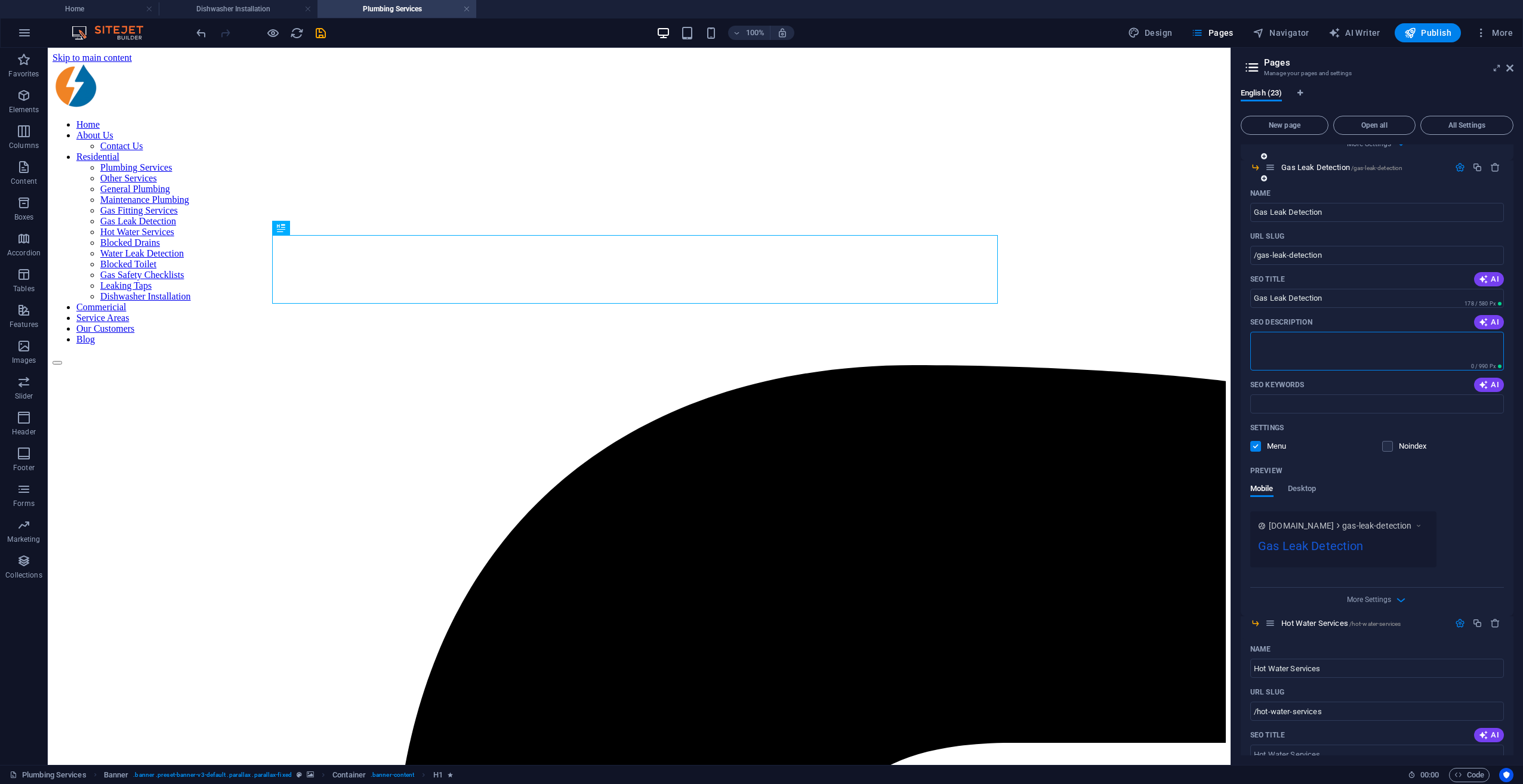
click at [1141, 341] on textarea "SEO Description" at bounding box center [1377, 351] width 253 height 39
paste textarea "Smell gas? Call Rods Plumbing Services for fast gas leak detection in Melbourne…"
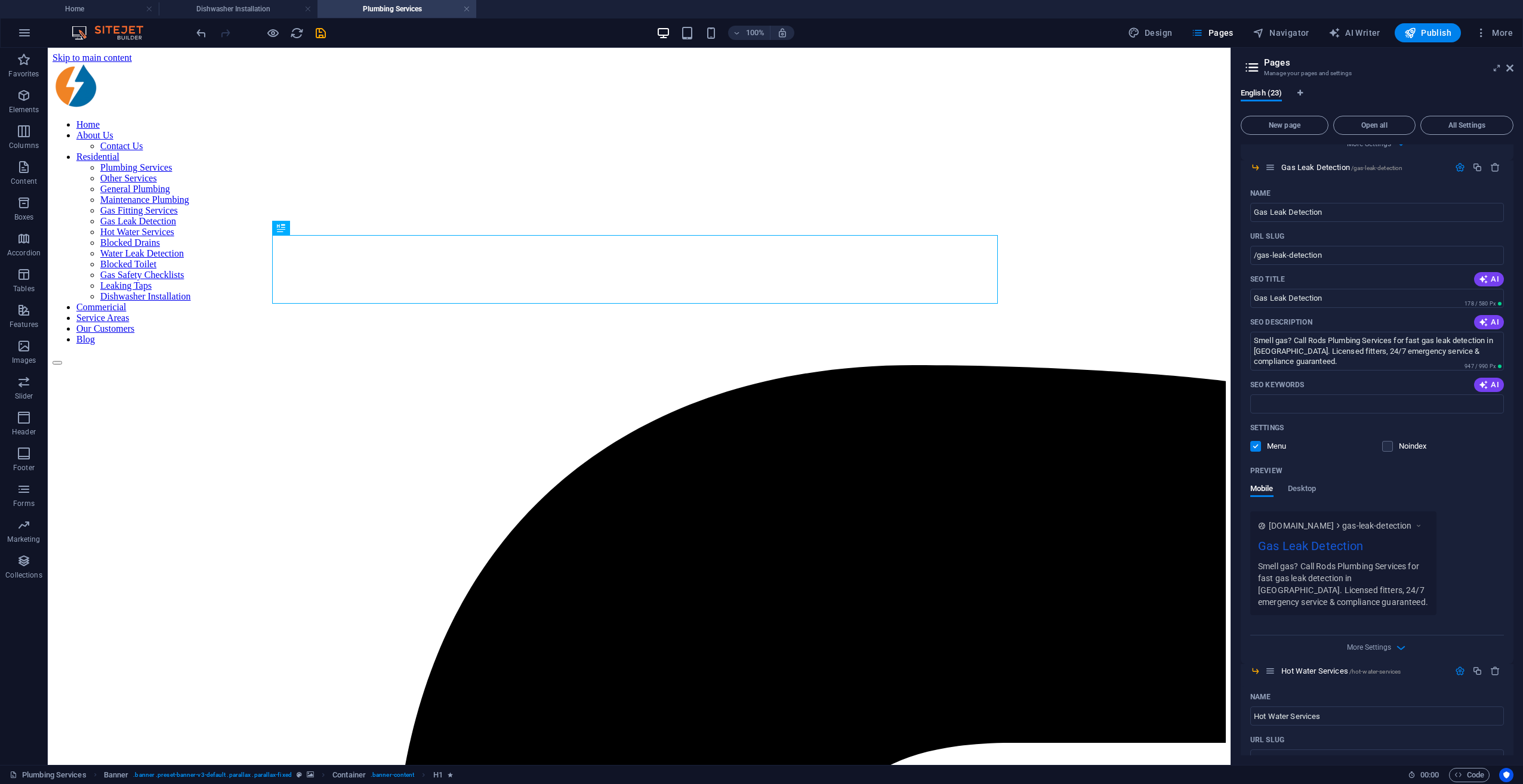
type textarea "Smell gas? Call Rods Plumbing Services for fast gas leak detection in Melbourne…"
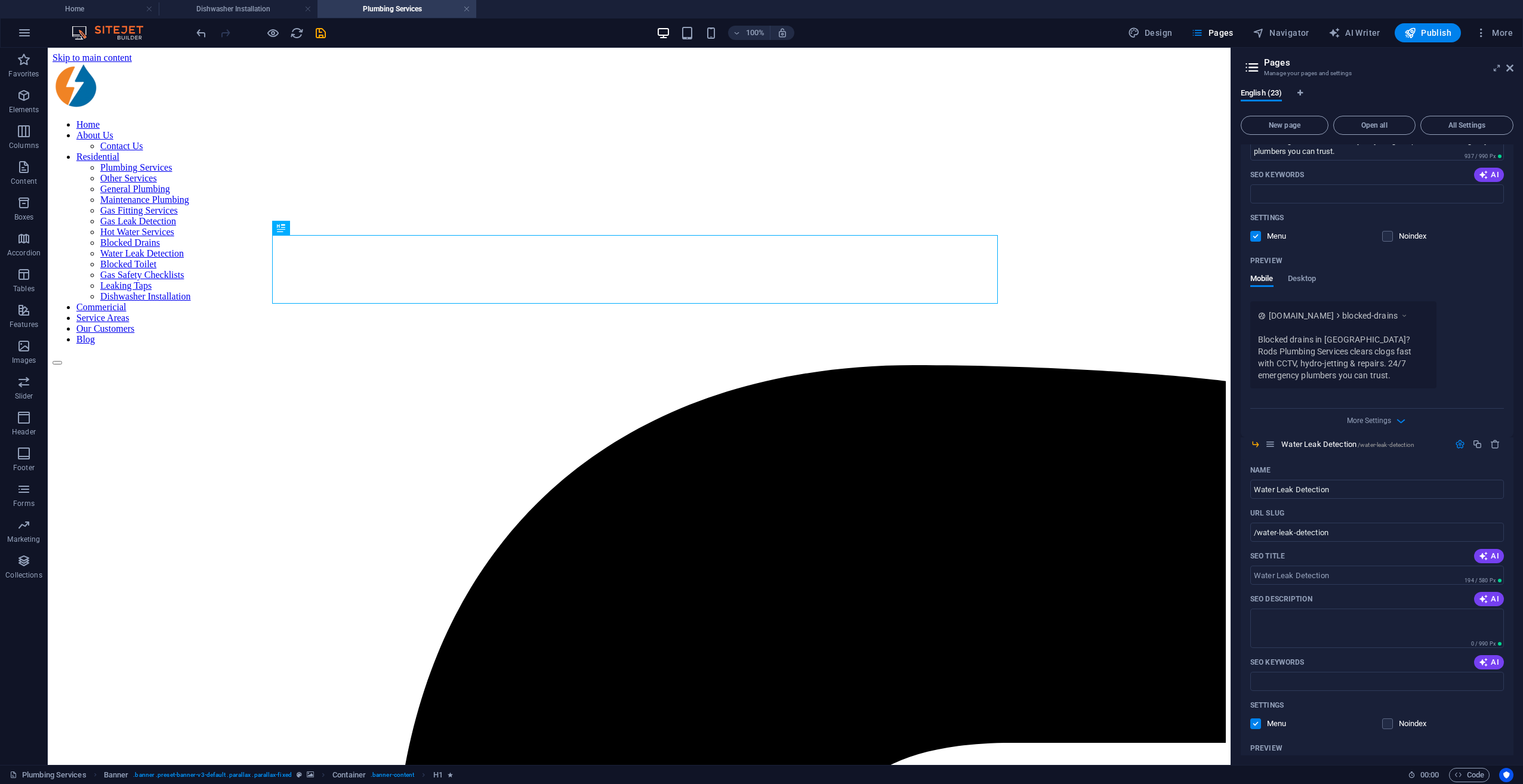
scroll to position [3401, 0]
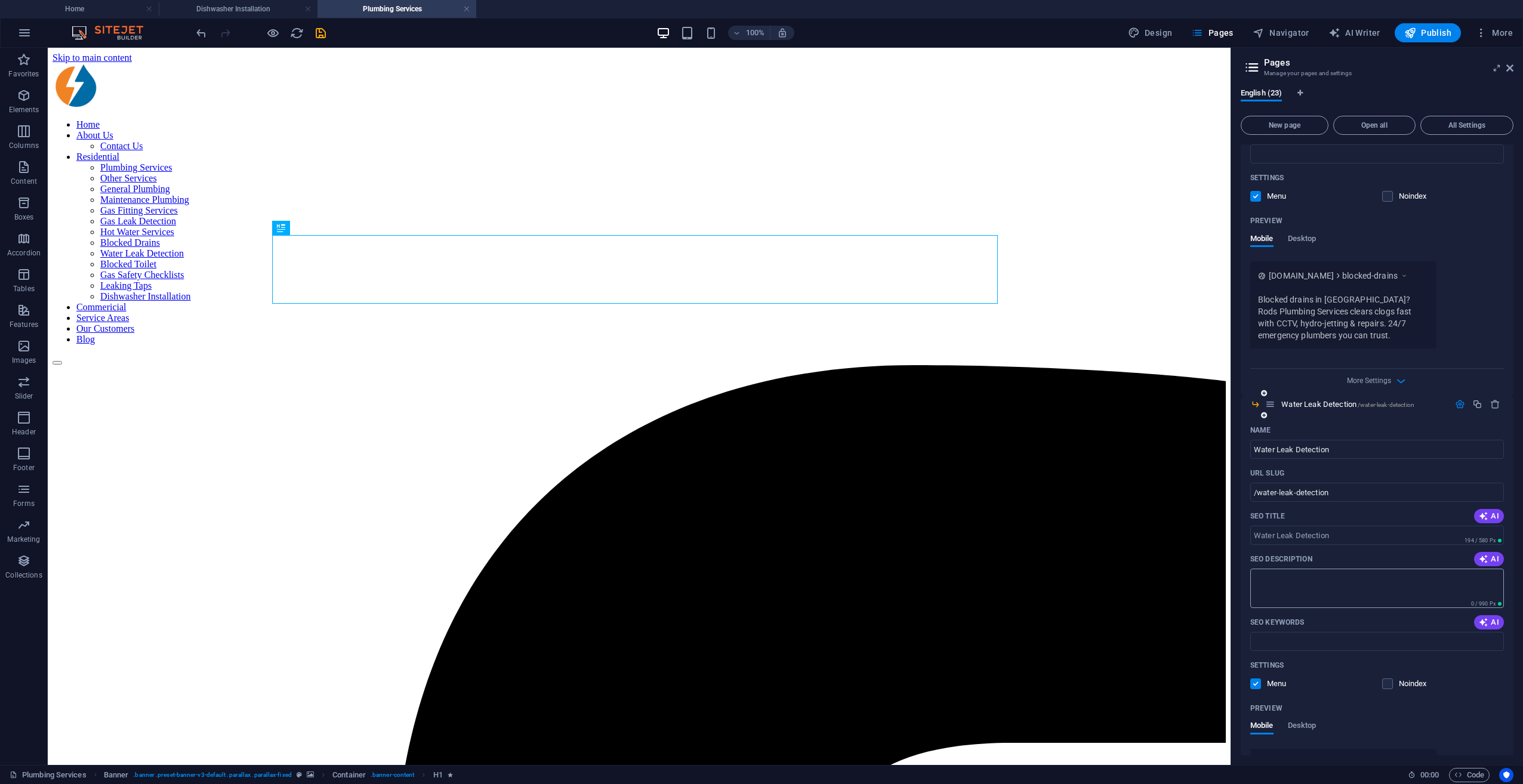
click at [1141, 569] on textarea "SEO Description" at bounding box center [1377, 588] width 253 height 39
paste textarea "Suspect a hidden leak? Rods Plumbing Services provides expert water leak detect…"
type textarea "Suspect a hidden leak? Rods Plumbing Services provides expert water leak detect…"
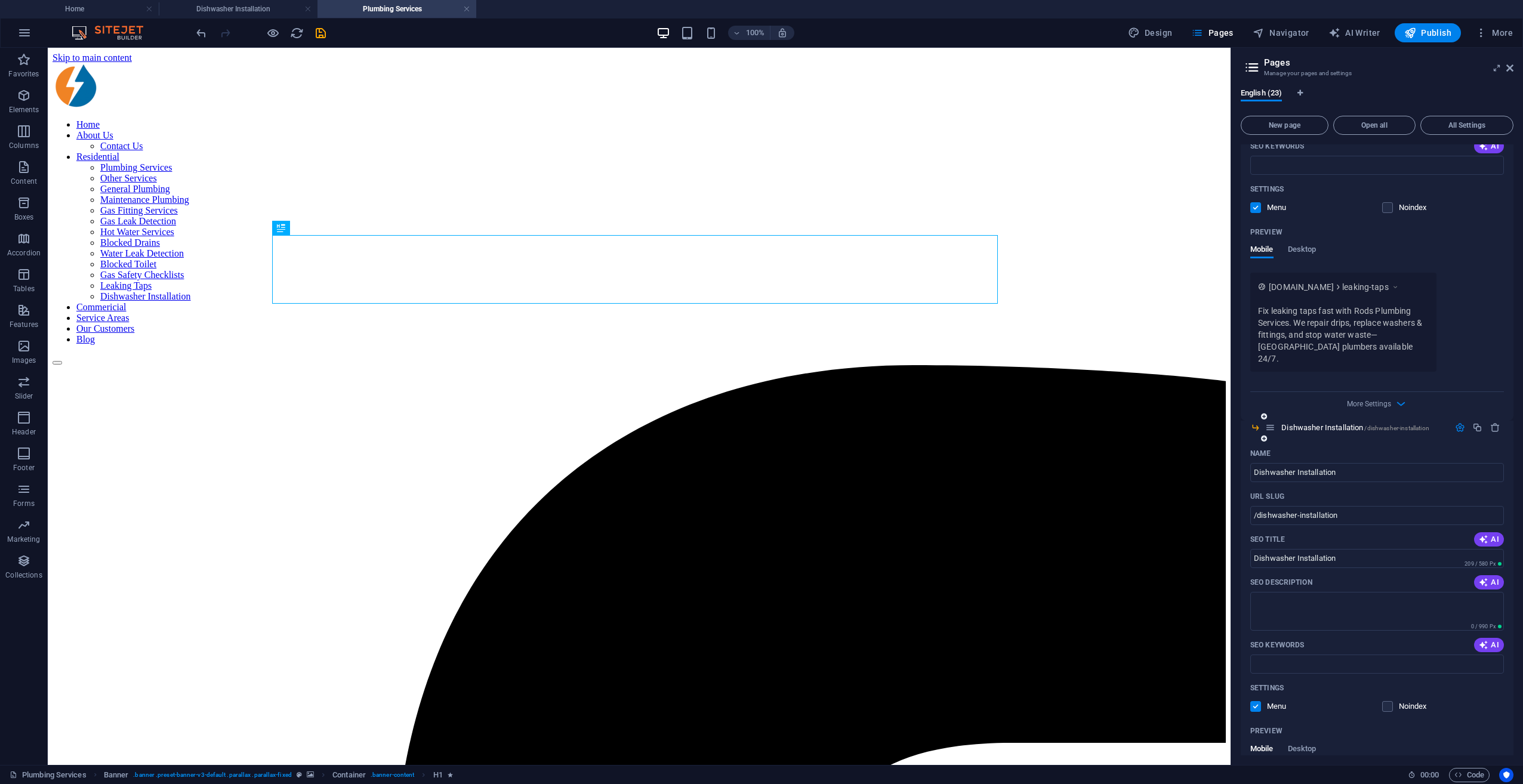
scroll to position [5309, 0]
click at [1141, 569] on textarea "SEO Description" at bounding box center [1377, 608] width 253 height 39
paste textarea "Need a new dishwasher installed? Rods Plumbing Services offers safe, profession…"
type textarea "Need a new dishwasher installed? Rods Plumbing Services offers safe, profession…"
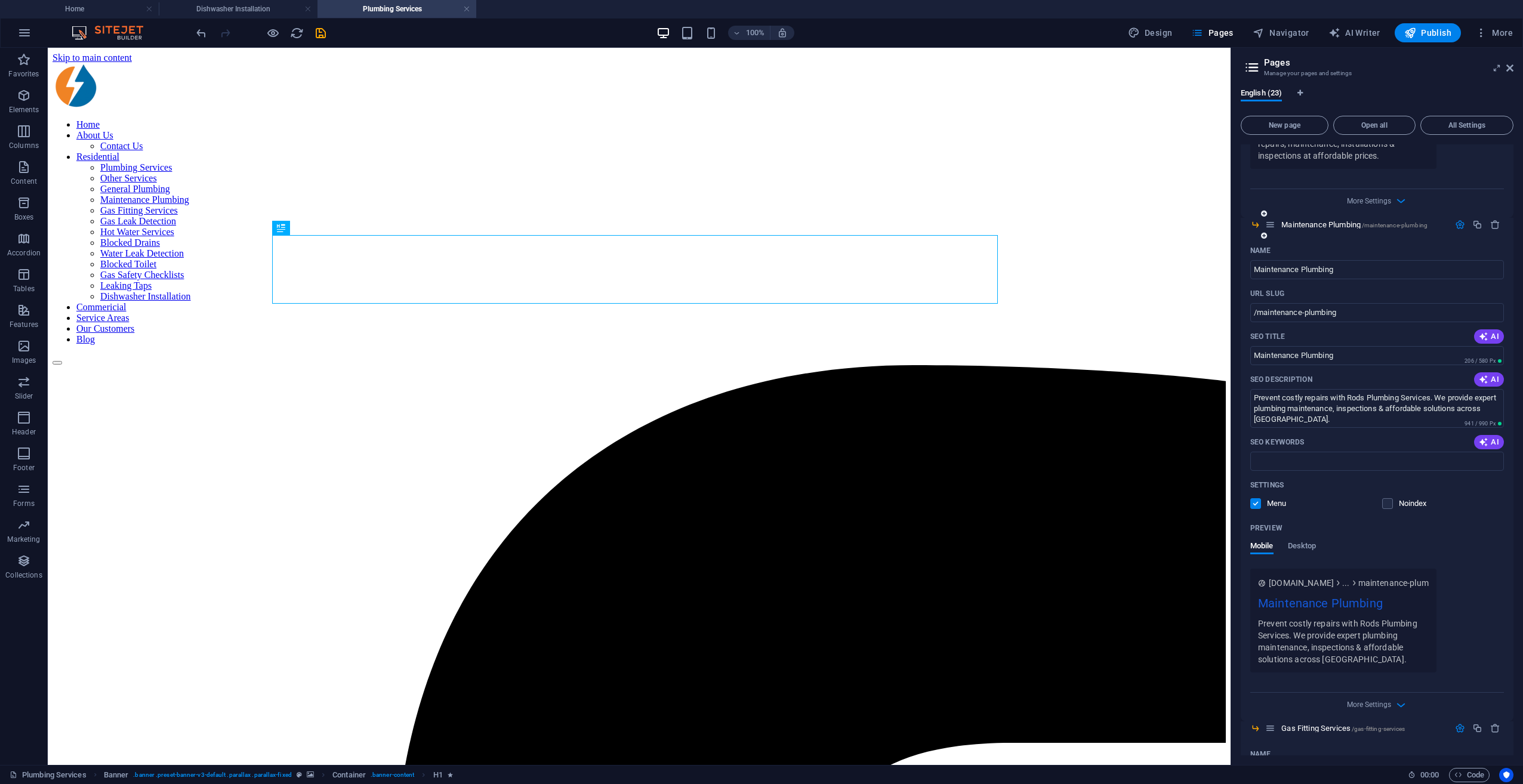
scroll to position [1193, 0]
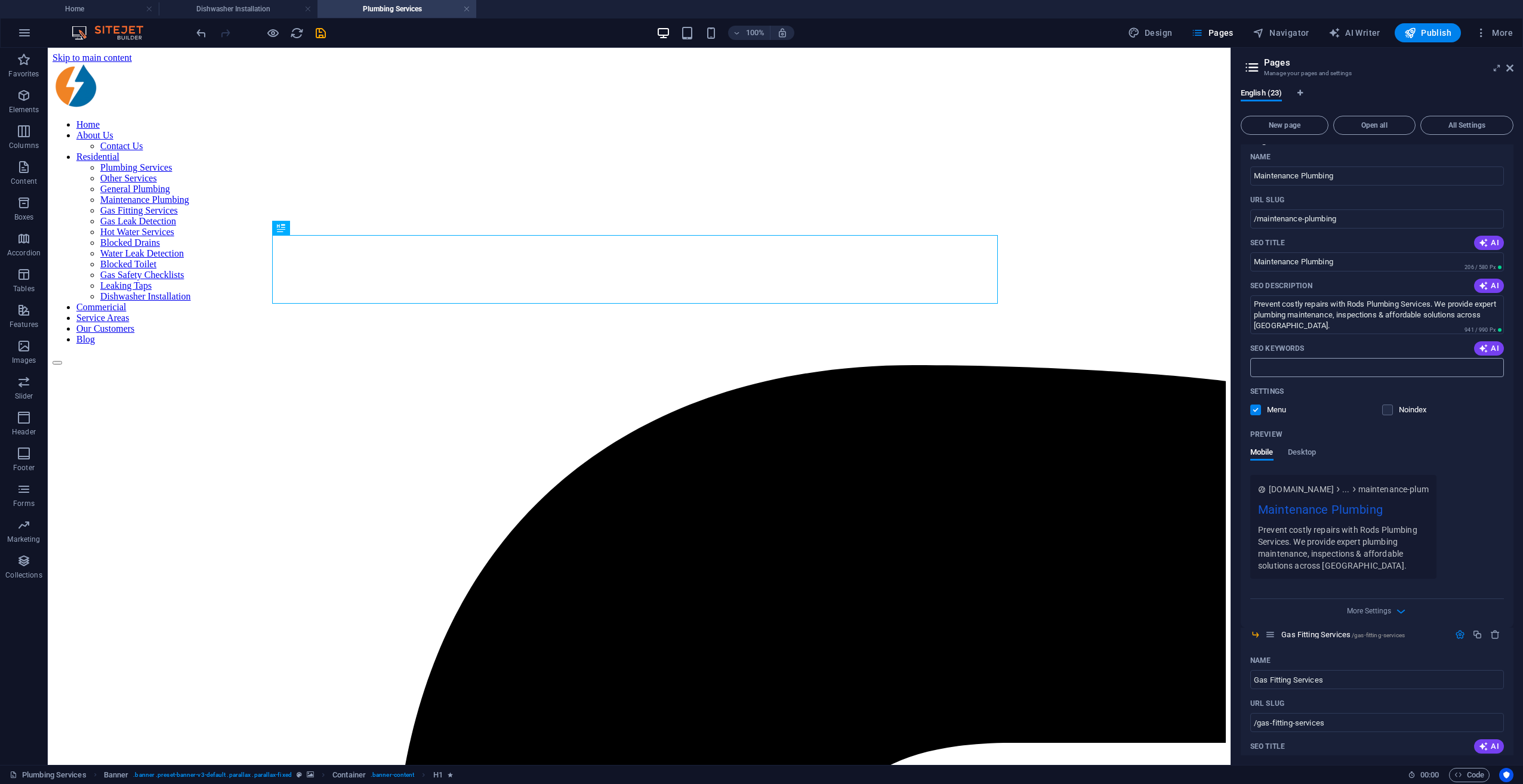
click at [1141, 371] on input "SEO Keywords" at bounding box center [1377, 367] width 253 height 19
paste input "plumbing maintenance Melbourne plumbing inspections Melbourne prevent plumbing …"
type input "plumbing maintenance Melbourne plumbing inspections Melbourne prevent plumbing …"
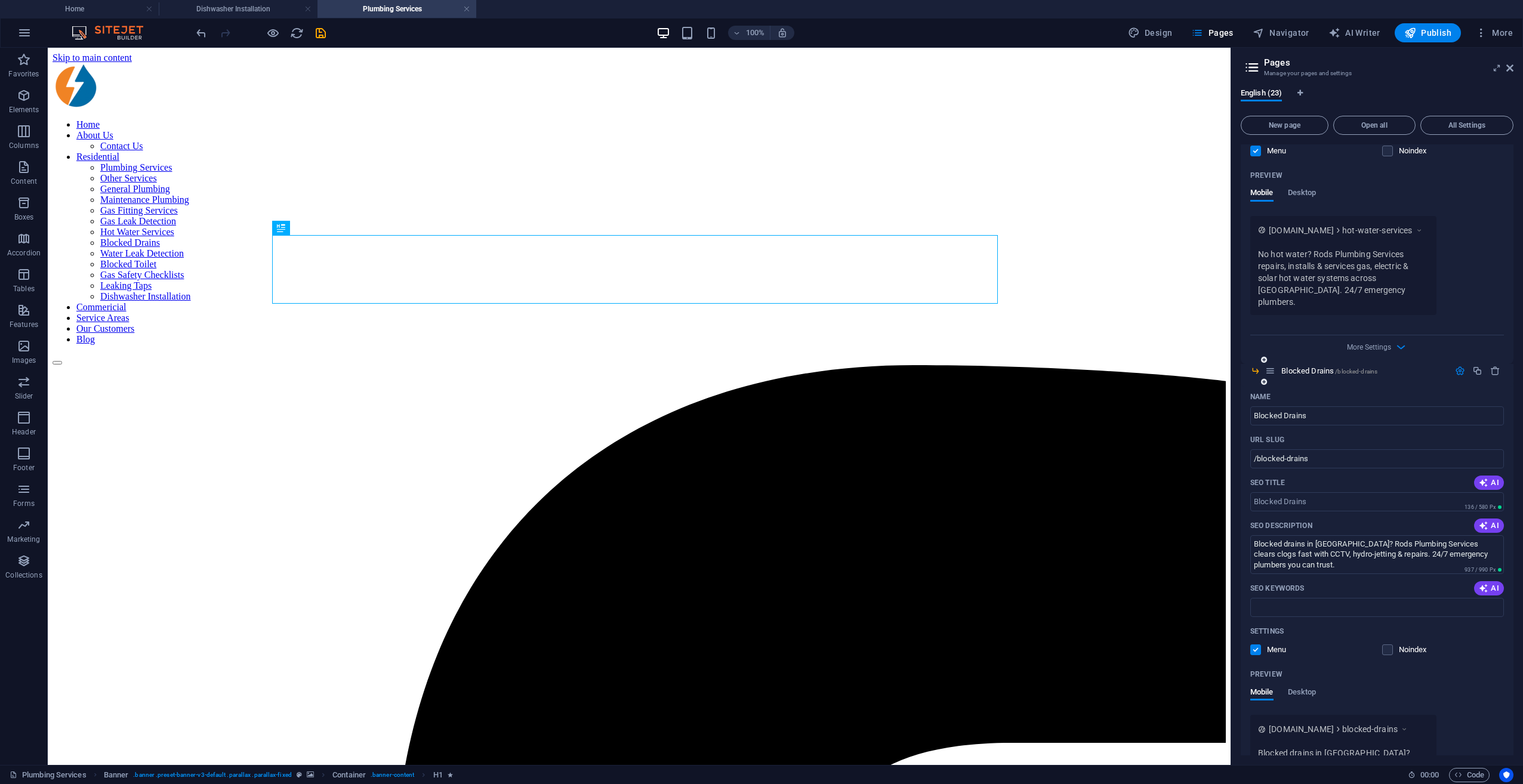
scroll to position [2982, 0]
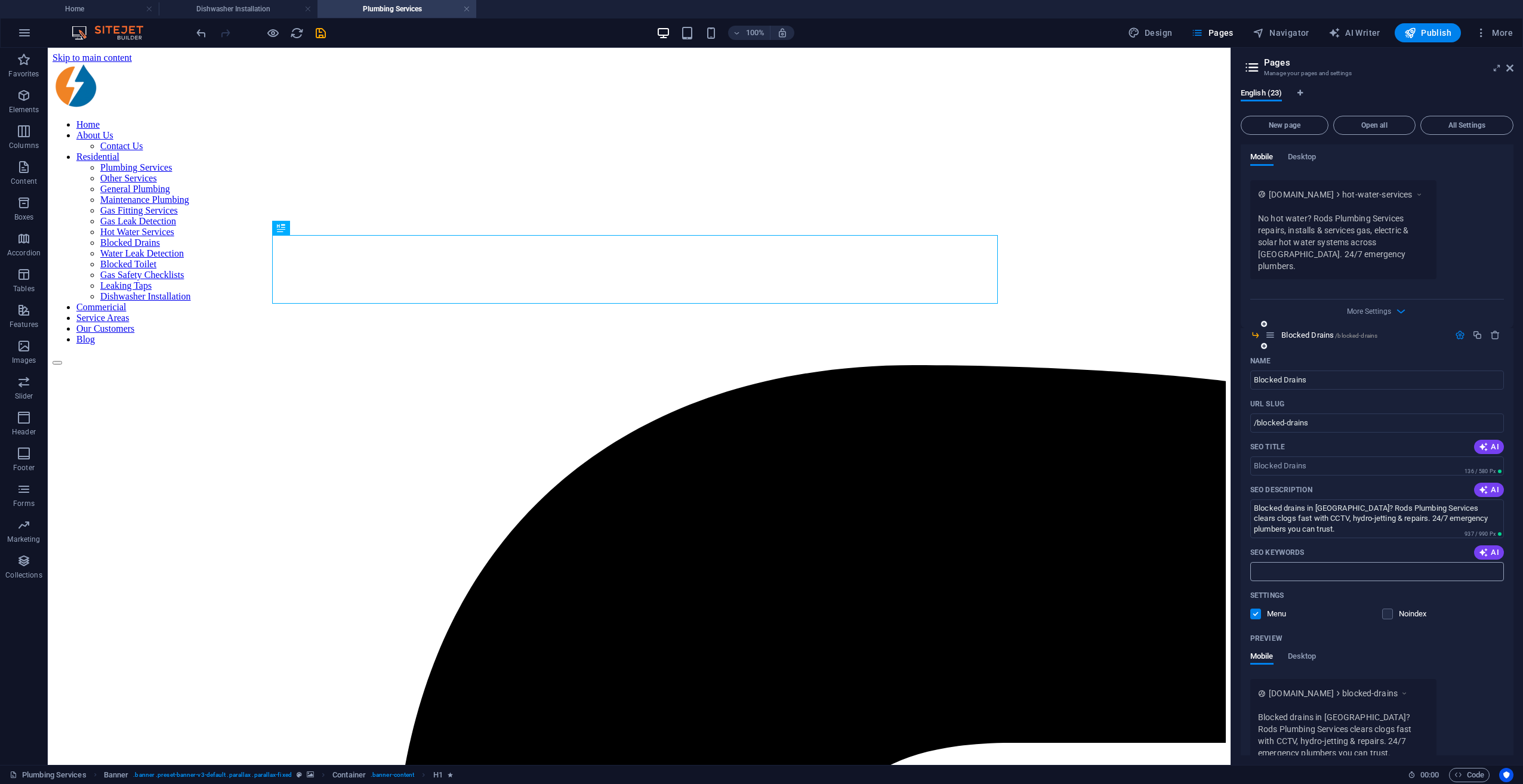
click at [1141, 562] on input "SEO Keywords" at bounding box center [1377, 572] width 253 height 19
paste input "blocked drains Melbourne drain cleaning Melbourne emergency drain clearing Melb…"
type input "blocked drains Melbourne drain cleaning Melbourne emergency drain clearing Melb…"
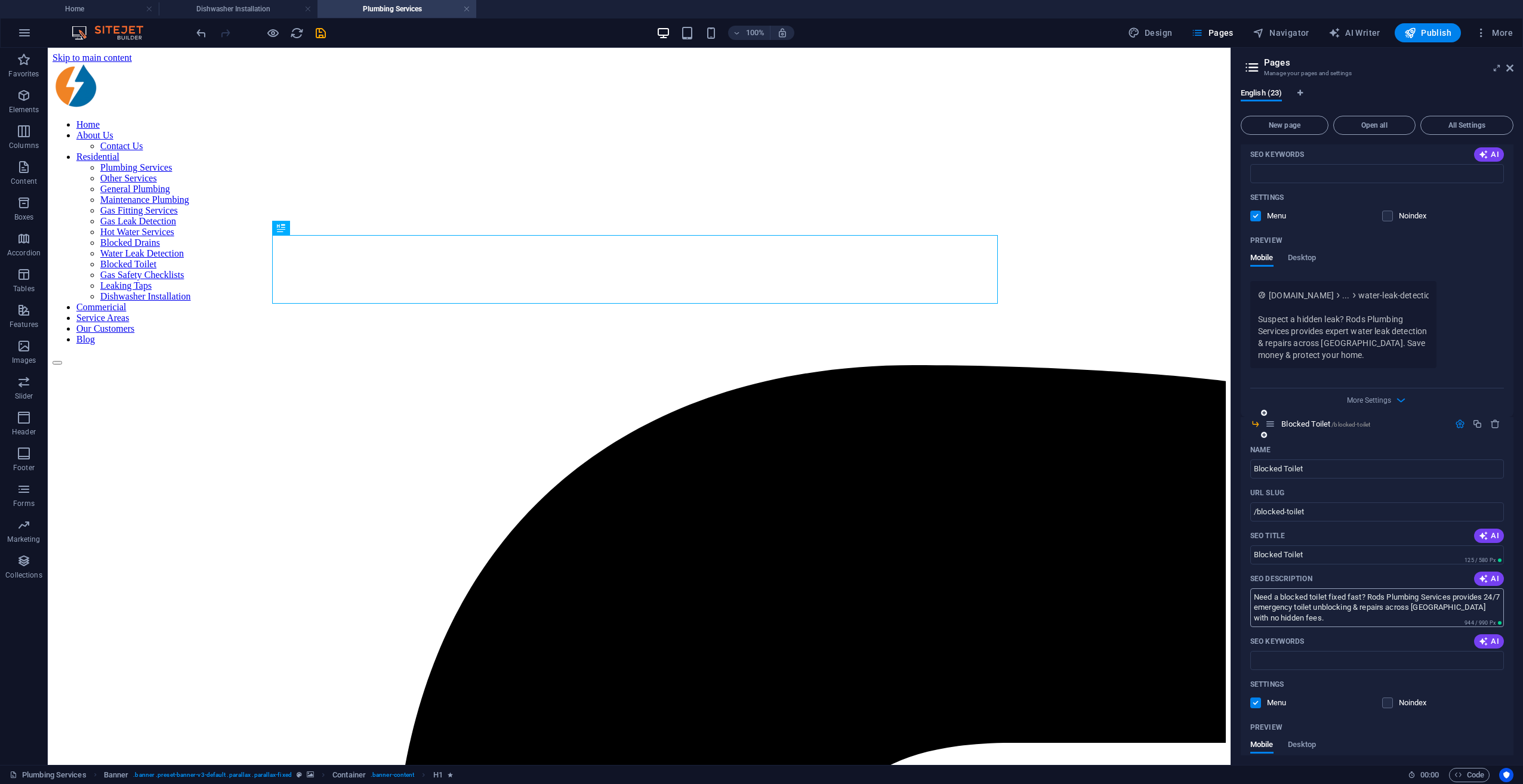
scroll to position [3937, 0]
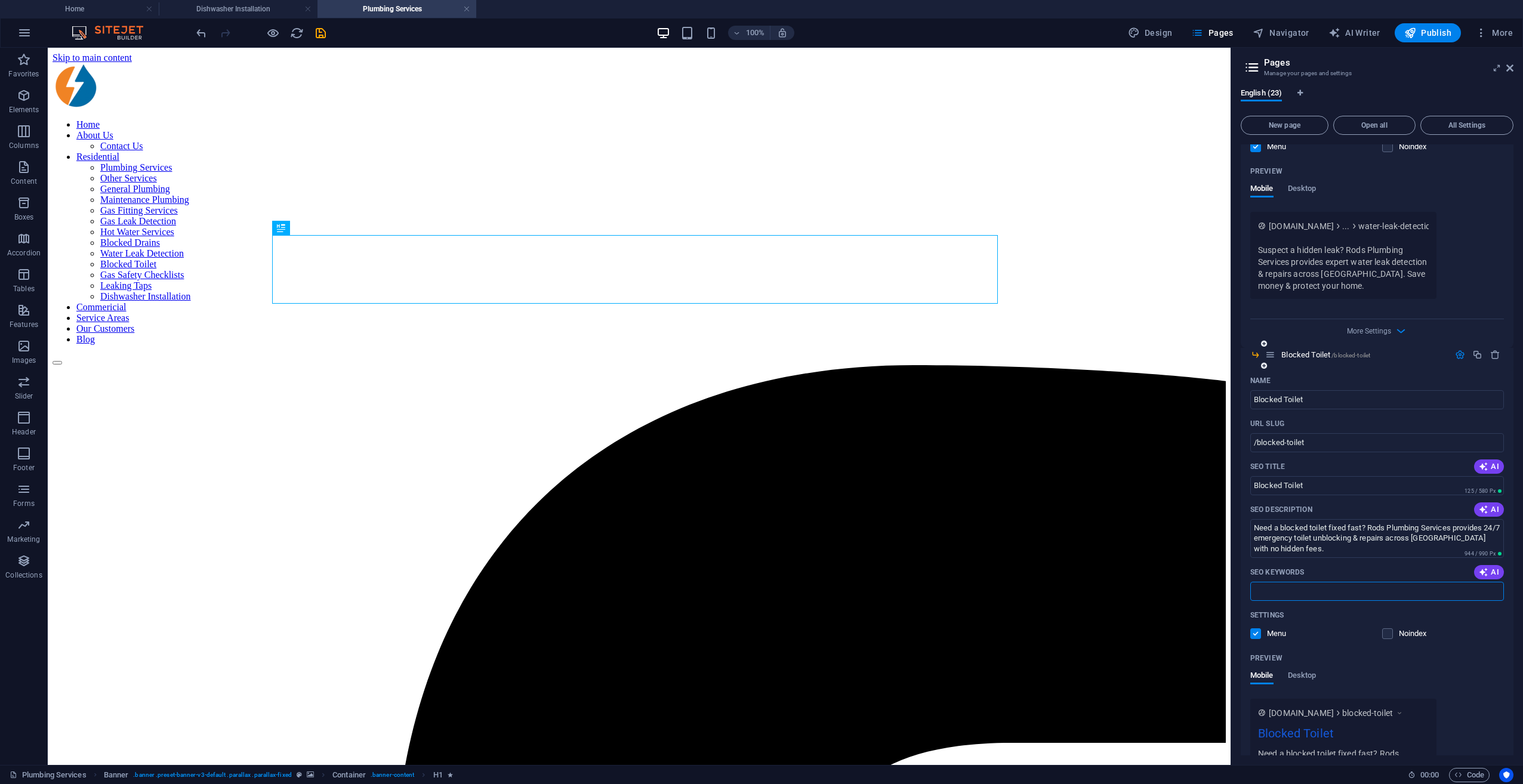
click at [1141, 569] on input "SEO Keywords" at bounding box center [1377, 591] width 253 height 19
paste input "blocked toilet Melbourne emergency toilet plumber Melbourne toilet unblocking M…"
type input "blocked toilet Melbourne emergency toilet plumber Melbourne toilet unblocking M…"
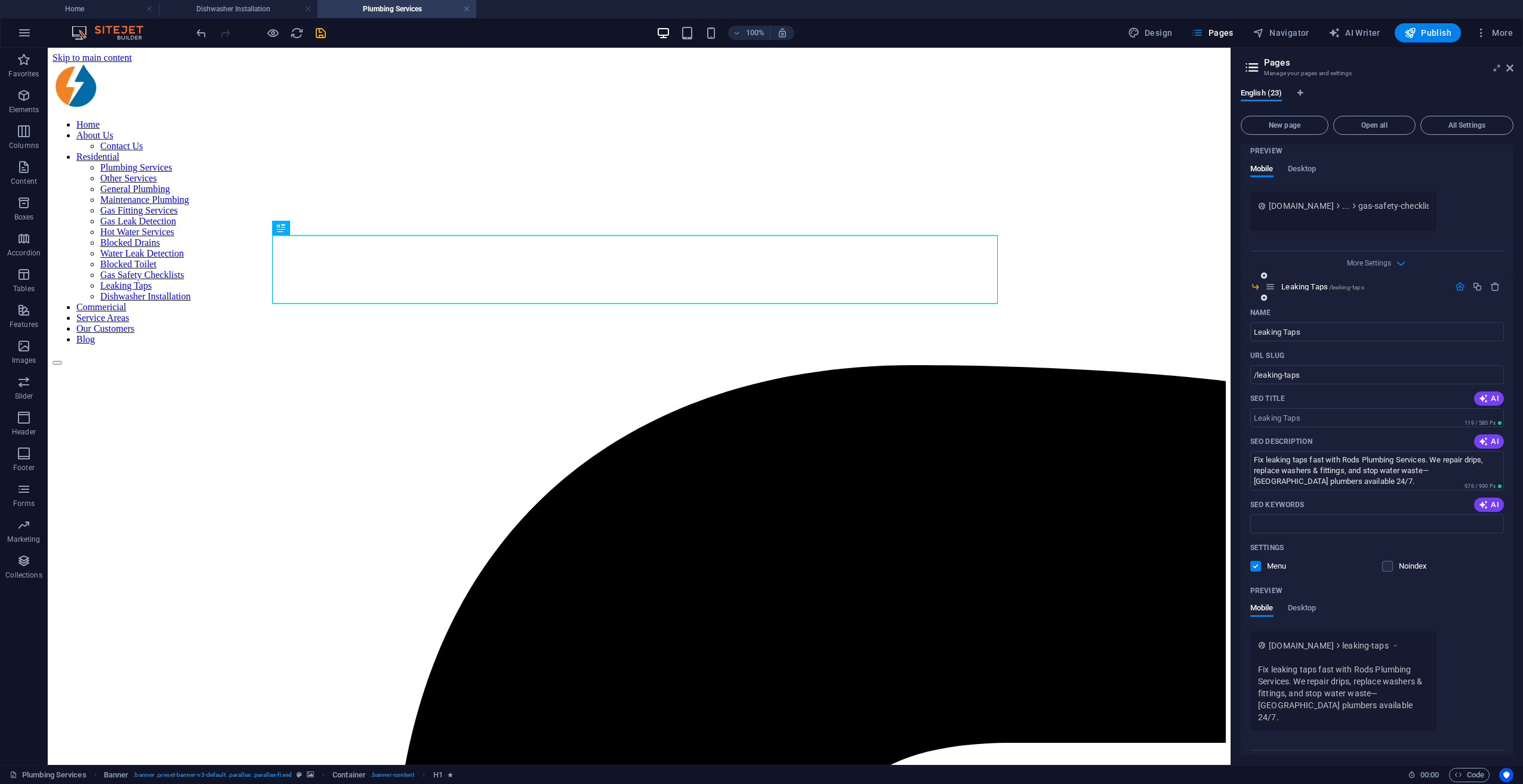
scroll to position [4951, 0]
click at [1141, 511] on input "SEO Keywords" at bounding box center [1377, 520] width 253 height 19
paste input "leaking tap repair Melbourne dripping tap plumber Melbourne tap replacement Mel…"
type input "leaking tap repair Melbourne dripping tap plumber Melbourne tap replacement Mel…"
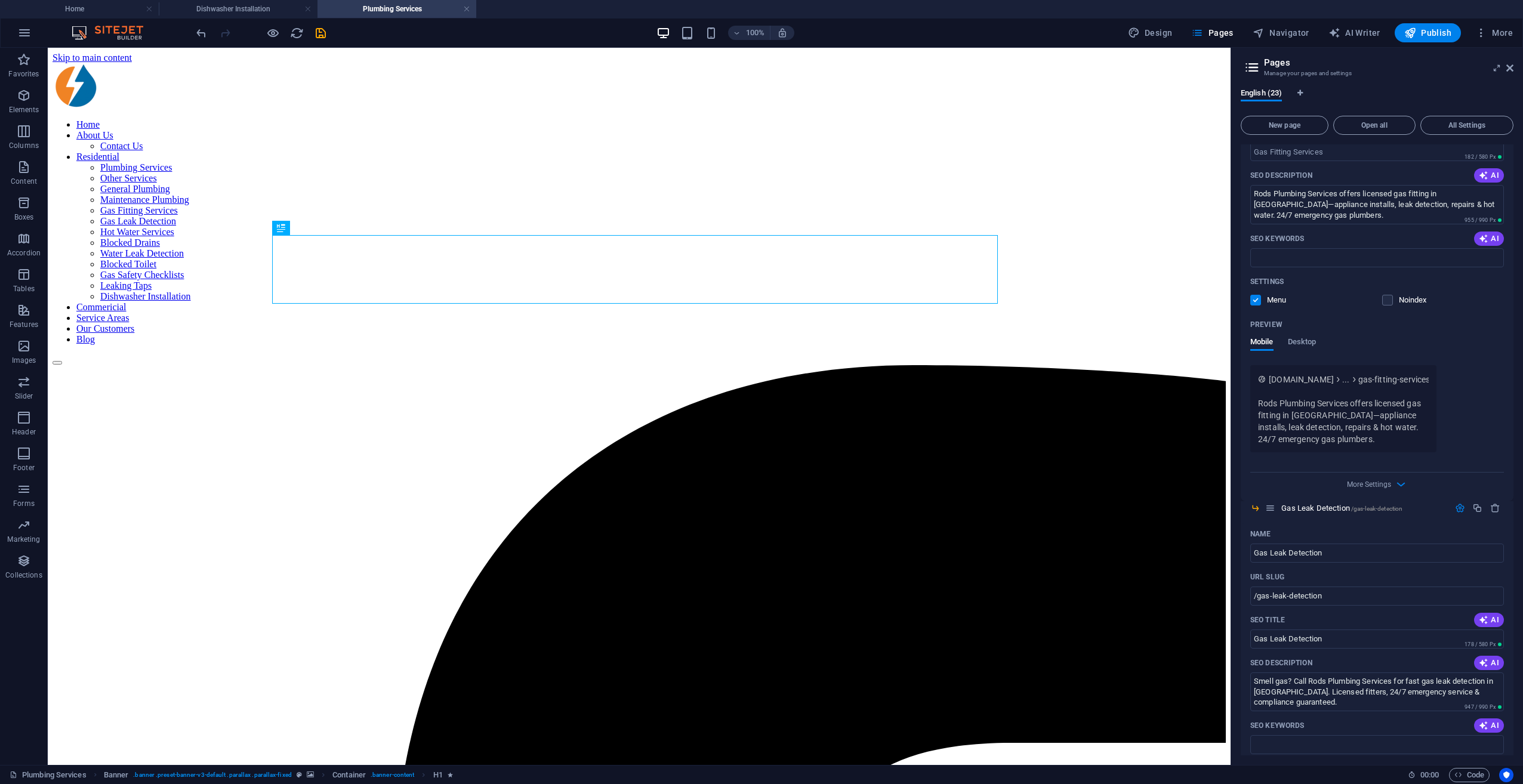
scroll to position [1730, 0]
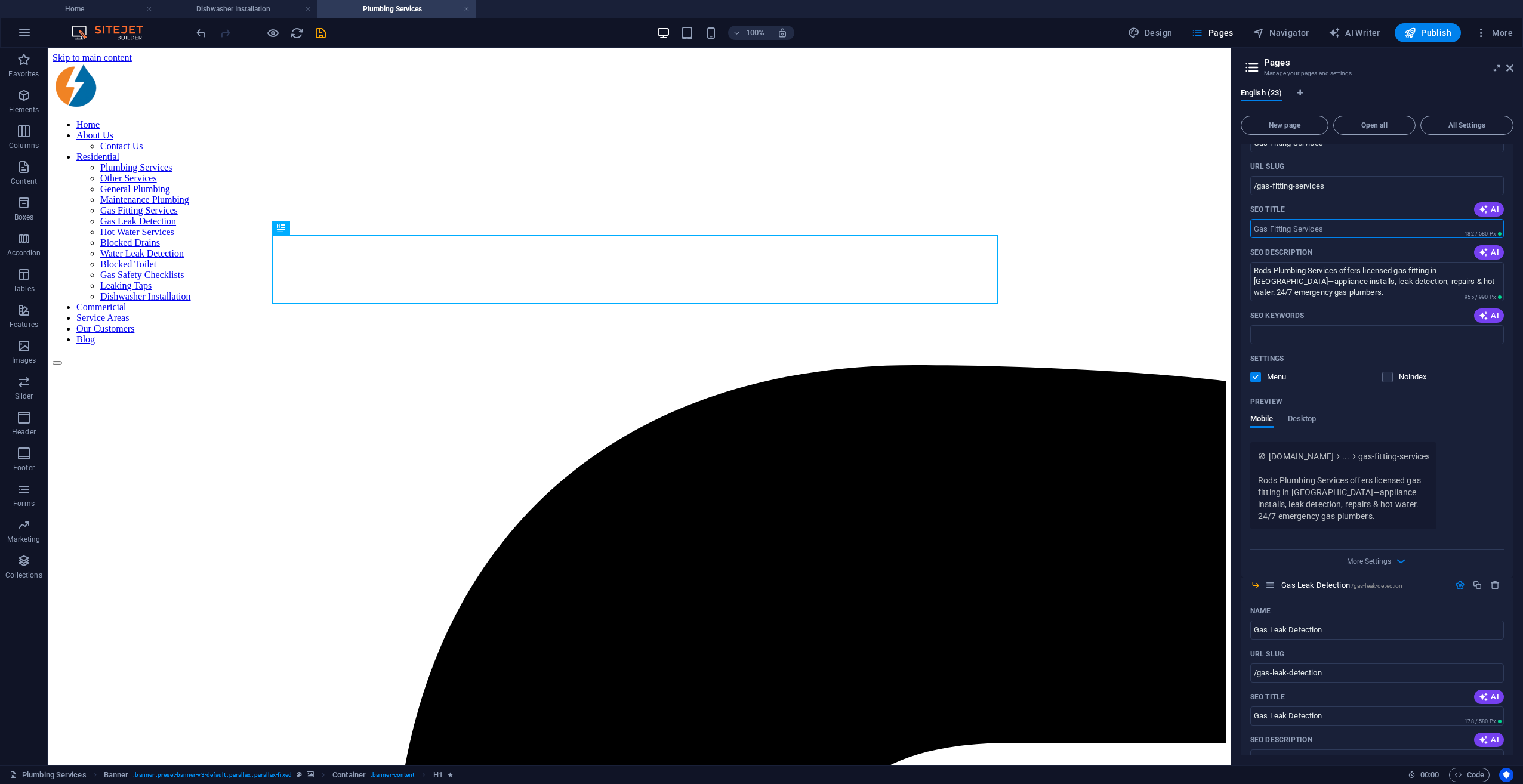
click at [1141, 223] on input "SEO Title" at bounding box center [1377, 228] width 253 height 19
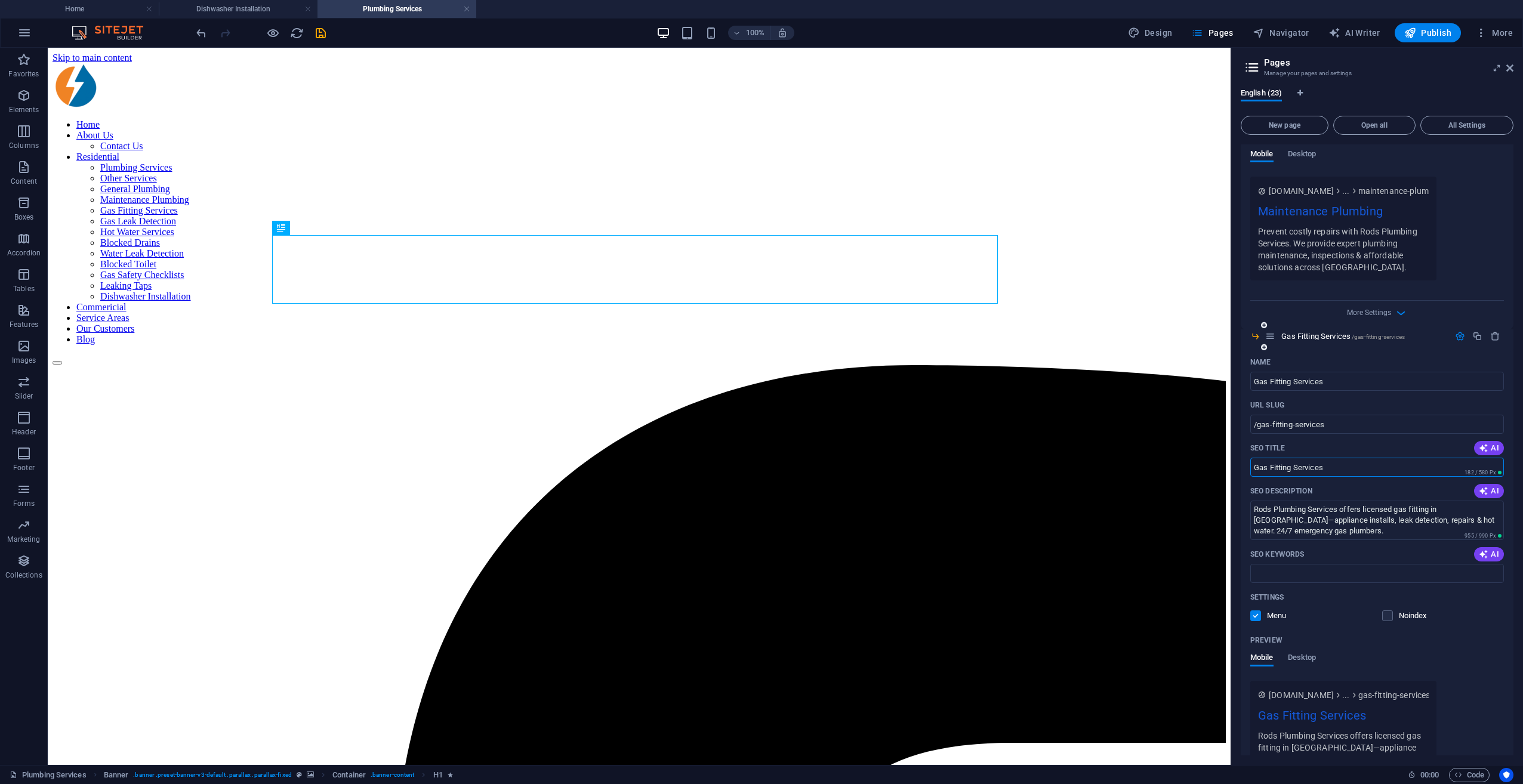
scroll to position [1431, 0]
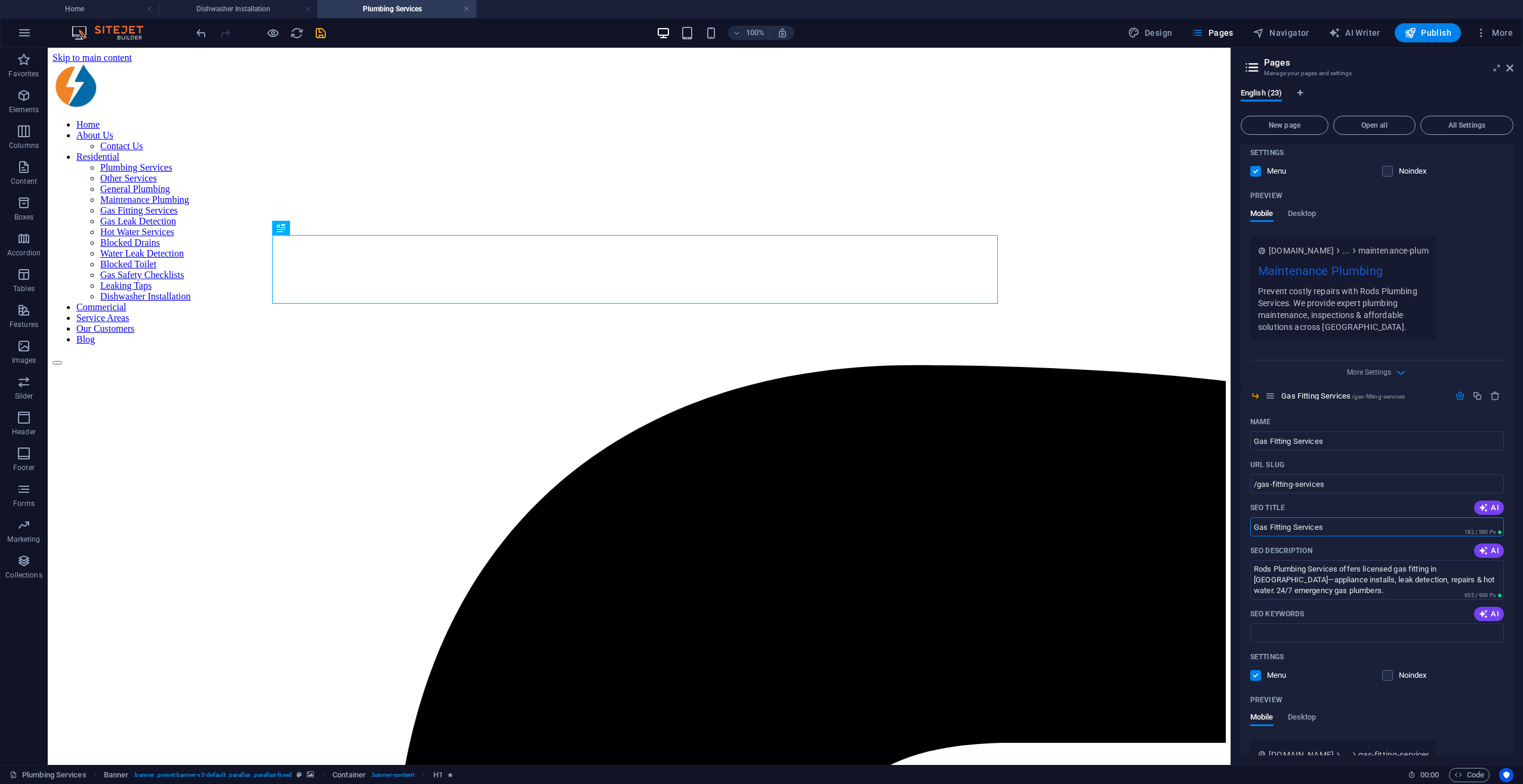
type input "Gas Fitting Services"
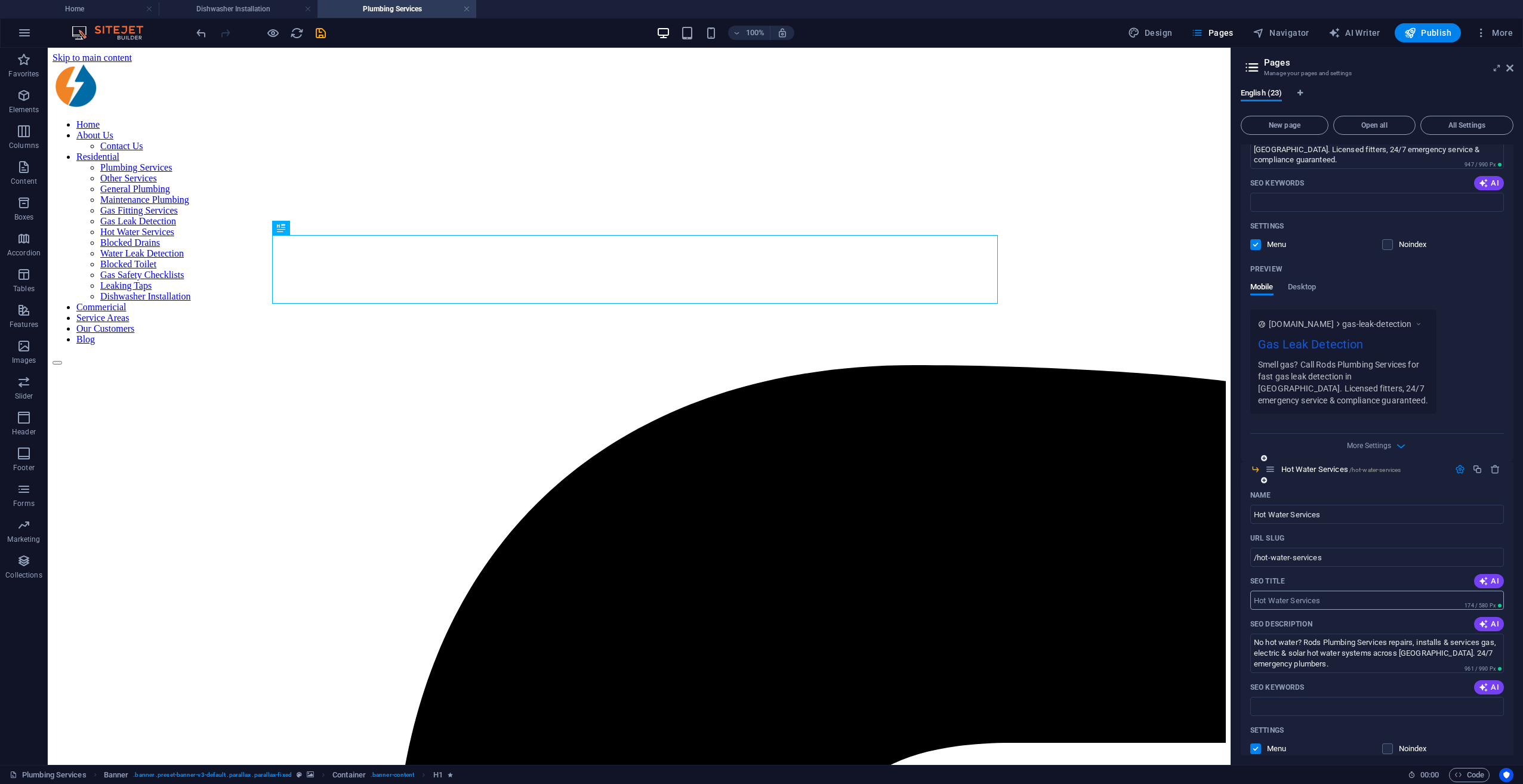
scroll to position [2506, 0]
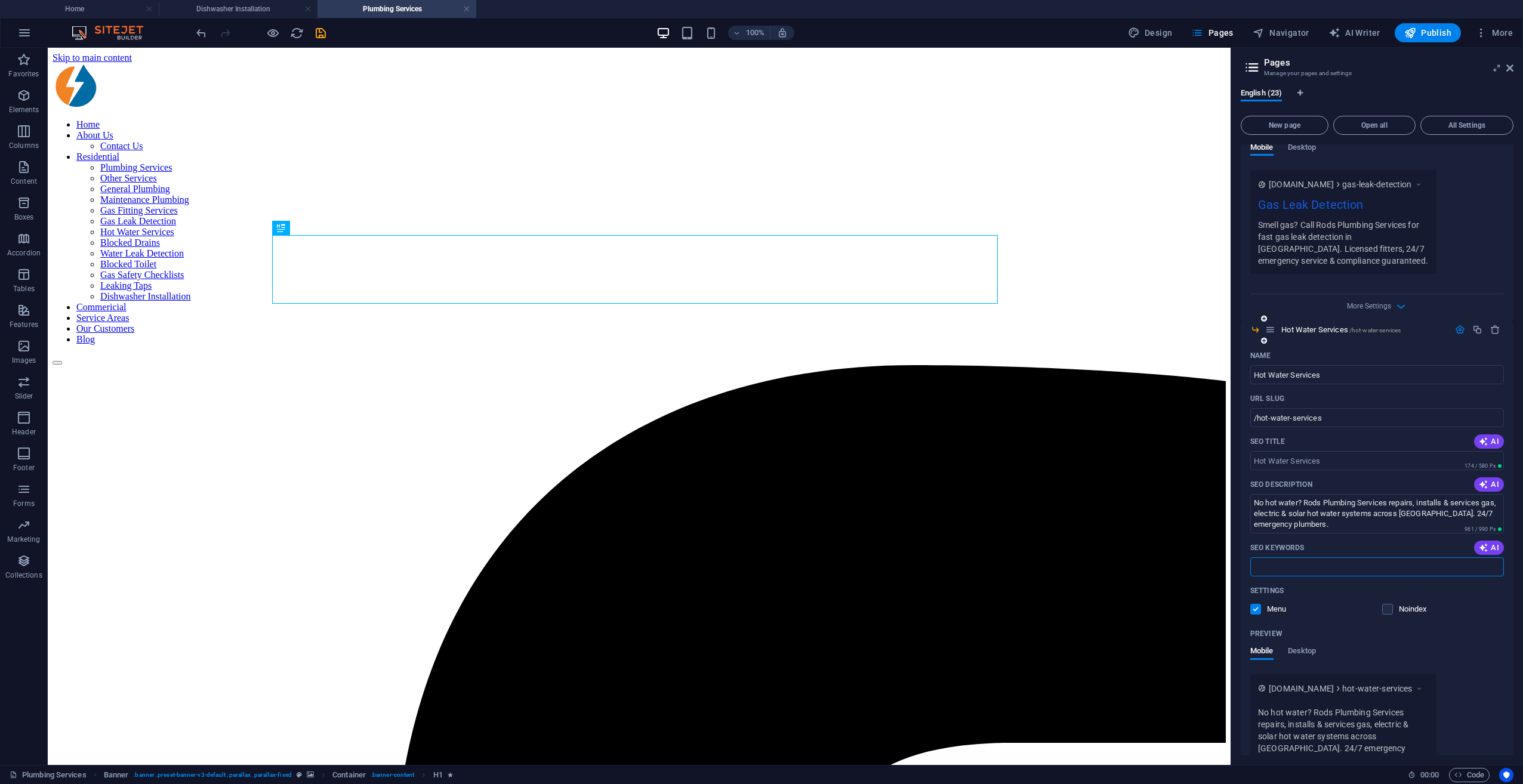
click at [1141, 564] on input "SEO Keywords" at bounding box center [1377, 567] width 253 height 19
paste input "hot water plumber Melbourne hot water repairs Melbourne hot water installation …"
click at [1141, 458] on input "SEO Title" at bounding box center [1377, 461] width 253 height 19
type input "hot water plumber Melbourne hot water repairs Melbourne hot water installation …"
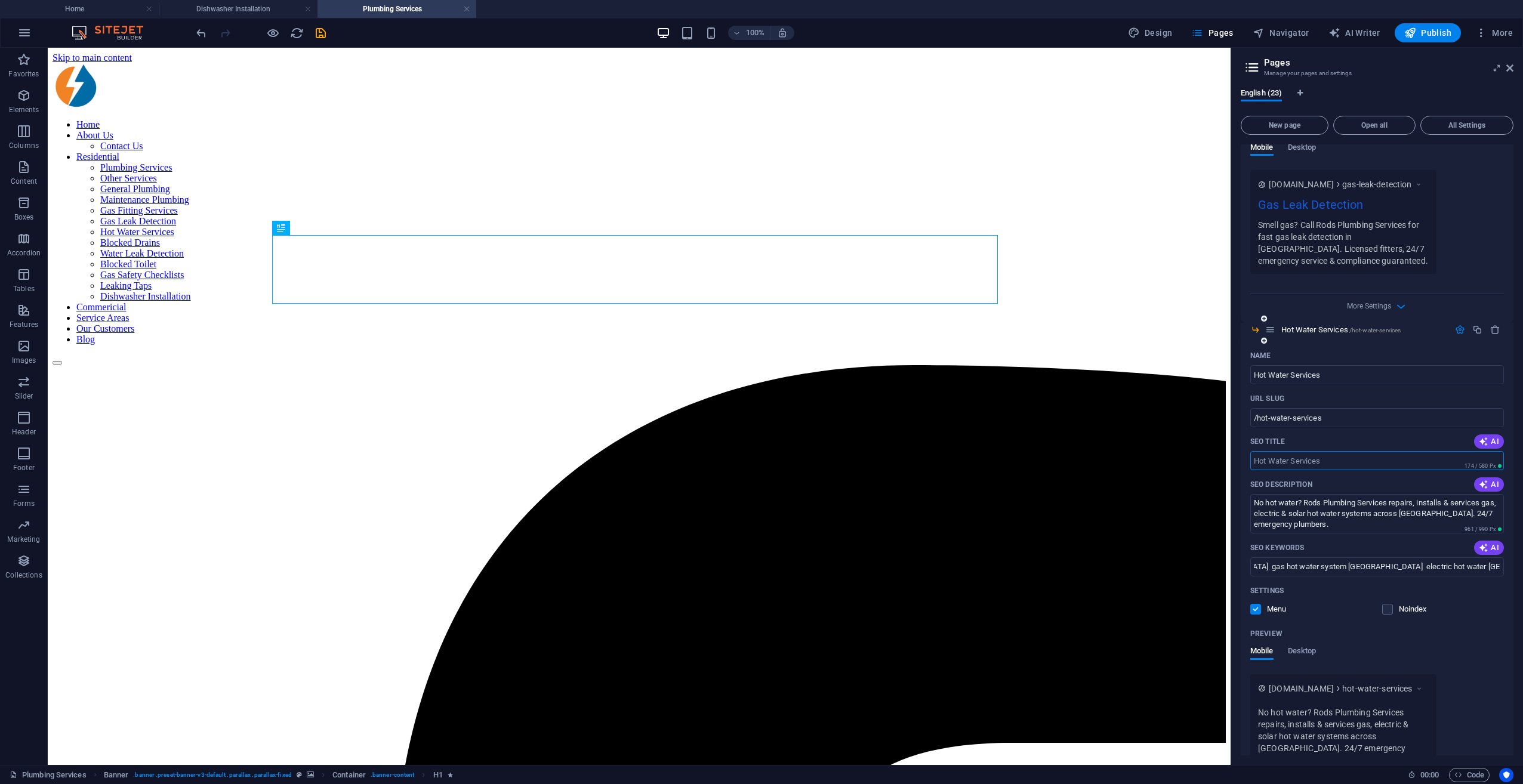
click at [1141, 458] on input "SEO Title" at bounding box center [1377, 461] width 253 height 19
click at [1141, 462] on input "SEO Title" at bounding box center [1377, 461] width 253 height 19
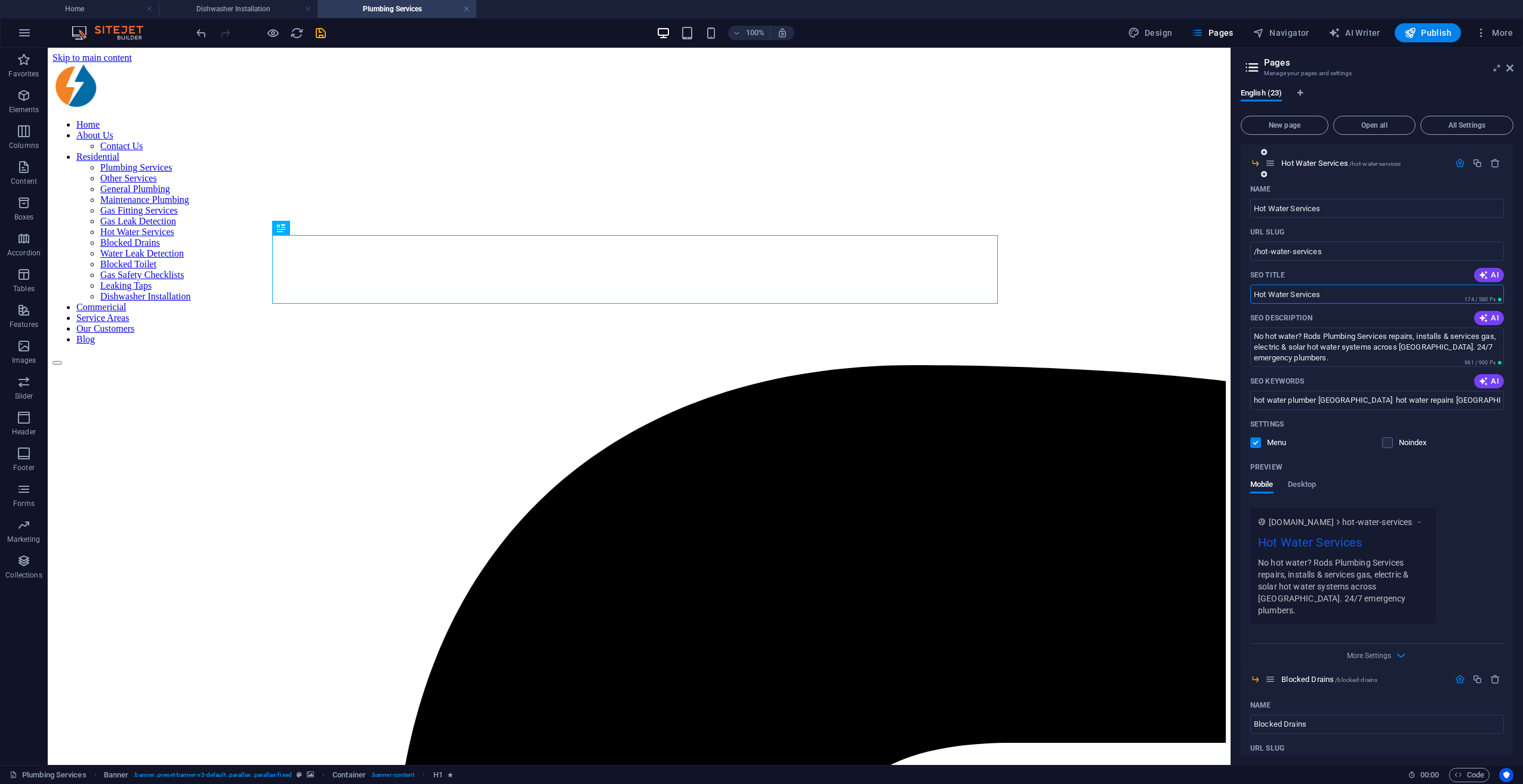
scroll to position [2684, 0]
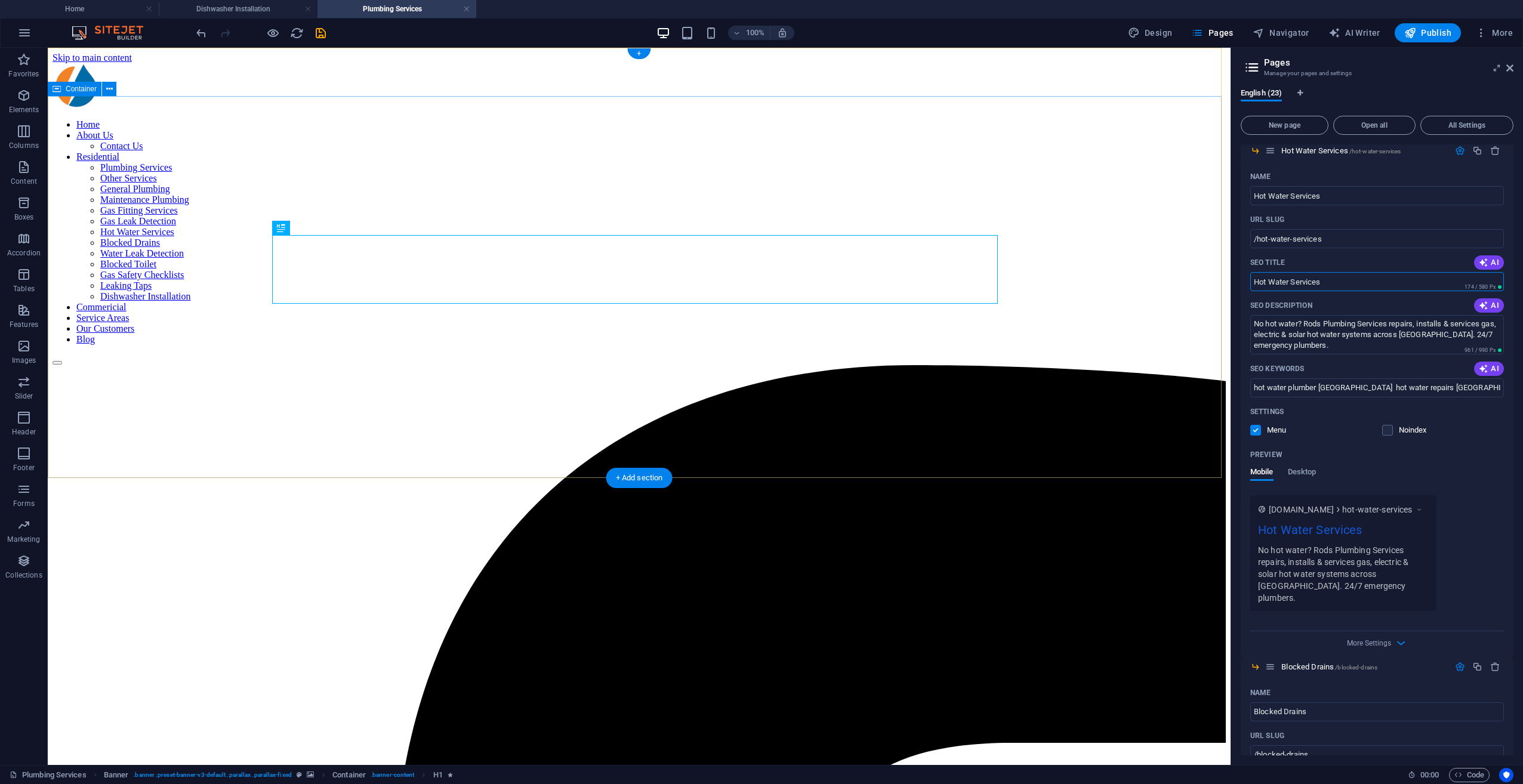
type input "Hot Water Services"
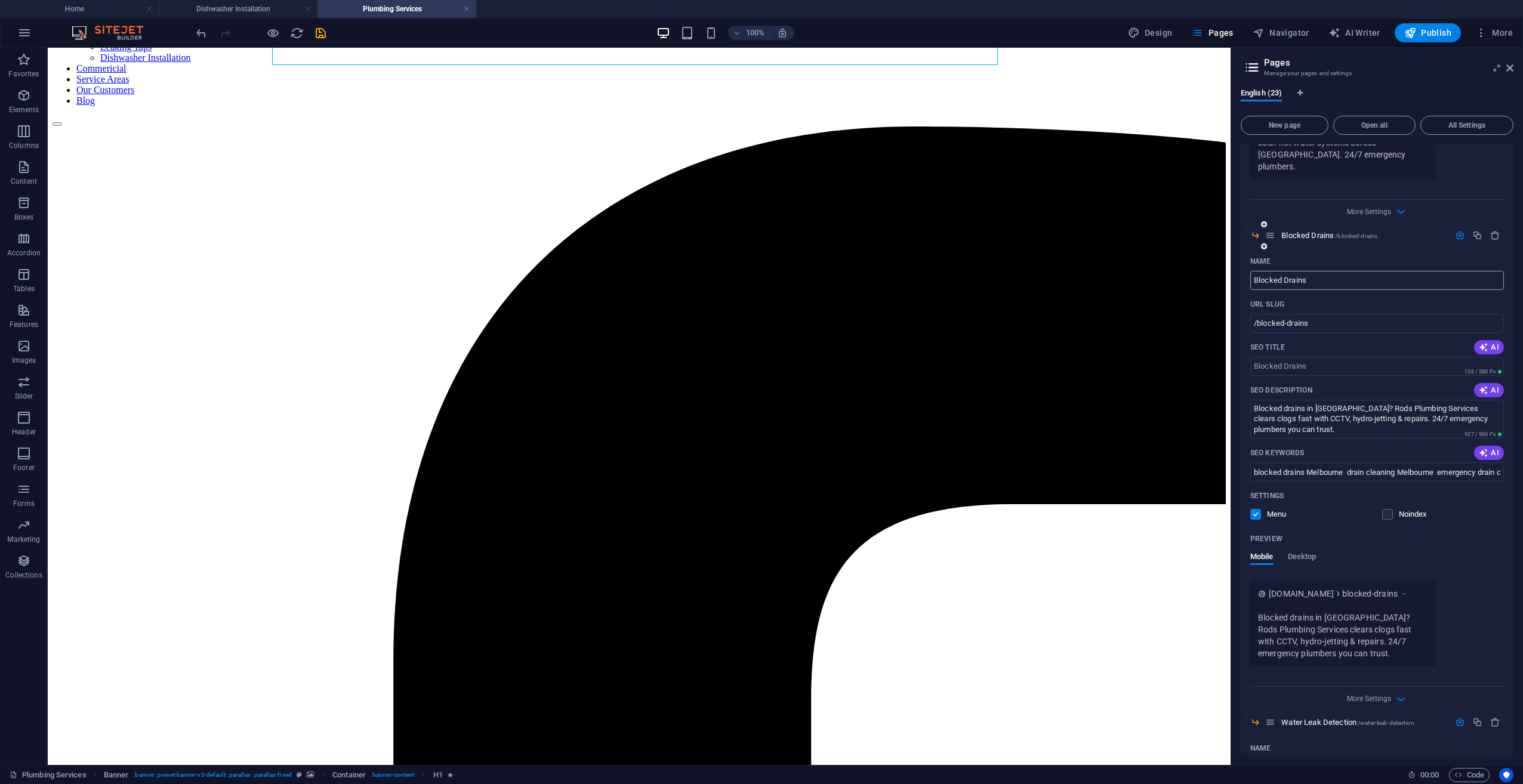
scroll to position [3162, 0]
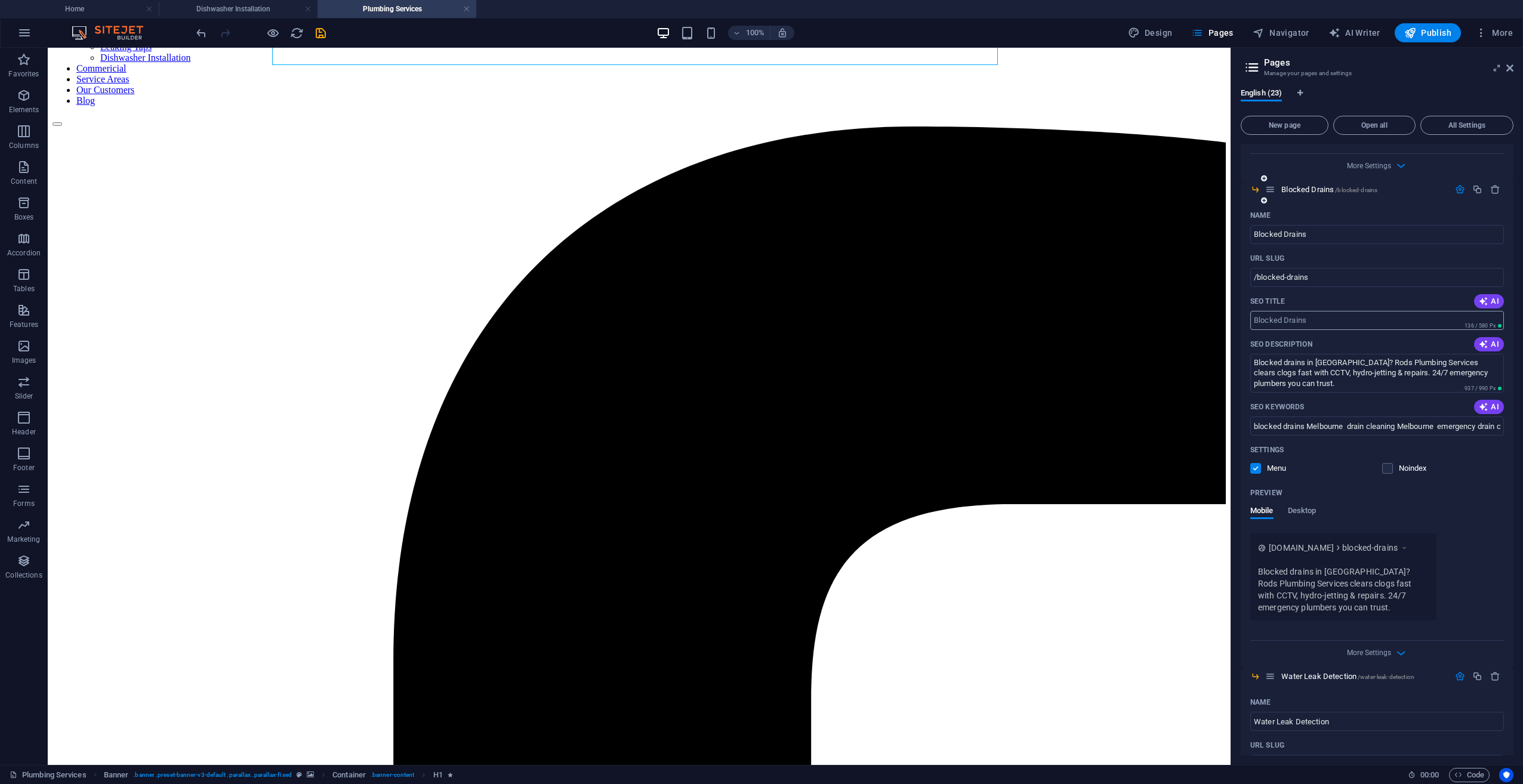
click at [1141, 311] on input "SEO Title" at bounding box center [1377, 321] width 253 height 19
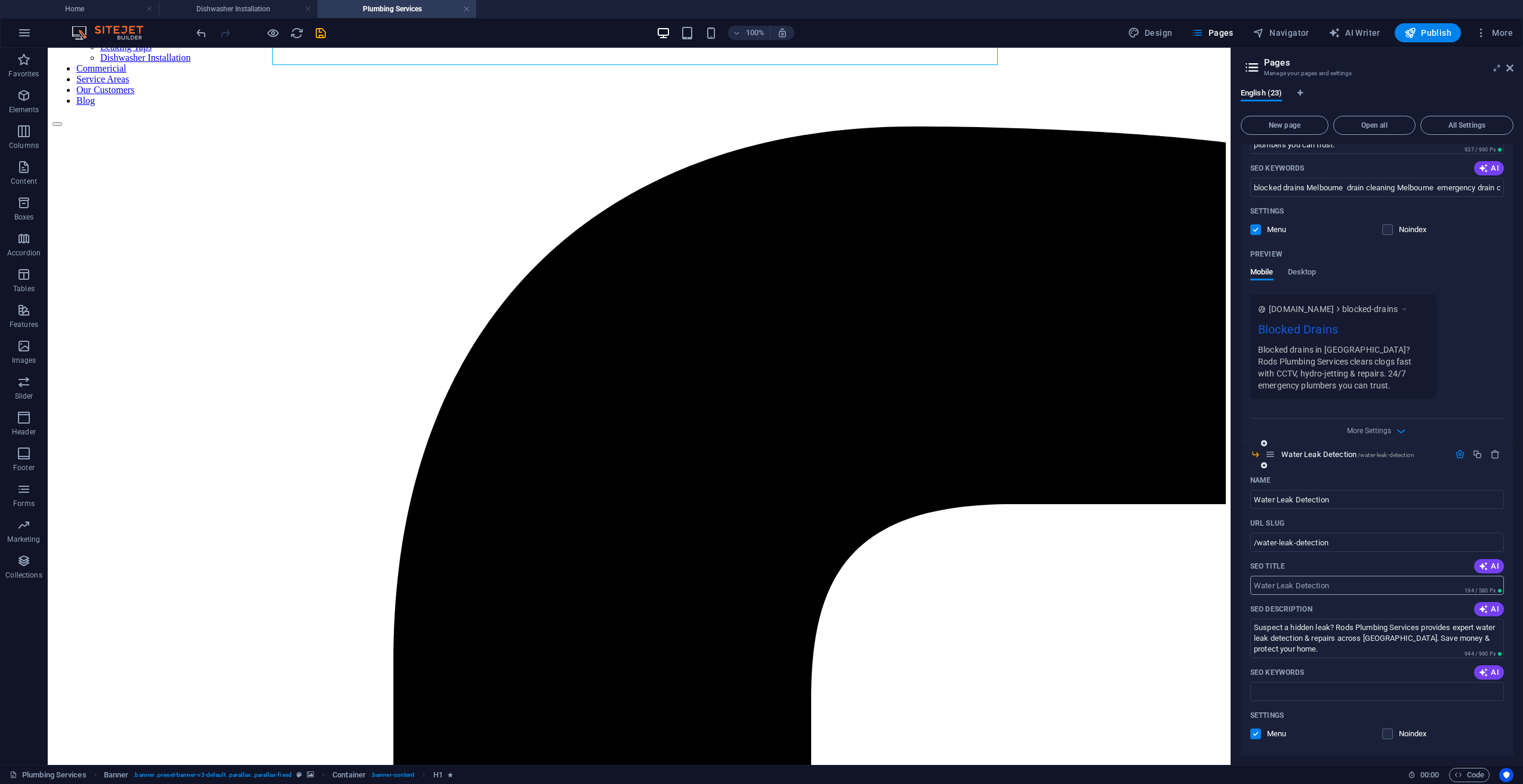
type input "Blocked Drains"
click at [1141, 569] on input "SEO Title" at bounding box center [1377, 585] width 253 height 19
type input "Water Leak Detection"
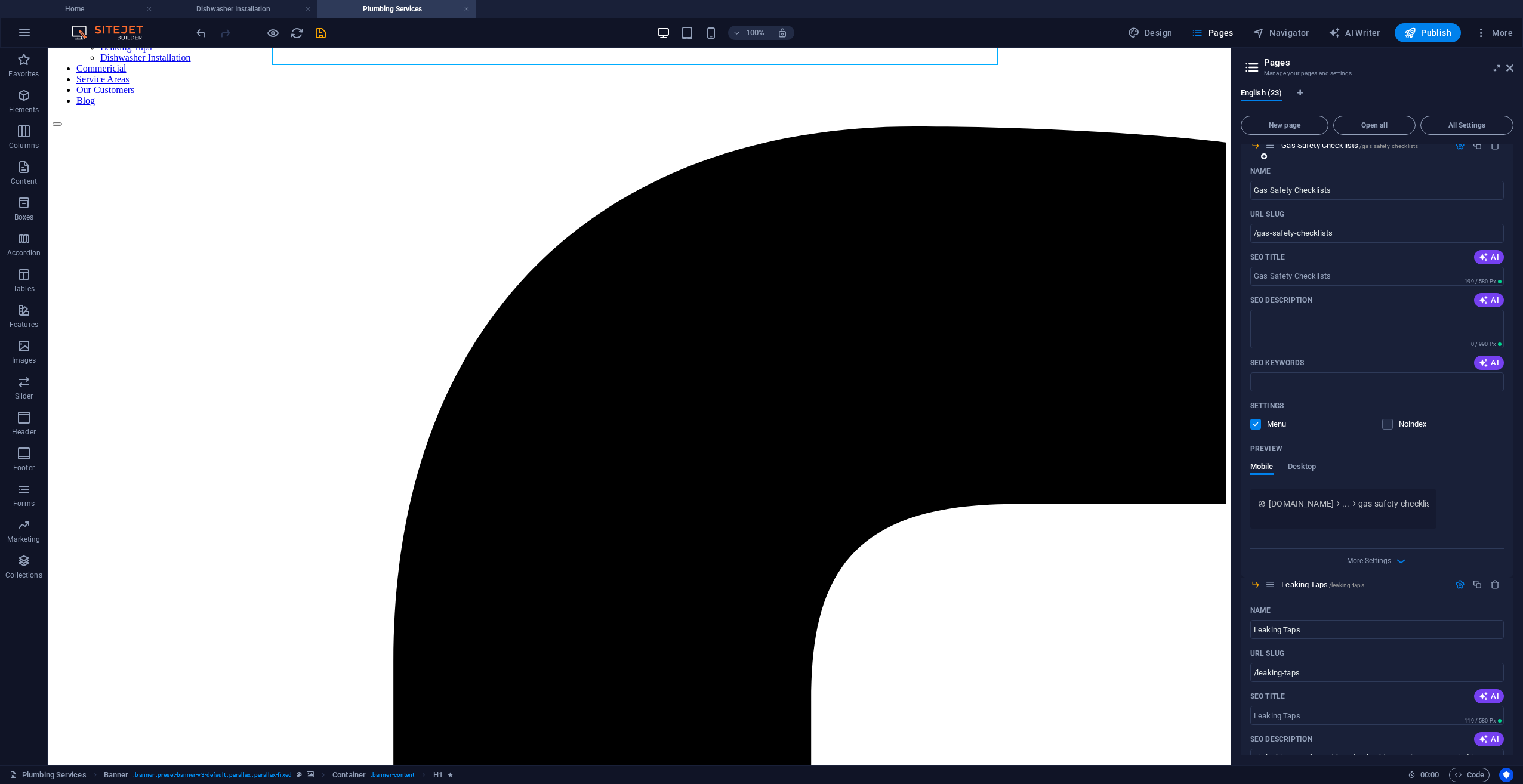
scroll to position [4772, 0]
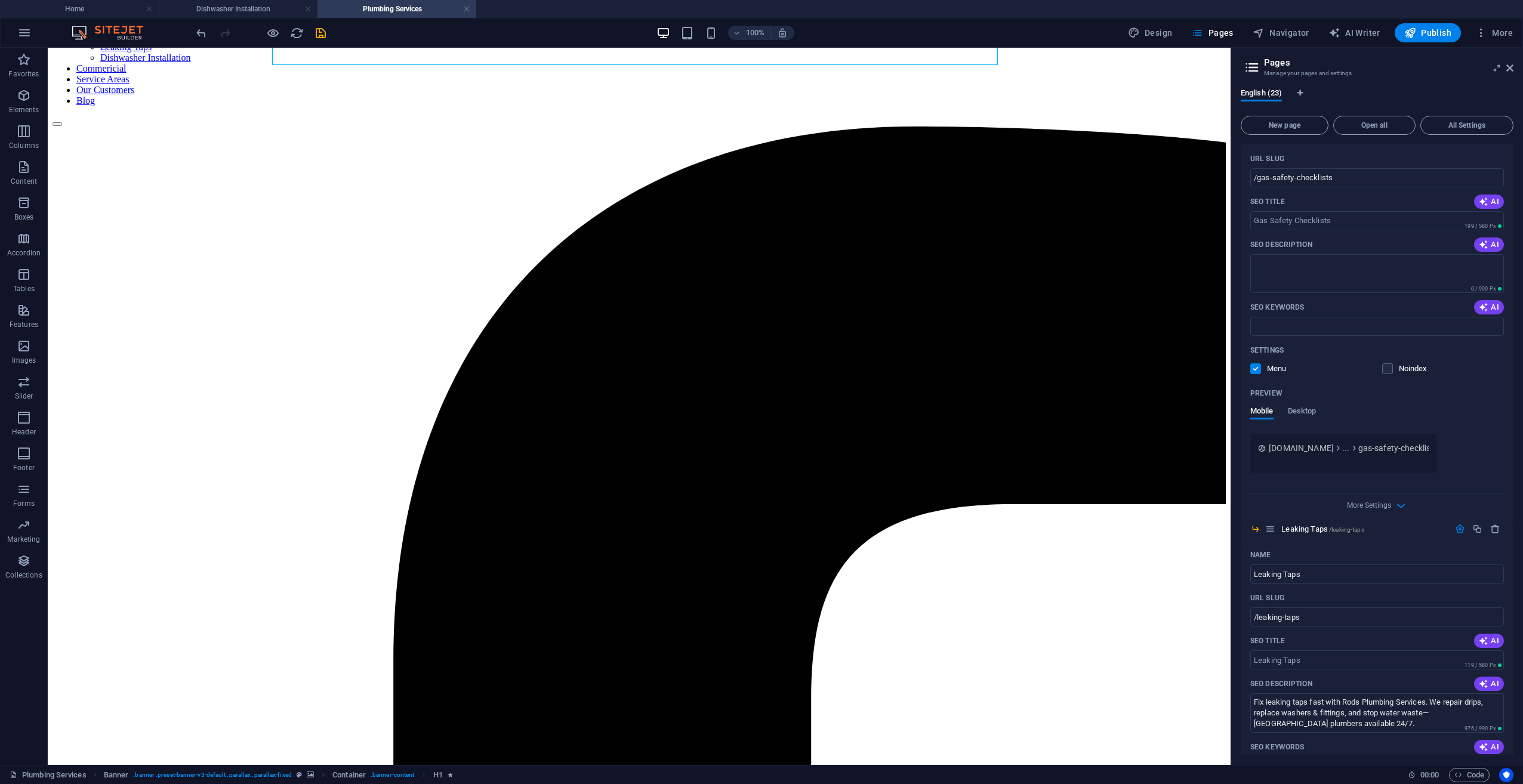
click at [1141, 197] on div "SEO Title AI" at bounding box center [1377, 202] width 253 height 19
click at [1141, 211] on input "SEO Title" at bounding box center [1377, 221] width 253 height 19
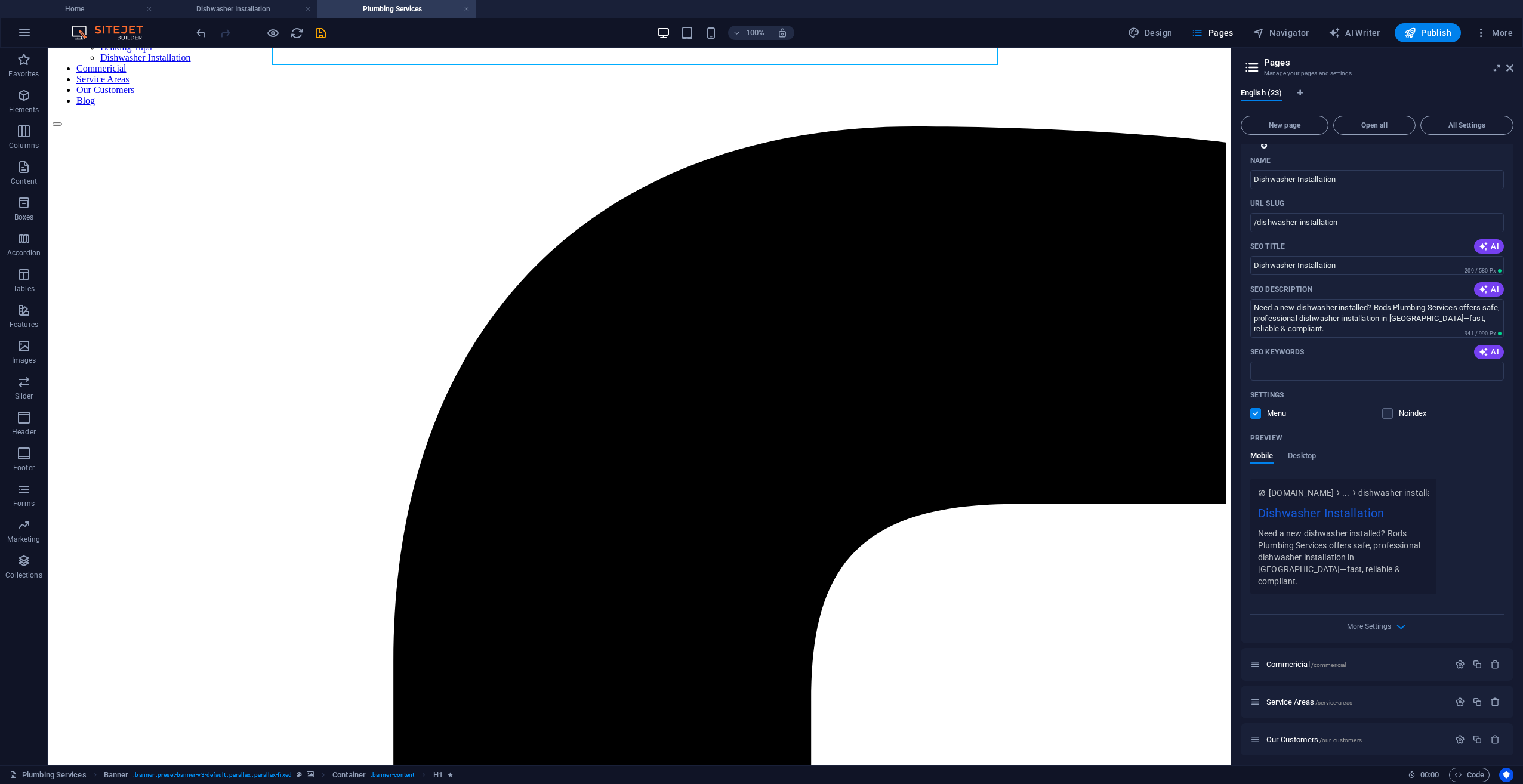
scroll to position [5690, 0]
type input "Gas Safety Checklist"
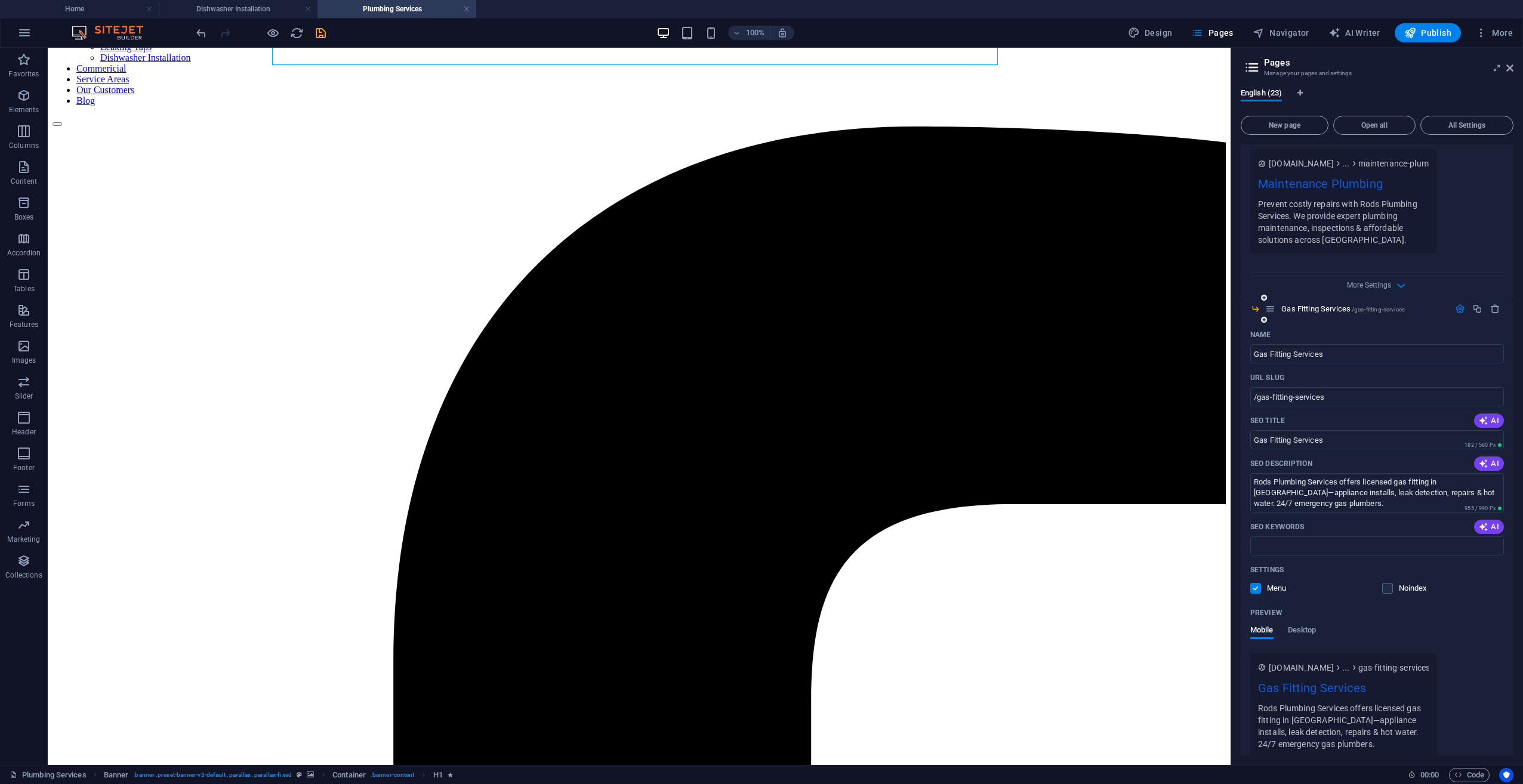
scroll to position [1514, 0]
click at [1141, 541] on input "SEO Keywords" at bounding box center [1377, 551] width 253 height 19
paste input "gas fitter Melbourne gas fitting services Melbourne gas appliance installation …"
type input "gas fitter Melbourne gas fitting services Melbourne gas appliance installation …"
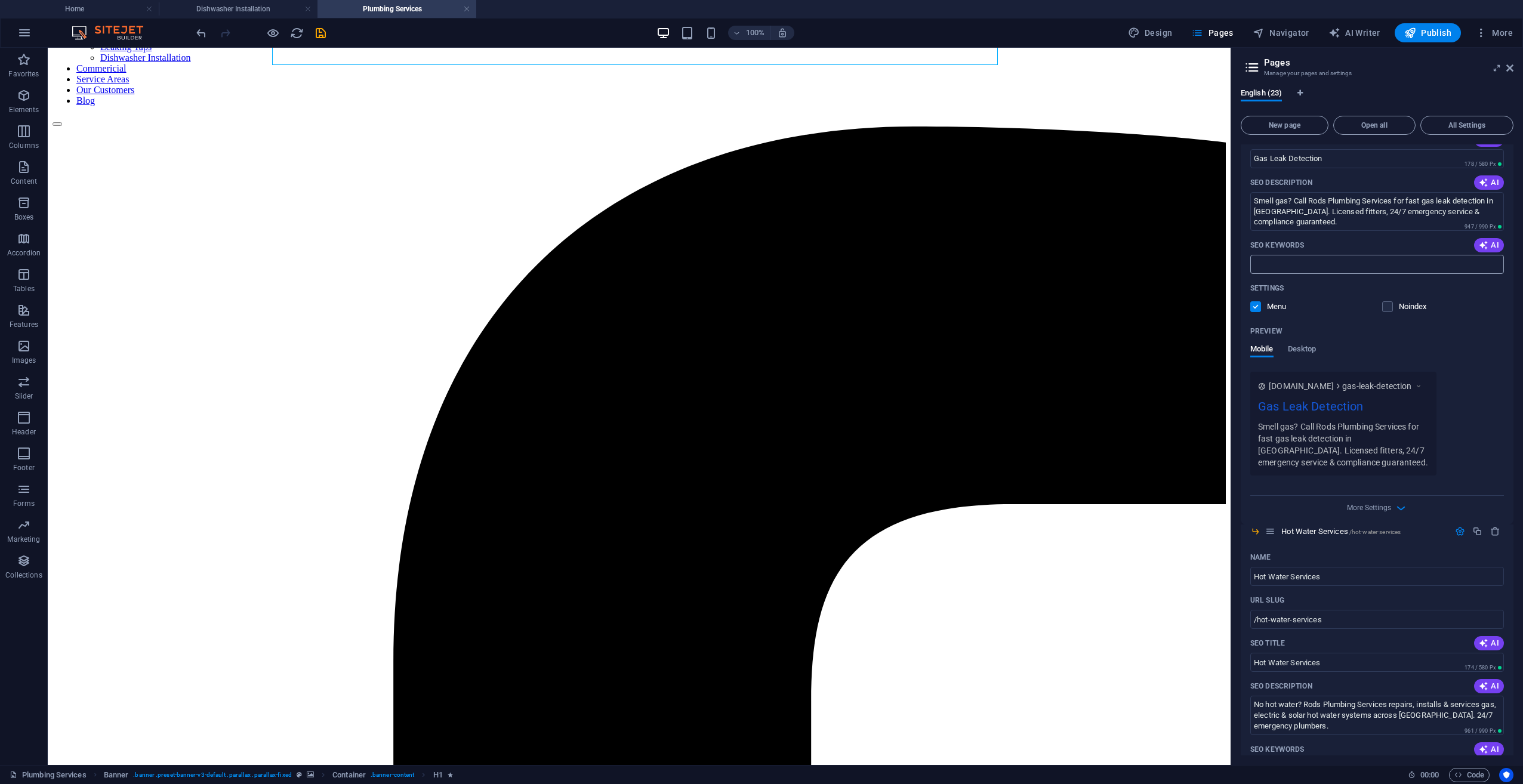
scroll to position [2289, 0]
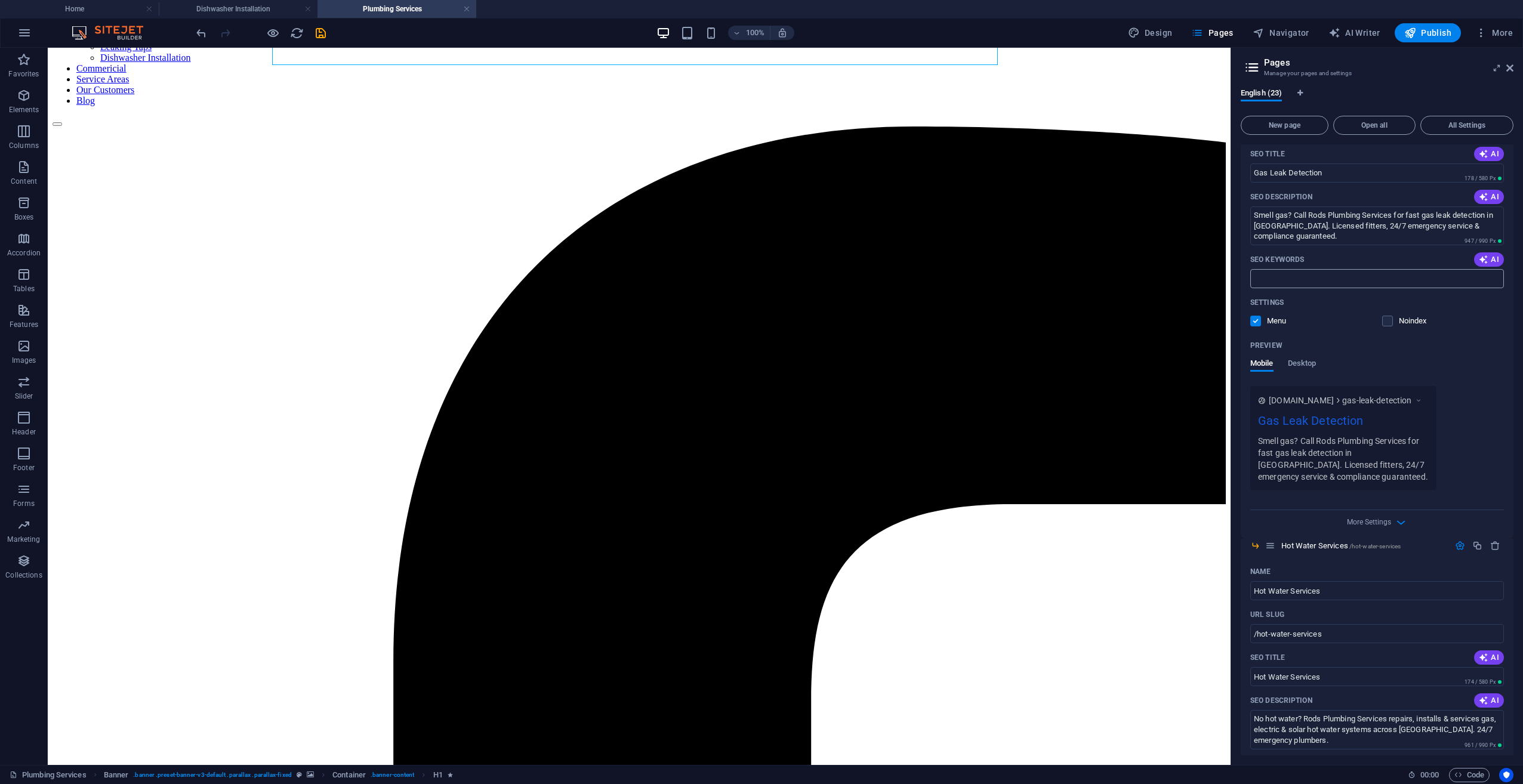
click at [1141, 281] on input "SEO Keywords" at bounding box center [1377, 279] width 253 height 19
paste input "gas leak detection Melbourne emergency gas leak plumber Melbourne smell gas Mel…"
type input "gas leak detection Melbourne emergency gas leak plumber Melbourne smell gas Mel…"
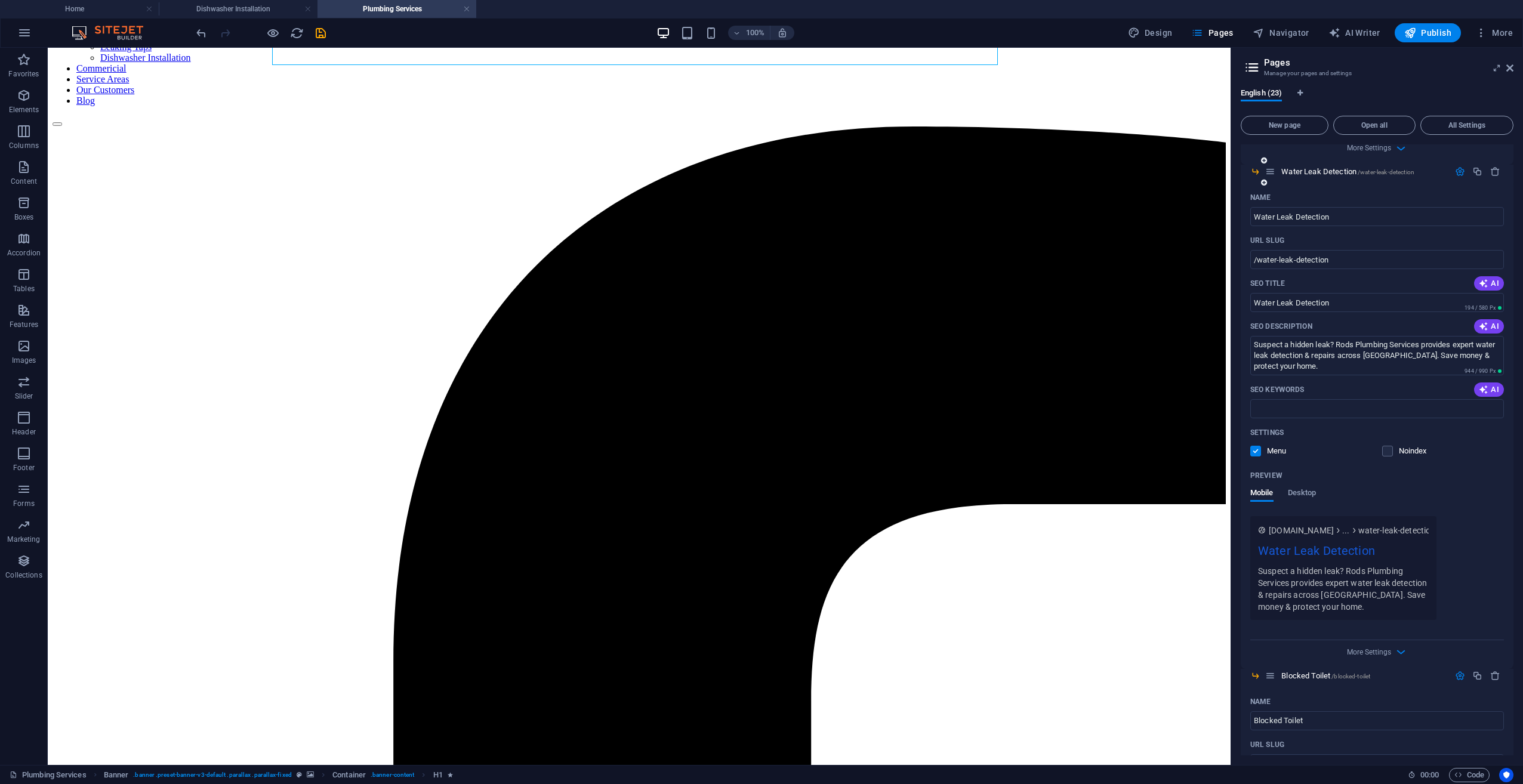
scroll to position [3661, 0]
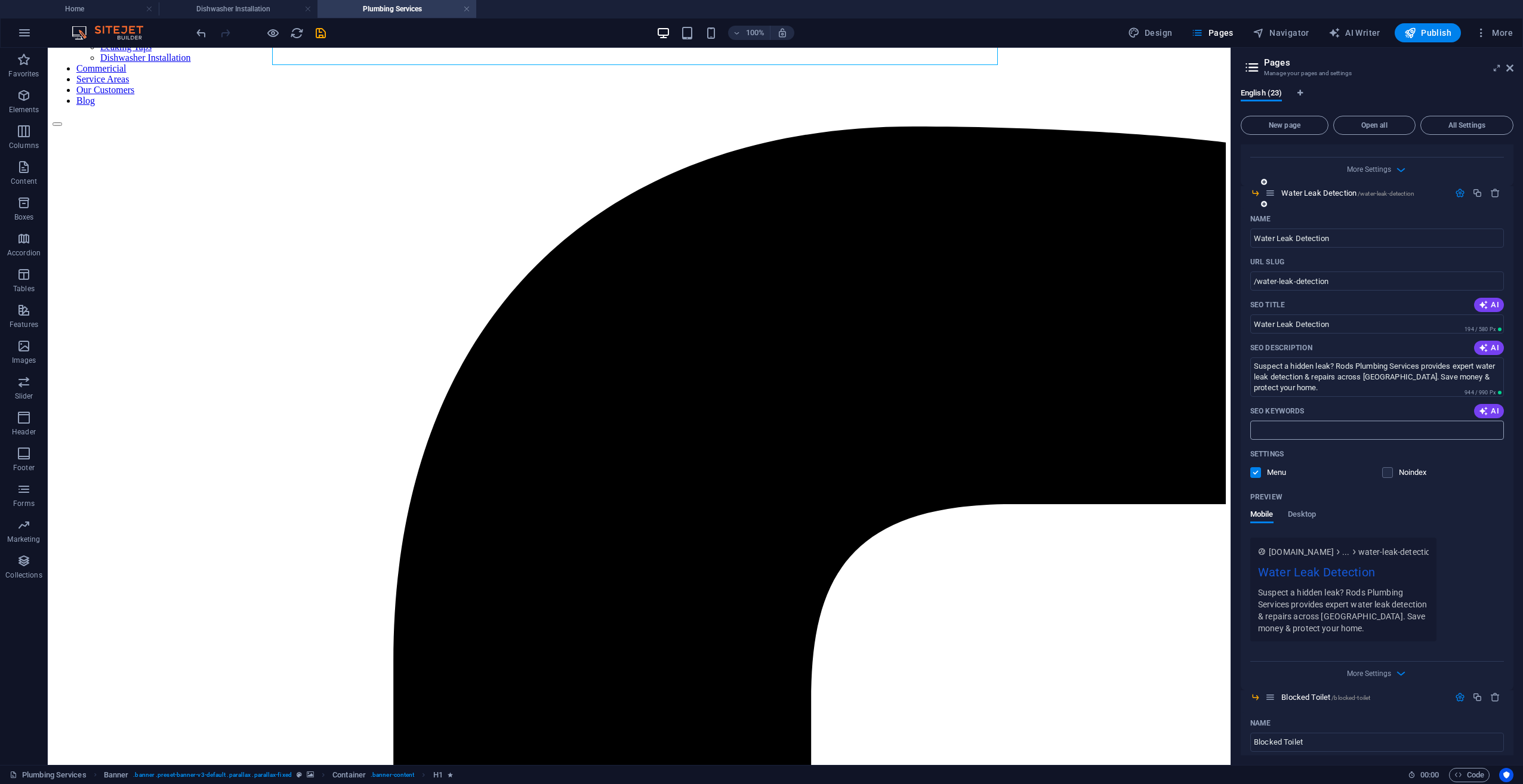
click at [1141, 421] on input "SEO Keywords" at bounding box center [1377, 430] width 253 height 19
paste input "water leak detection Melbourne hidden water leak Melbourne burst pipe repair Me…"
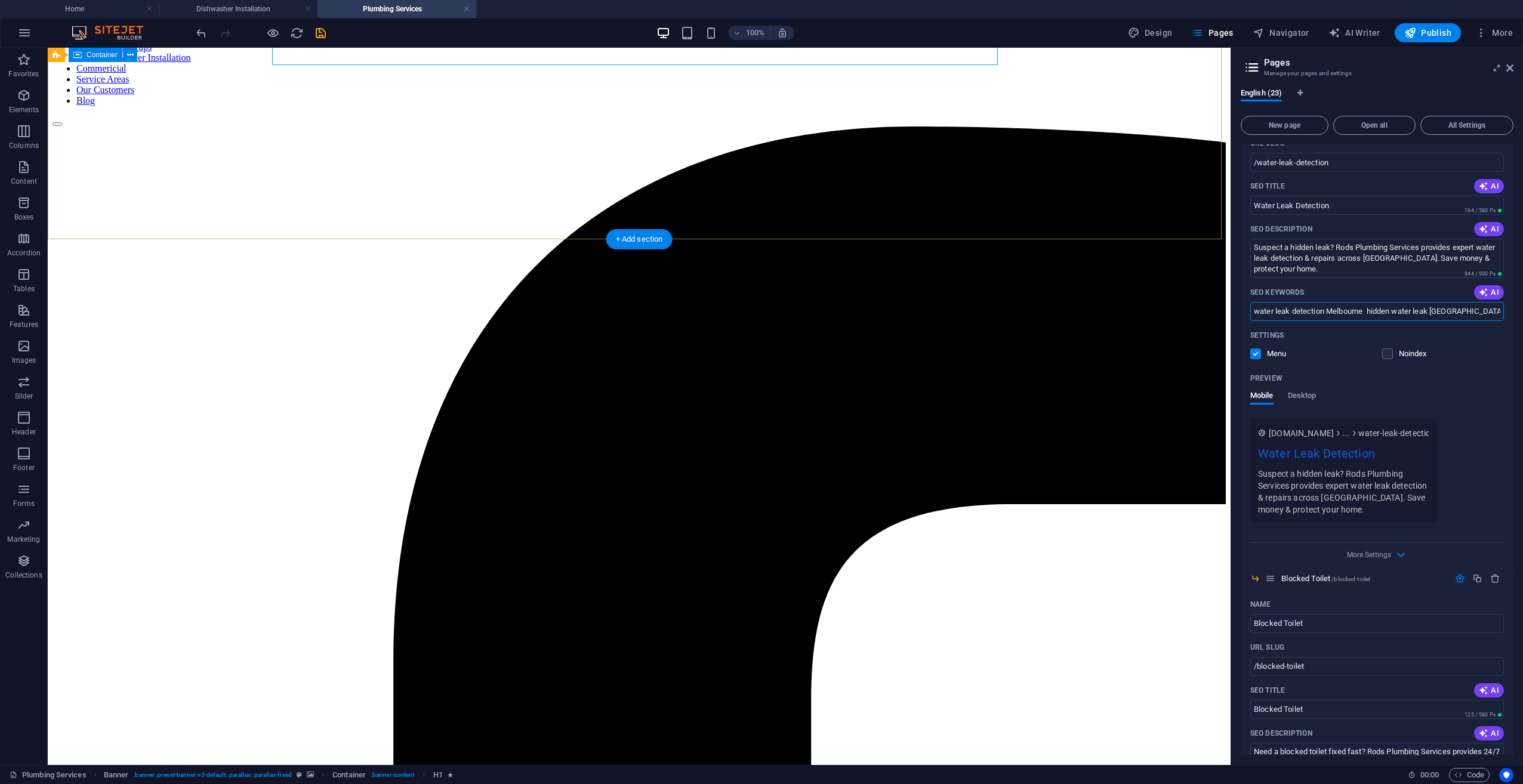
scroll to position [3781, 0]
type input "water leak detection Melbourne hidden water leak Melbourne burst pipe repair Me…"
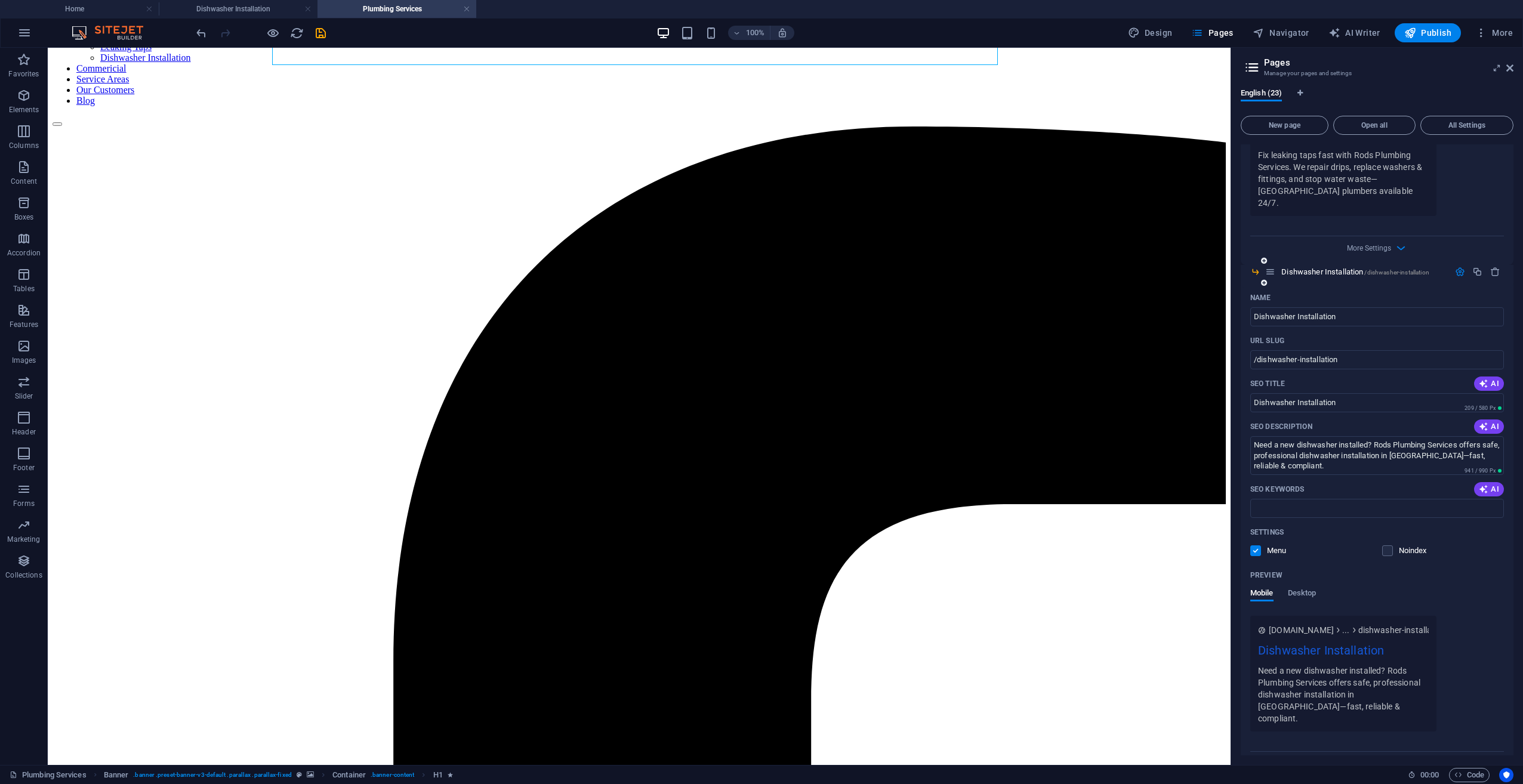
scroll to position [5690, 0]
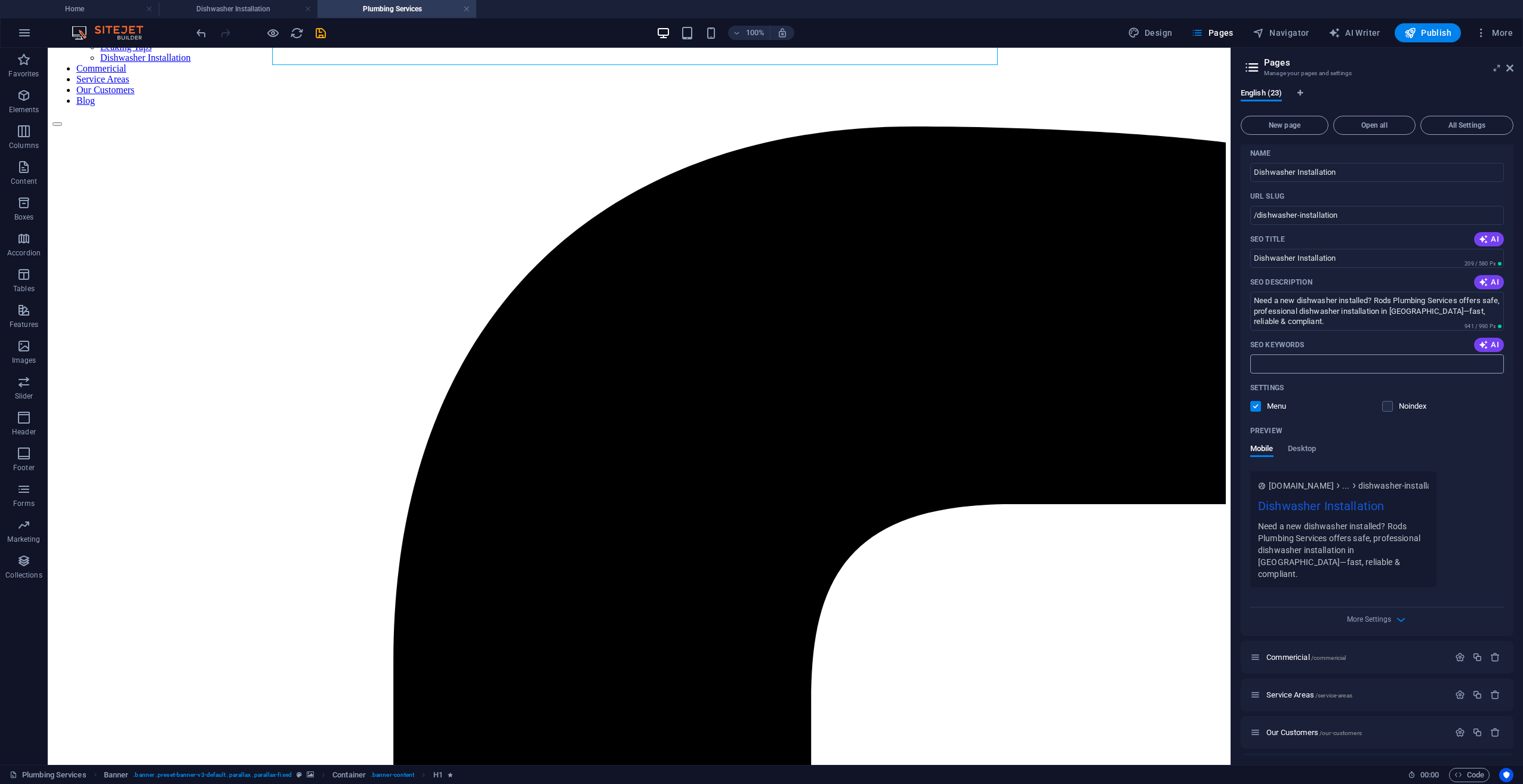
click at [1141, 355] on input "SEO Keywords" at bounding box center [1377, 364] width 253 height 19
paste input "dishwasher installation Melbourne plumber for dishwasher Melbourne same day dis…"
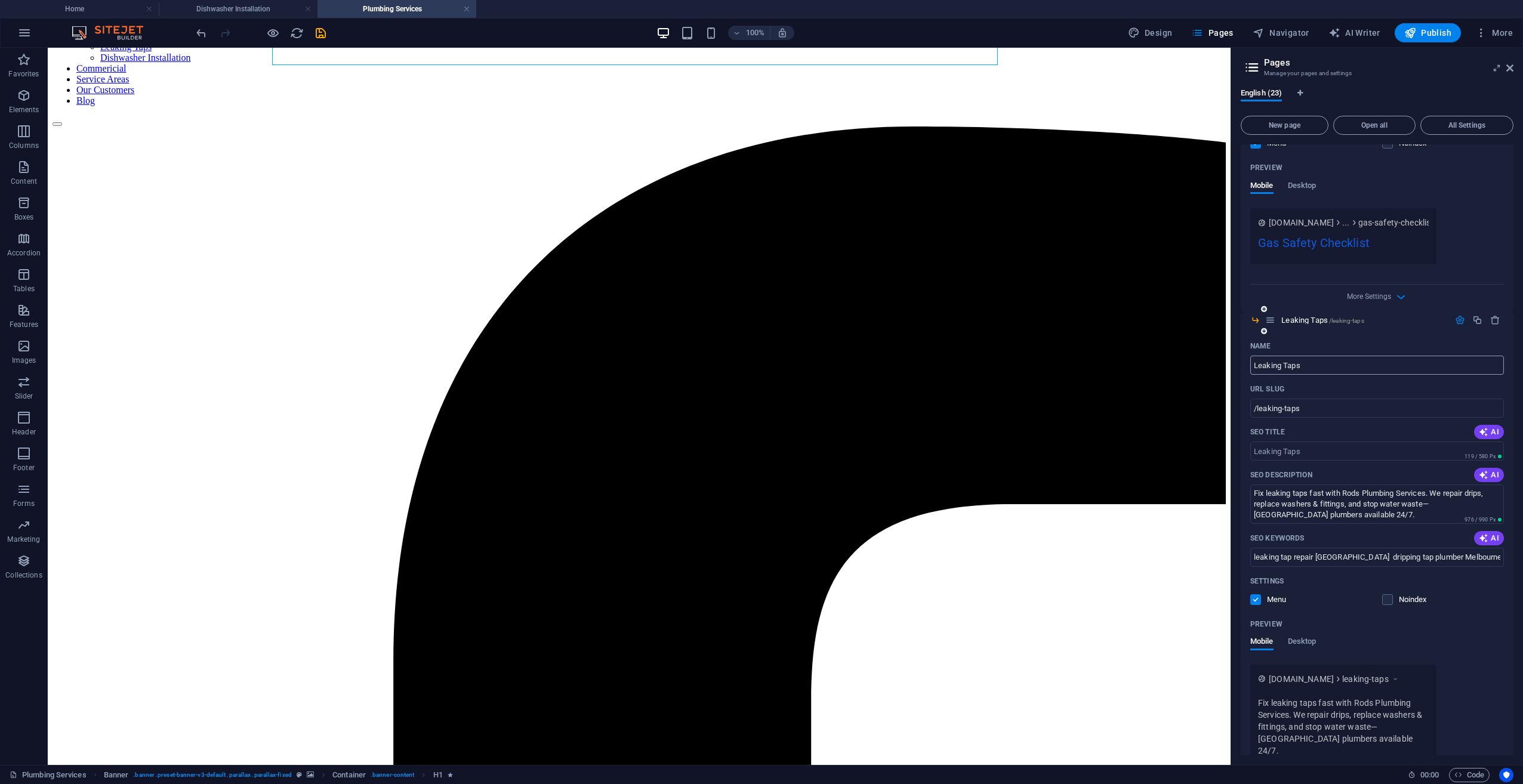
scroll to position [4974, 0]
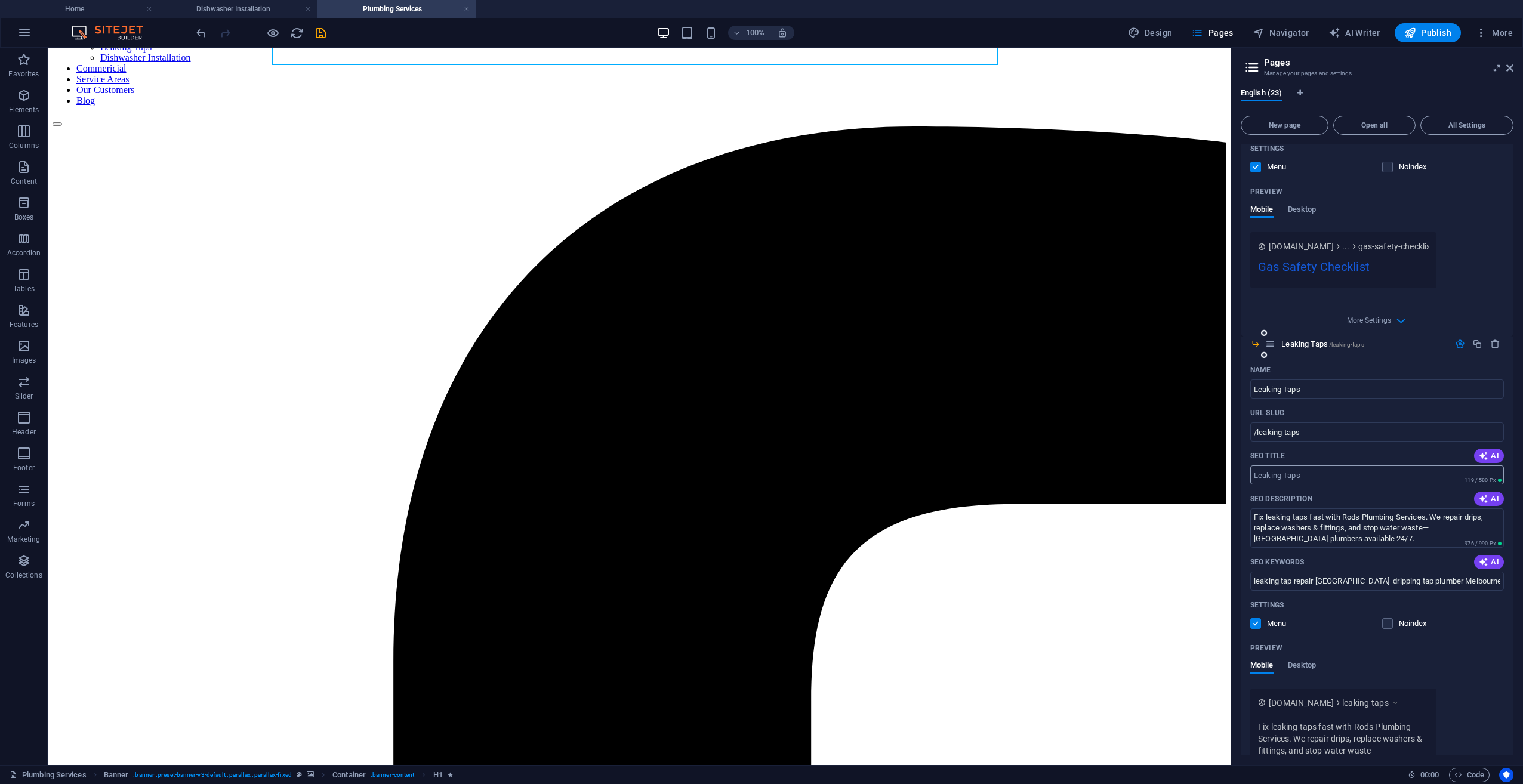
type input "dishwasher installation Melbourne plumber for dishwasher Melbourne same day dis…"
click at [1141, 466] on input "SEO Title" at bounding box center [1377, 475] width 253 height 19
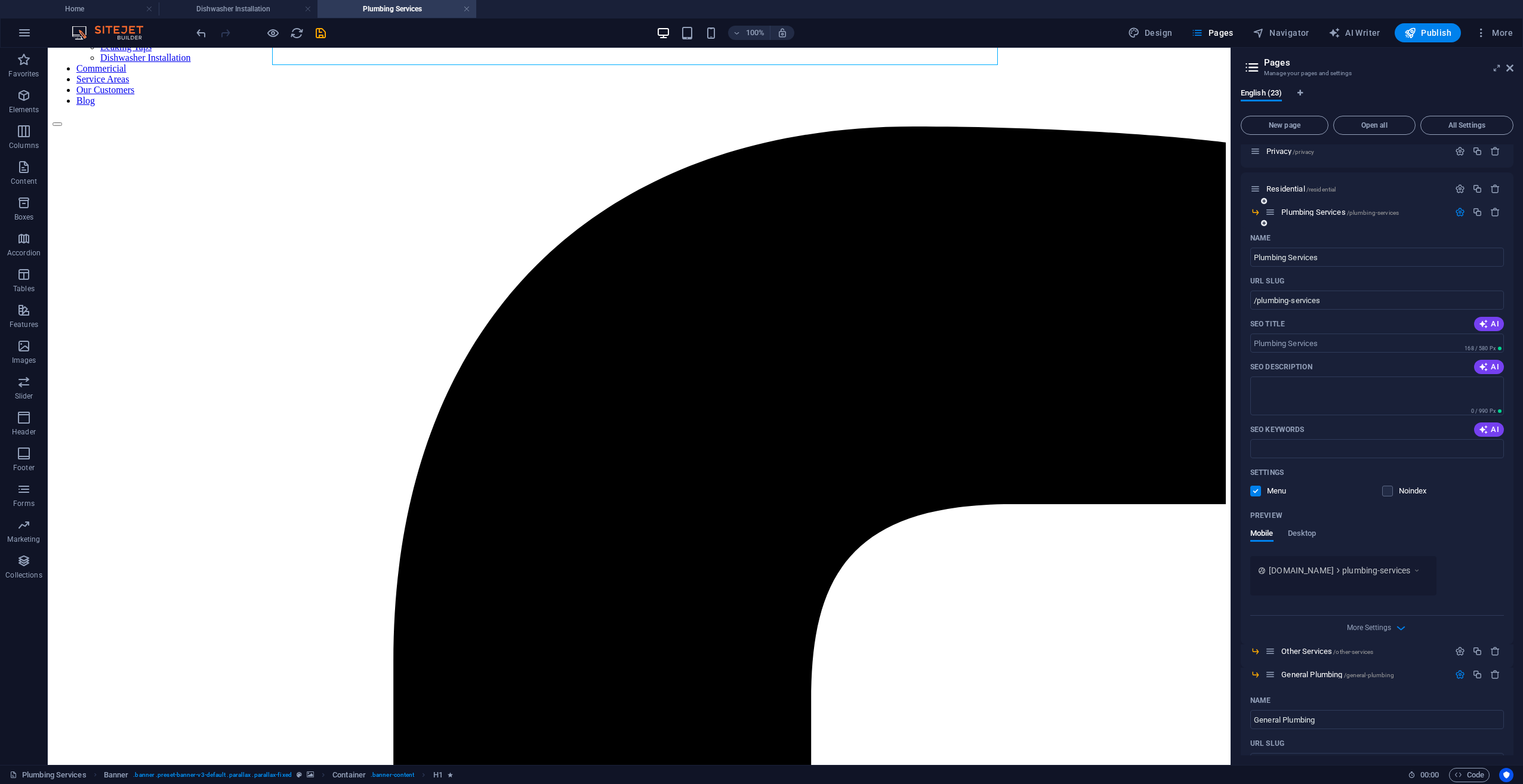
scroll to position [142, 0]
type input "Leaking Taps"
click at [1141, 351] on input "SEO Title" at bounding box center [1377, 347] width 253 height 19
type input "Plumbing Services"
click at [1141, 408] on textarea "SEO Description" at bounding box center [1377, 400] width 253 height 39
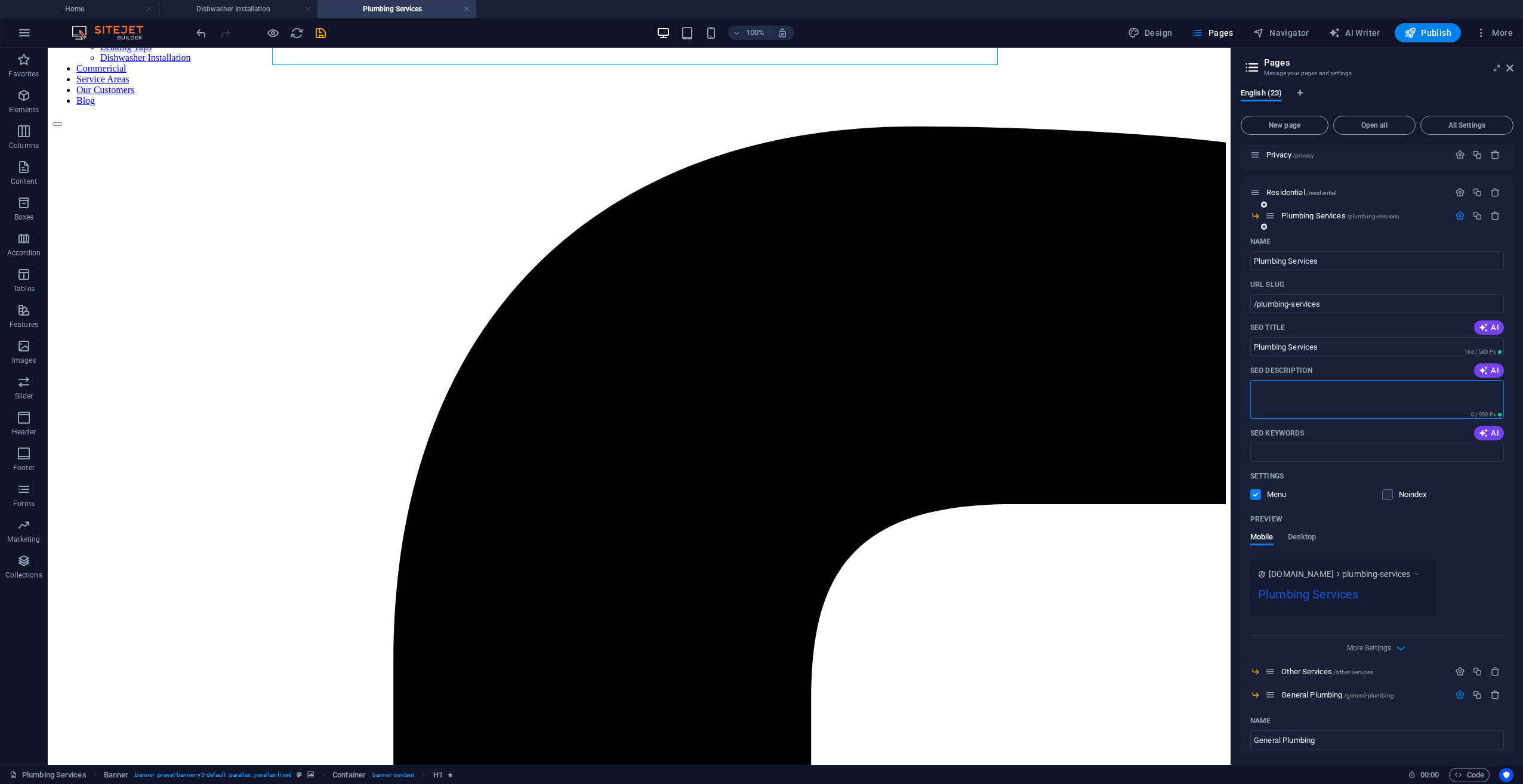
paste textarea "plumber Melbourne general plumbing services Melbourne licensed plumber Melbourn…"
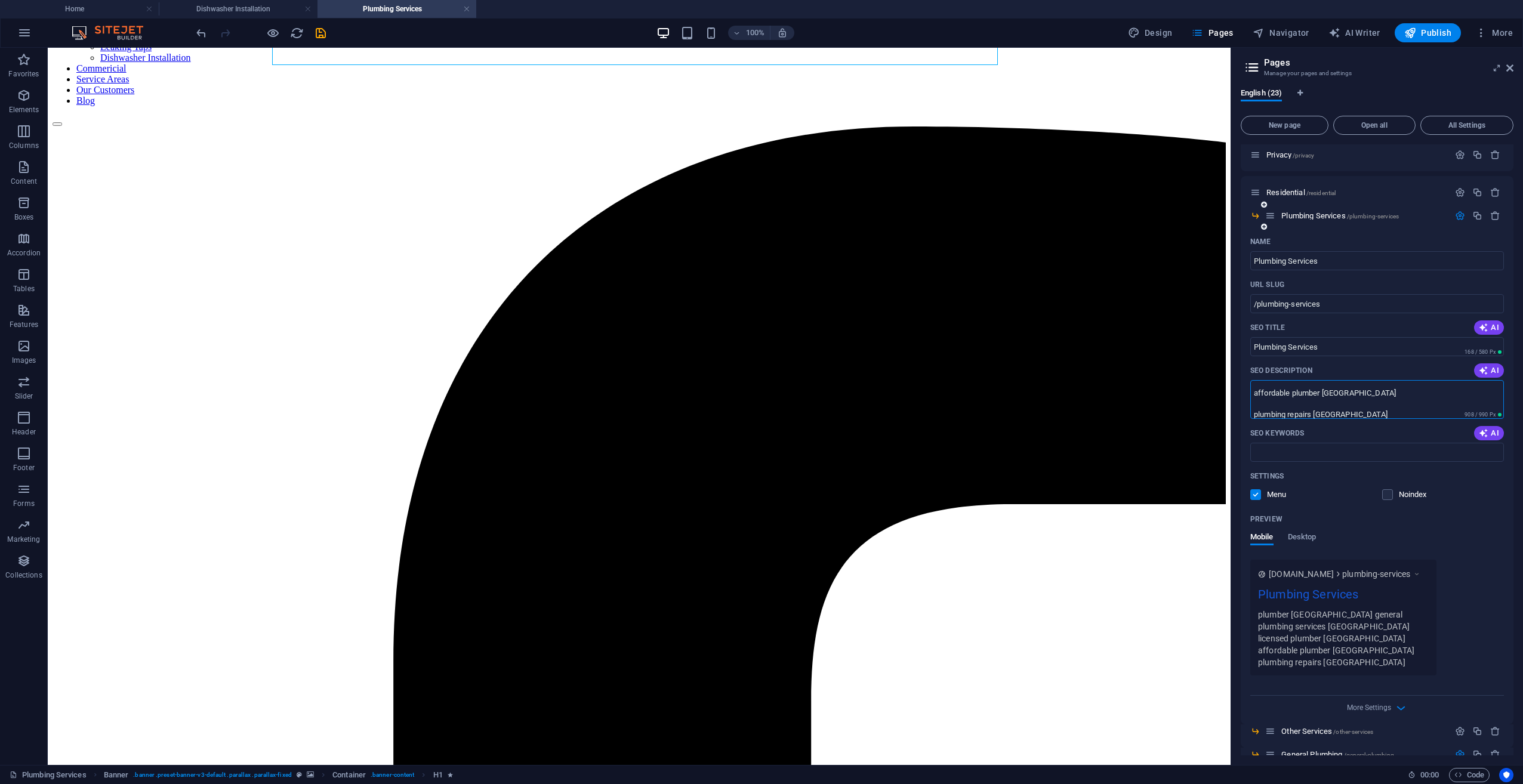
type textarea "plumber Melbourne general plumbing services Melbourne licensed plumber Melbourn…"
click at [1141, 406] on textarea "plumber Melbourne general plumbing services Melbourne licensed plumber Melbourn…" at bounding box center [1377, 400] width 253 height 39
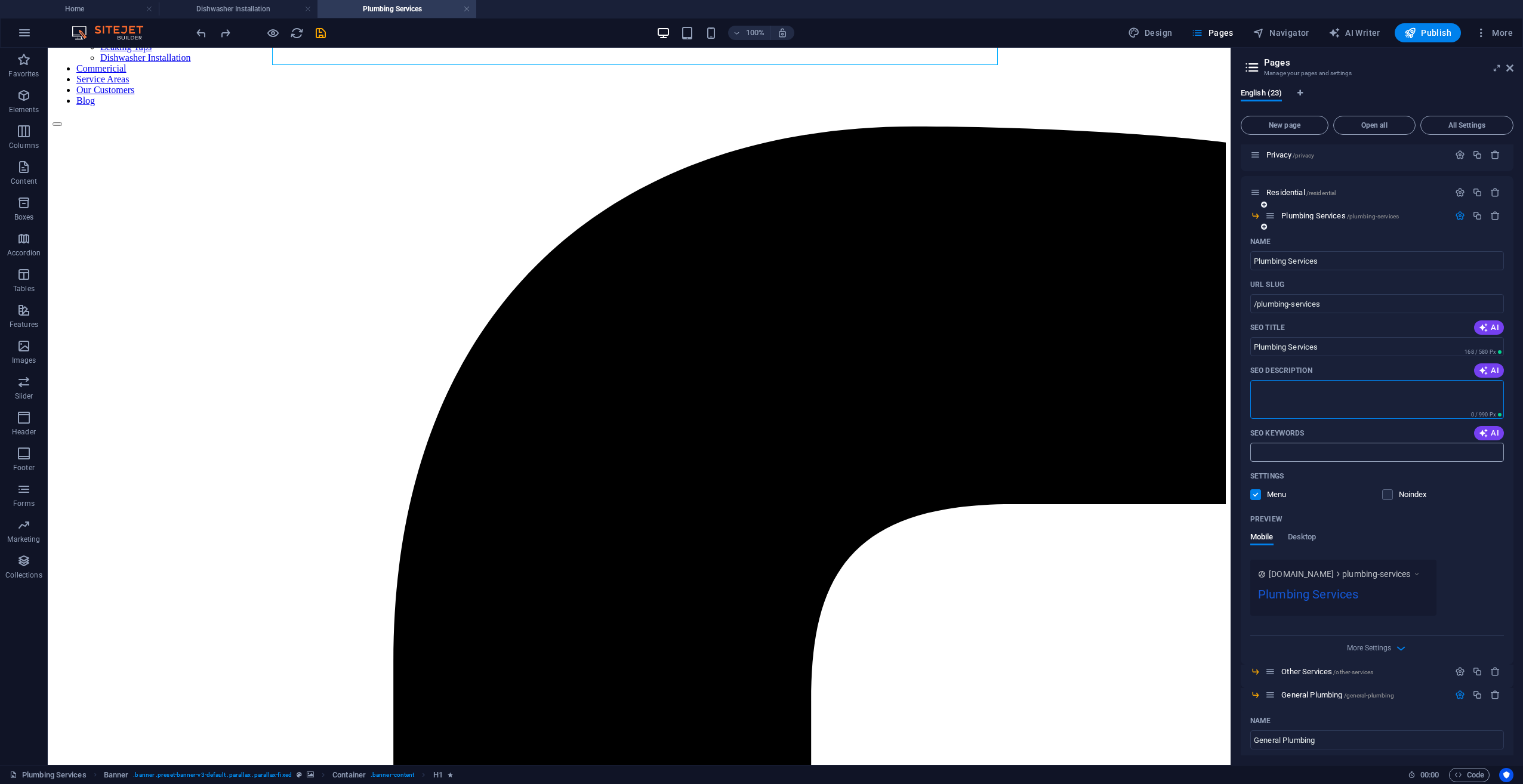
click at [1141, 449] on input "SEO Keywords" at bounding box center [1377, 452] width 253 height 19
paste input "plumber Melbourne general plumbing services Melbourne licensed plumber Melbourn…"
type input "plumber Melbourne general plumbing services Melbourne licensed plumber Melbourn…"
click at [1141, 387] on textarea "SEO Description" at bounding box center [1377, 400] width 253 height 39
paste textarea "Rods Plumbing Services offers reliable general plumbing in [GEOGRAPHIC_DATA]—re…"
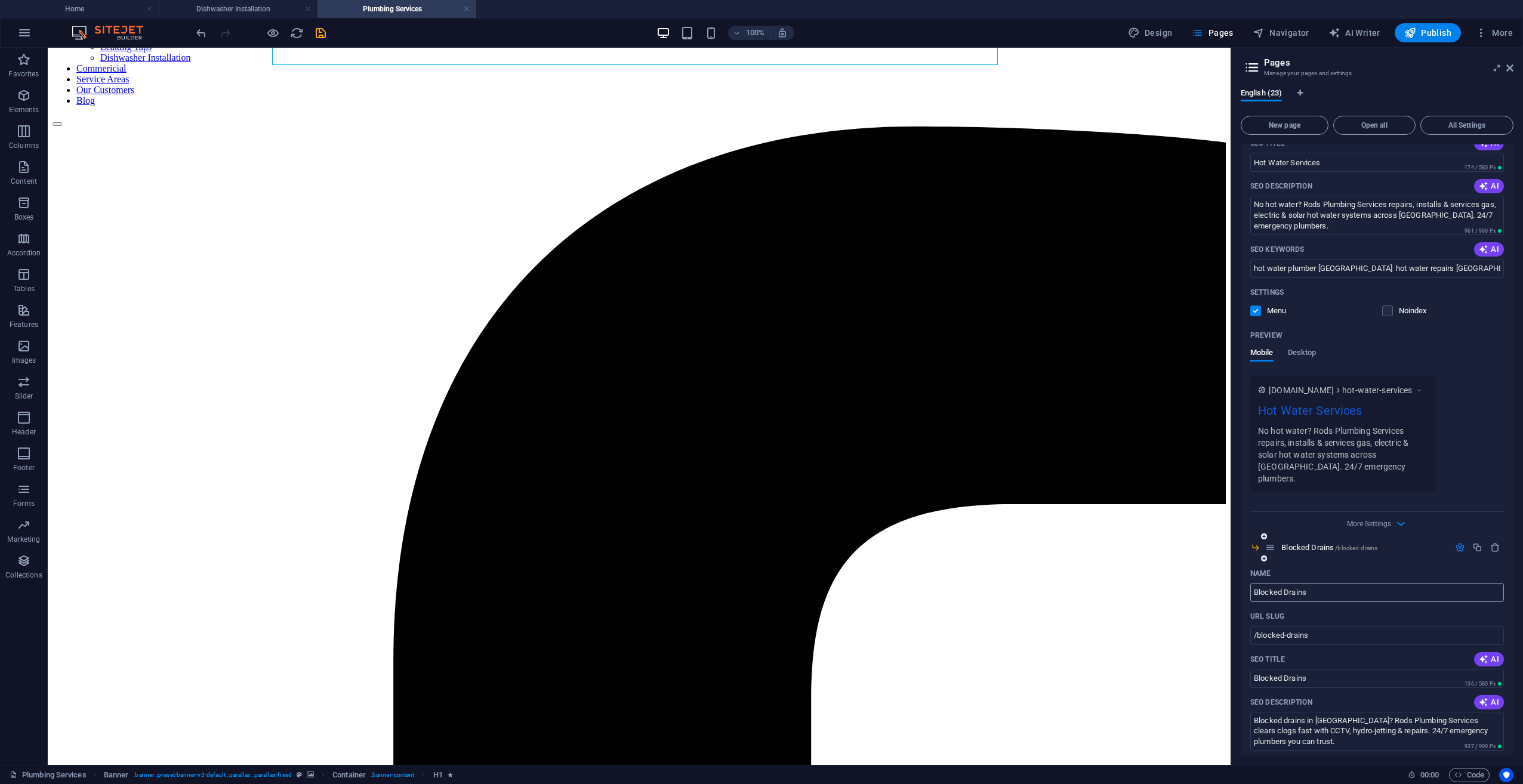
scroll to position [3125, 0]
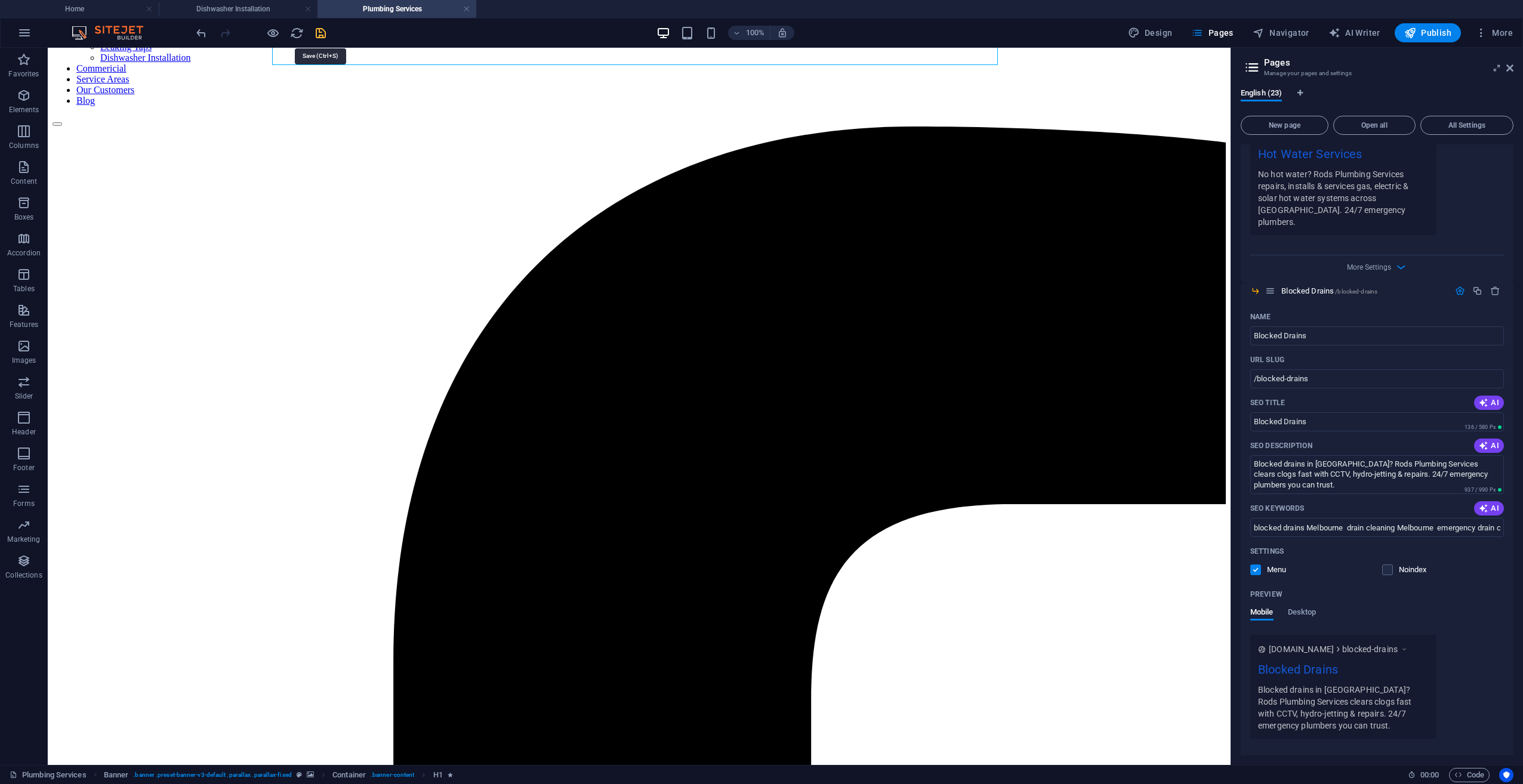
type textarea "Rods Plumbing Services offers reliable general plumbing in [GEOGRAPHIC_DATA]—re…"
click at [316, 36] on icon "save" at bounding box center [320, 33] width 14 height 14
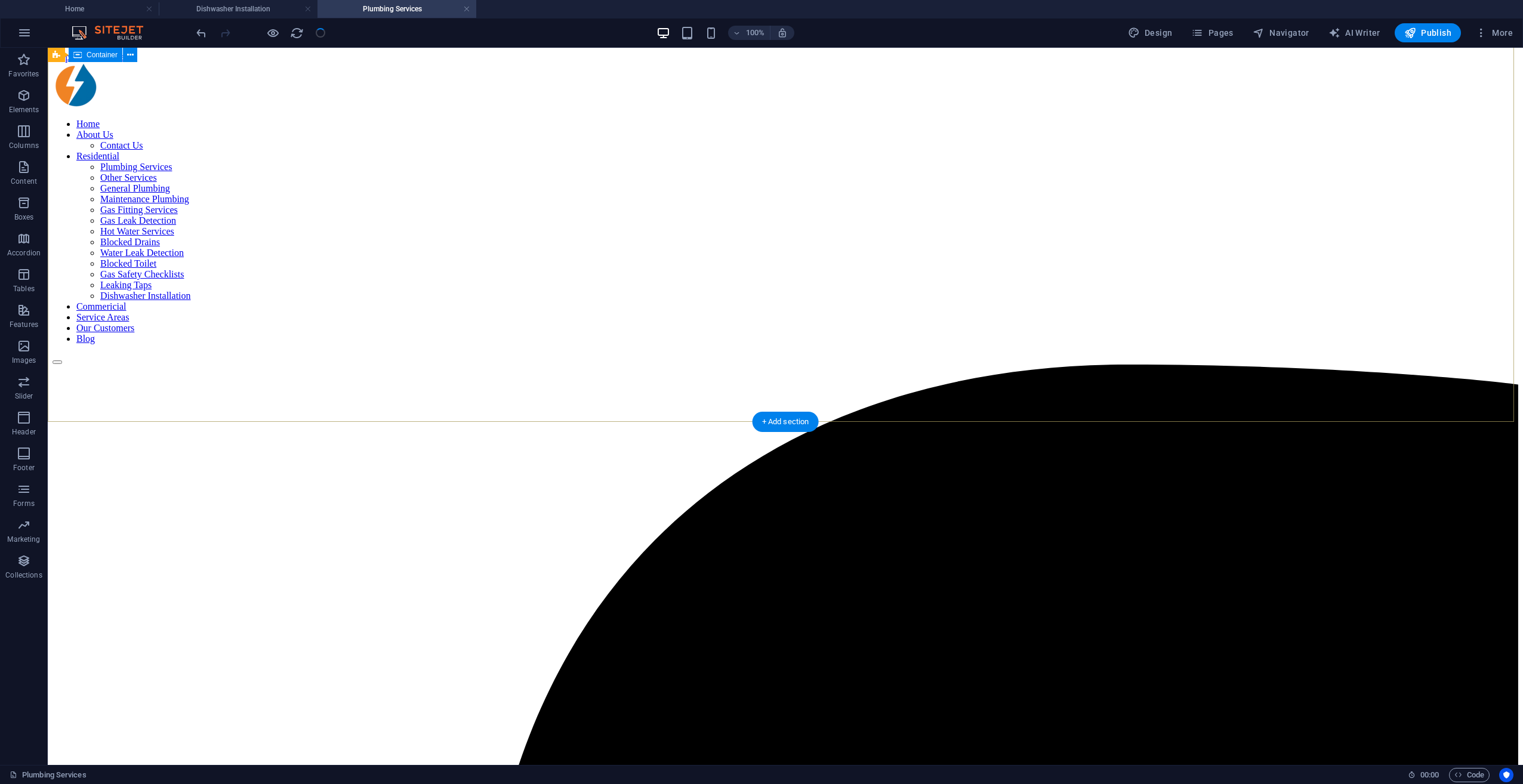
scroll to position [0, 0]
click at [1141, 27] on span "Pages" at bounding box center [1212, 32] width 42 height 12
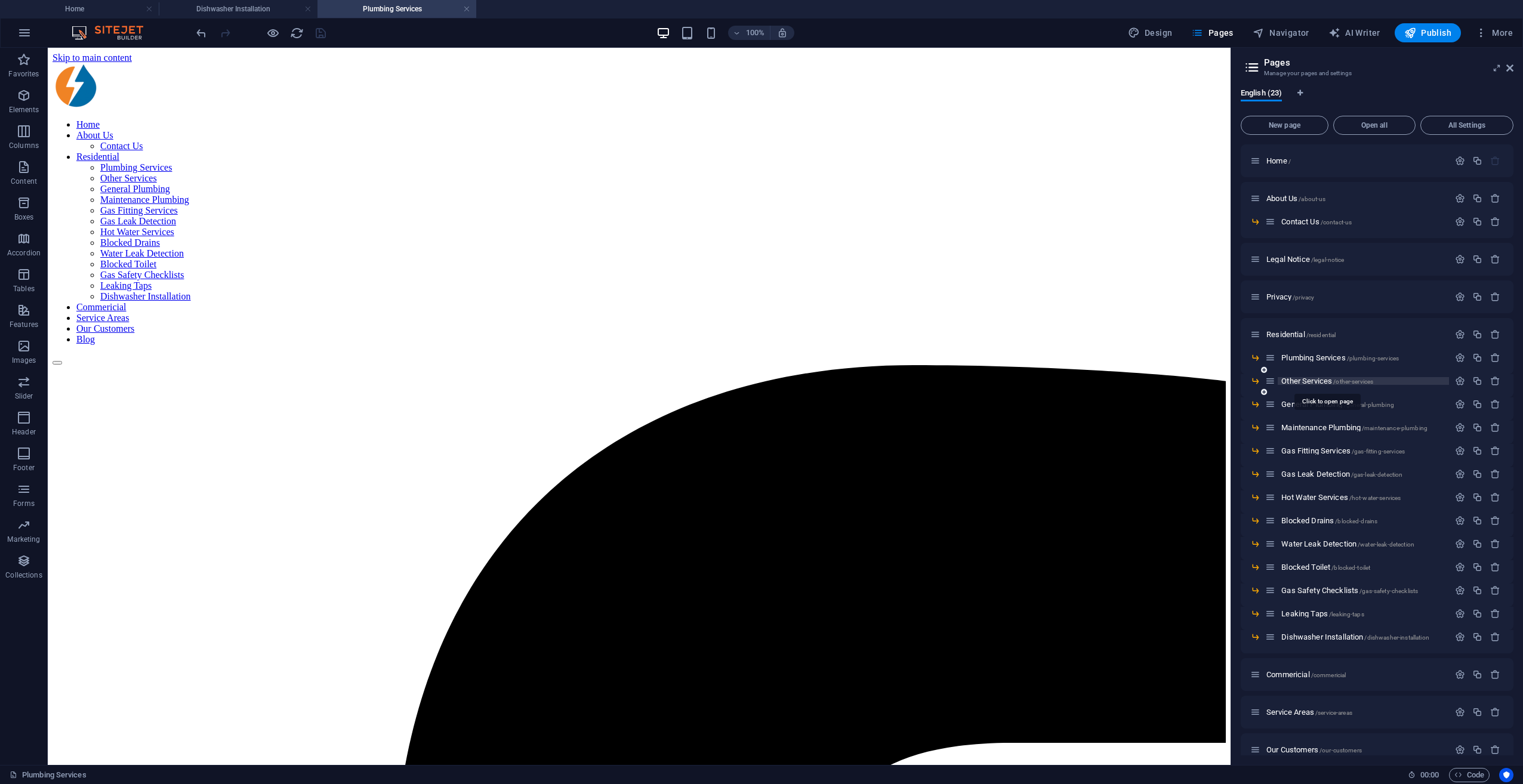
click at [1141, 380] on span "/other-services" at bounding box center [1353, 381] width 40 height 6
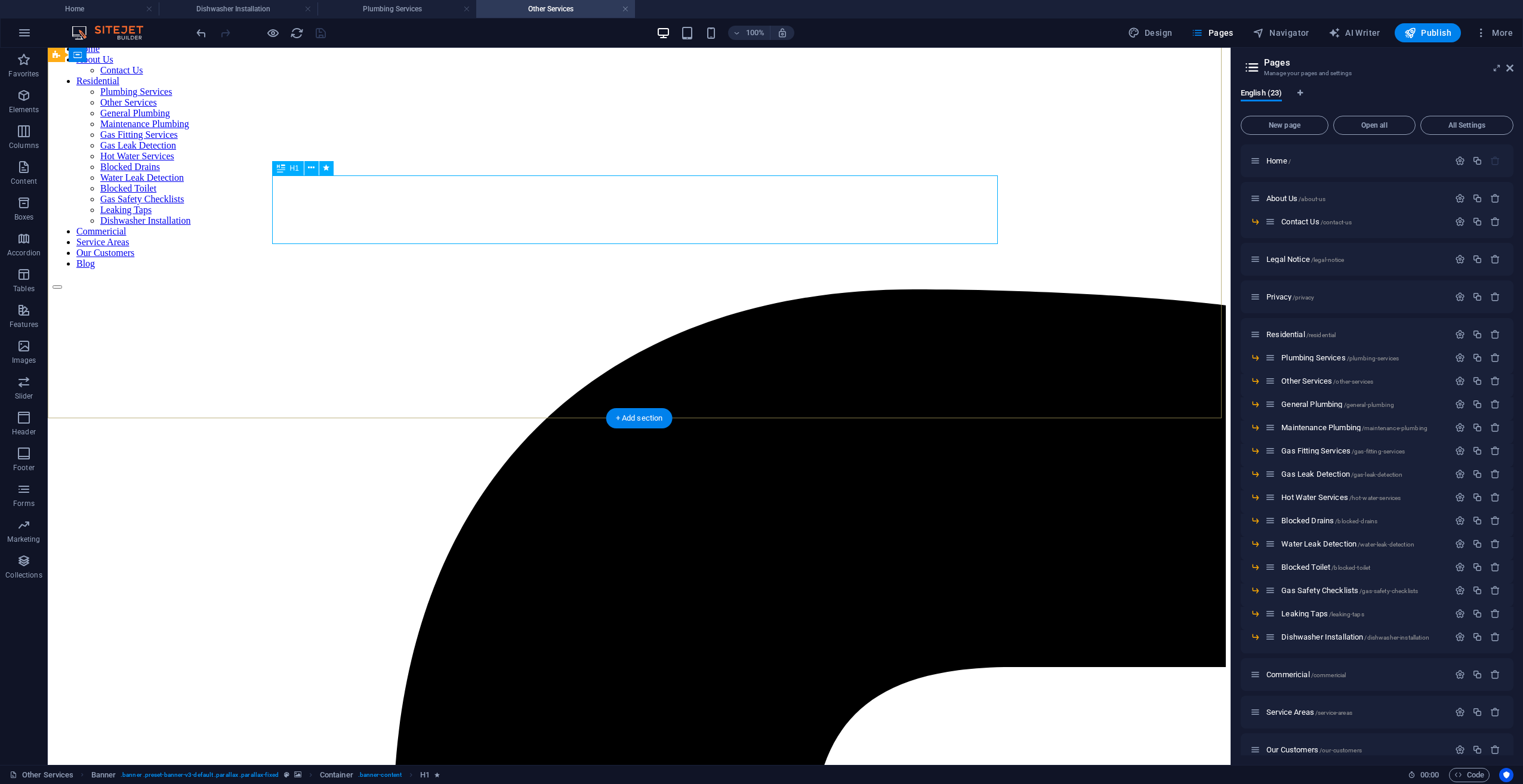
scroll to position [60, 0]
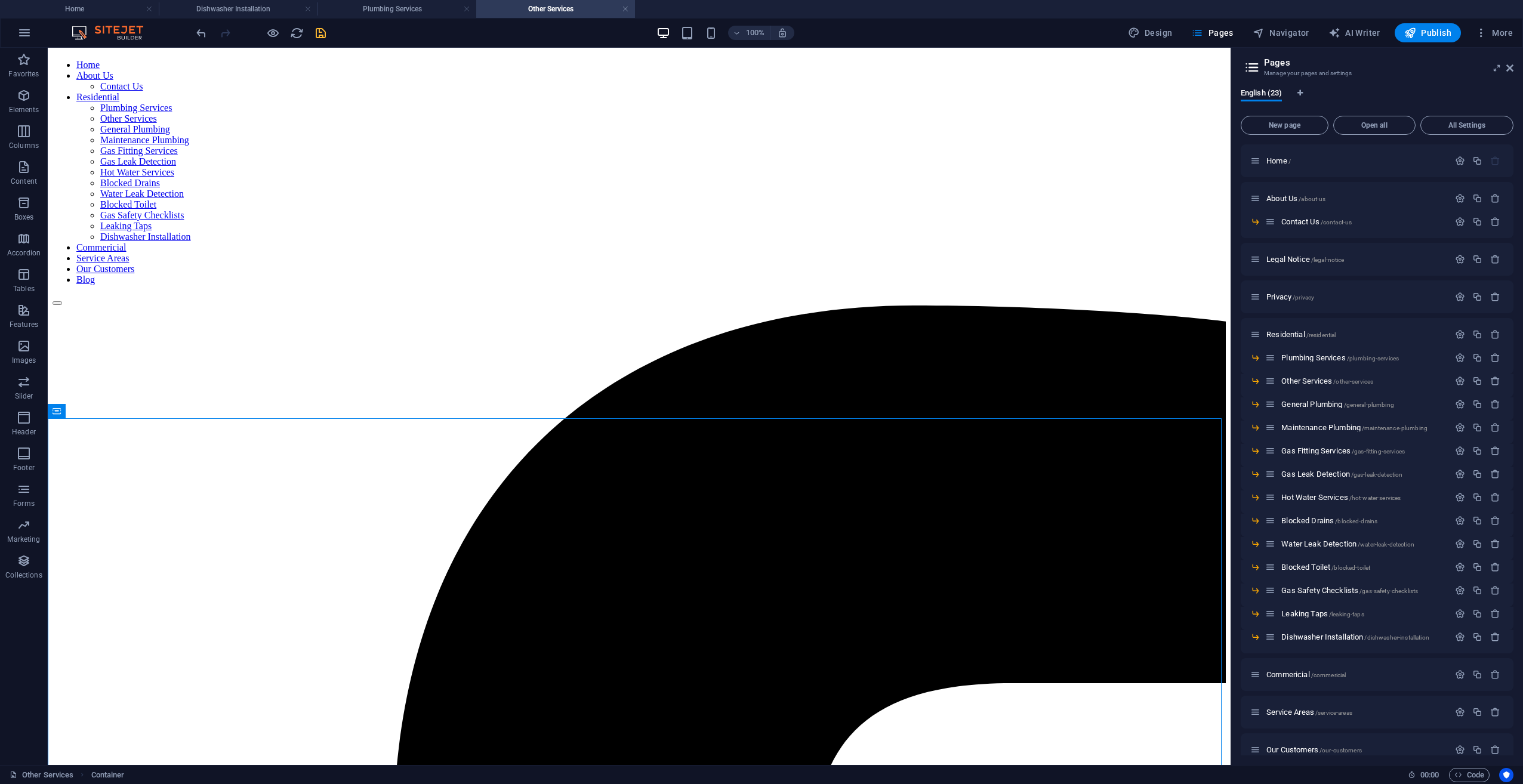
click at [320, 33] on icon "save" at bounding box center [320, 33] width 14 height 14
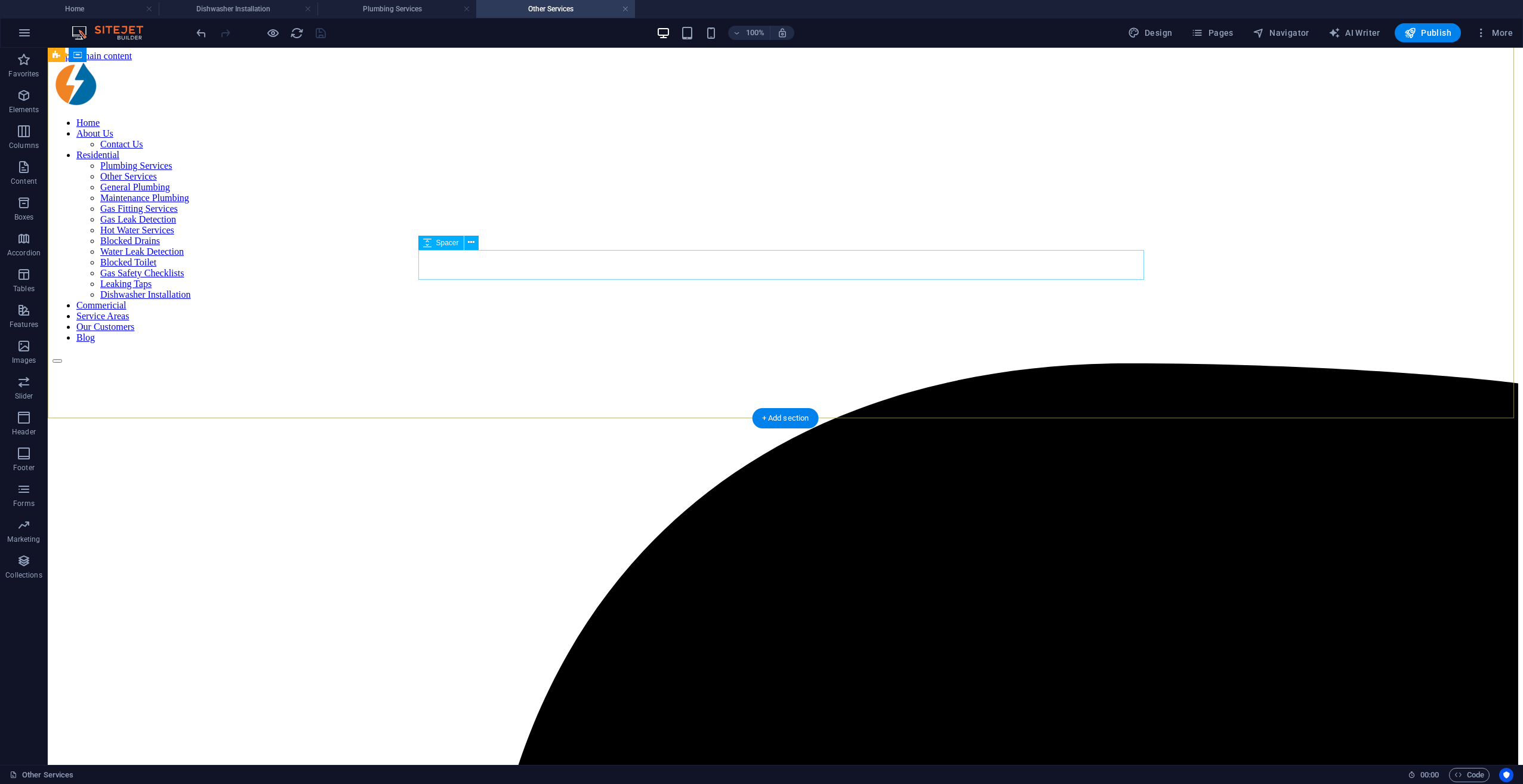
scroll to position [0, 0]
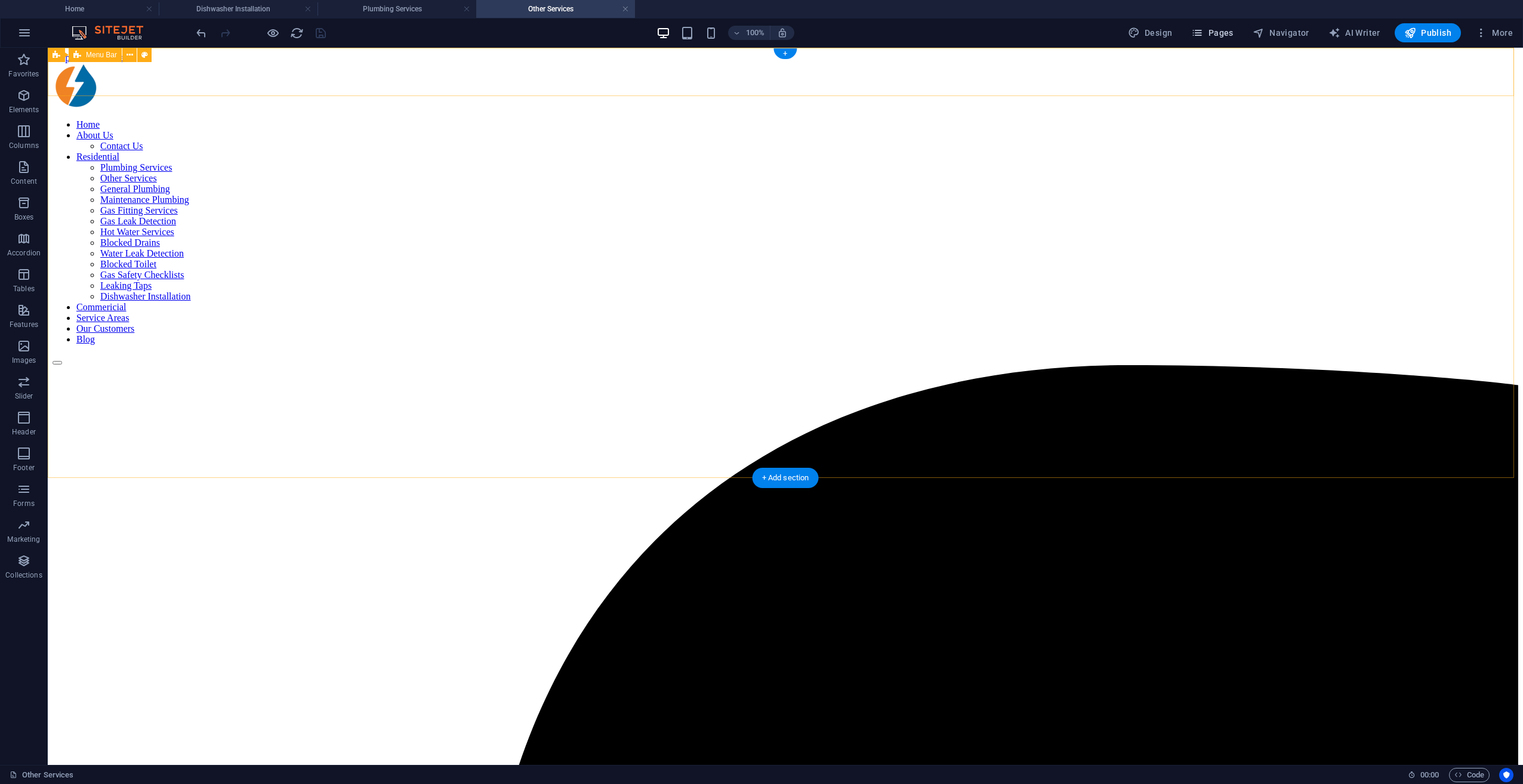
click at [1141, 34] on icon "button" at bounding box center [1197, 32] width 12 height 12
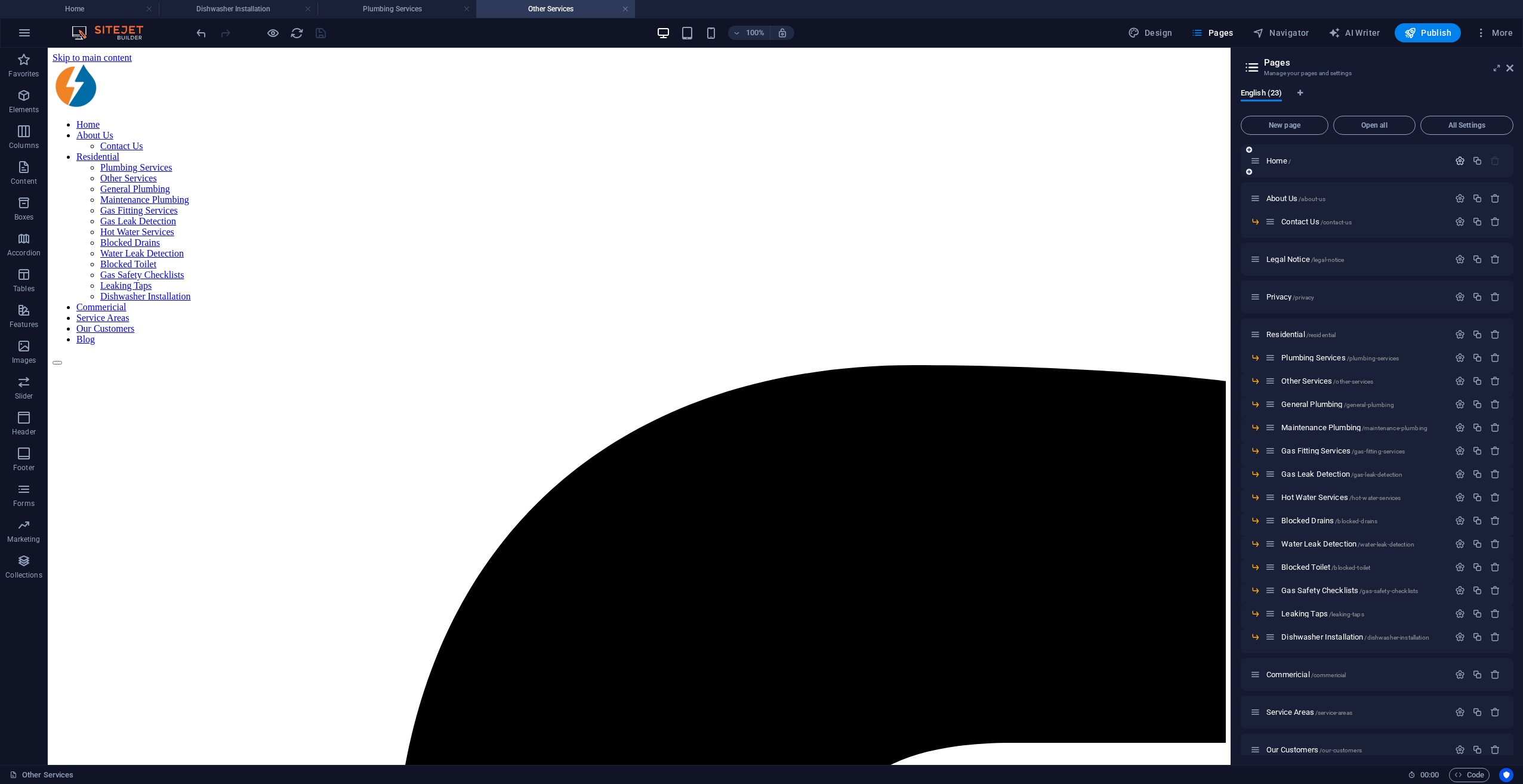
click at [1141, 159] on icon "button" at bounding box center [1460, 161] width 10 height 10
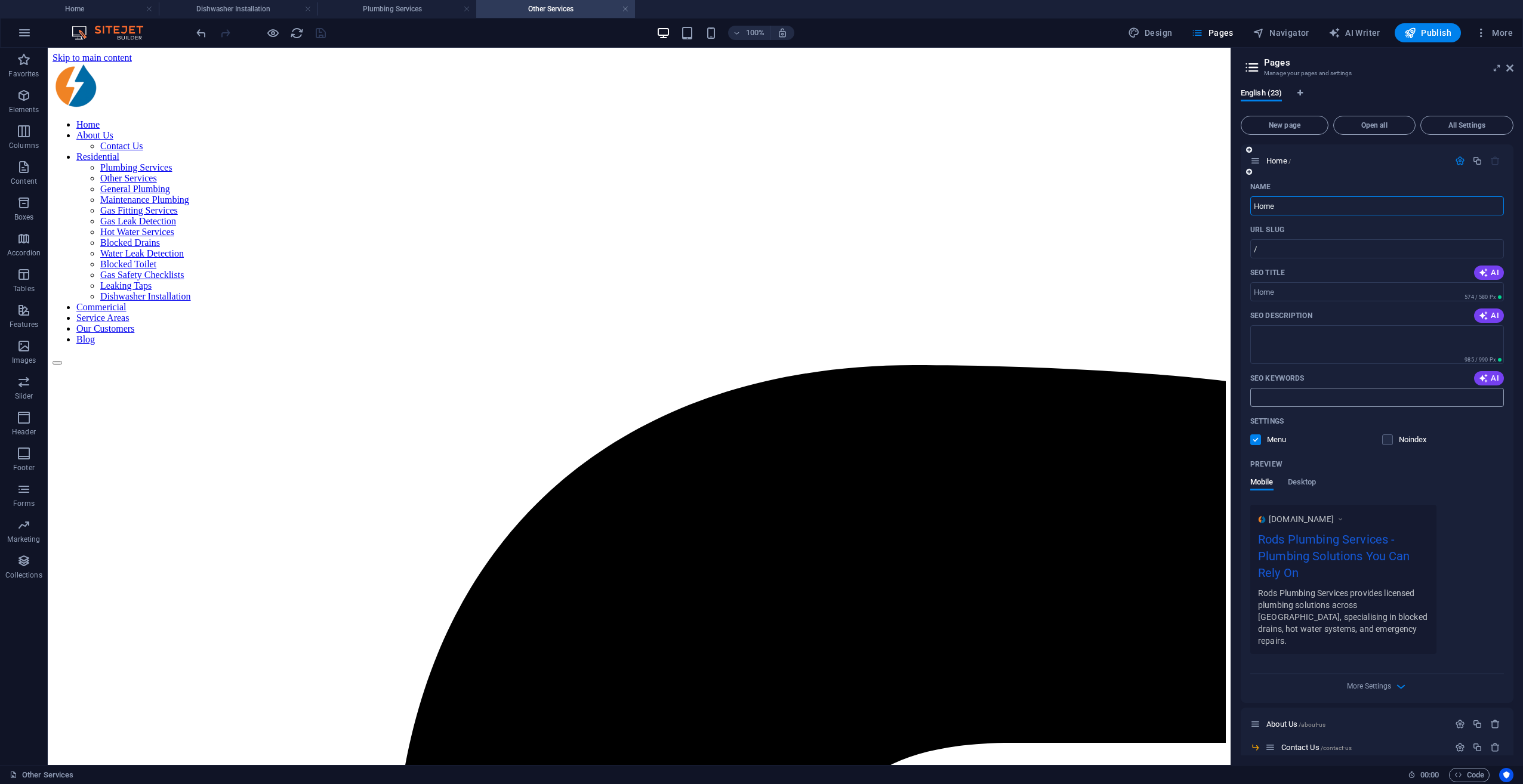
click at [1141, 399] on input "SEO Keywords" at bounding box center [1377, 397] width 253 height 19
click at [1141, 346] on textarea "SEO Description" at bounding box center [1377, 344] width 253 height 39
paste textarea "Rods Plumbing Services | Plumber Melbourne – 24/7 Emergency Plumbing, Hot Water…"
type textarea "Rods Plumbing Services | Plumber Melbourne – 24/7 Emergency Plumbing, Hot Water…"
click at [1141, 341] on textarea "Rods Plumbing Services | Plumber Melbourne – 24/7 Emergency Plumbing, Hot Water…" at bounding box center [1377, 344] width 253 height 39
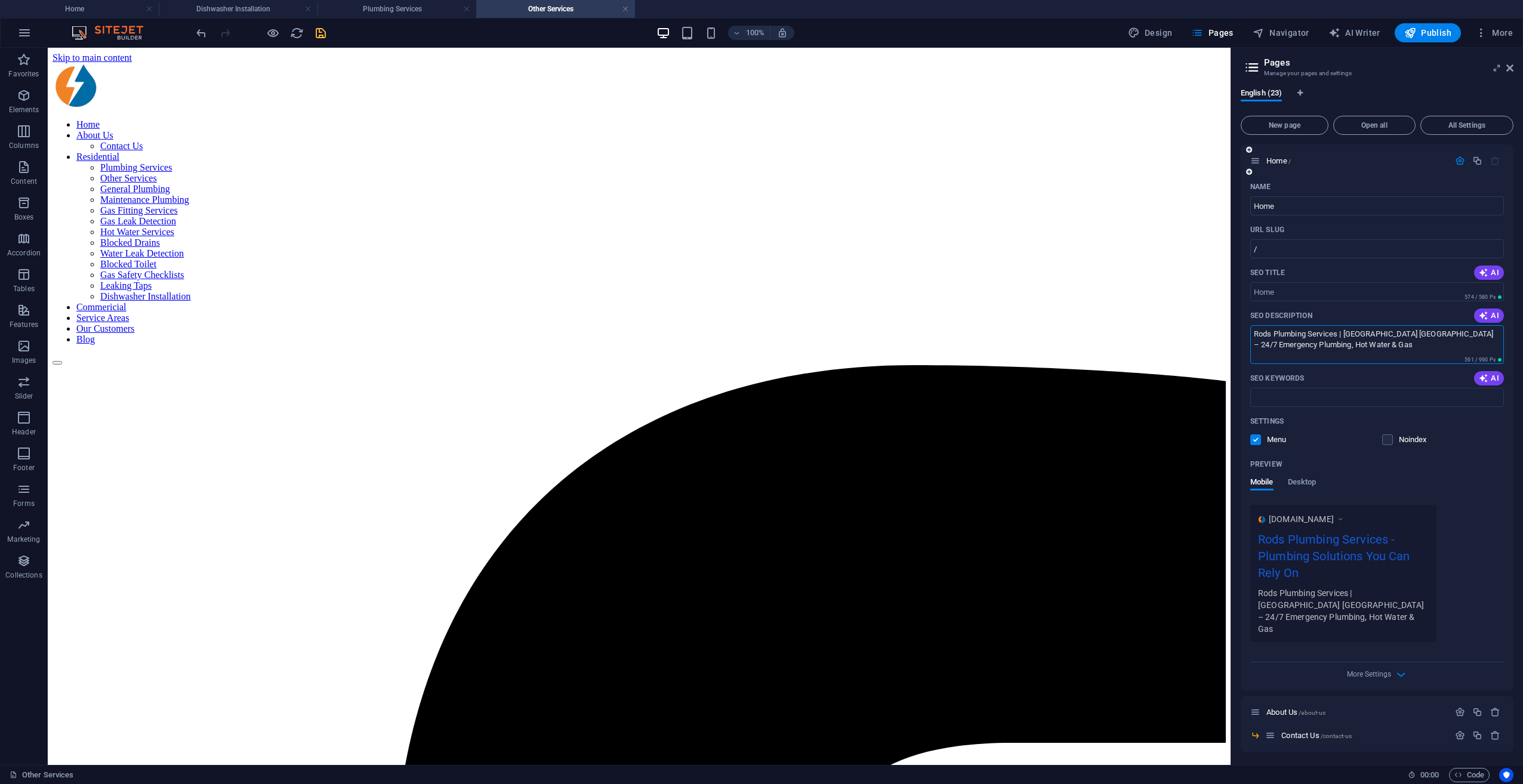
click at [1141, 341] on textarea "Rods Plumbing Services | Plumber Melbourne – 24/7 Emergency Plumbing, Hot Water…" at bounding box center [1377, 344] width 253 height 39
click at [1141, 293] on input "SEO Title" at bounding box center [1377, 292] width 253 height 19
paste input "Rods Plumbing Services | Plumber Melbourne – 24/7 Emergency Plumbing, Hot Water…"
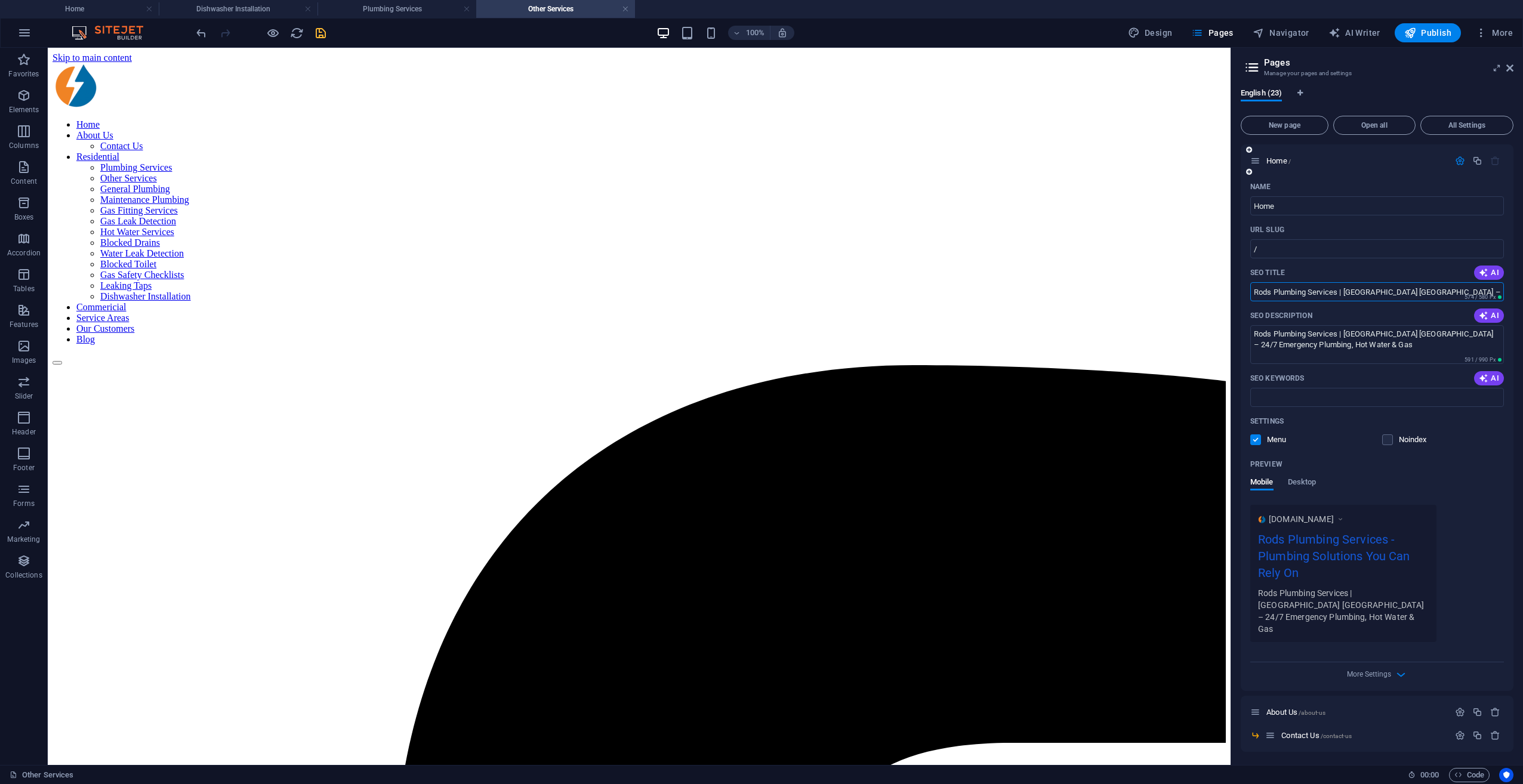
scroll to position [0, 80]
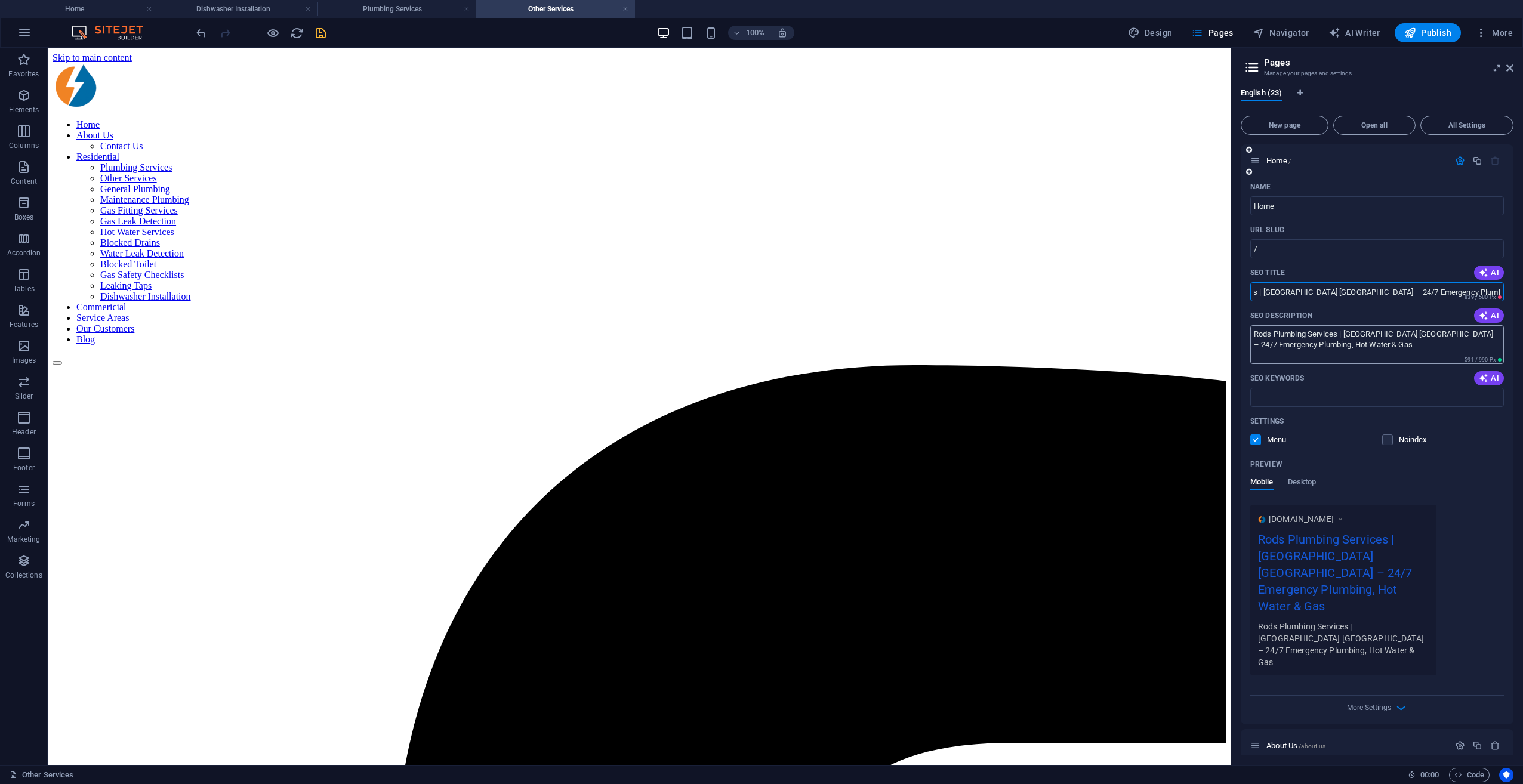
type input "Rods Plumbing Services | Plumber Melbourne – 24/7 Emergency Plumbing, Hot Water…"
drag, startPoint x: 1309, startPoint y: 378, endPoint x: 1214, endPoint y: 322, distance: 110.3
click at [1141, 356] on textarea "SEO Description" at bounding box center [1377, 344] width 253 height 39
paste textarea "Rods Plumbing Services provides 24/7 plumbing in Melbourne. Blocked drains, hot…"
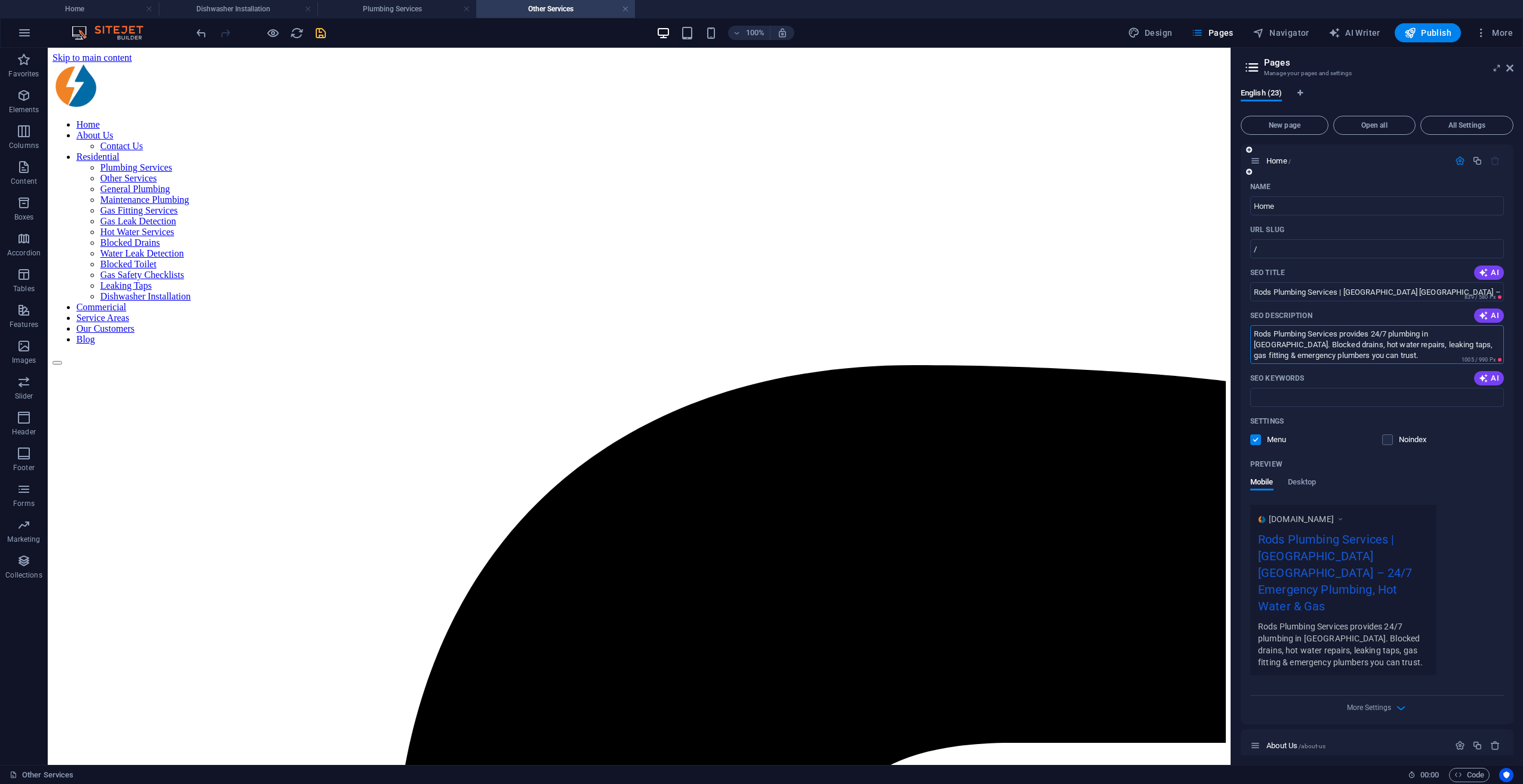
drag, startPoint x: 1398, startPoint y: 355, endPoint x: 1384, endPoint y: 355, distance: 14.0
click at [1141, 355] on textarea "Rods Plumbing Services provides 24/7 plumbing in Melbourne. Blocked drains, hot…" at bounding box center [1377, 344] width 253 height 39
click at [1141, 355] on textarea "Rods Plumbing Services provides 24/7 plumbing in Melbourne. Blocked drains, hot…" at bounding box center [1377, 344] width 253 height 39
click at [1141, 359] on textarea "Rods Plumbing Services provides 24/7 plumbing in Melbourne. Blocked drains, hot…" at bounding box center [1377, 344] width 253 height 39
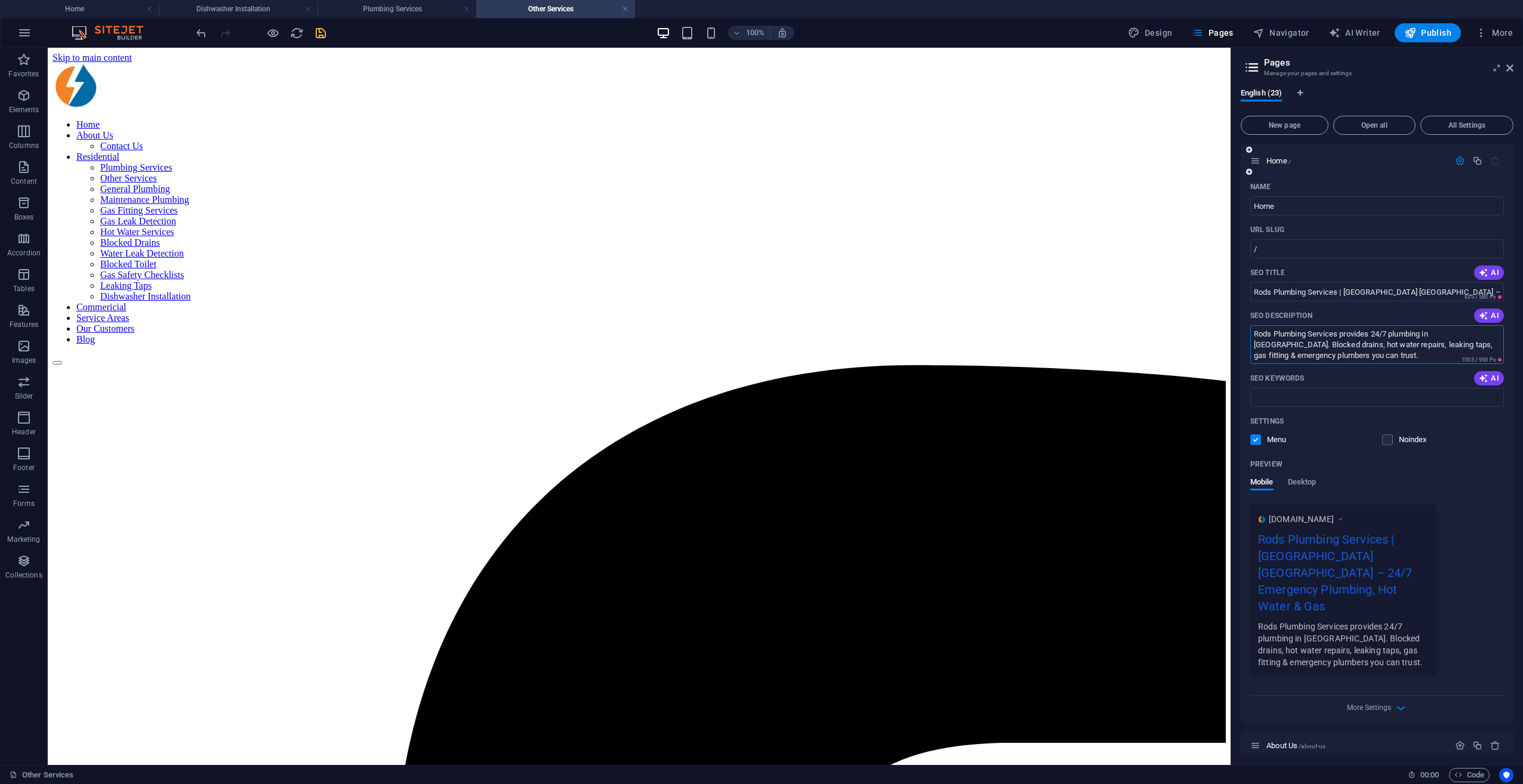
paste textarea "Looking for a plumber in Melbourne? Rods Plumbing Services offers affordable pl…"
type textarea "Looking for a plumber in Melbourne? Rods Plumbing Services offers affordable pl…"
click at [1141, 380] on div "SEO Keywords AI" at bounding box center [1377, 378] width 253 height 19
click at [321, 34] on icon "save" at bounding box center [320, 33] width 14 height 14
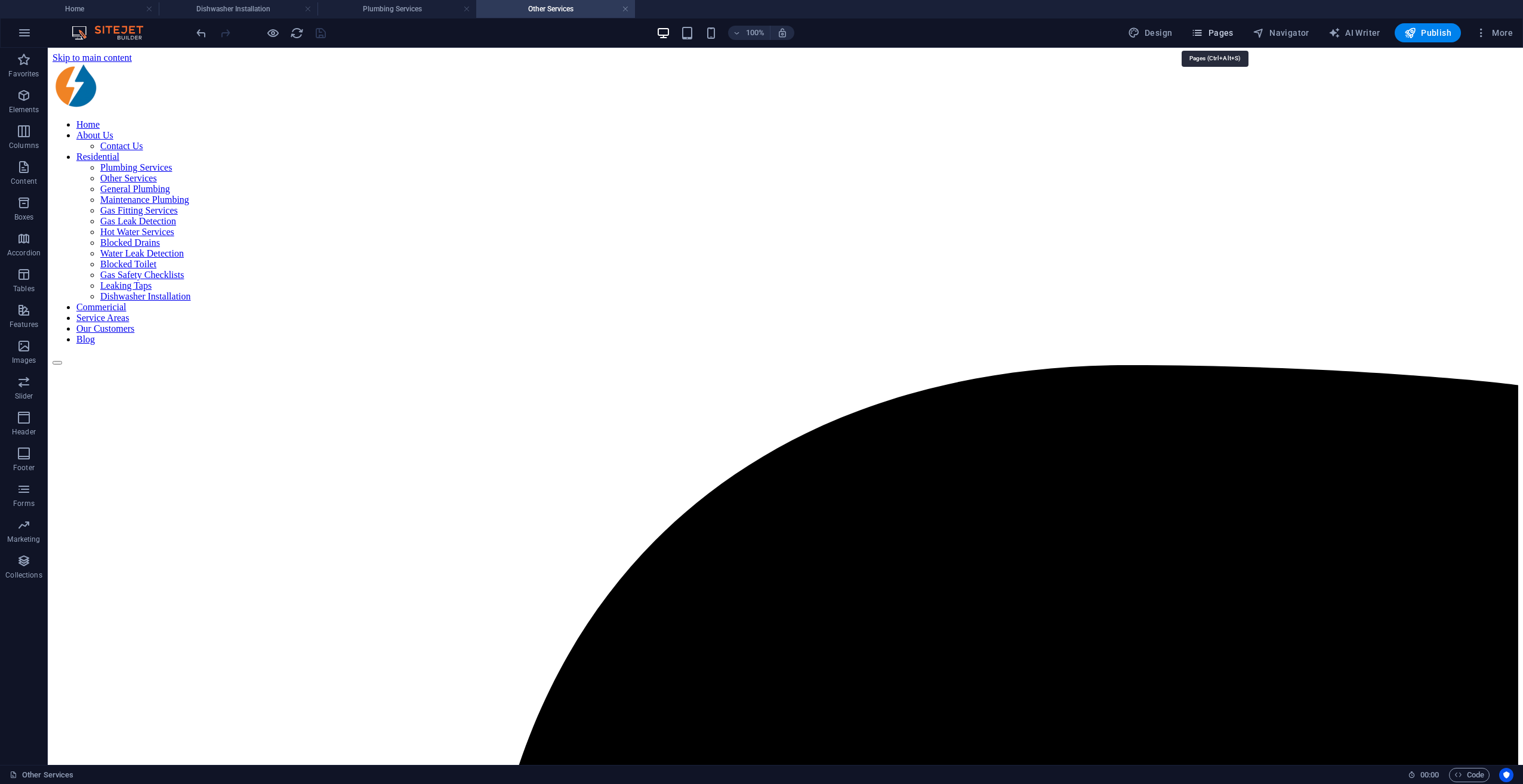
click at [1141, 35] on icon "button" at bounding box center [1197, 32] width 12 height 12
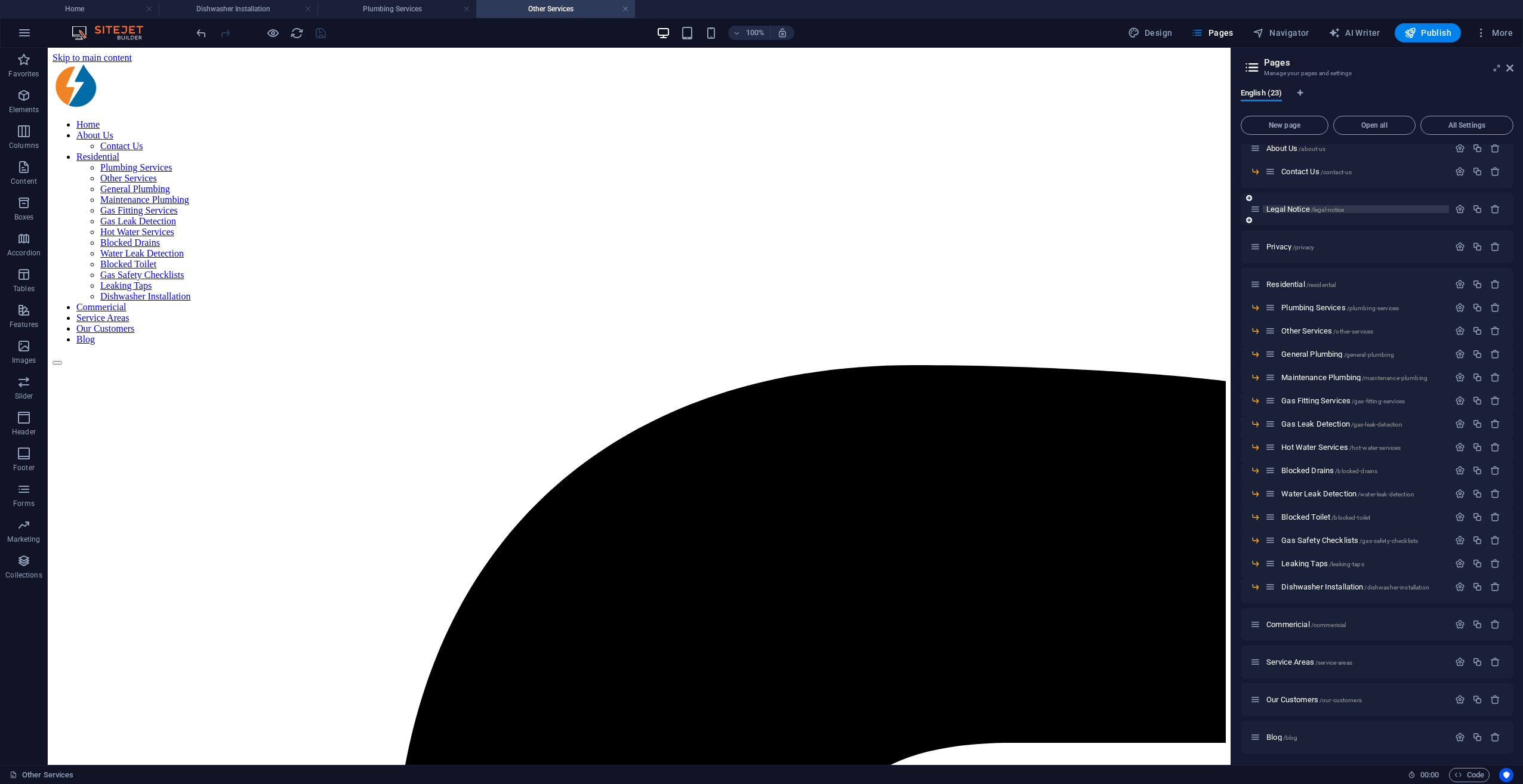
scroll to position [53, 0]
